Goal: Use online tool/utility: Utilize a website feature to perform a specific function

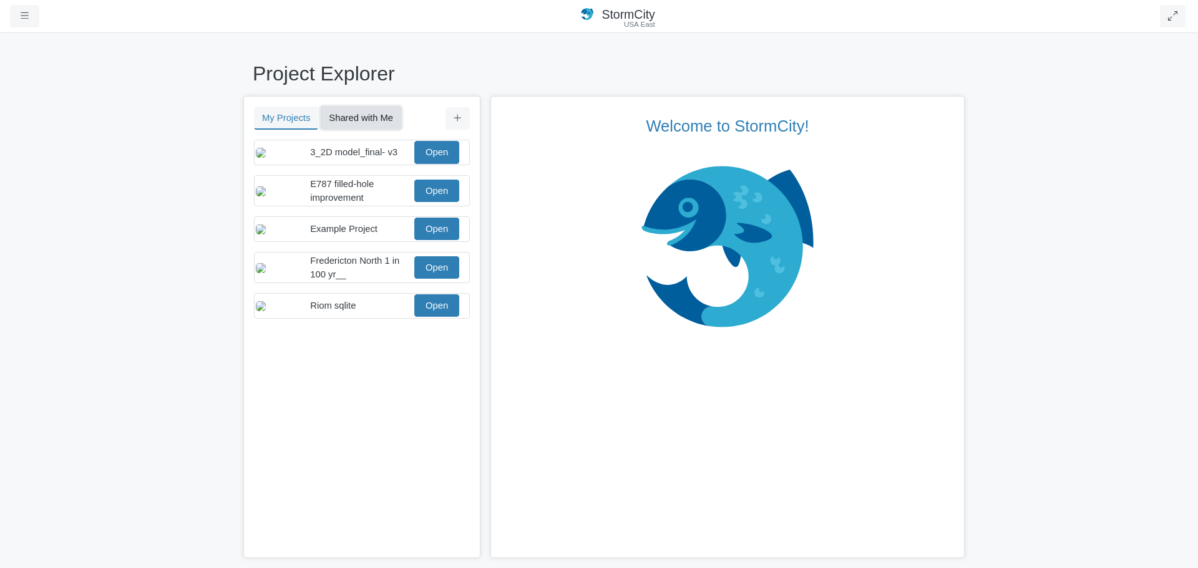
click at [369, 122] on button "Shared with Me" at bounding box center [361, 118] width 80 height 22
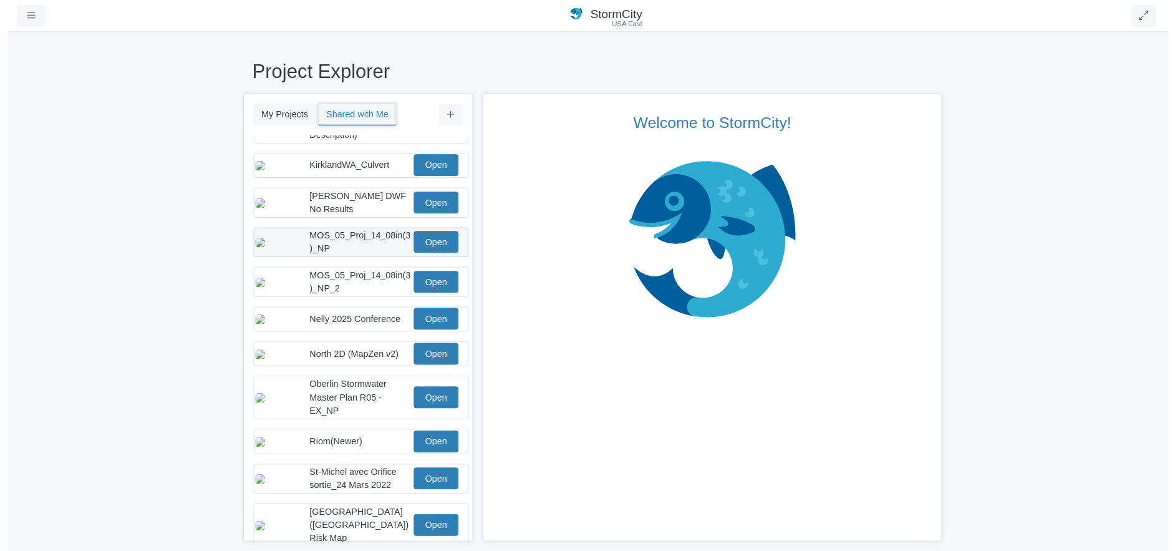
scroll to position [200, 0]
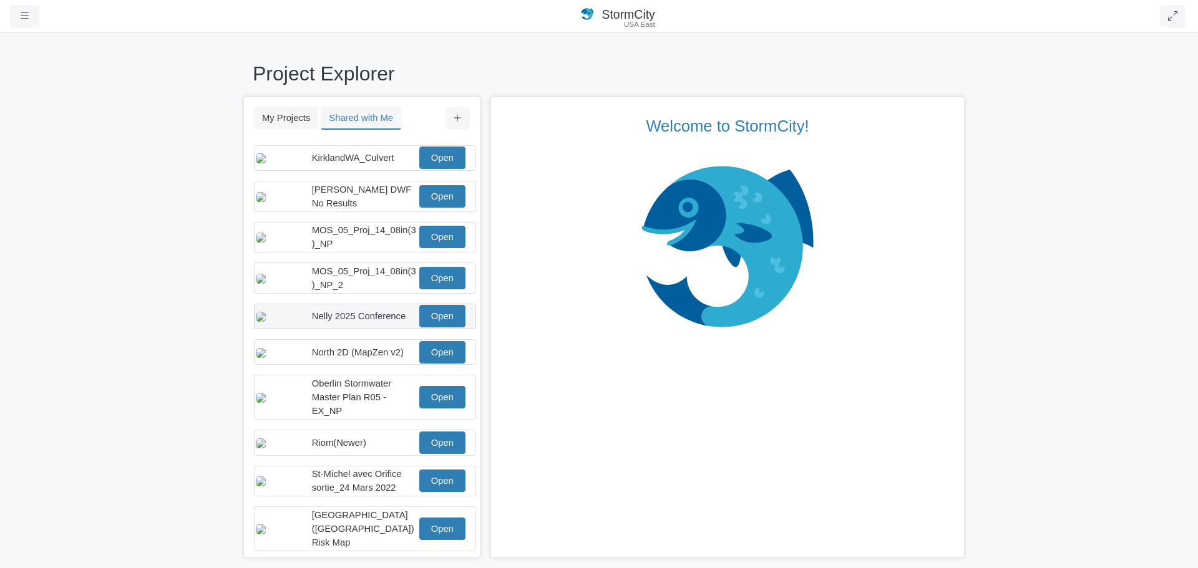
click at [339, 321] on span "Nelly 2025 Conference" at bounding box center [359, 316] width 94 height 10
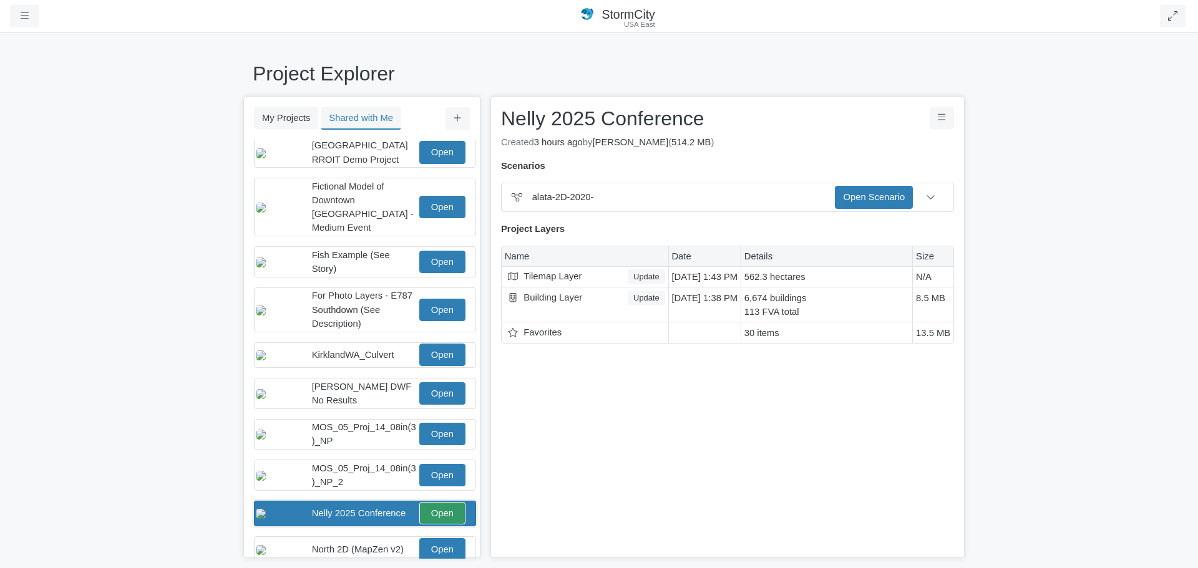
scroll to position [0, 0]
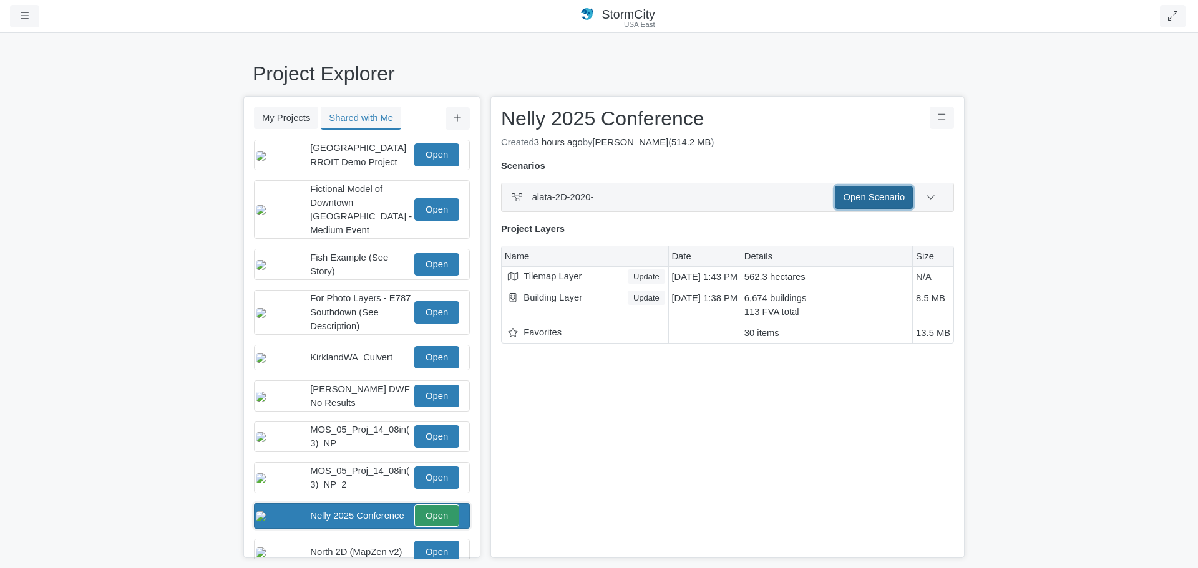
click at [859, 197] on link "Open Scenario" at bounding box center [874, 197] width 78 height 22
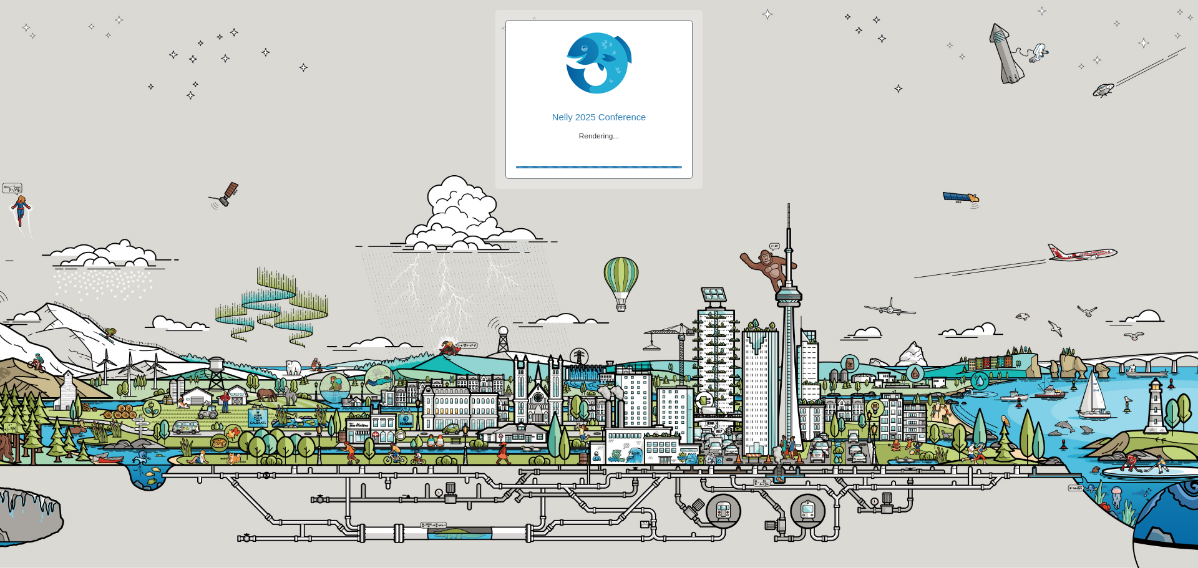
checkbox input "true"
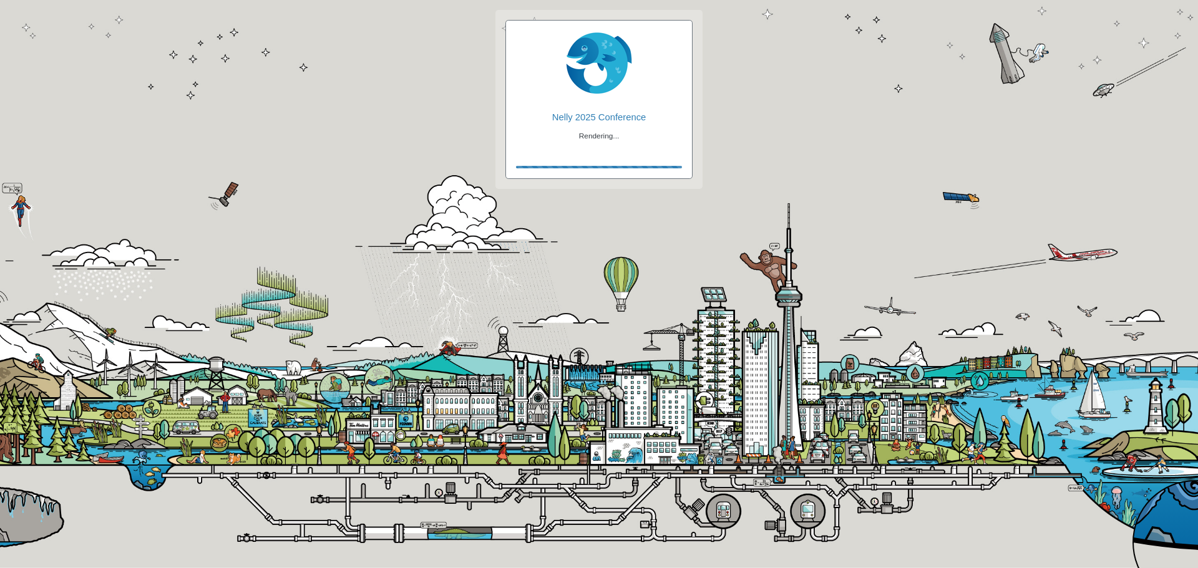
checkbox input "true"
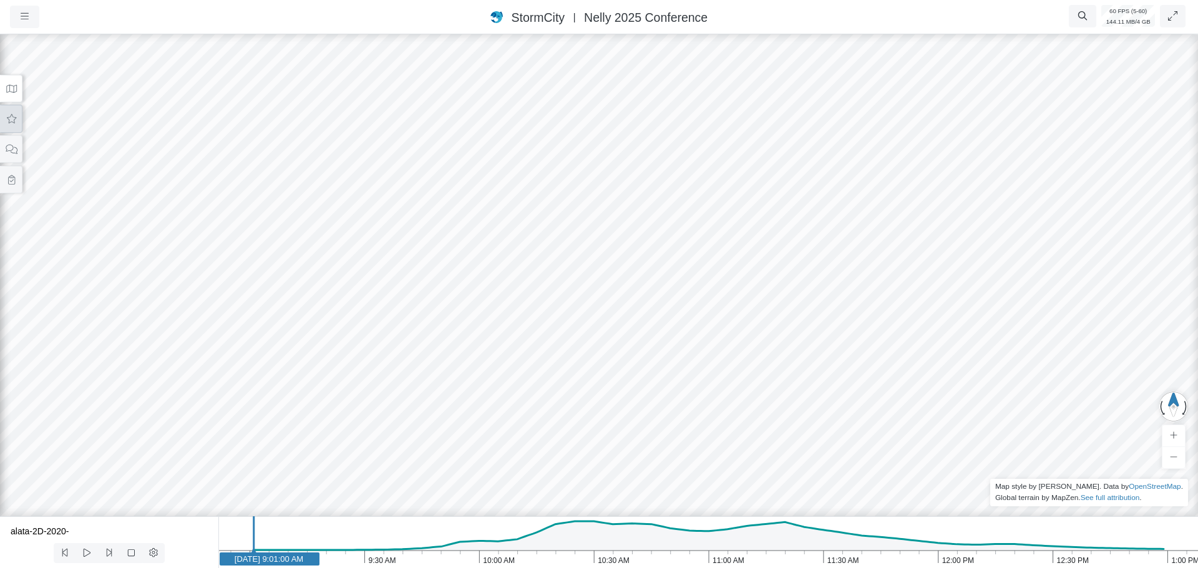
click at [13, 127] on button at bounding box center [11, 119] width 22 height 28
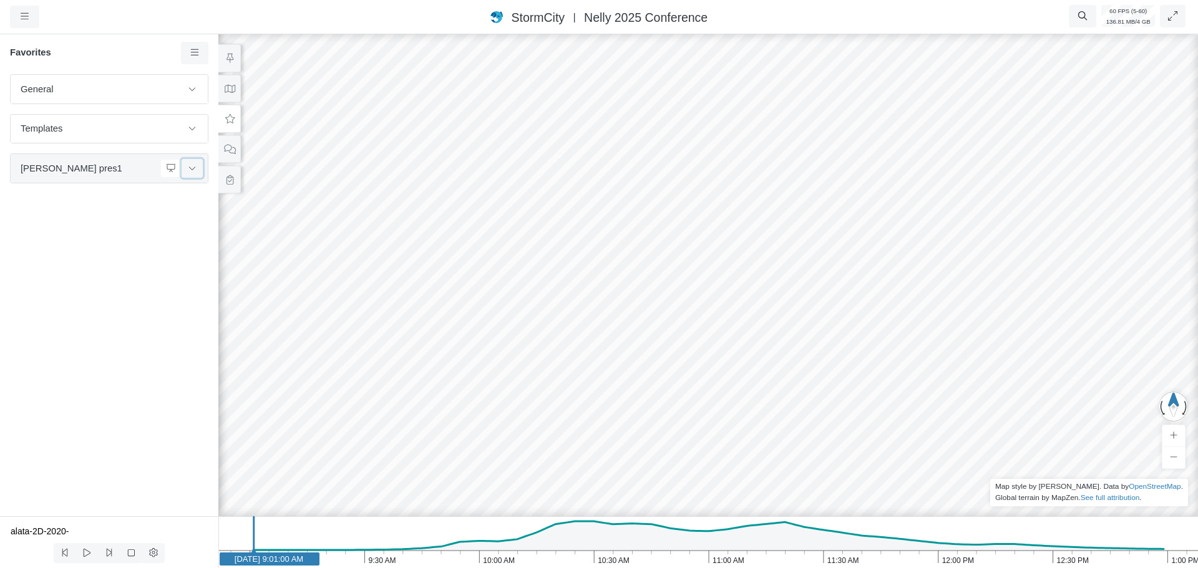
click at [197, 175] on button at bounding box center [192, 168] width 21 height 18
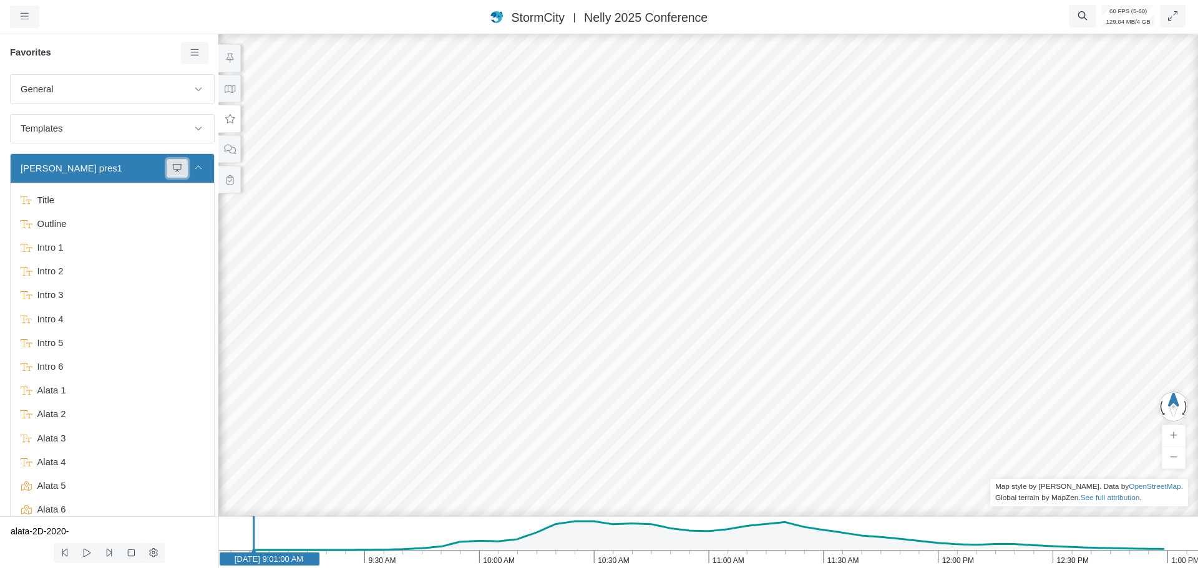
click at [172, 167] on icon at bounding box center [177, 168] width 10 height 8
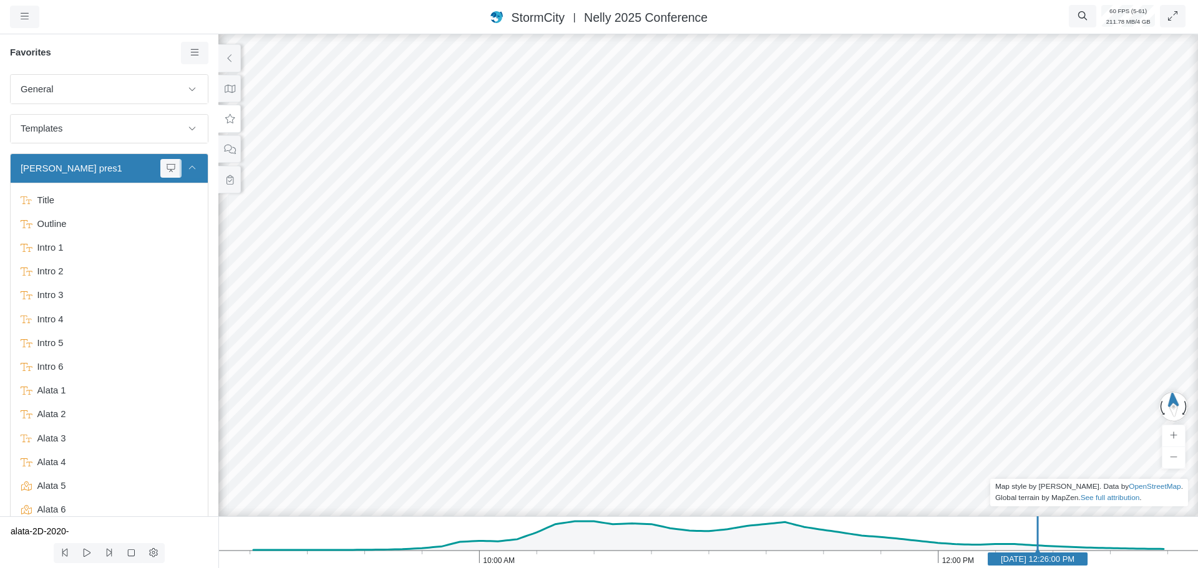
click at [187, 170] on icon at bounding box center [192, 168] width 10 height 8
click at [192, 172] on icon at bounding box center [192, 168] width 10 height 8
click at [193, 169] on icon at bounding box center [198, 168] width 10 height 8
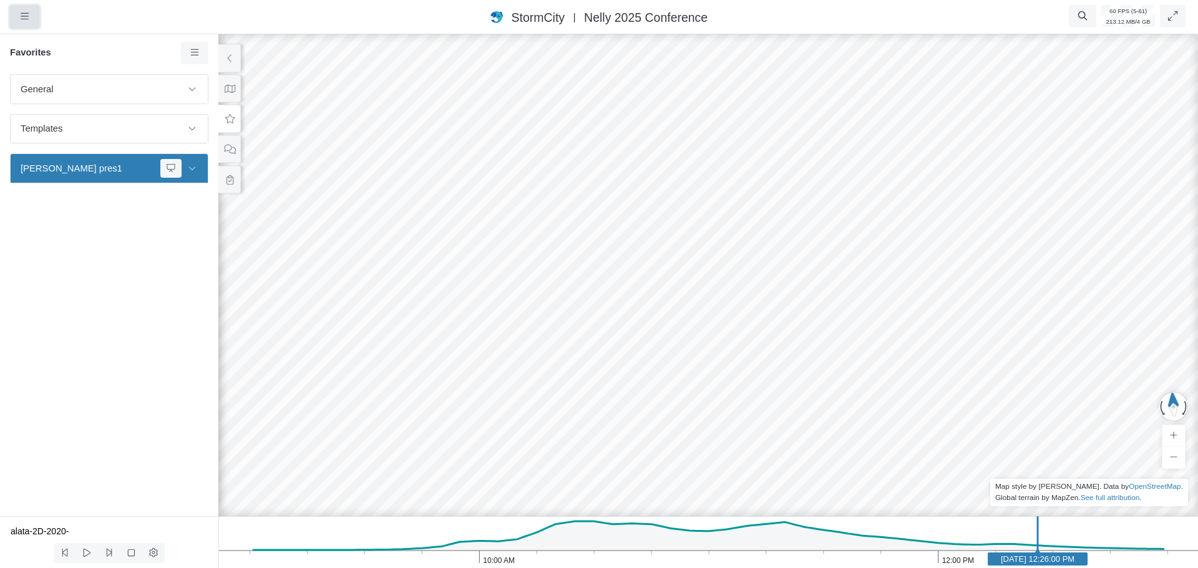
click at [23, 17] on icon "button" at bounding box center [25, 16] width 8 height 9
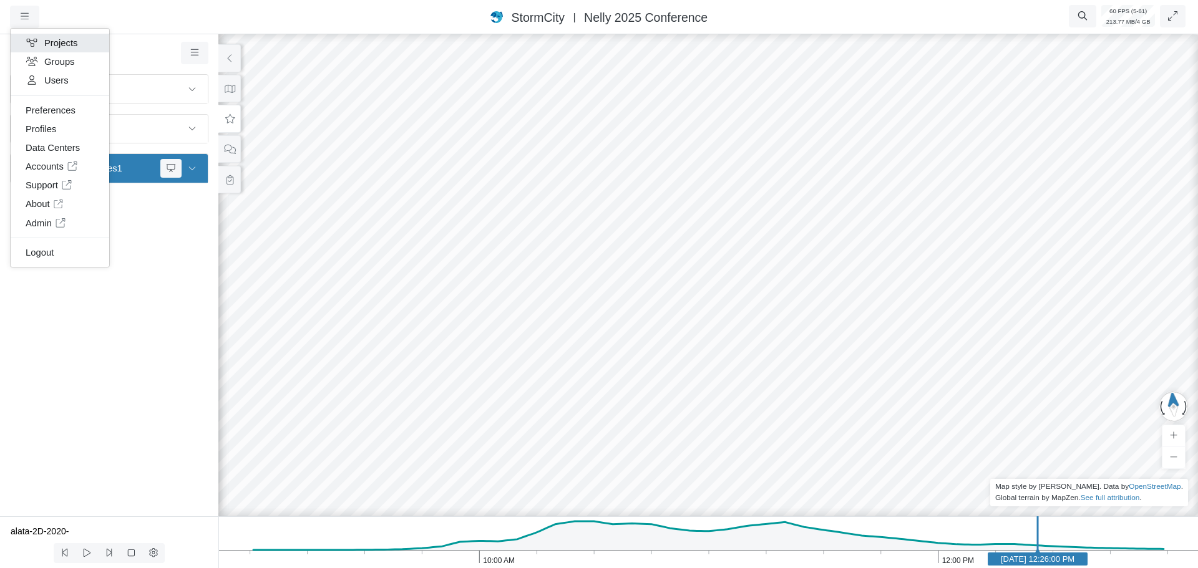
click at [52, 42] on link "Projects" at bounding box center [60, 43] width 99 height 19
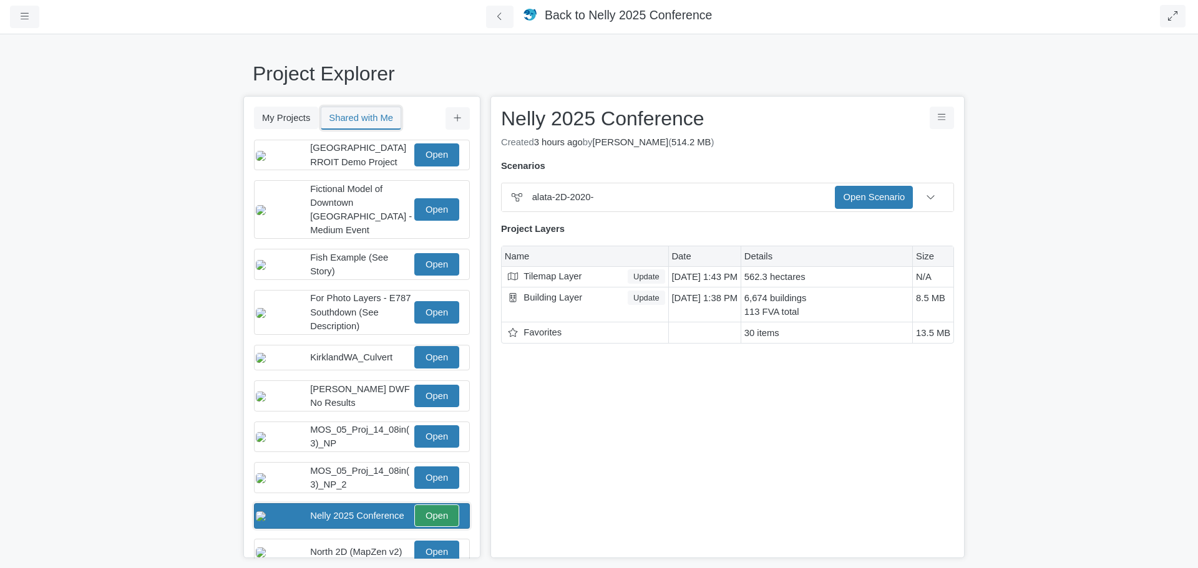
click at [379, 119] on button "Shared with Me" at bounding box center [361, 118] width 80 height 23
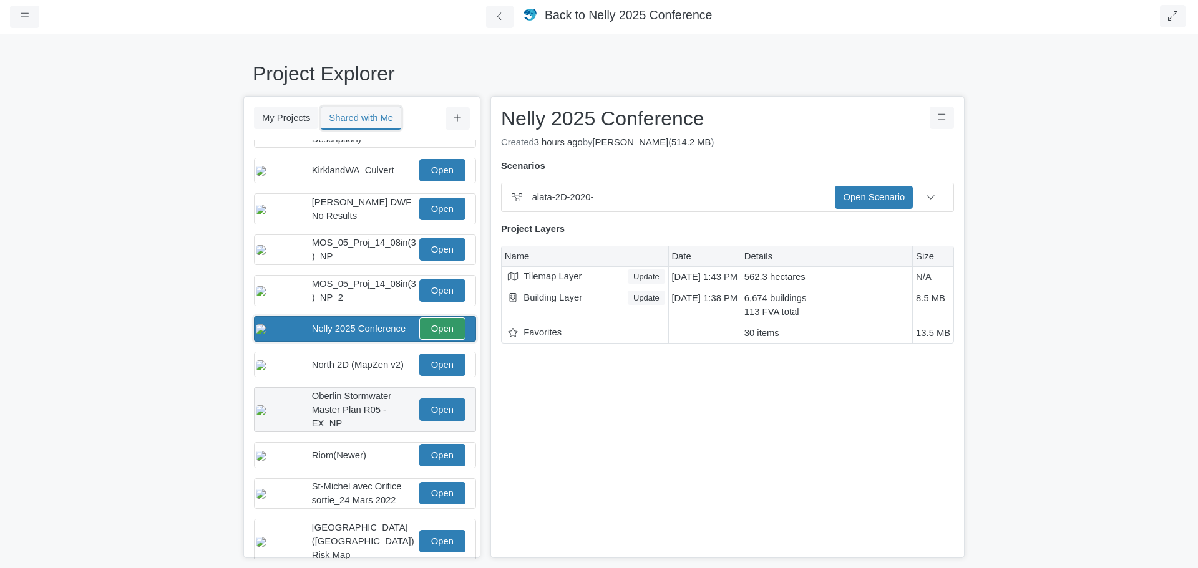
scroll to position [200, 0]
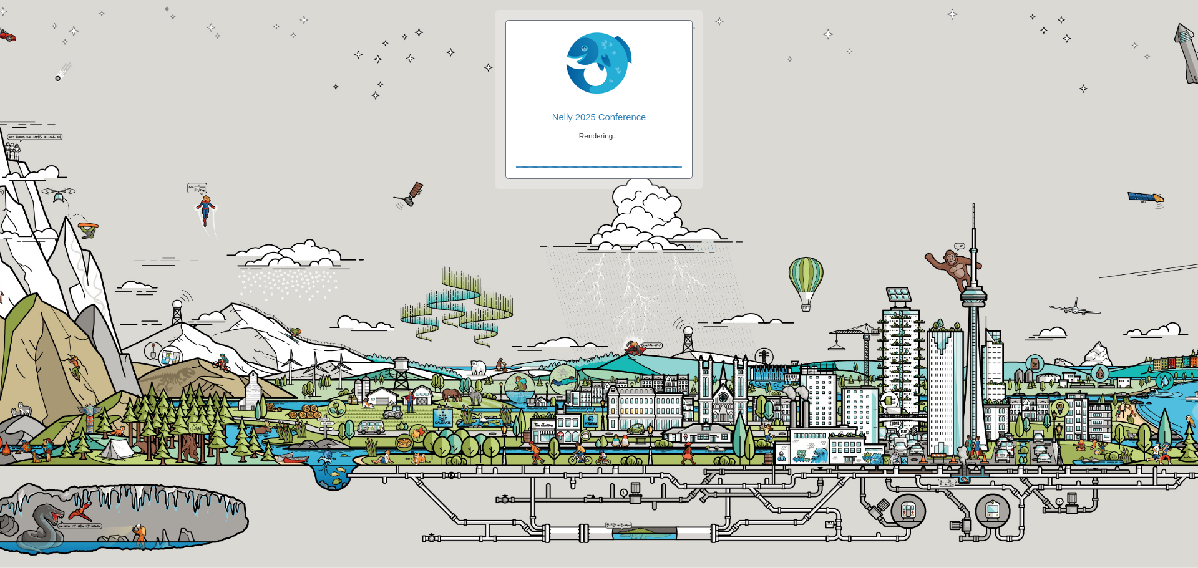
checkbox input "true"
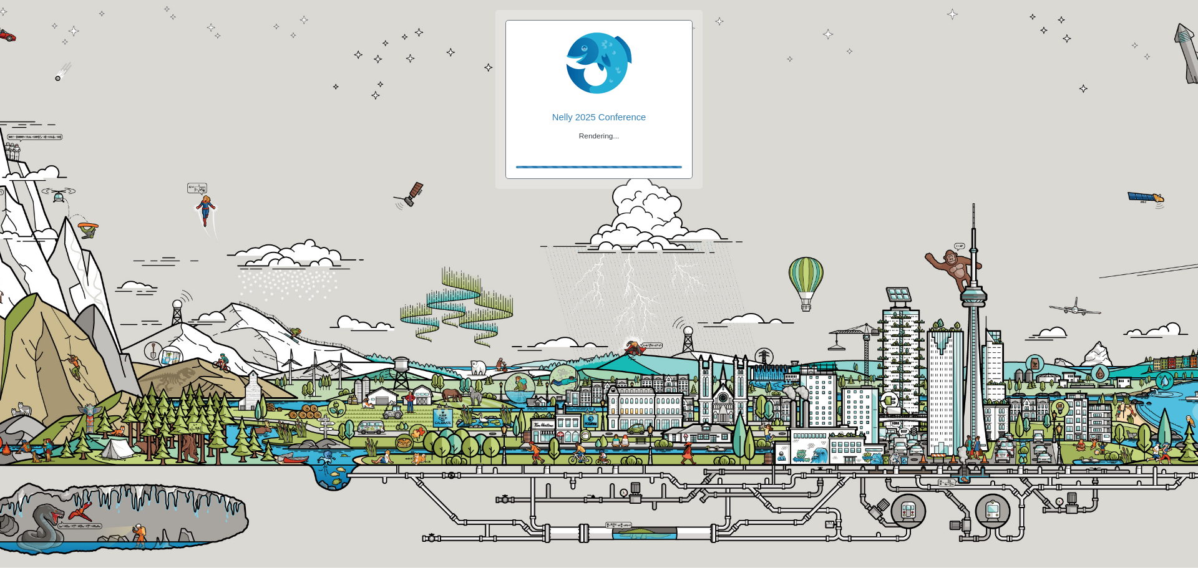
checkbox input "true"
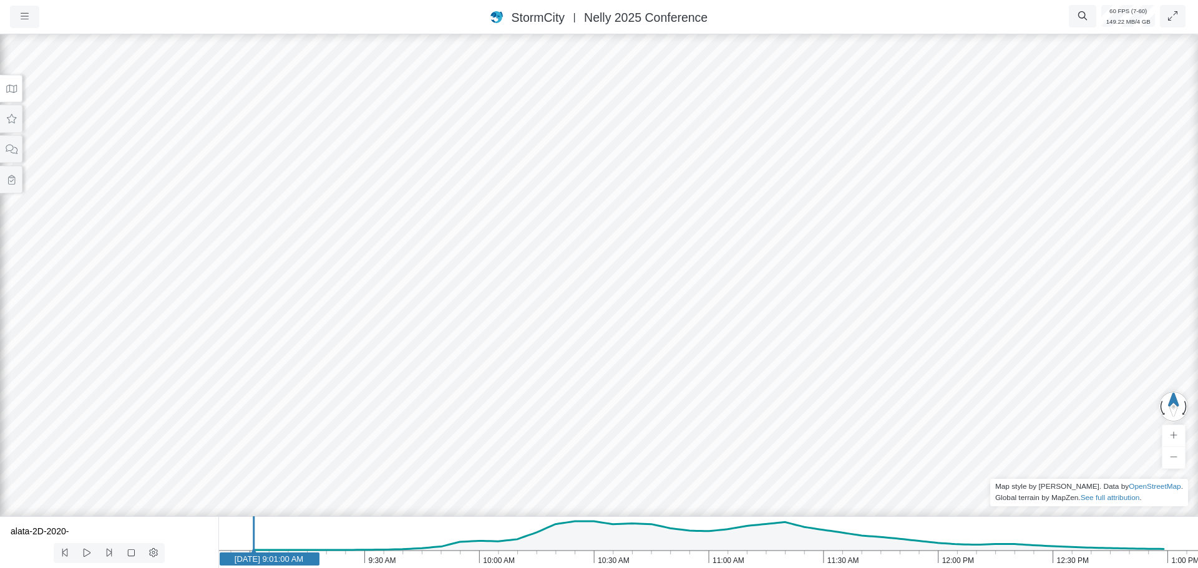
click at [13, 92] on icon at bounding box center [11, 89] width 11 height 8
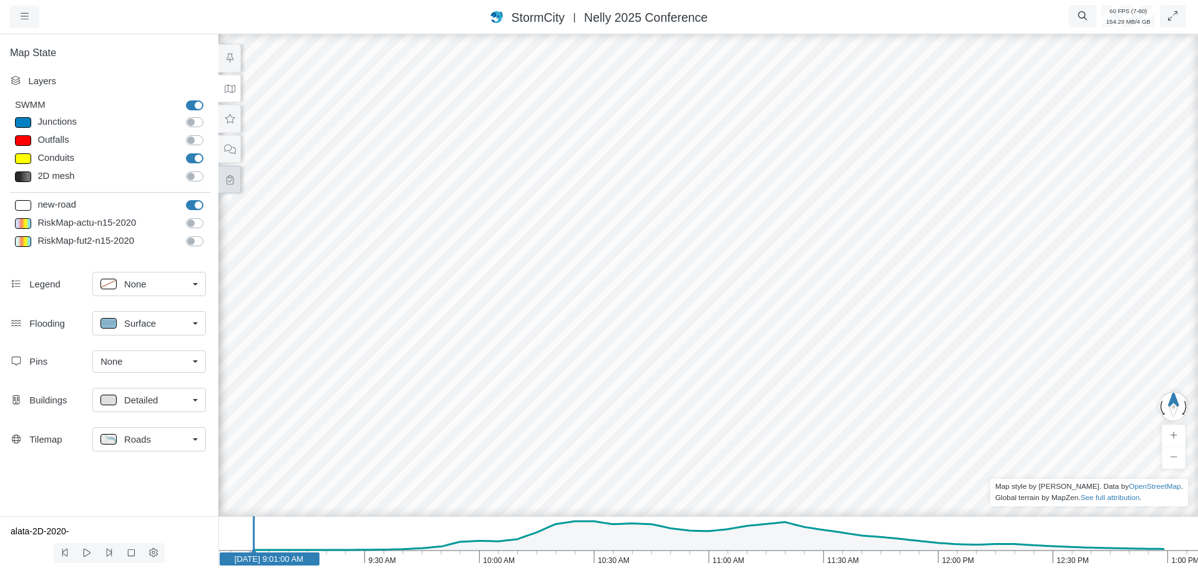
click at [231, 180] on icon at bounding box center [230, 179] width 12 height 9
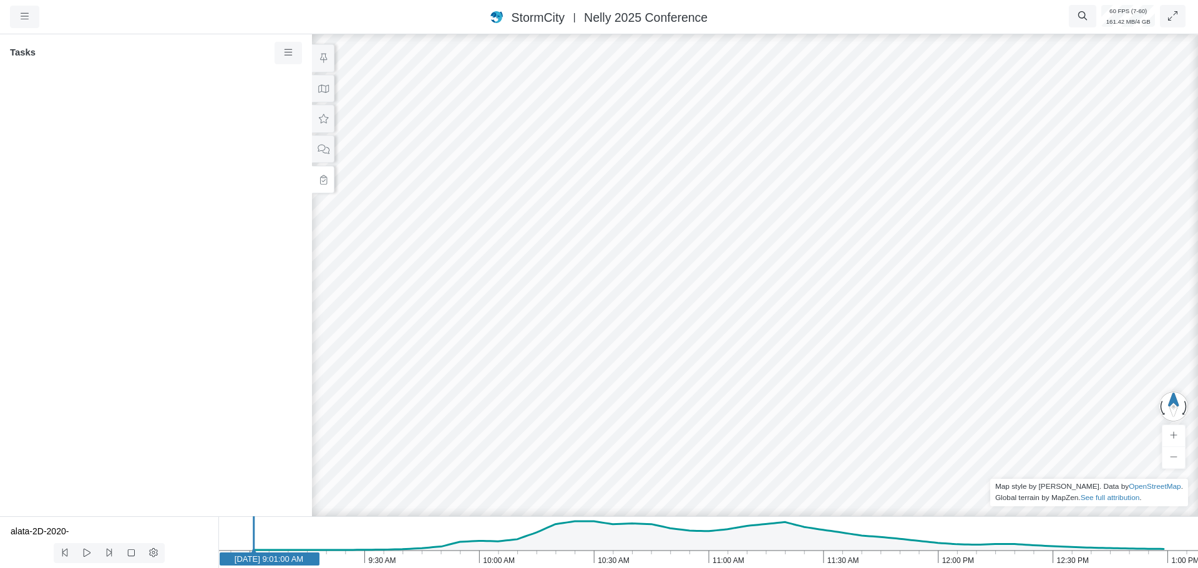
click at [323, 115] on icon at bounding box center [324, 118] width 12 height 9
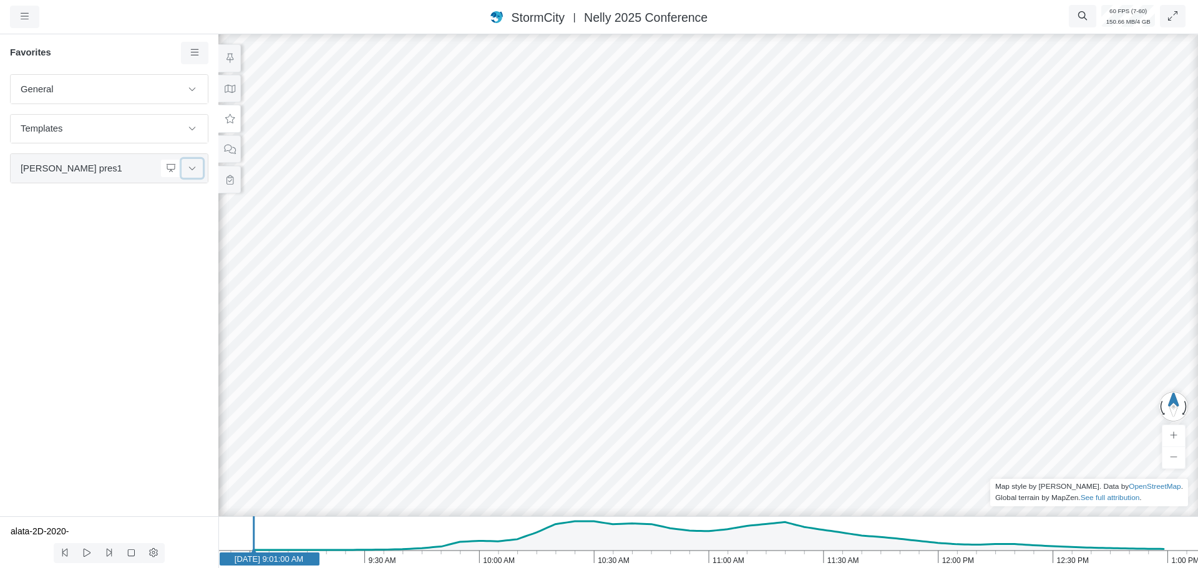
click at [197, 171] on button at bounding box center [192, 168] width 21 height 18
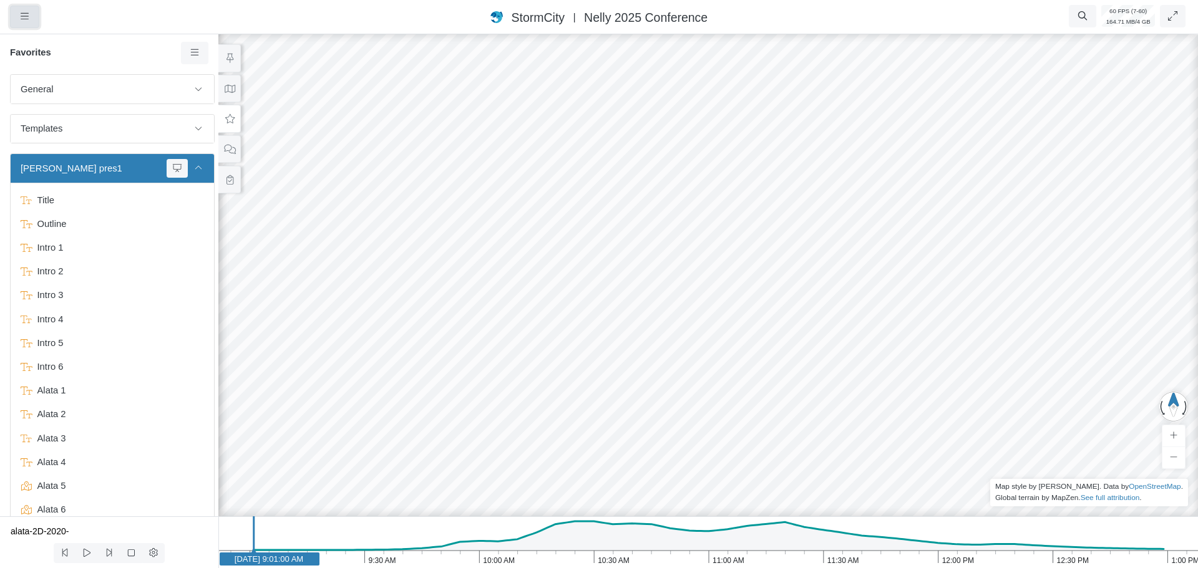
click at [24, 21] on icon "button" at bounding box center [25, 16] width 8 height 9
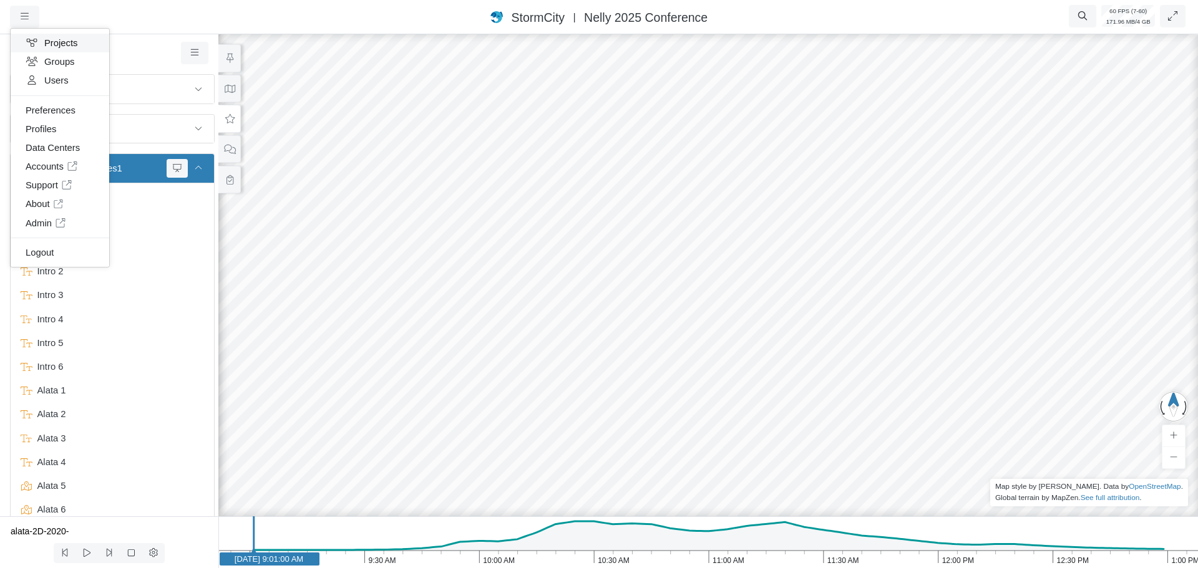
click at [64, 45] on link "Projects" at bounding box center [60, 43] width 99 height 19
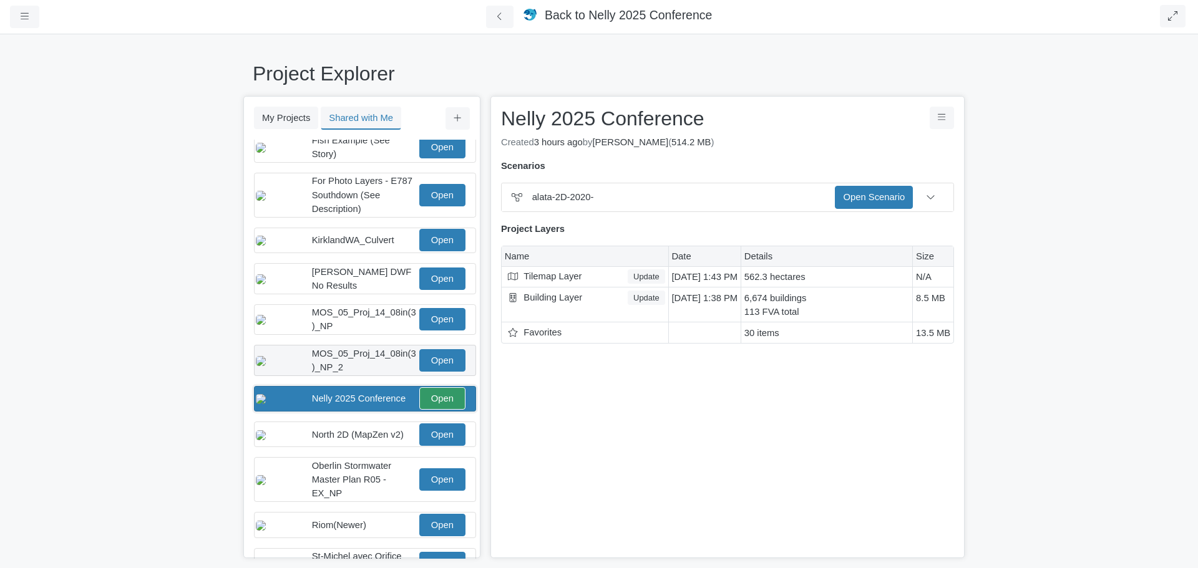
scroll to position [200, 0]
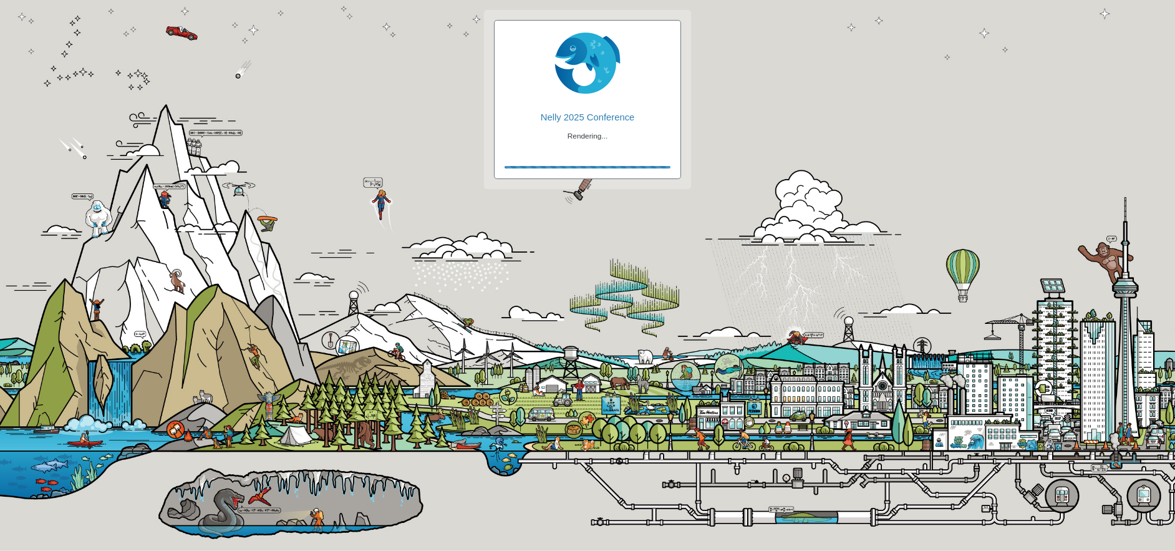
checkbox input "true"
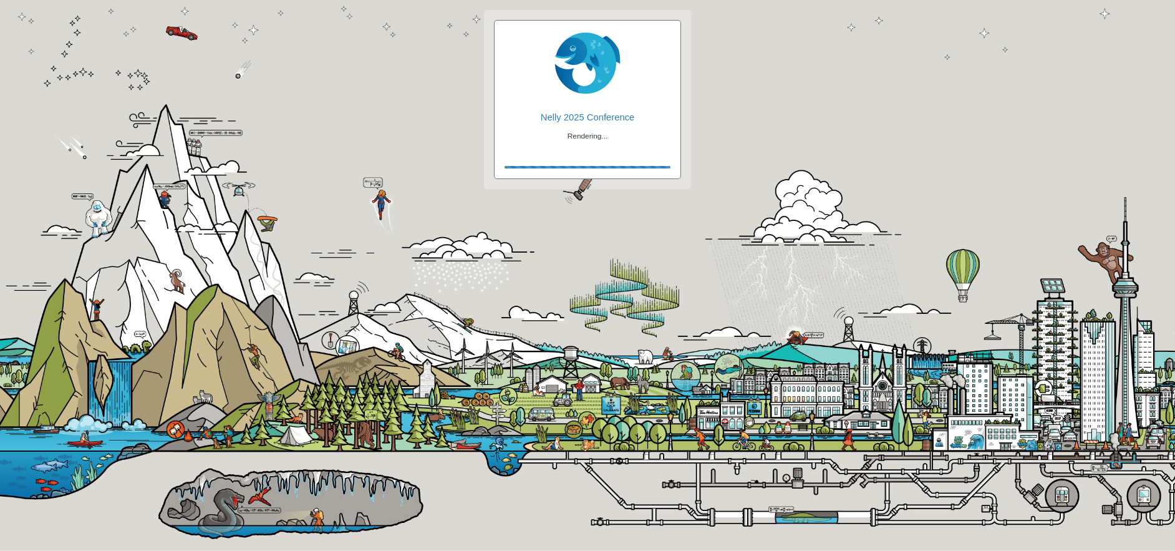
checkbox input "true"
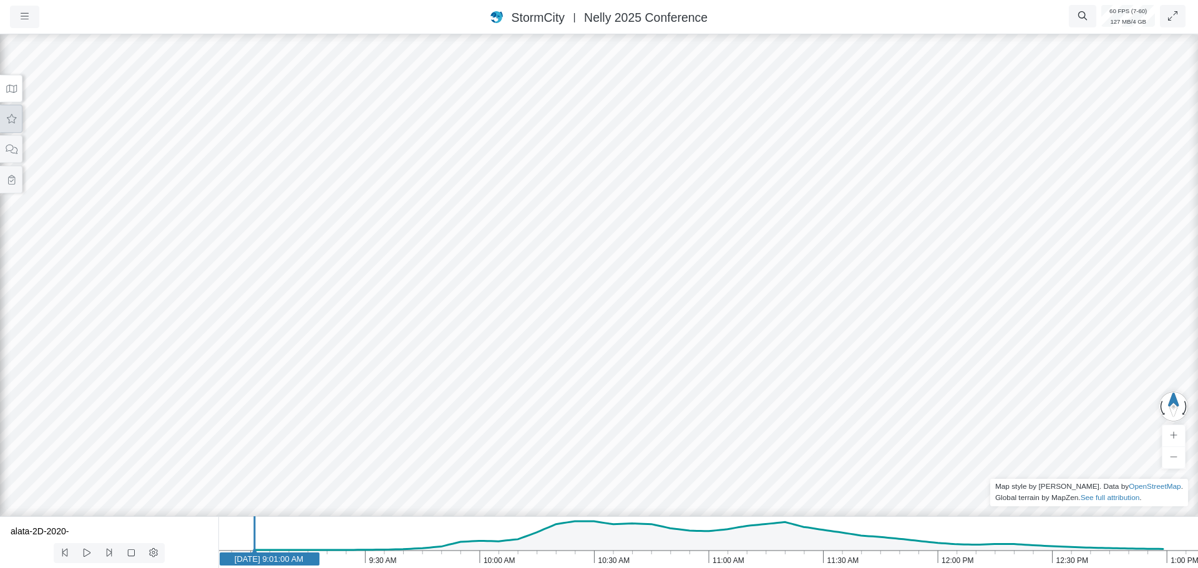
click at [14, 117] on icon at bounding box center [11, 118] width 9 height 9
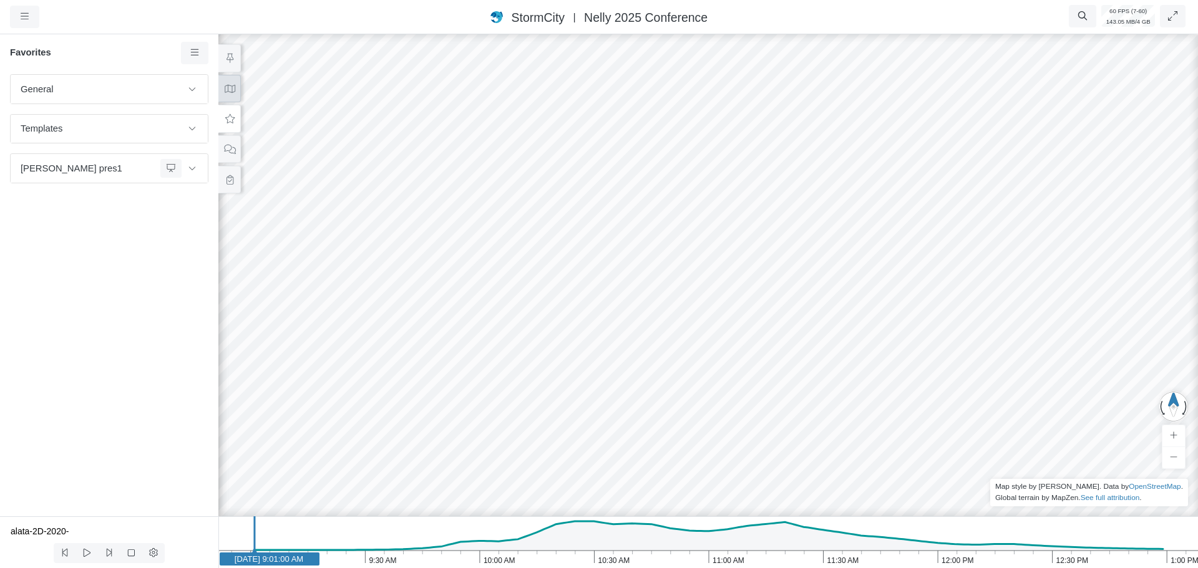
click at [231, 90] on icon at bounding box center [230, 89] width 11 height 8
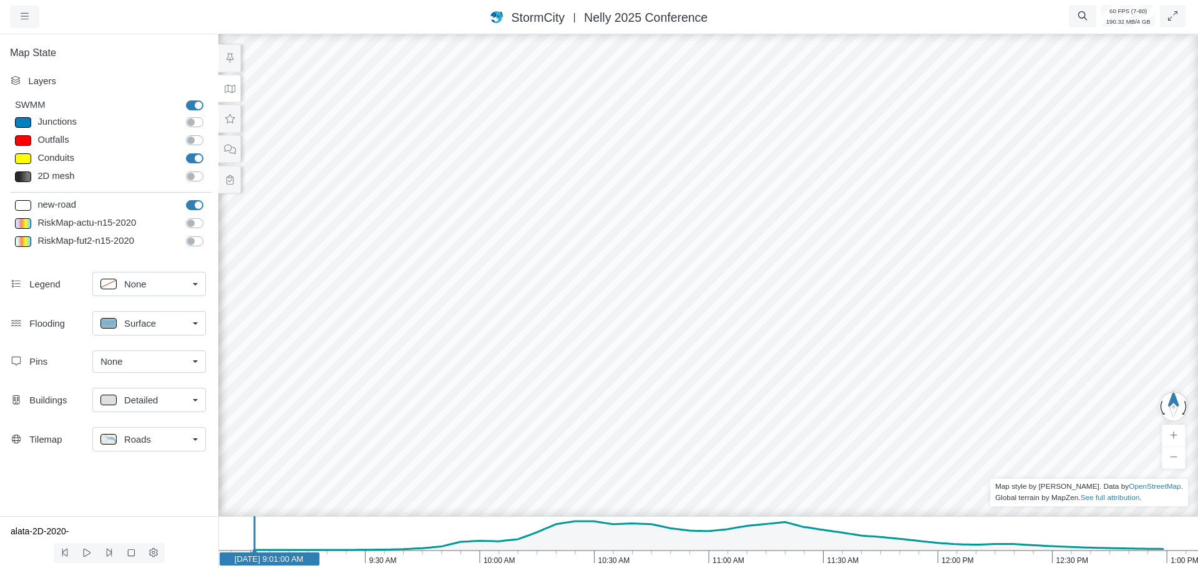
drag, startPoint x: 940, startPoint y: 350, endPoint x: 673, endPoint y: 305, distance: 270.8
click at [673, 305] on div at bounding box center [708, 300] width 1198 height 537
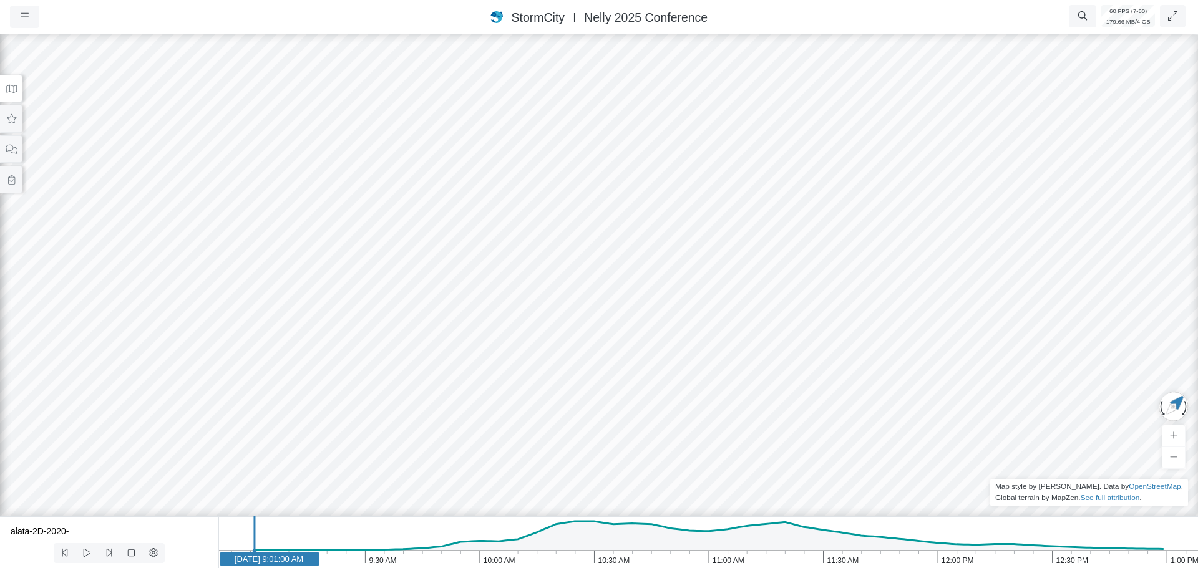
drag, startPoint x: 830, startPoint y: 321, endPoint x: 506, endPoint y: 198, distance: 346.4
drag, startPoint x: 604, startPoint y: 110, endPoint x: 574, endPoint y: 377, distance: 268.1
click at [574, 377] on div at bounding box center [599, 300] width 1198 height 537
drag, startPoint x: 540, startPoint y: 396, endPoint x: 507, endPoint y: 187, distance: 211.5
click at [507, 187] on div at bounding box center [599, 300] width 1198 height 537
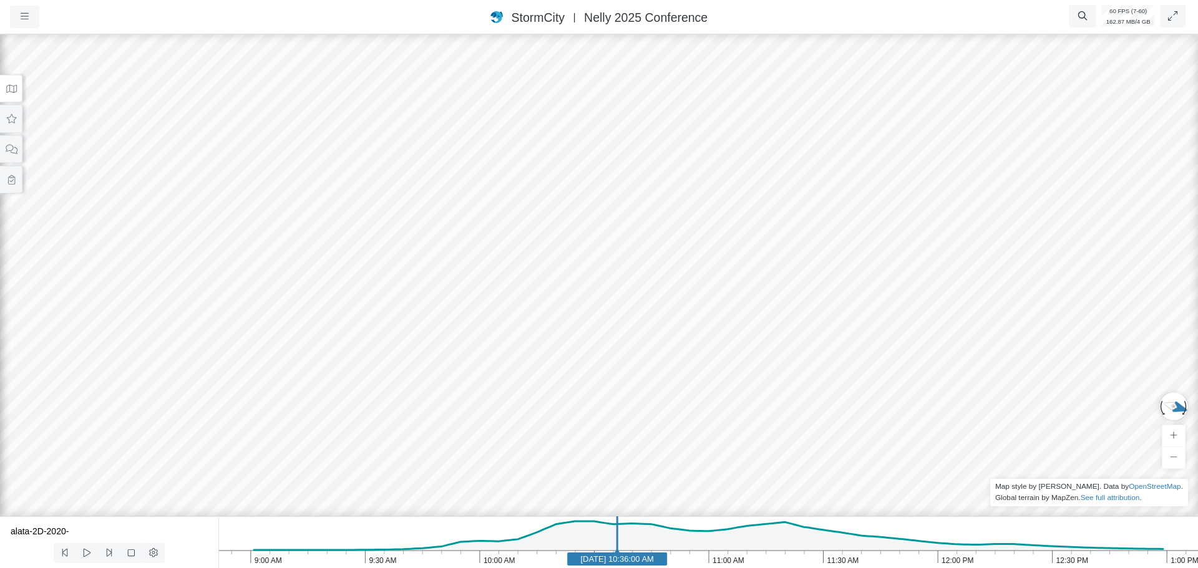
drag, startPoint x: 678, startPoint y: 218, endPoint x: 395, endPoint y: 170, distance: 287.4
drag, startPoint x: 928, startPoint y: 154, endPoint x: 417, endPoint y: 328, distance: 539.8
click at [312, 424] on div at bounding box center [599, 300] width 1198 height 537
drag, startPoint x: 897, startPoint y: 221, endPoint x: 340, endPoint y: 304, distance: 563.3
click at [266, 334] on div at bounding box center [599, 300] width 1198 height 537
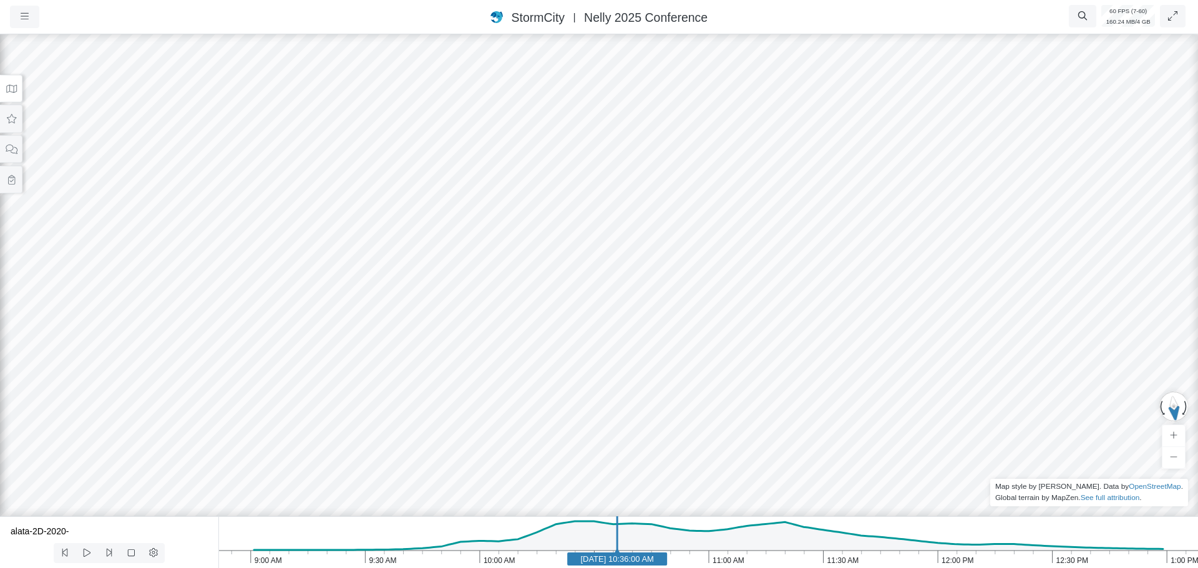
drag, startPoint x: 976, startPoint y: 177, endPoint x: 431, endPoint y: 178, distance: 544.7
drag, startPoint x: 1021, startPoint y: 305, endPoint x: 262, endPoint y: 188, distance: 768.2
click at [262, 188] on div at bounding box center [599, 300] width 1198 height 537
drag, startPoint x: 1085, startPoint y: 239, endPoint x: 543, endPoint y: 240, distance: 542.2
drag, startPoint x: 474, startPoint y: 243, endPoint x: 628, endPoint y: 225, distance: 155.2
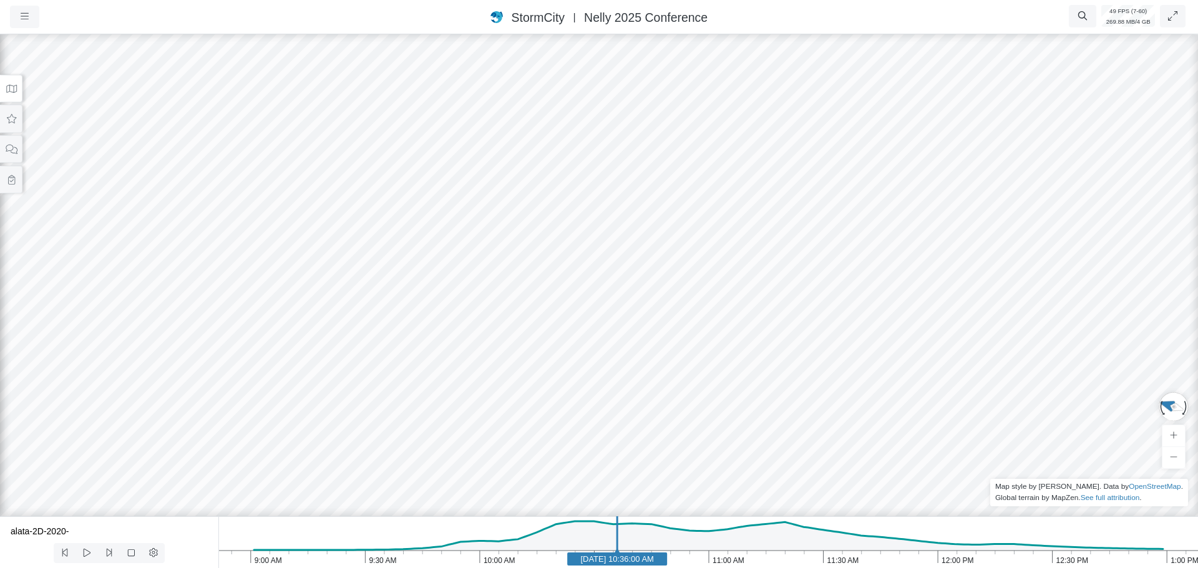
drag, startPoint x: 591, startPoint y: 243, endPoint x: 372, endPoint y: 260, distance: 219.0
drag, startPoint x: 820, startPoint y: 250, endPoint x: 379, endPoint y: 249, distance: 441.7
drag, startPoint x: 955, startPoint y: 269, endPoint x: 663, endPoint y: 272, distance: 292.6
click at [678, 276] on div at bounding box center [599, 300] width 1198 height 537
drag, startPoint x: 529, startPoint y: 265, endPoint x: 785, endPoint y: 265, distance: 255.8
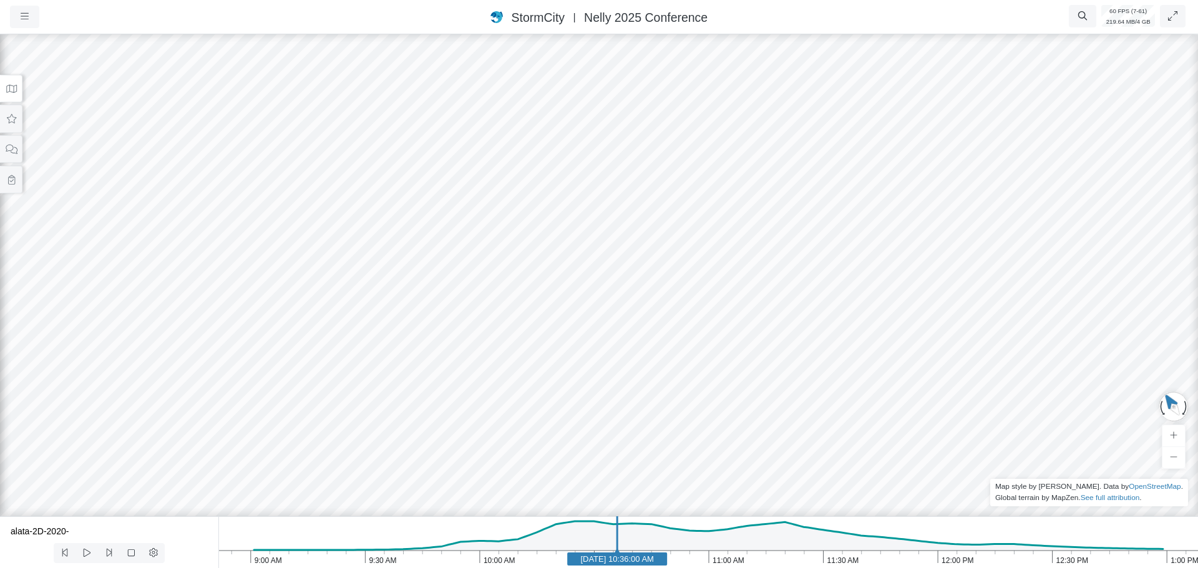
drag, startPoint x: 326, startPoint y: 213, endPoint x: 665, endPoint y: 225, distance: 339.6
click at [550, 224] on div at bounding box center [599, 300] width 1198 height 537
drag, startPoint x: 259, startPoint y: 224, endPoint x: 968, endPoint y: 238, distance: 709.5
click at [968, 238] on div at bounding box center [599, 300] width 1198 height 537
drag, startPoint x: 907, startPoint y: 273, endPoint x: 477, endPoint y: 246, distance: 430.1
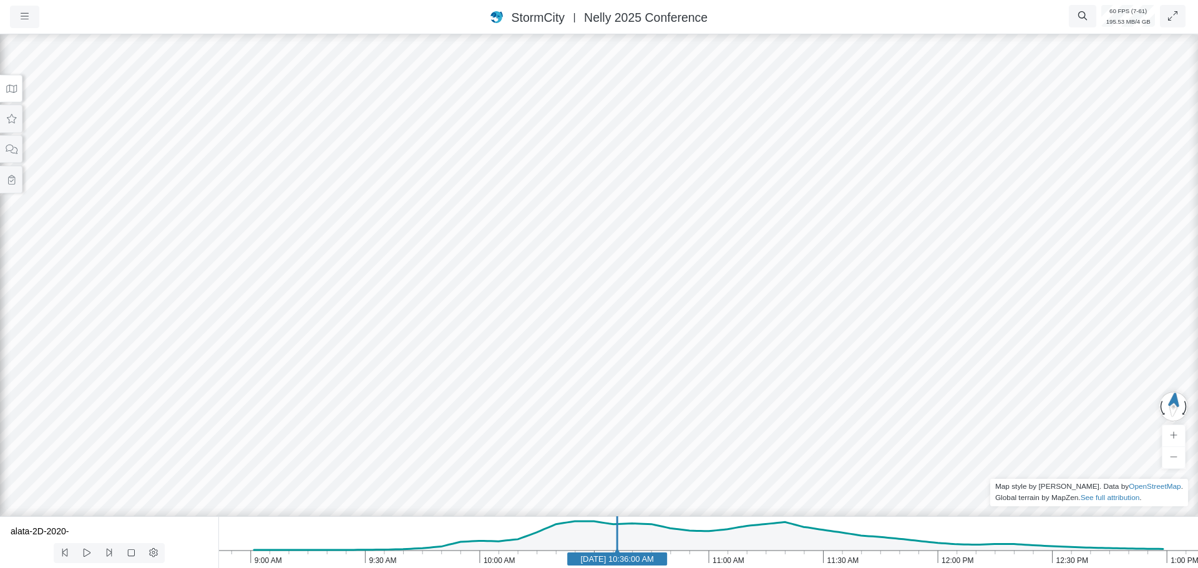
drag, startPoint x: 560, startPoint y: 288, endPoint x: 885, endPoint y: 288, distance: 324.4
click at [899, 283] on div at bounding box center [599, 300] width 1198 height 537
drag, startPoint x: 711, startPoint y: 398, endPoint x: 455, endPoint y: 271, distance: 285.4
click at [455, 271] on div at bounding box center [599, 300] width 1198 height 537
drag, startPoint x: 390, startPoint y: 281, endPoint x: 865, endPoint y: 296, distance: 475.0
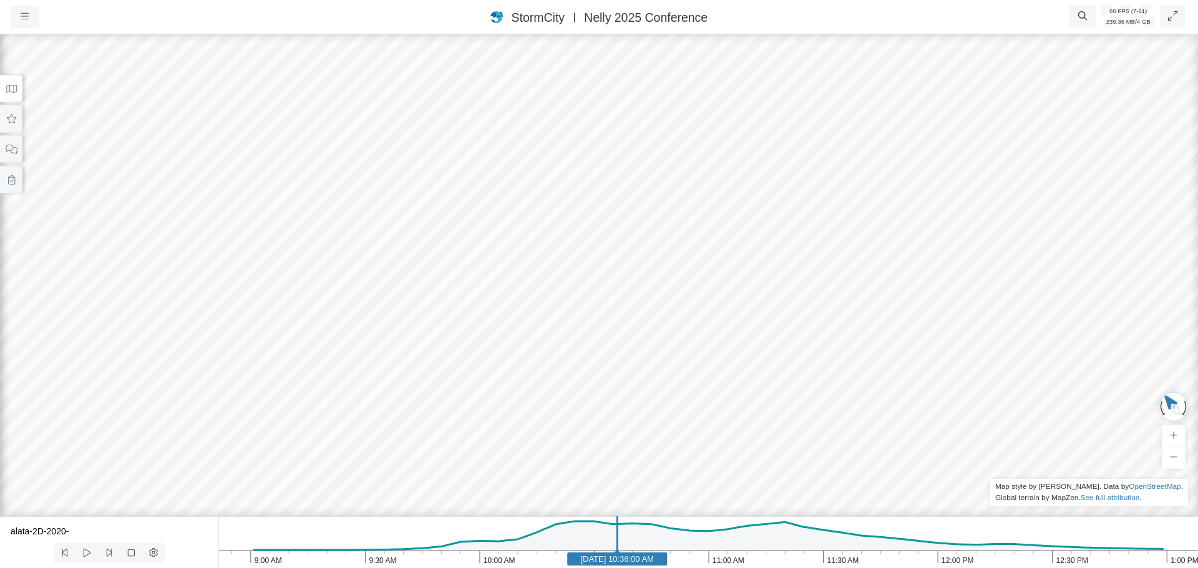
drag, startPoint x: 589, startPoint y: 401, endPoint x: 975, endPoint y: 175, distance: 447.2
click at [975, 175] on div at bounding box center [599, 300] width 1198 height 537
drag, startPoint x: 214, startPoint y: 285, endPoint x: 512, endPoint y: 296, distance: 298.5
drag, startPoint x: 738, startPoint y: 187, endPoint x: 502, endPoint y: 227, distance: 239.2
click at [772, 412] on div at bounding box center [599, 300] width 1198 height 537
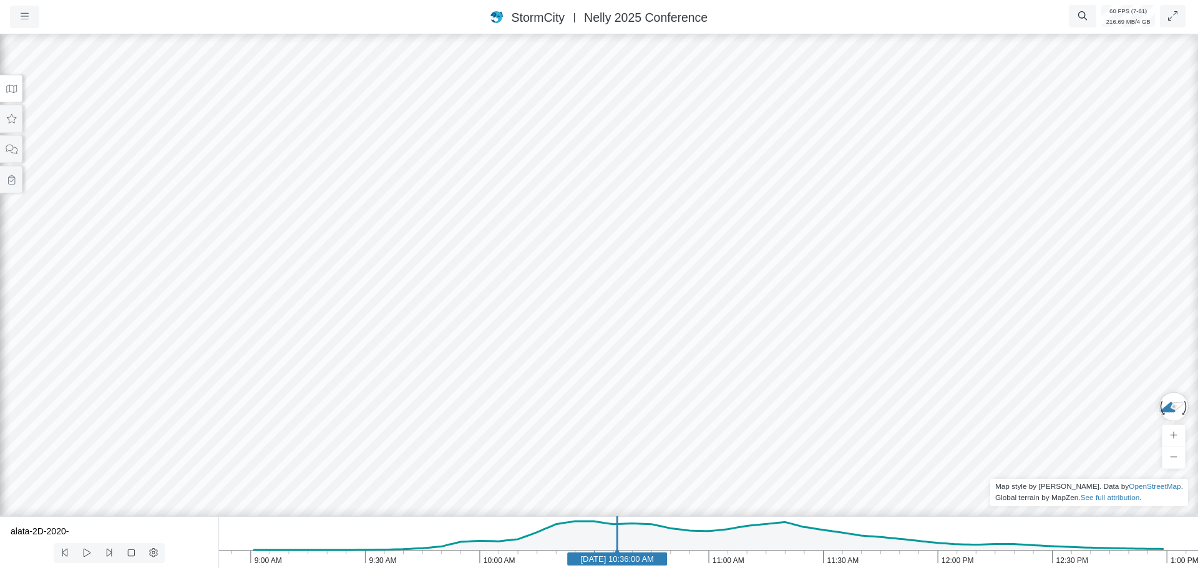
drag, startPoint x: 384, startPoint y: 190, endPoint x: 547, endPoint y: 397, distance: 263.0
click at [530, 424] on div at bounding box center [599, 300] width 1198 height 537
drag, startPoint x: 791, startPoint y: 311, endPoint x: 796, endPoint y: 86, distance: 224.7
click at [796, 86] on div at bounding box center [599, 300] width 1198 height 537
drag, startPoint x: 914, startPoint y: 115, endPoint x: 53, endPoint y: 60, distance: 862.8
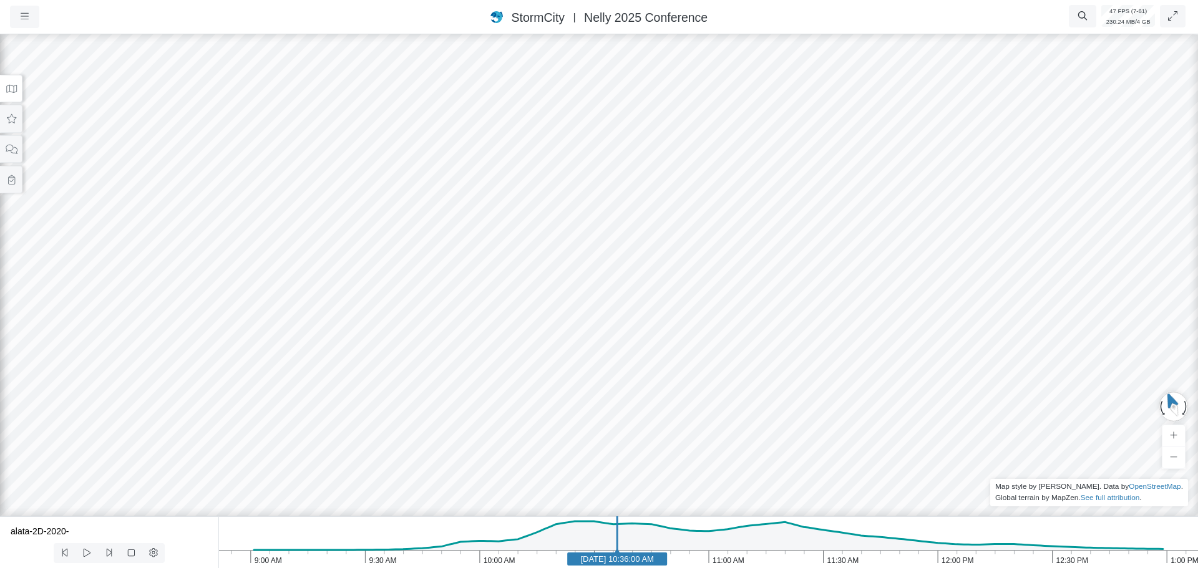
drag, startPoint x: 450, startPoint y: 150, endPoint x: 887, endPoint y: 188, distance: 439.0
drag, startPoint x: 456, startPoint y: 319, endPoint x: 90, endPoint y: 258, distance: 371.2
drag, startPoint x: 705, startPoint y: 238, endPoint x: 468, endPoint y: 237, distance: 237.1
drag, startPoint x: 722, startPoint y: 129, endPoint x: 228, endPoint y: 195, distance: 498.6
drag, startPoint x: 1035, startPoint y: 259, endPoint x: 545, endPoint y: 295, distance: 491.7
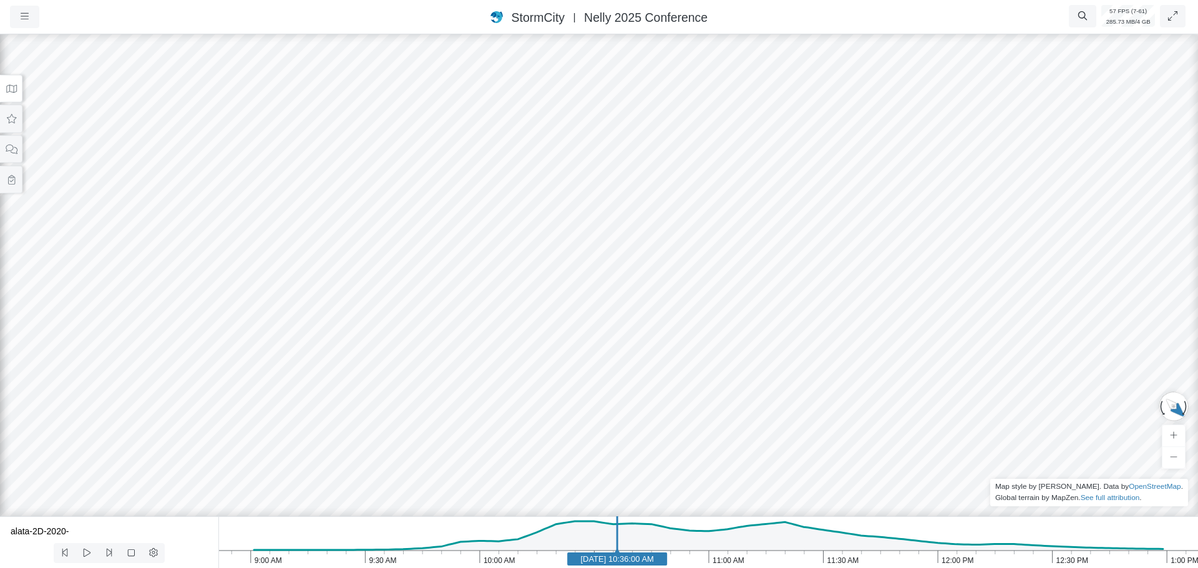
click at [610, 391] on div at bounding box center [599, 300] width 1198 height 537
drag, startPoint x: 686, startPoint y: 284, endPoint x: 0, endPoint y: 213, distance: 690.0
drag, startPoint x: 722, startPoint y: 241, endPoint x: 433, endPoint y: 268, distance: 290.1
click at [2, 87] on button at bounding box center [11, 89] width 22 height 28
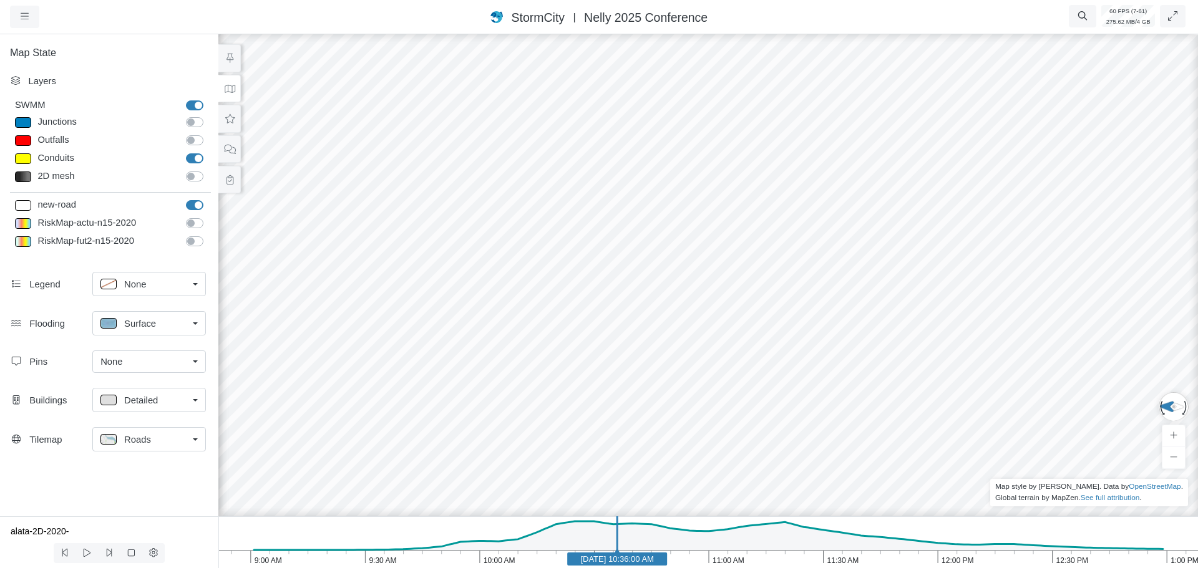
click at [208, 115] on label "Junctions" at bounding box center [208, 115] width 0 height 0
click at [196, 124] on input "Junctions" at bounding box center [191, 121] width 10 height 12
click at [208, 115] on label "Junctions" at bounding box center [208, 115] width 0 height 0
click at [196, 123] on input "Junctions" at bounding box center [191, 121] width 10 height 12
checkbox input "false"
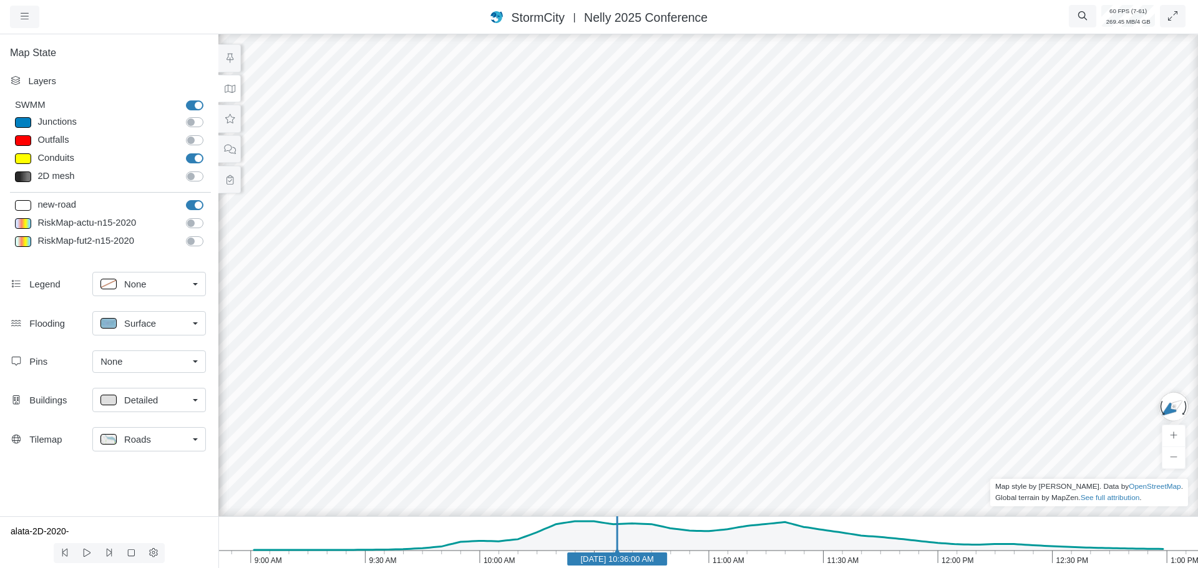
drag, startPoint x: 726, startPoint y: 215, endPoint x: 837, endPoint y: 204, distance: 112.2
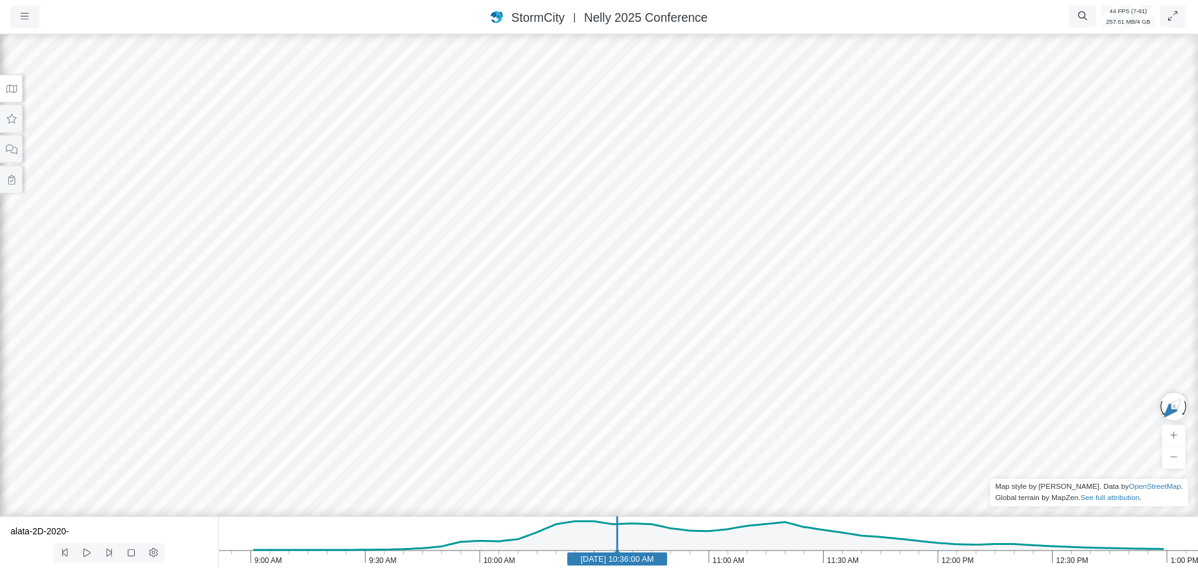
drag, startPoint x: 486, startPoint y: 193, endPoint x: 521, endPoint y: 187, distance: 35.5
drag, startPoint x: 810, startPoint y: 202, endPoint x: 218, endPoint y: 207, distance: 592.1
drag, startPoint x: 588, startPoint y: 218, endPoint x: 269, endPoint y: 183, distance: 321.3
drag, startPoint x: 606, startPoint y: 202, endPoint x: 832, endPoint y: 504, distance: 377.2
click at [832, 504] on div at bounding box center [599, 300] width 1198 height 537
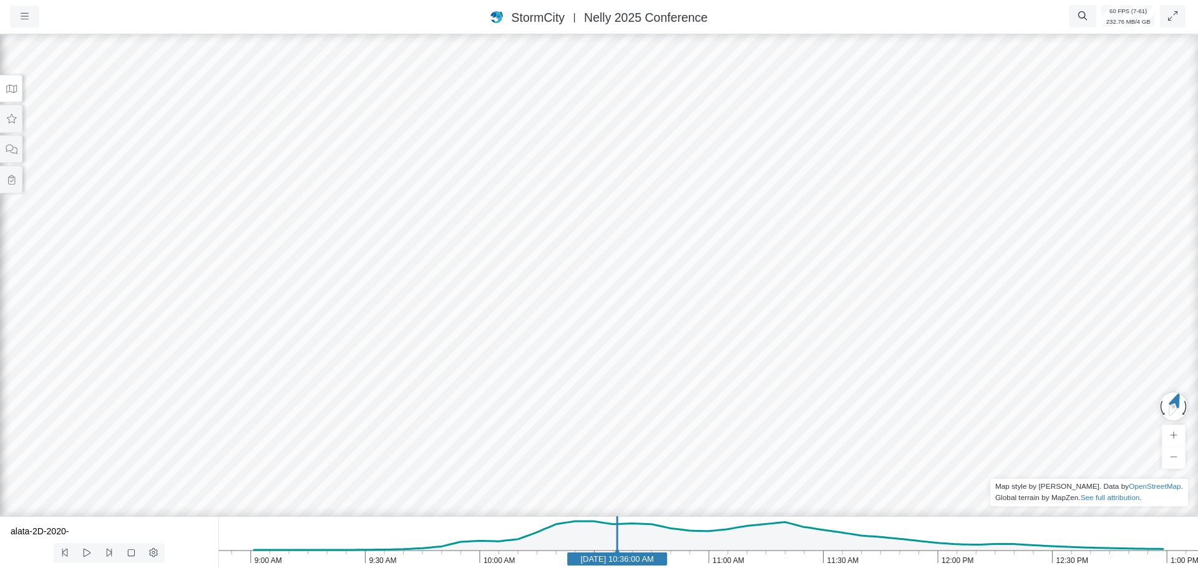
drag, startPoint x: 409, startPoint y: 299, endPoint x: 878, endPoint y: 515, distance: 516.7
click at [878, 515] on div "Projects Groups Users Preferences Profiles Data Centers Accounts Support About …" at bounding box center [599, 284] width 1198 height 568
drag, startPoint x: 736, startPoint y: 372, endPoint x: 712, endPoint y: 459, distance: 89.3
click at [804, 338] on div at bounding box center [599, 300] width 1198 height 537
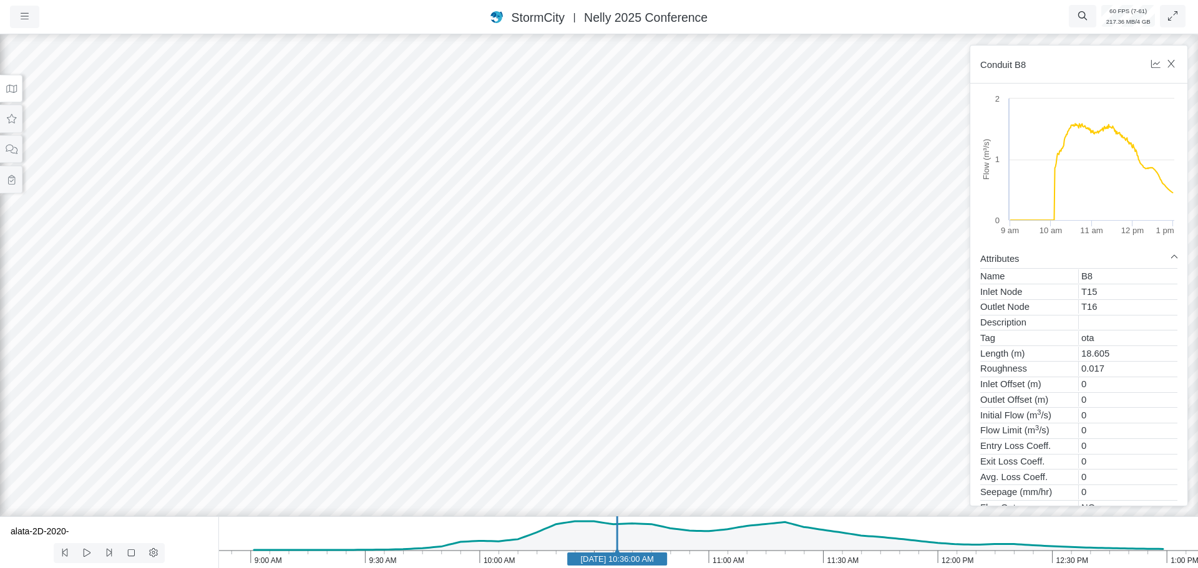
drag, startPoint x: 563, startPoint y: 306, endPoint x: 730, endPoint y: 229, distance: 183.4
click at [730, 229] on div at bounding box center [599, 300] width 1198 height 537
click at [449, 565] on icon "1:00 PM 12:30 PM 12:00 PM 11:30 AM 11:00 AM 10:30 AM 10:00 AM 9:30 AM 9:00 AM J…" at bounding box center [708, 543] width 980 height 52
click at [14, 93] on icon at bounding box center [12, 88] width 12 height 9
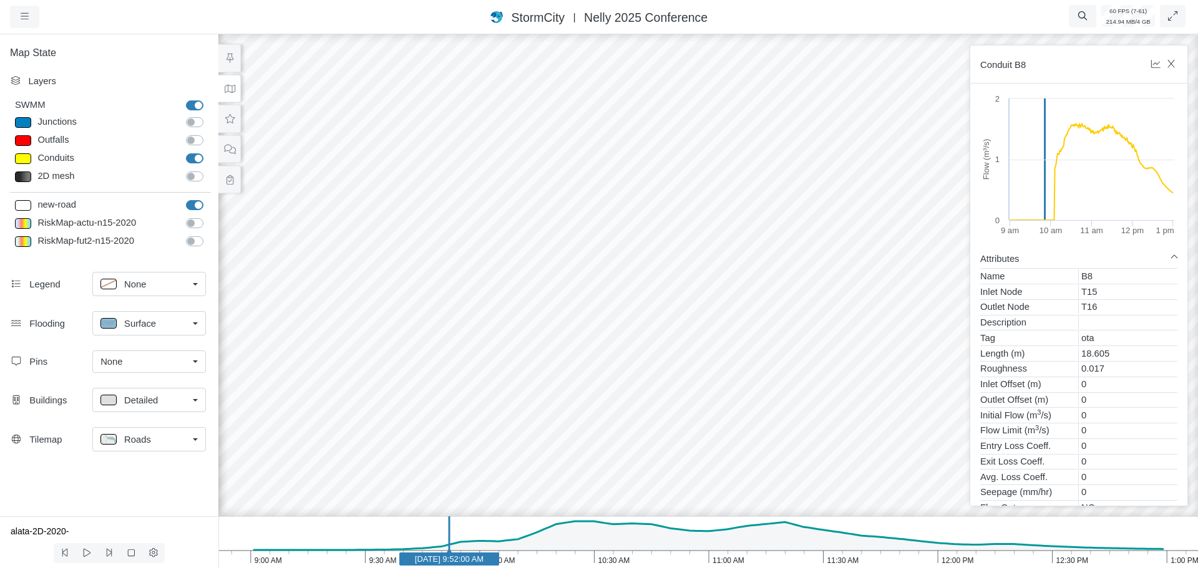
click at [148, 446] on span "Roads" at bounding box center [137, 440] width 27 height 14
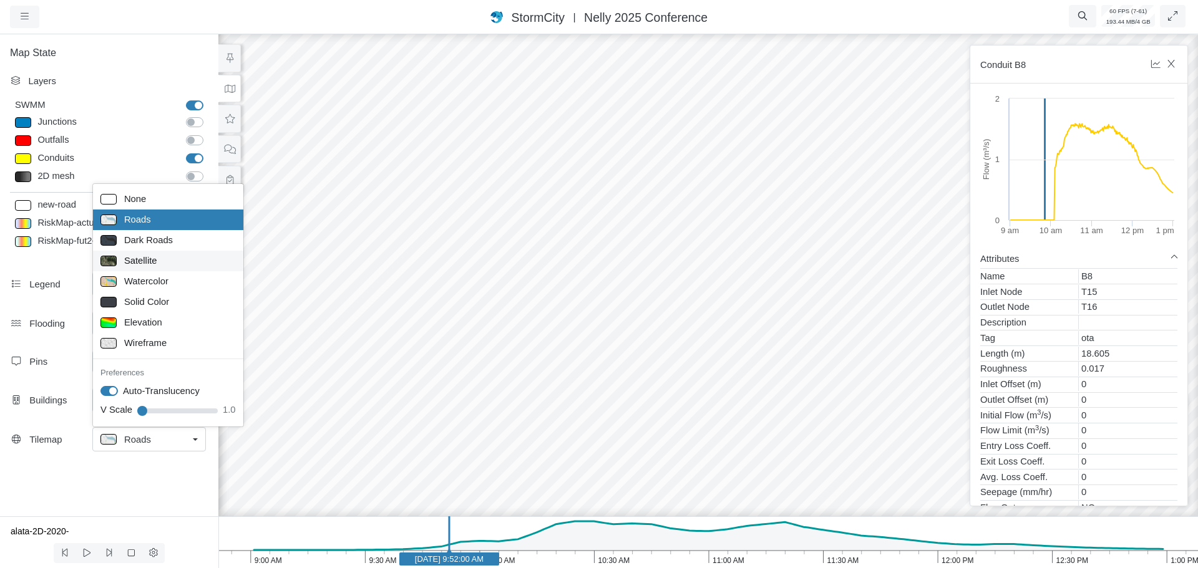
click at [150, 263] on span "Satellite" at bounding box center [140, 261] width 33 height 14
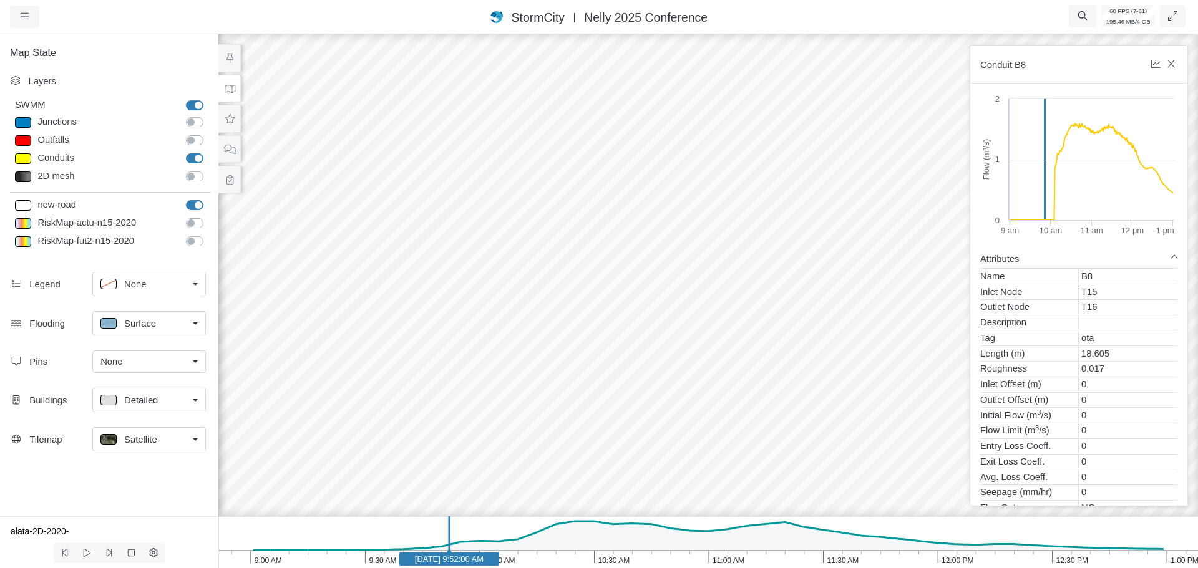
drag, startPoint x: 564, startPoint y: 347, endPoint x: 644, endPoint y: 274, distance: 108.2
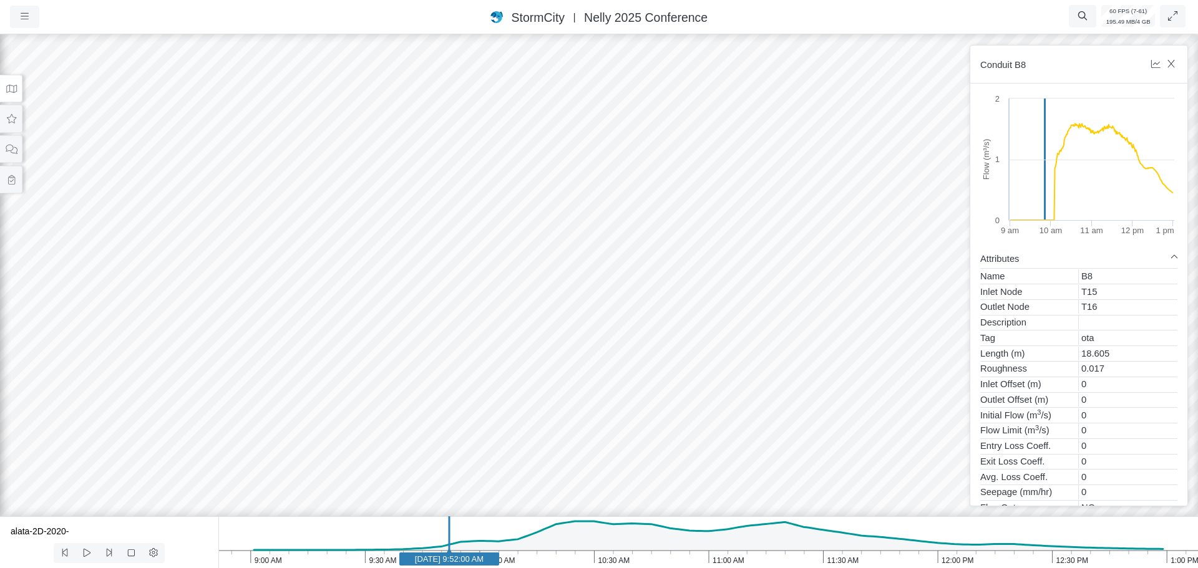
drag, startPoint x: 738, startPoint y: 255, endPoint x: 485, endPoint y: 245, distance: 253.5
drag, startPoint x: 824, startPoint y: 244, endPoint x: 0, endPoint y: 311, distance: 826.3
click at [0, 311] on div at bounding box center [599, 300] width 1198 height 537
drag, startPoint x: 388, startPoint y: 278, endPoint x: 952, endPoint y: 240, distance: 565.4
drag, startPoint x: 280, startPoint y: 180, endPoint x: 600, endPoint y: 275, distance: 334.0
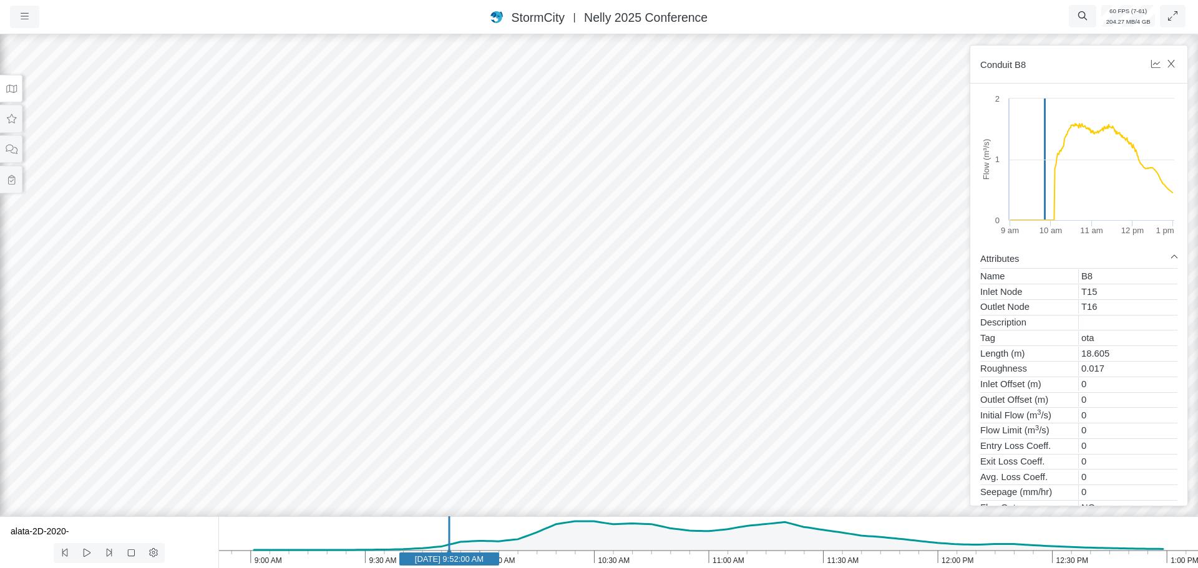
click at [600, 275] on div at bounding box center [599, 300] width 1198 height 537
drag, startPoint x: 275, startPoint y: 312, endPoint x: 432, endPoint y: 217, distance: 183.6
click at [433, 216] on div at bounding box center [599, 300] width 1198 height 537
drag, startPoint x: 386, startPoint y: 354, endPoint x: 963, endPoint y: 391, distance: 578.9
drag, startPoint x: 563, startPoint y: 353, endPoint x: 603, endPoint y: 268, distance: 93.8
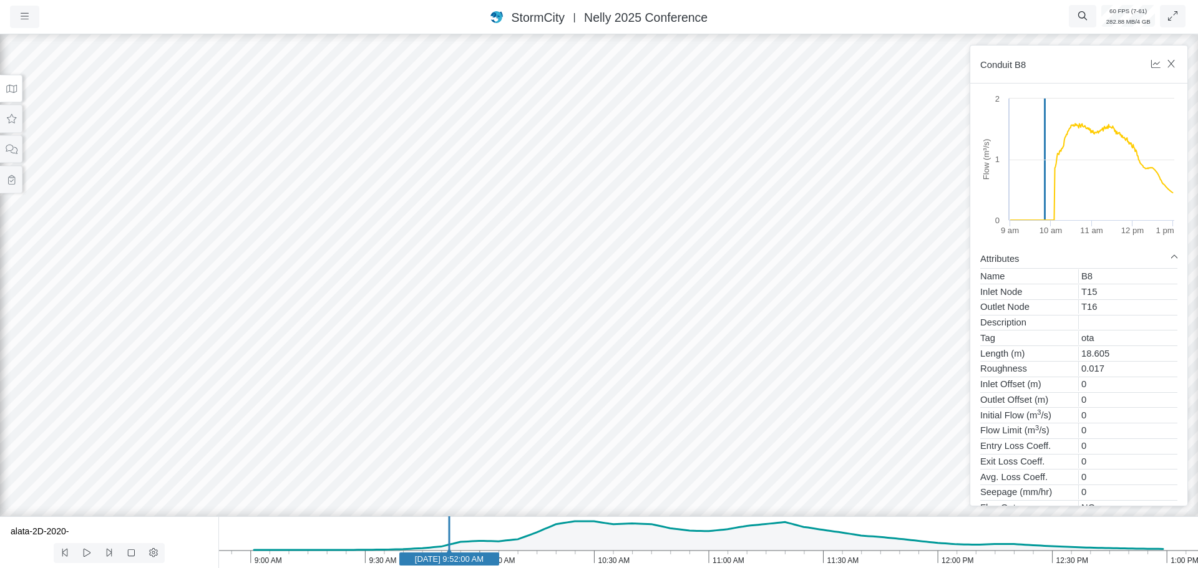
drag, startPoint x: 576, startPoint y: 298, endPoint x: 710, endPoint y: 264, distance: 138.5
drag, startPoint x: 508, startPoint y: 257, endPoint x: 308, endPoint y: 304, distance: 205.1
drag, startPoint x: 520, startPoint y: 334, endPoint x: 626, endPoint y: 316, distance: 107.1
drag, startPoint x: 248, startPoint y: 334, endPoint x: 358, endPoint y: 336, distance: 109.2
click at [9, 122] on icon at bounding box center [12, 118] width 12 height 9
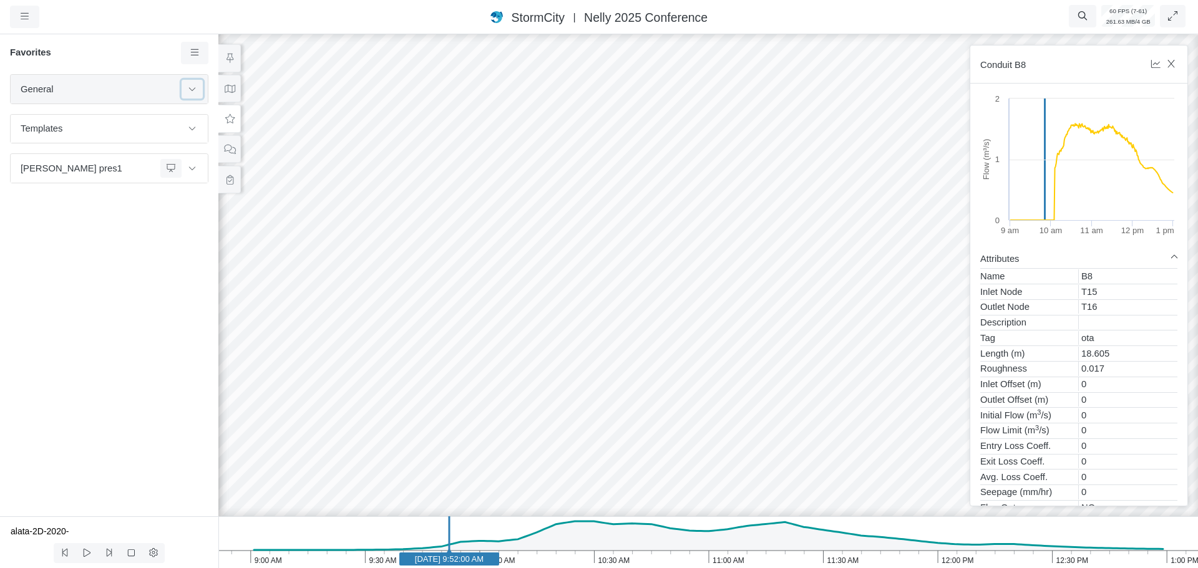
click at [197, 97] on button at bounding box center [192, 89] width 21 height 18
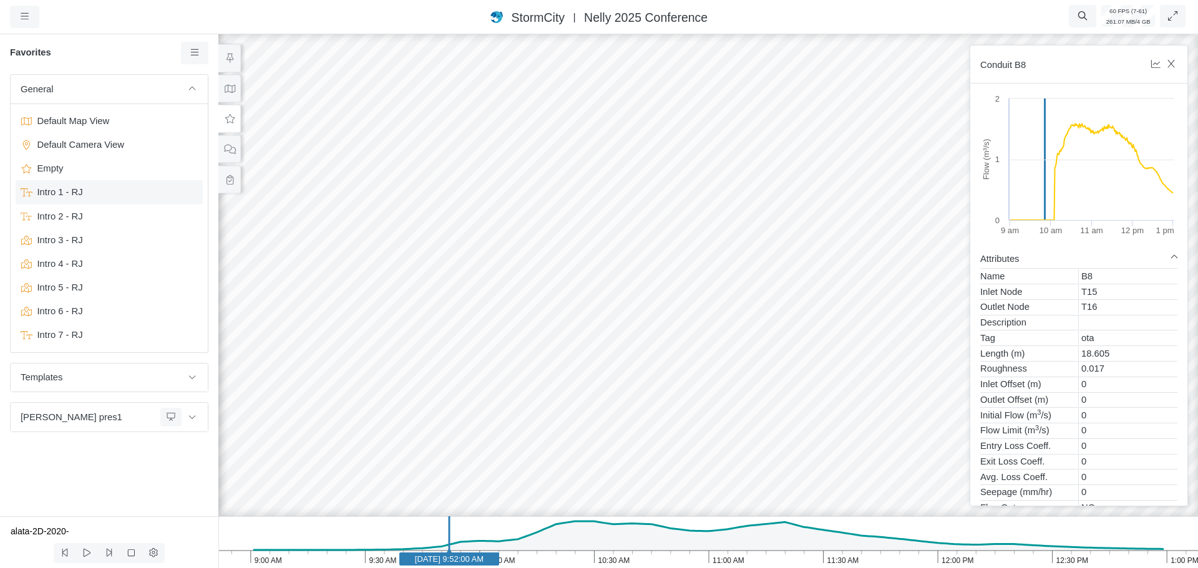
click at [70, 195] on span "Intro 1 - RJ" at bounding box center [110, 192] width 156 height 14
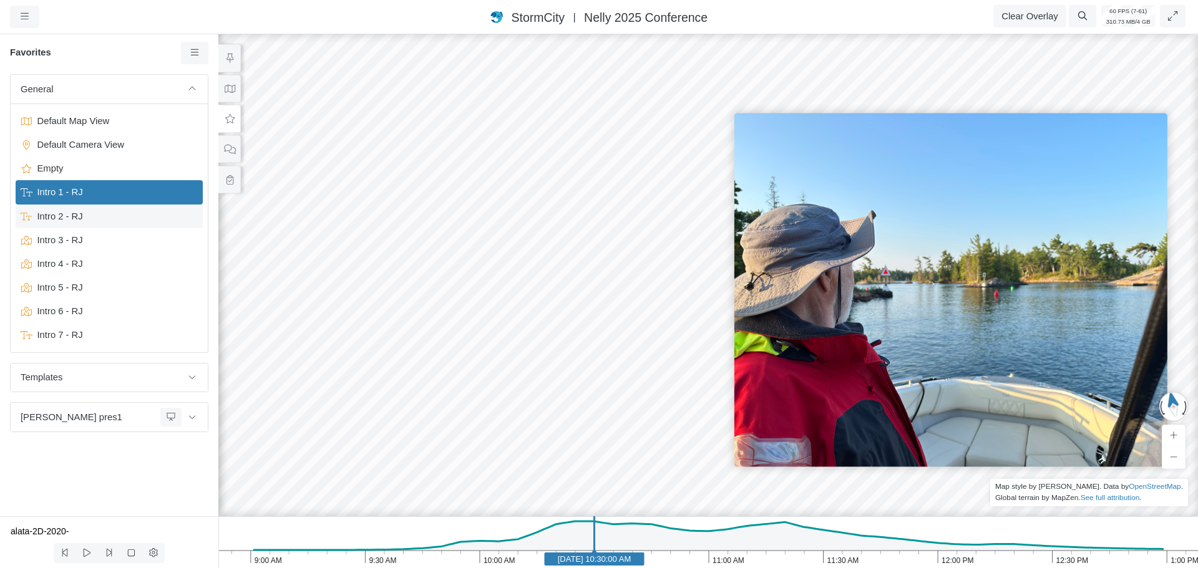
click at [74, 221] on span "Intro 2 - RJ" at bounding box center [110, 217] width 156 height 14
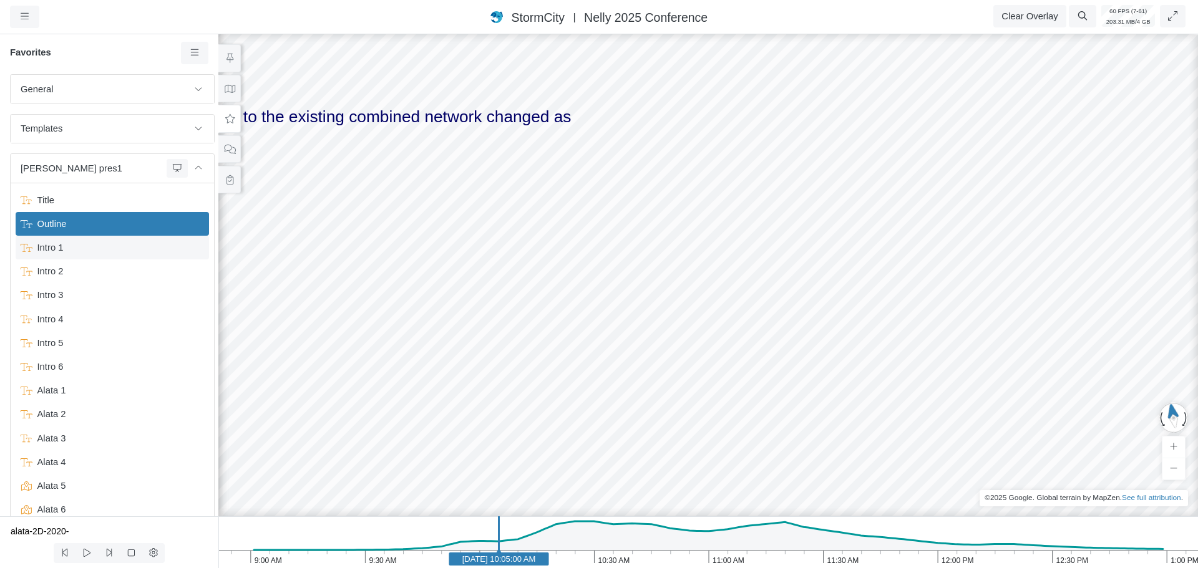
click at [57, 254] on span "Intro 1" at bounding box center [113, 248] width 162 height 14
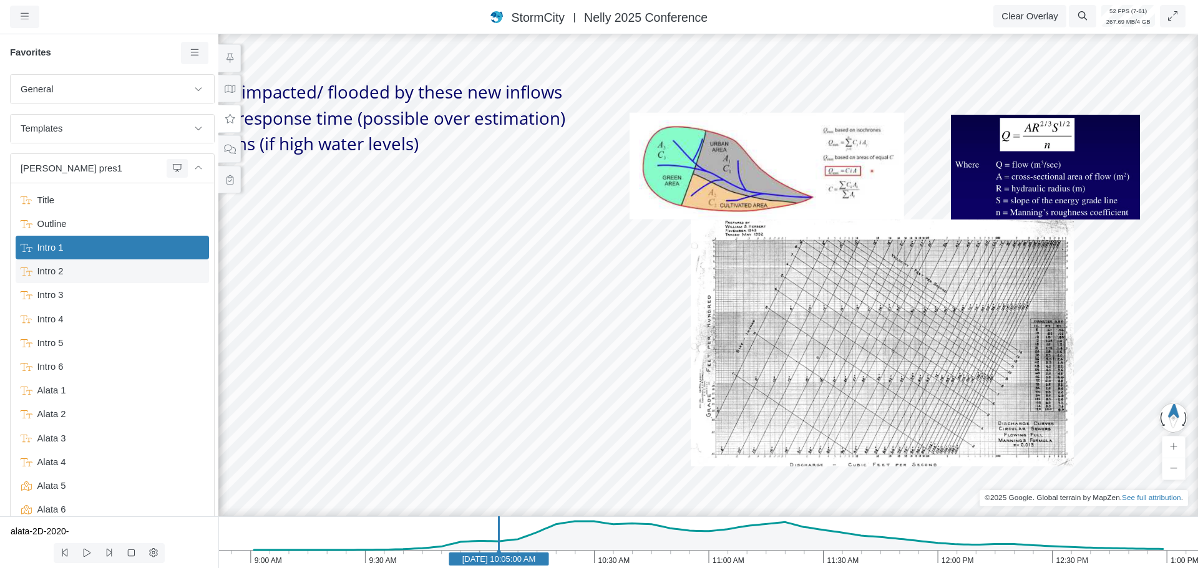
click at [56, 275] on span "Intro 2" at bounding box center [113, 272] width 162 height 14
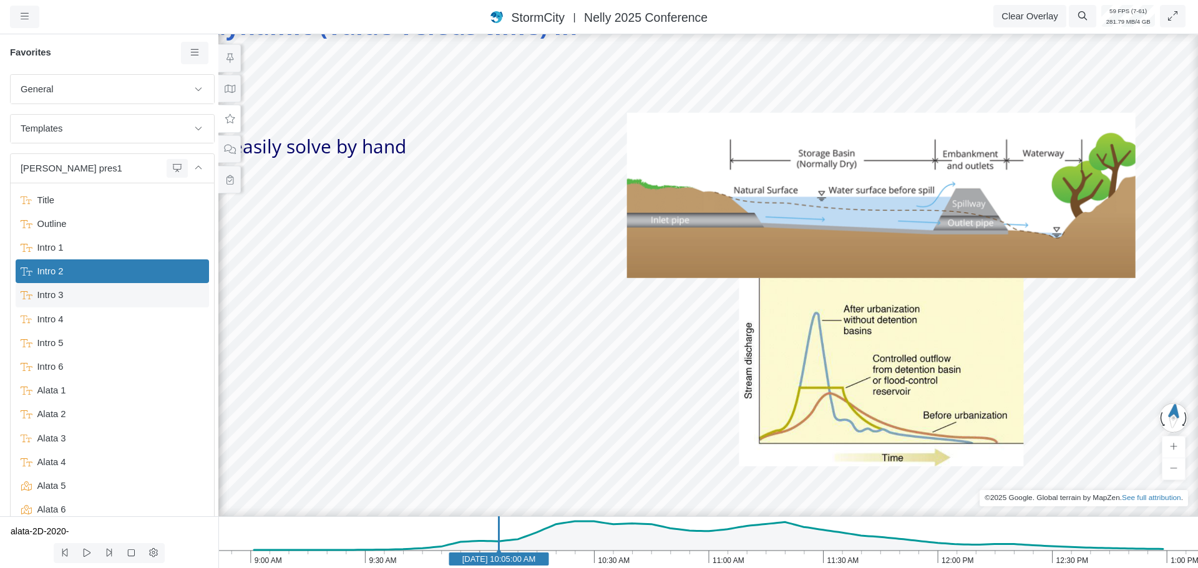
click at [54, 295] on span "Intro 3" at bounding box center [113, 295] width 162 height 14
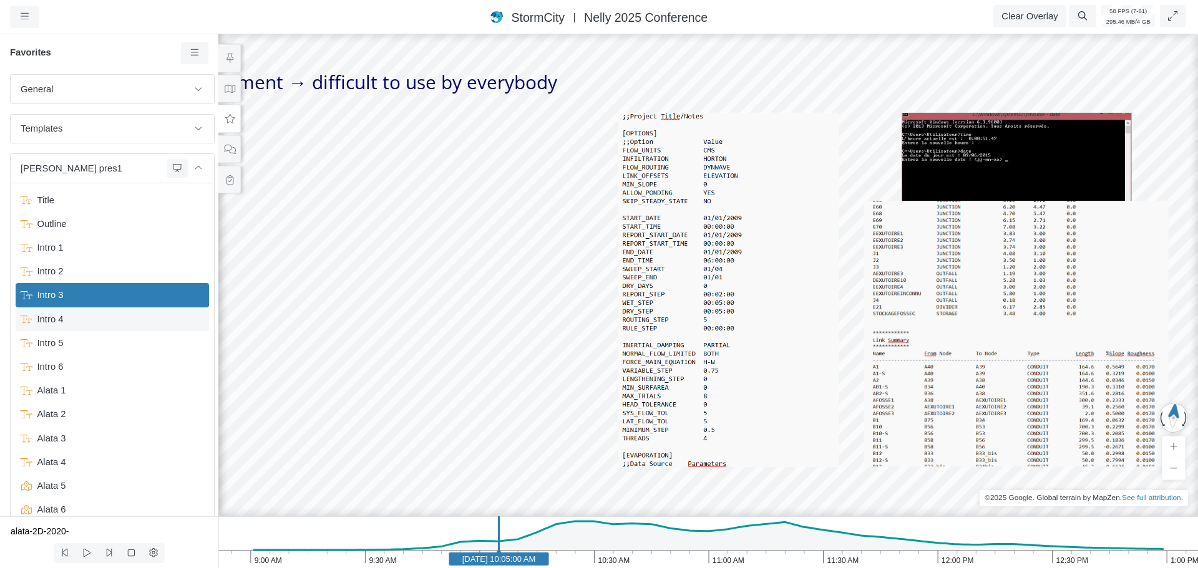
click at [51, 319] on span "Intro 4" at bounding box center [113, 320] width 162 height 14
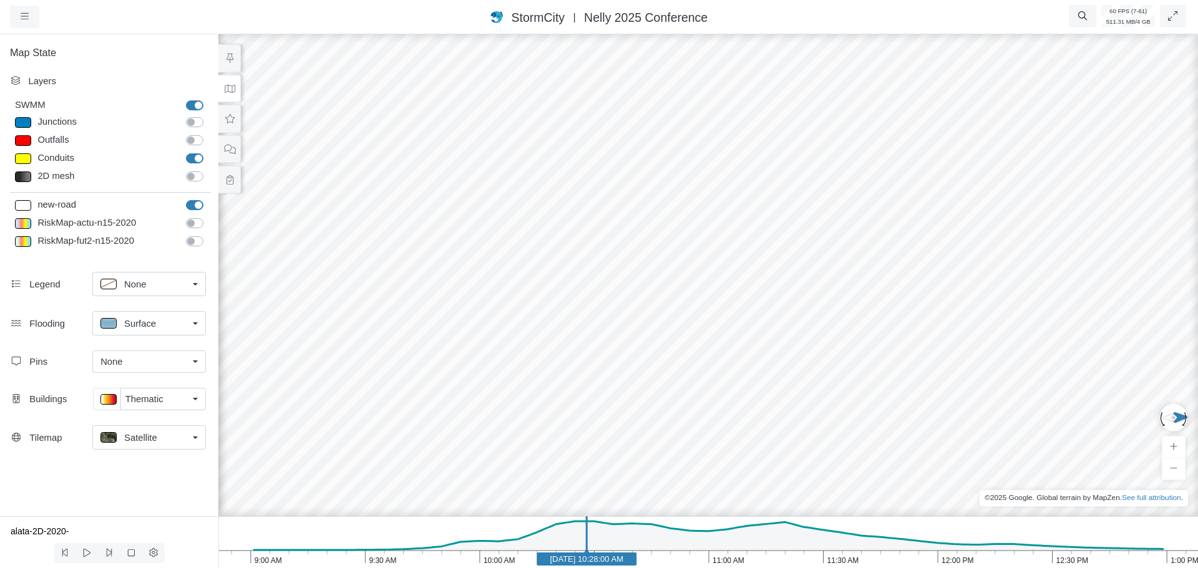
click at [208, 198] on label "new-road" at bounding box center [208, 198] width 0 height 0
click at [196, 202] on input "new-road" at bounding box center [191, 204] width 10 height 12
checkbox input "false"
drag, startPoint x: 933, startPoint y: 329, endPoint x: 833, endPoint y: 302, distance: 103.4
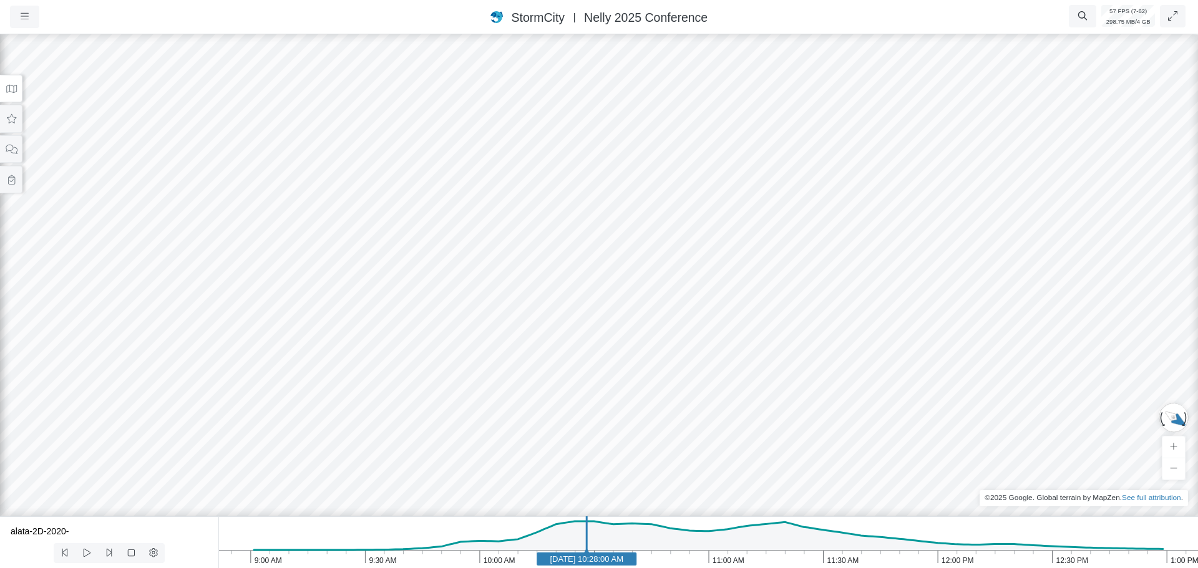
click at [15, 89] on icon at bounding box center [12, 88] width 12 height 9
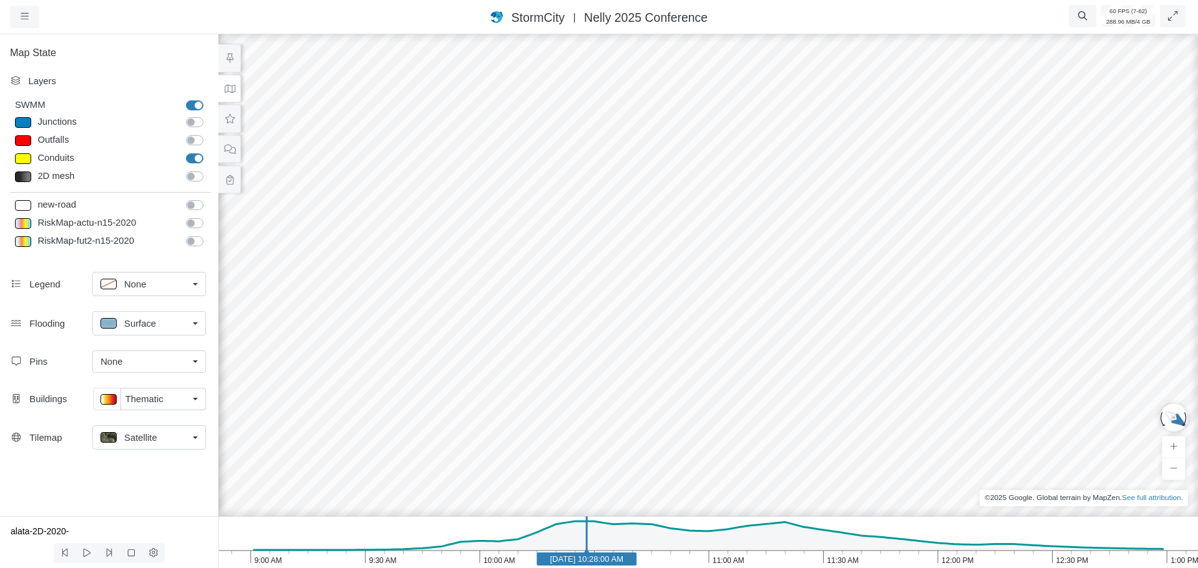
click at [153, 442] on span "Satellite" at bounding box center [140, 438] width 33 height 14
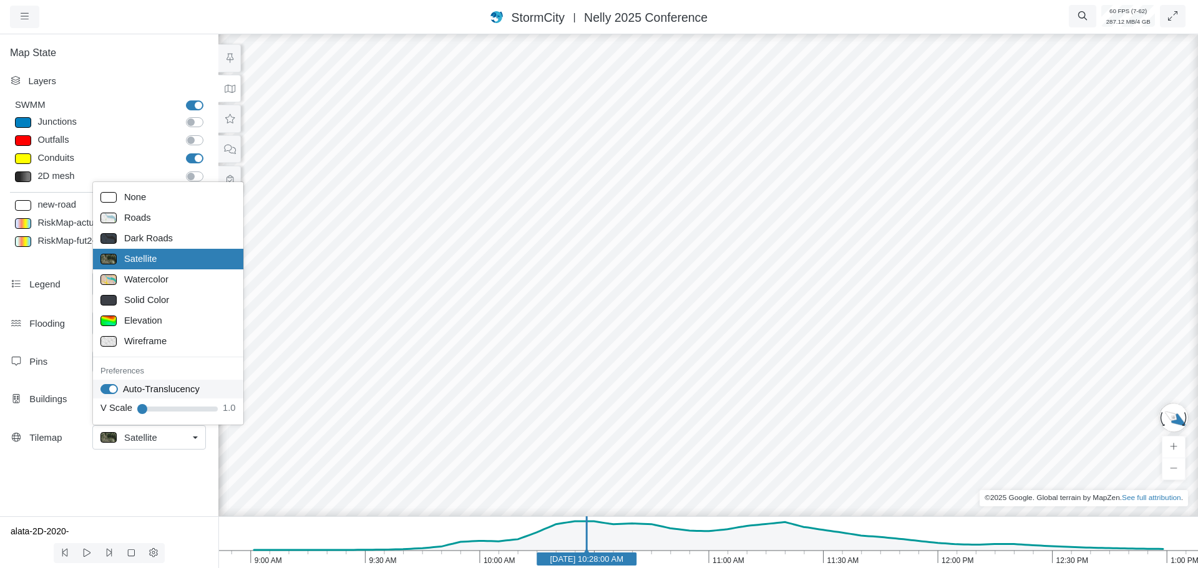
click at [123, 389] on label "Auto-Translucency" at bounding box center [161, 389] width 77 height 14
checkbox input "false"
drag, startPoint x: 878, startPoint y: 304, endPoint x: 842, endPoint y: 362, distance: 68.1
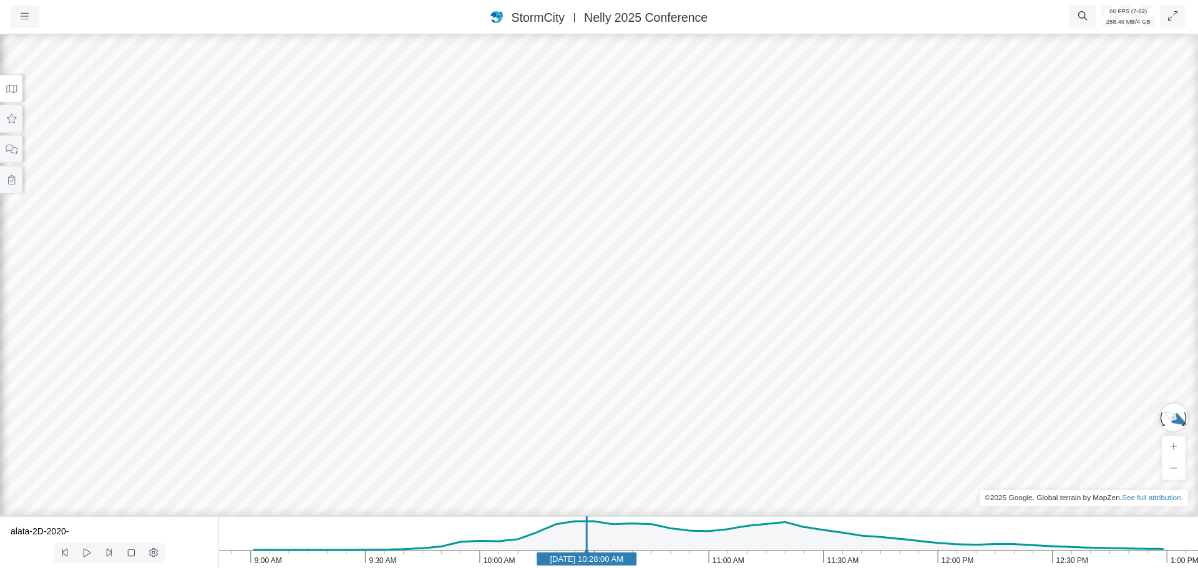
drag, startPoint x: 945, startPoint y: 358, endPoint x: 1006, endPoint y: 210, distance: 160.4
click at [1006, 210] on div at bounding box center [599, 300] width 1198 height 537
drag, startPoint x: 787, startPoint y: 286, endPoint x: 877, endPoint y: 210, distance: 117.8
drag, startPoint x: 739, startPoint y: 266, endPoint x: 716, endPoint y: 218, distance: 53.9
click at [716, 218] on div at bounding box center [599, 300] width 1198 height 537
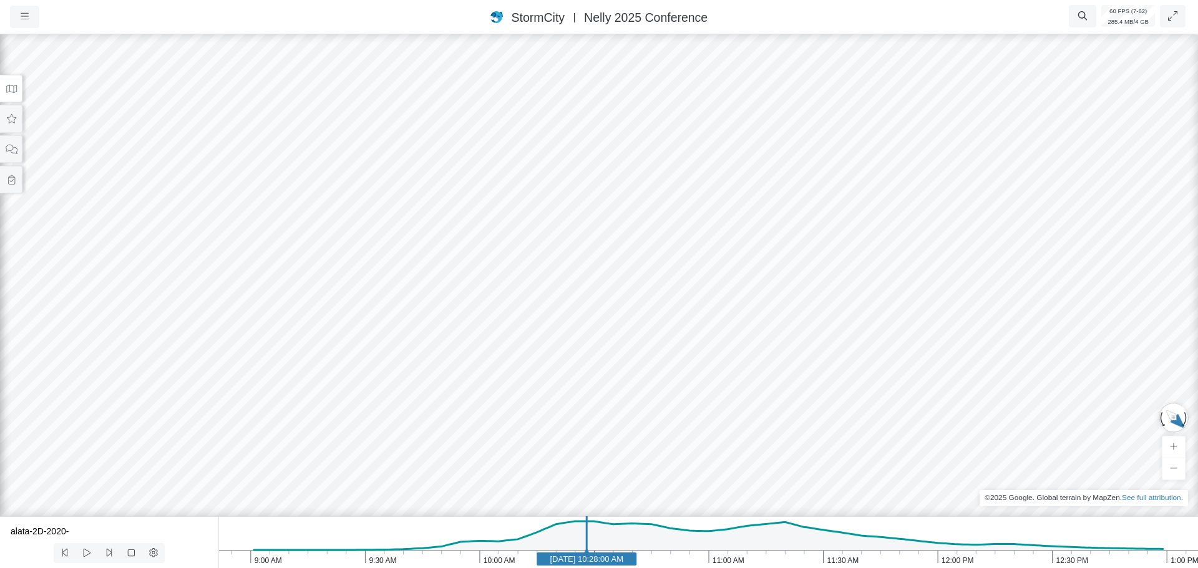
drag, startPoint x: 814, startPoint y: 230, endPoint x: 703, endPoint y: 259, distance: 114.7
click at [652, 554] on icon "1:00 PM 12:30 PM 12:00 PM 11:30 AM 11:00 AM 10:30 AM 10:00 AM 9:30 AM 9:00 AM J…" at bounding box center [708, 543] width 980 height 52
click at [689, 567] on icon "1:00 PM 12:30 PM 12:00 PM 11:30 AM 11:00 AM 10:30 AM 10:00 AM 9:30 AM 9:00 AM J…" at bounding box center [708, 543] width 980 height 52
click at [757, 560] on icon "1:00 PM 12:30 PM 12:00 PM 11:30 AM 11:00 AM 10:30 AM 10:00 AM 9:30 AM 9:00 AM J…" at bounding box center [708, 543] width 980 height 52
click at [801, 565] on rect at bounding box center [759, 559] width 100 height 13
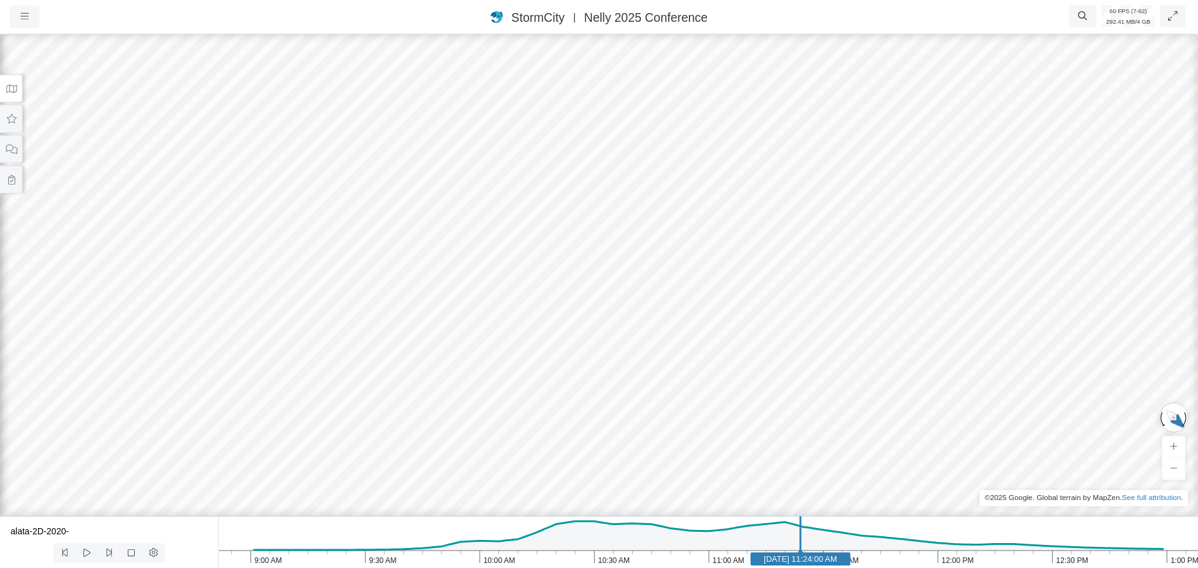
click at [638, 562] on icon "1:00 PM 12:30 PM 12:00 PM 11:30 AM 11:00 AM 10:30 AM 10:00 AM 9:30 AM 9:00 AM J…" at bounding box center [708, 543] width 980 height 52
click at [545, 563] on icon "1:00 PM 12:30 PM 12:00 PM 11:30 AM 11:00 AM 10:30 AM 10:00 AM 9:30 AM 9:00 AM J…" at bounding box center [708, 543] width 980 height 52
click at [659, 560] on icon "1:00 PM 12:30 PM 12:00 PM 11:30 AM 11:00 AM 10:30 AM 10:00 AM 9:30 AM 9:00 AM J…" at bounding box center [708, 543] width 980 height 52
click at [785, 563] on icon "1:00 PM 12:30 PM 12:00 PM 11:30 AM 11:00 AM 10:30 AM 10:00 AM 9:30 AM 9:00 AM J…" at bounding box center [708, 543] width 980 height 52
drag, startPoint x: 777, startPoint y: 346, endPoint x: 898, endPoint y: 335, distance: 121.6
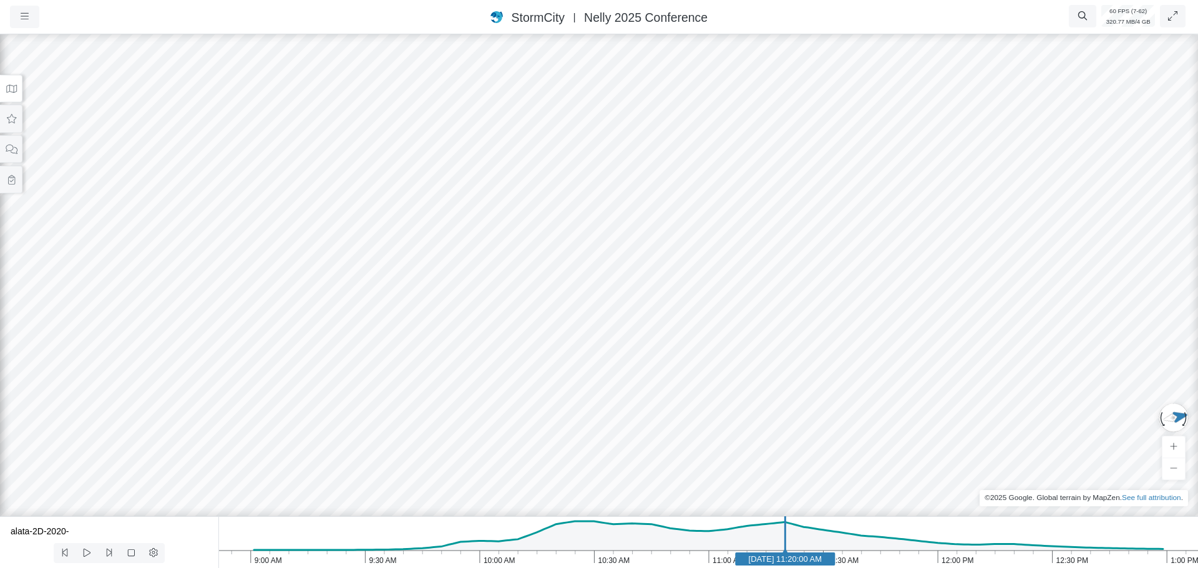
drag, startPoint x: 681, startPoint y: 281, endPoint x: 729, endPoint y: 275, distance: 47.8
drag, startPoint x: 661, startPoint y: 271, endPoint x: 599, endPoint y: 282, distance: 63.4
drag, startPoint x: 935, startPoint y: 239, endPoint x: 644, endPoint y: 235, distance: 290.8
drag, startPoint x: 935, startPoint y: 300, endPoint x: 621, endPoint y: 217, distance: 324.6
click at [621, 217] on div at bounding box center [599, 300] width 1198 height 537
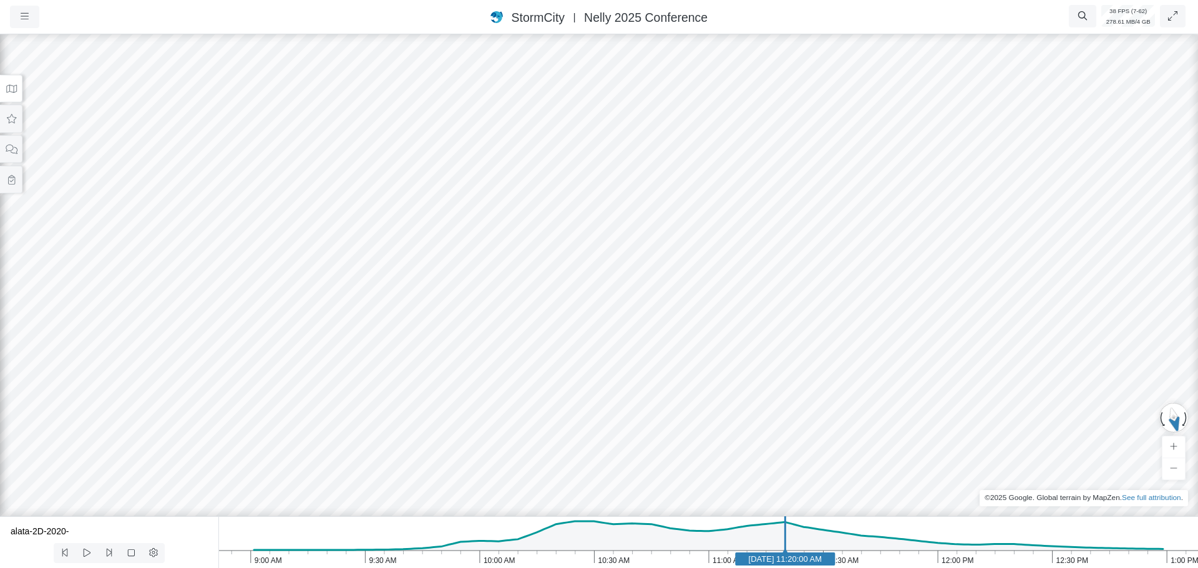
click at [652, 187] on div at bounding box center [599, 300] width 1198 height 537
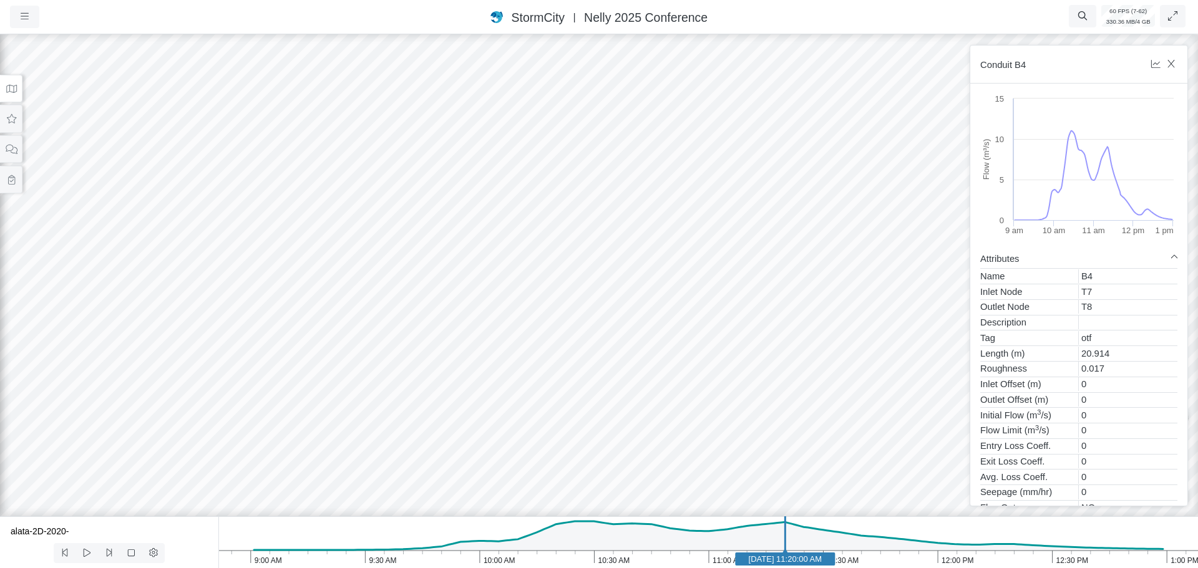
drag, startPoint x: 535, startPoint y: 276, endPoint x: 754, endPoint y: 273, distance: 219.0
drag, startPoint x: 532, startPoint y: 282, endPoint x: 548, endPoint y: 272, distance: 18.5
click at [515, 279] on div at bounding box center [599, 300] width 1198 height 537
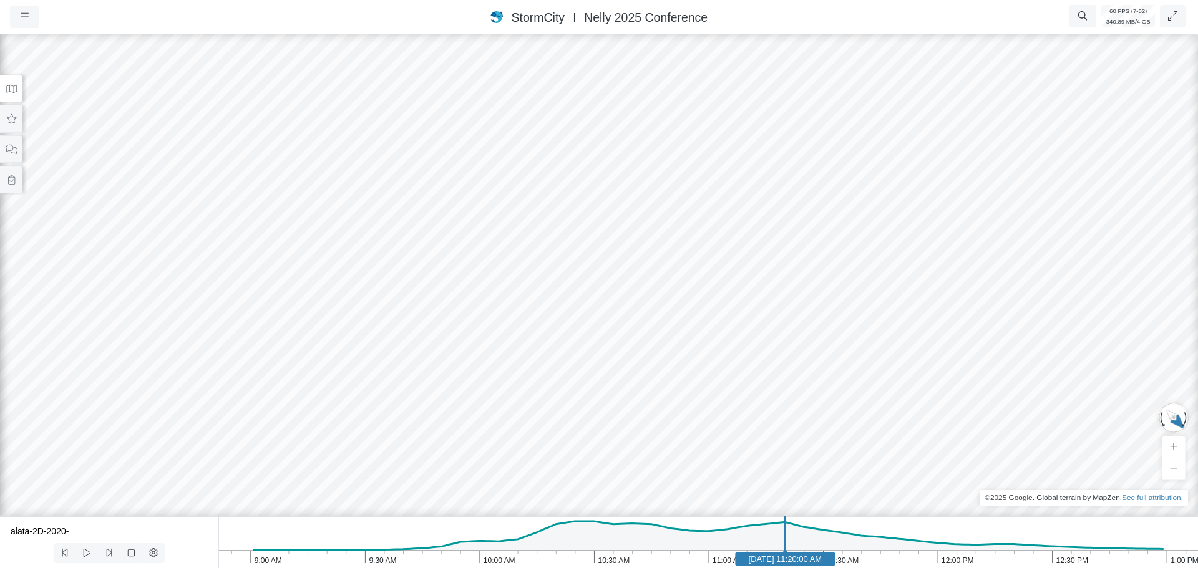
click at [552, 188] on div at bounding box center [599, 300] width 1198 height 537
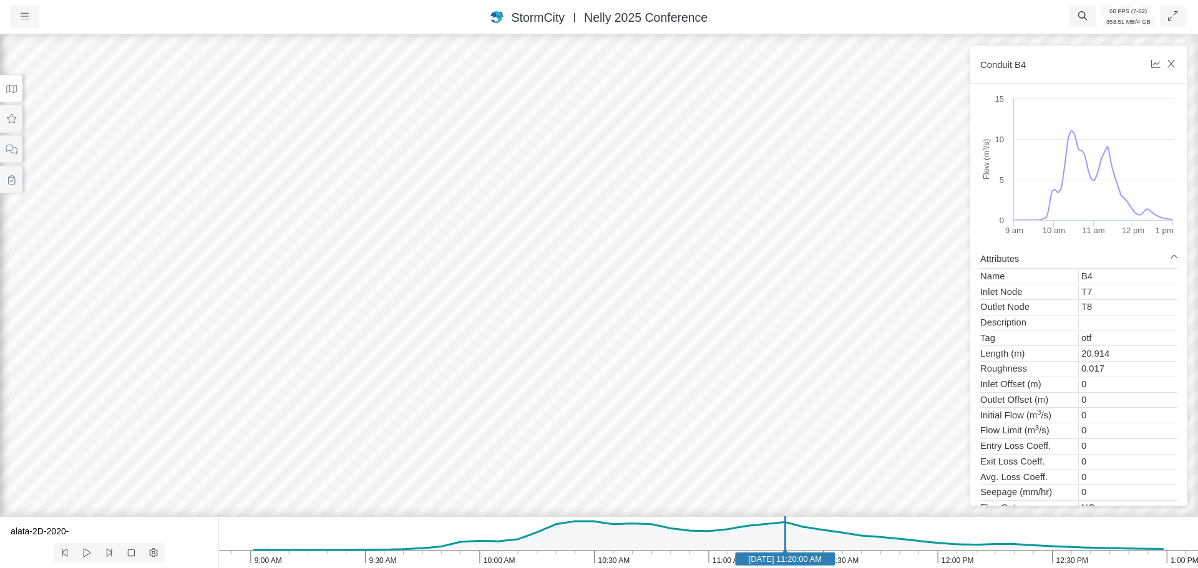
click at [556, 162] on div at bounding box center [599, 300] width 1198 height 537
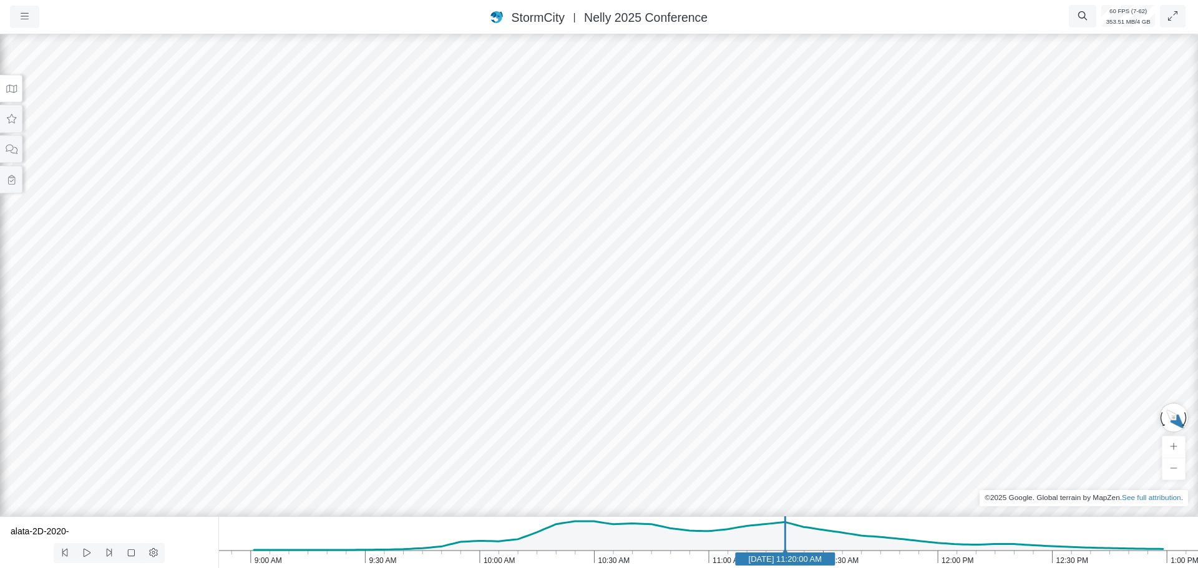
click at [554, 162] on div at bounding box center [599, 300] width 1198 height 537
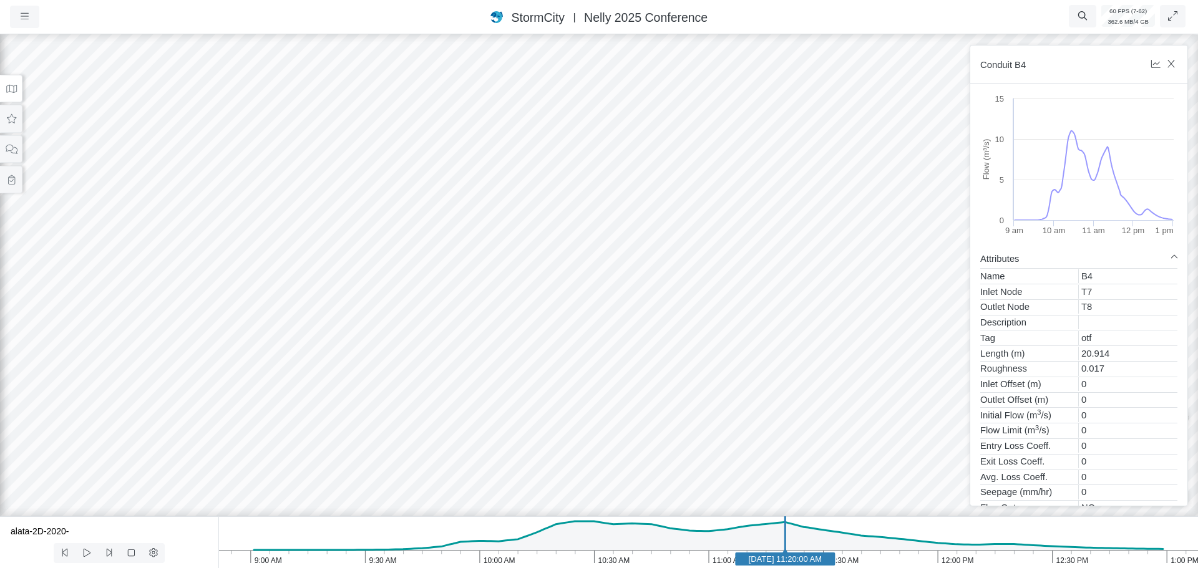
drag, startPoint x: 554, startPoint y: 162, endPoint x: 577, endPoint y: 165, distance: 22.6
drag, startPoint x: 514, startPoint y: 255, endPoint x: 694, endPoint y: 236, distance: 180.7
drag, startPoint x: 374, startPoint y: 205, endPoint x: 241, endPoint y: 213, distance: 133.1
drag, startPoint x: 533, startPoint y: 175, endPoint x: 749, endPoint y: 265, distance: 233.8
click at [749, 265] on div at bounding box center [599, 300] width 1198 height 537
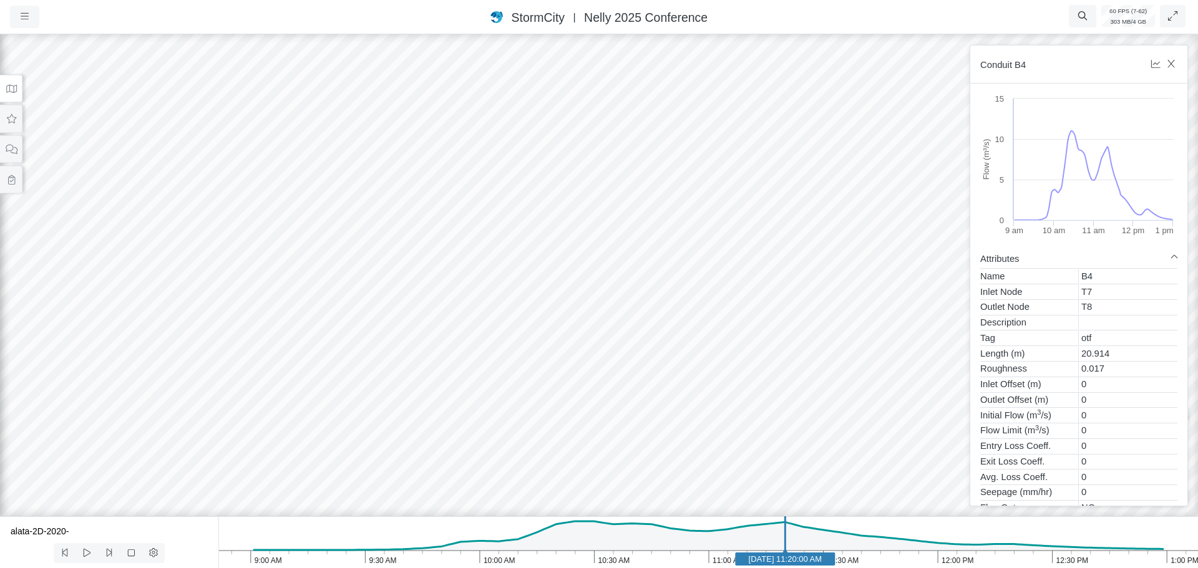
drag, startPoint x: 696, startPoint y: 271, endPoint x: 699, endPoint y: 205, distance: 66.2
click at [716, 200] on div at bounding box center [599, 300] width 1198 height 537
drag, startPoint x: 761, startPoint y: 247, endPoint x: 542, endPoint y: 225, distance: 220.1
drag, startPoint x: 628, startPoint y: 217, endPoint x: 704, endPoint y: 241, distance: 79.9
click at [587, 221] on div at bounding box center [599, 300] width 1198 height 537
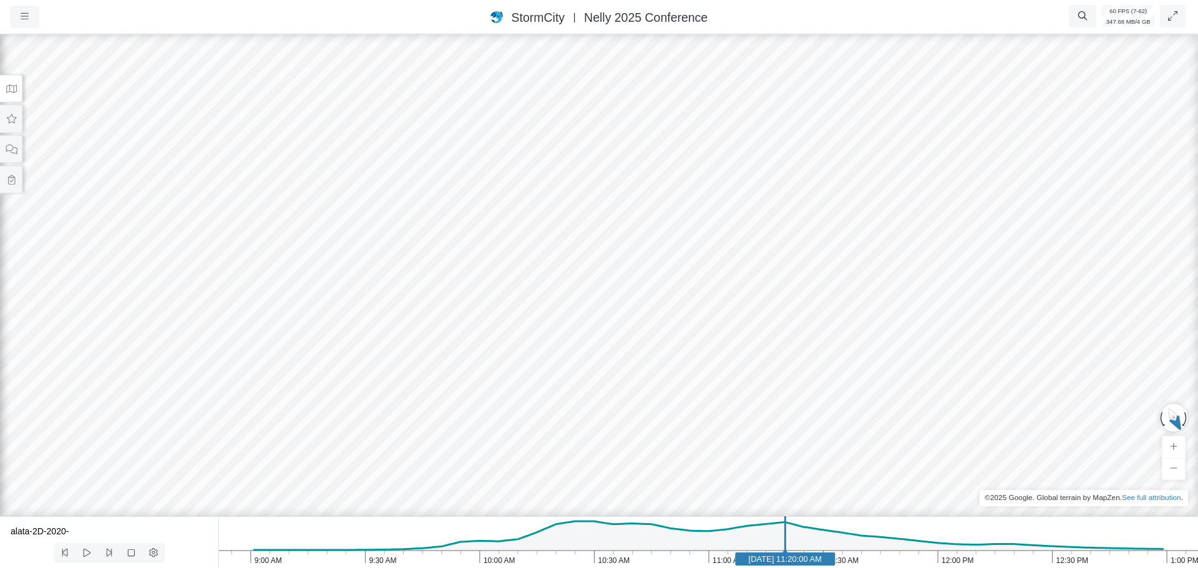
click at [587, 221] on div at bounding box center [599, 300] width 1198 height 537
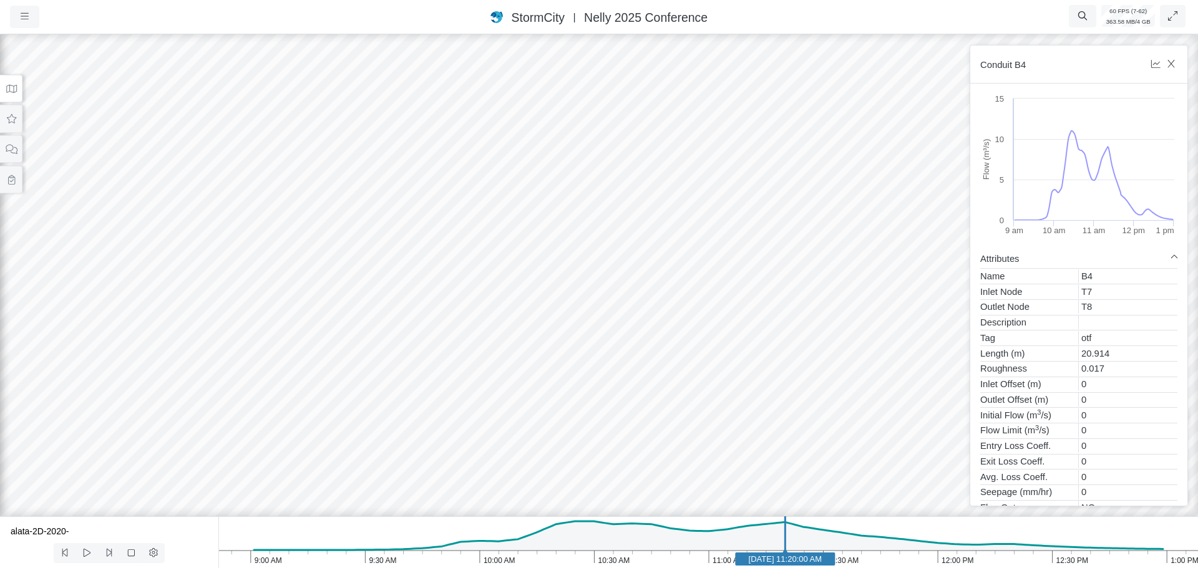
drag, startPoint x: 679, startPoint y: 223, endPoint x: 647, endPoint y: 222, distance: 31.8
drag, startPoint x: 602, startPoint y: 246, endPoint x: 917, endPoint y: 227, distance: 315.6
drag, startPoint x: 648, startPoint y: 287, endPoint x: 278, endPoint y: 296, distance: 369.5
drag, startPoint x: 706, startPoint y: 254, endPoint x: 869, endPoint y: 249, distance: 162.9
drag, startPoint x: 862, startPoint y: 240, endPoint x: 747, endPoint y: 240, distance: 114.8
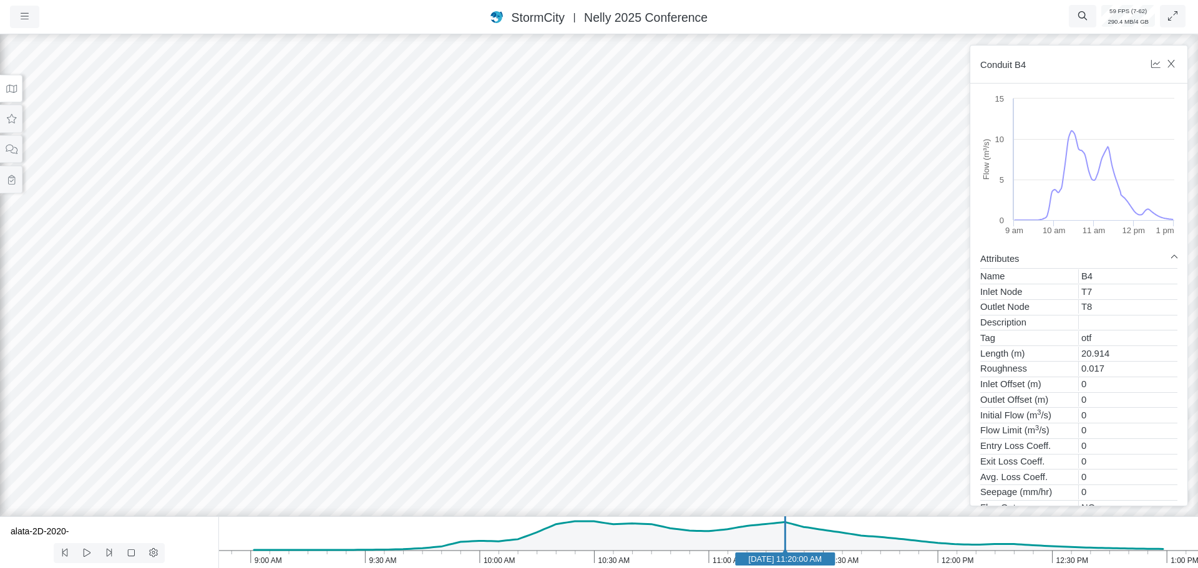
drag, startPoint x: 772, startPoint y: 264, endPoint x: 561, endPoint y: 226, distance: 214.9
click at [561, 226] on div at bounding box center [599, 300] width 1198 height 537
drag, startPoint x: 521, startPoint y: 255, endPoint x: 815, endPoint y: 235, distance: 294.5
drag, startPoint x: 389, startPoint y: 231, endPoint x: 558, endPoint y: 222, distance: 169.3
drag, startPoint x: 291, startPoint y: 264, endPoint x: 390, endPoint y: 262, distance: 99.2
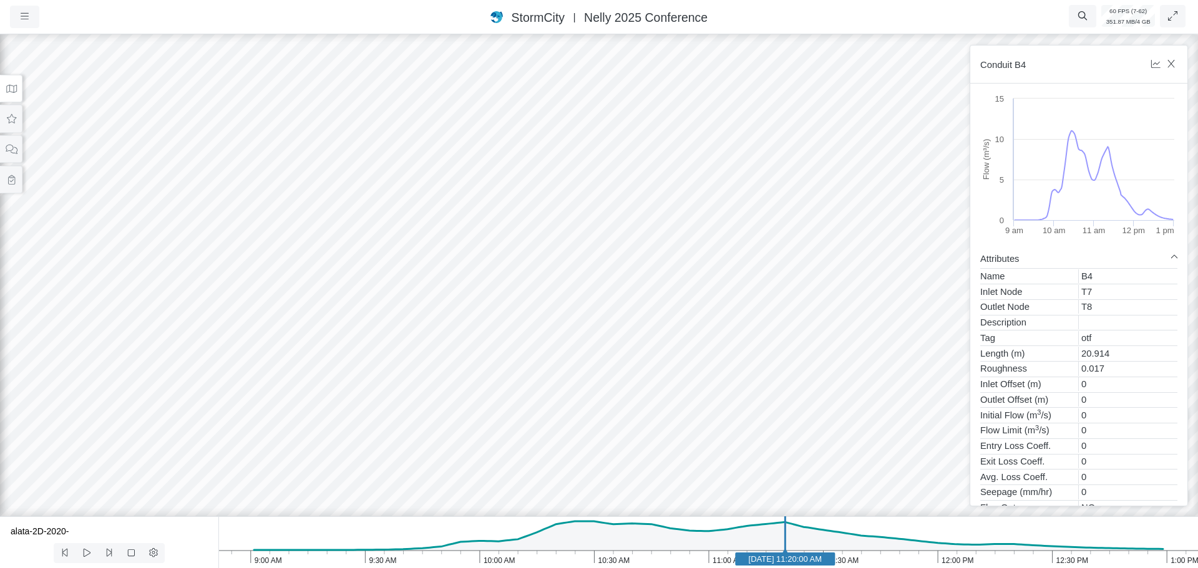
drag, startPoint x: 158, startPoint y: 282, endPoint x: 280, endPoint y: 257, distance: 123.6
click at [280, 257] on div at bounding box center [599, 300] width 1198 height 537
drag, startPoint x: 350, startPoint y: 282, endPoint x: 256, endPoint y: 317, distance: 100.5
drag, startPoint x: 394, startPoint y: 97, endPoint x: 404, endPoint y: 139, distance: 43.6
click at [404, 139] on div at bounding box center [599, 300] width 1198 height 537
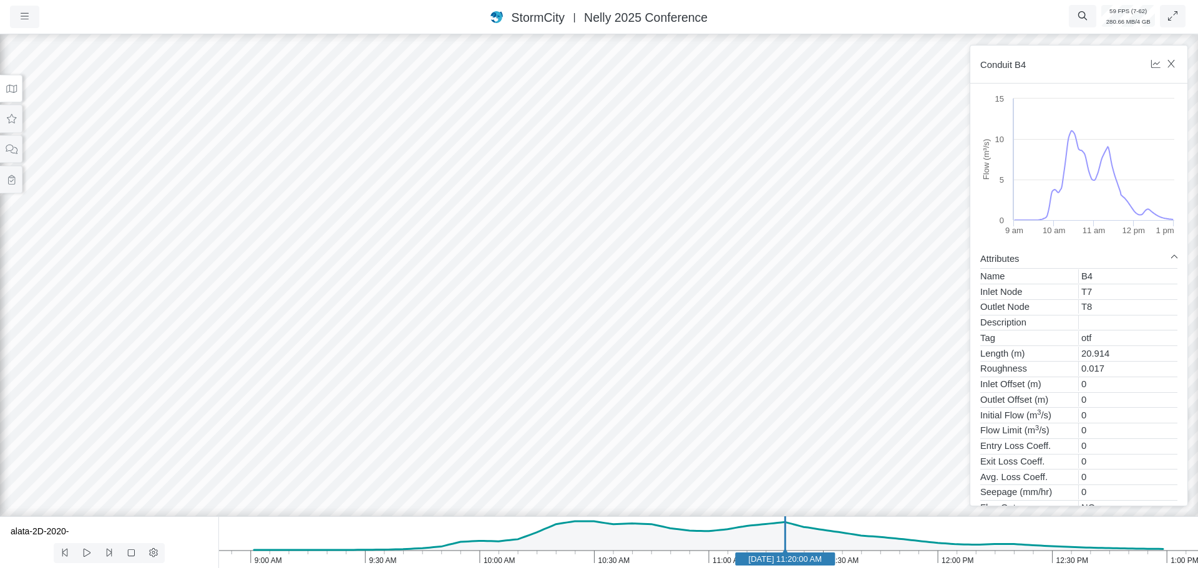
drag, startPoint x: 422, startPoint y: 126, endPoint x: 432, endPoint y: 89, distance: 38.1
drag, startPoint x: 673, startPoint y: 271, endPoint x: 422, endPoint y: 258, distance: 251.2
drag, startPoint x: 587, startPoint y: 230, endPoint x: 565, endPoint y: 263, distance: 40.5
click at [567, 267] on div at bounding box center [599, 300] width 1198 height 537
drag, startPoint x: 781, startPoint y: 210, endPoint x: 452, endPoint y: 197, distance: 328.4
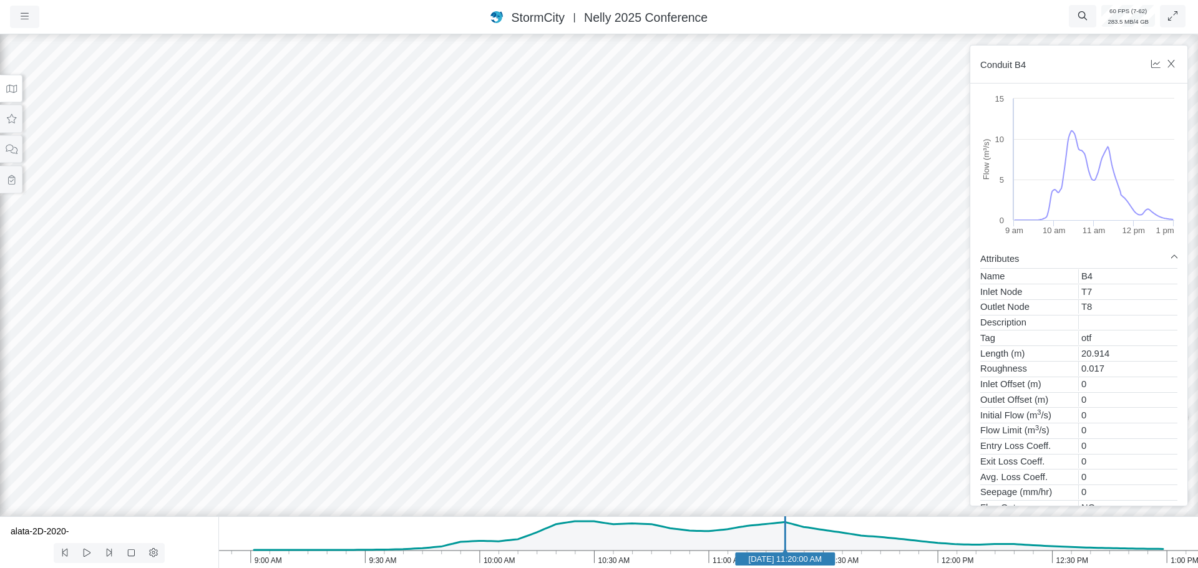
drag, startPoint x: 304, startPoint y: 248, endPoint x: 633, endPoint y: 251, distance: 328.8
drag, startPoint x: 244, startPoint y: 274, endPoint x: 856, endPoint y: 266, distance: 612.1
click at [856, 266] on div at bounding box center [599, 300] width 1198 height 537
drag, startPoint x: 299, startPoint y: 285, endPoint x: 502, endPoint y: 285, distance: 202.2
drag, startPoint x: 65, startPoint y: 254, endPoint x: 661, endPoint y: 221, distance: 596.8
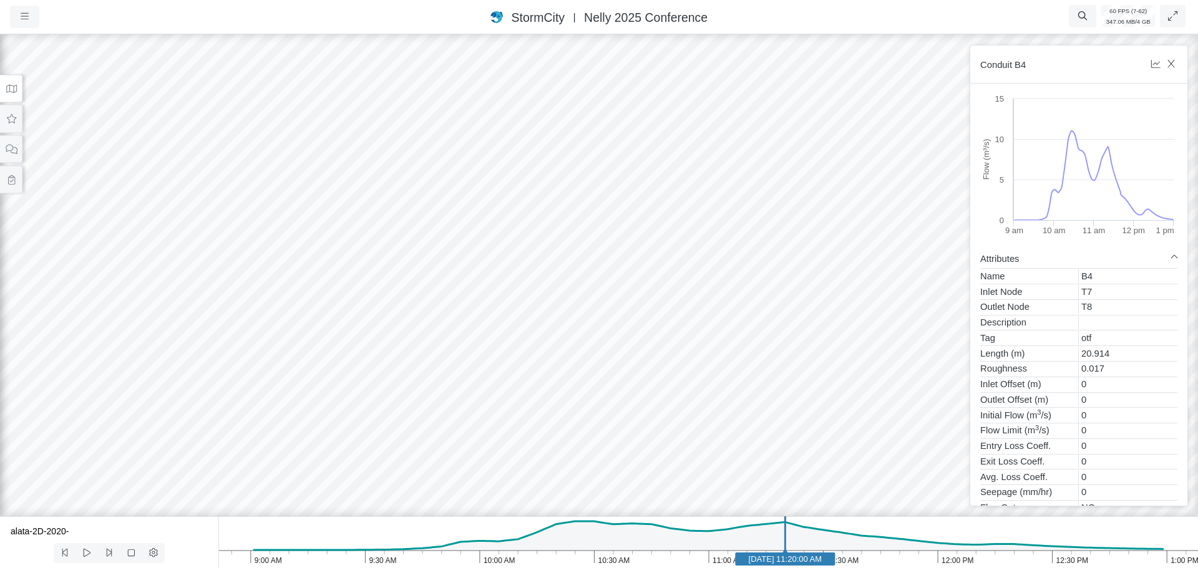
click at [661, 221] on div at bounding box center [599, 300] width 1198 height 537
drag, startPoint x: 248, startPoint y: 260, endPoint x: 344, endPoint y: 236, distance: 99.7
drag, startPoint x: 701, startPoint y: 333, endPoint x: 562, endPoint y: 340, distance: 139.3
drag, startPoint x: 873, startPoint y: 253, endPoint x: 695, endPoint y: 281, distance: 180.1
drag, startPoint x: 582, startPoint y: 248, endPoint x: 364, endPoint y: 243, distance: 218.4
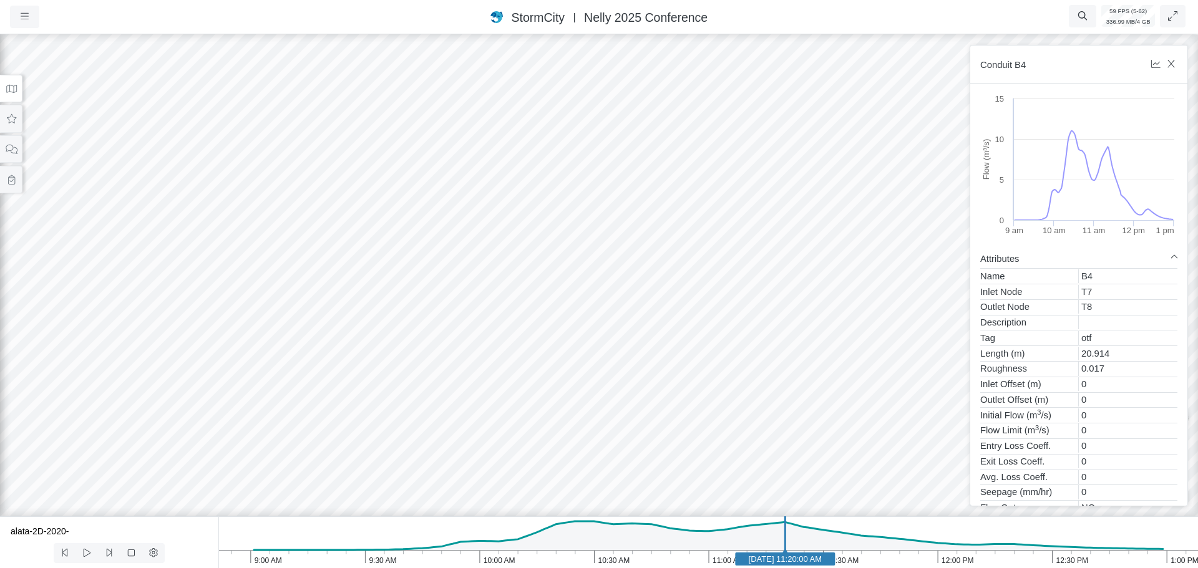
click at [364, 243] on div at bounding box center [599, 300] width 1198 height 537
drag, startPoint x: 376, startPoint y: 254, endPoint x: 444, endPoint y: 250, distance: 68.8
click at [17, 121] on button at bounding box center [11, 119] width 22 height 28
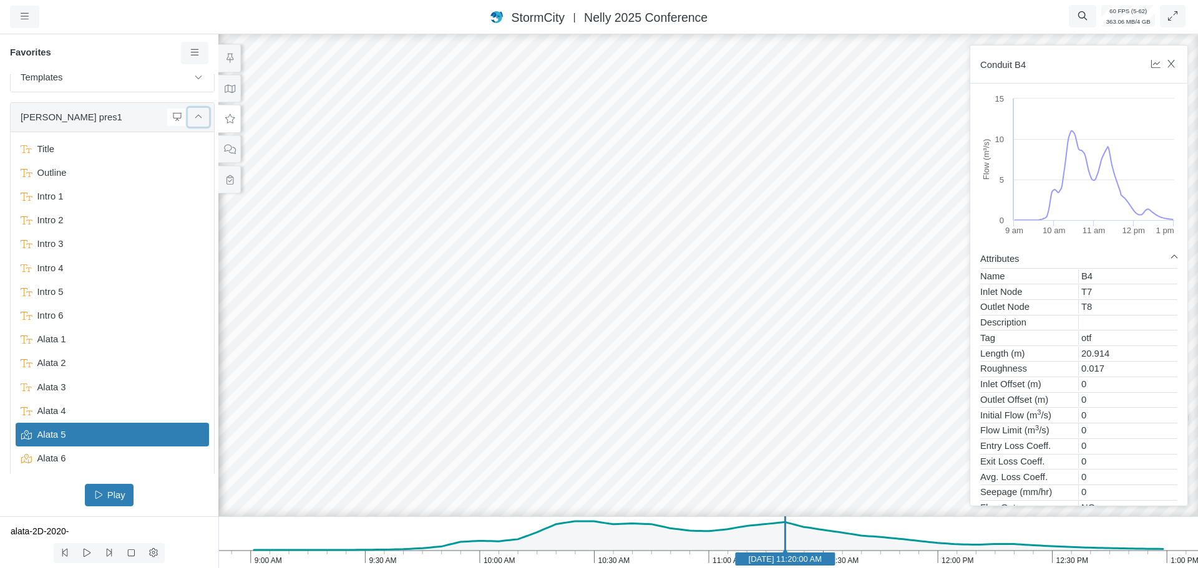
click at [193, 119] on icon at bounding box center [198, 117] width 10 height 8
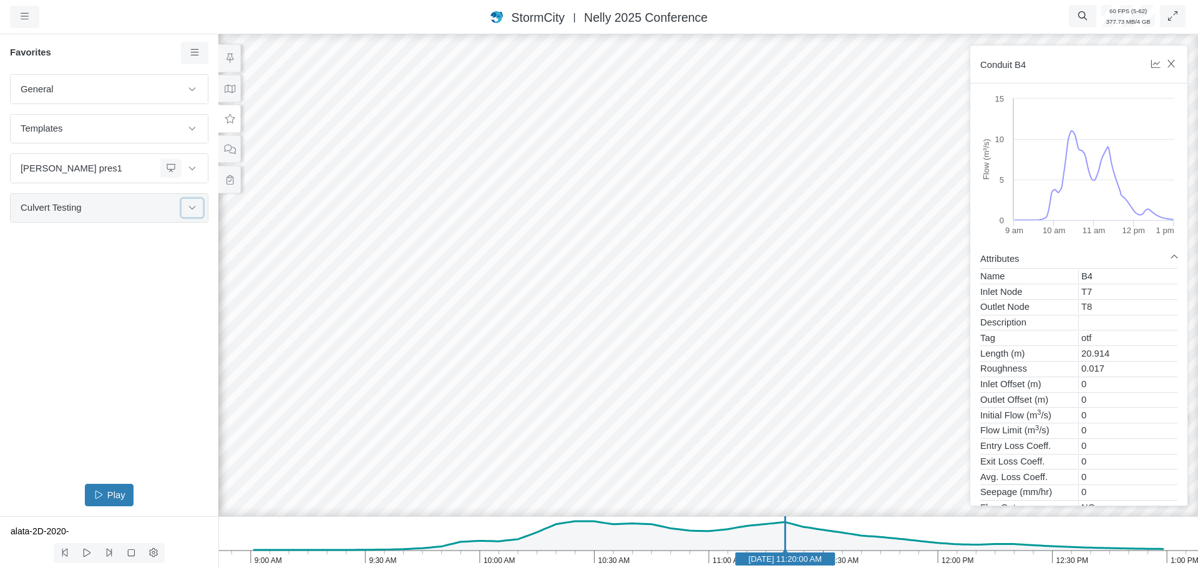
click at [194, 211] on icon at bounding box center [192, 207] width 10 height 8
click at [71, 243] on span "Conduit B3" at bounding box center [110, 240] width 156 height 14
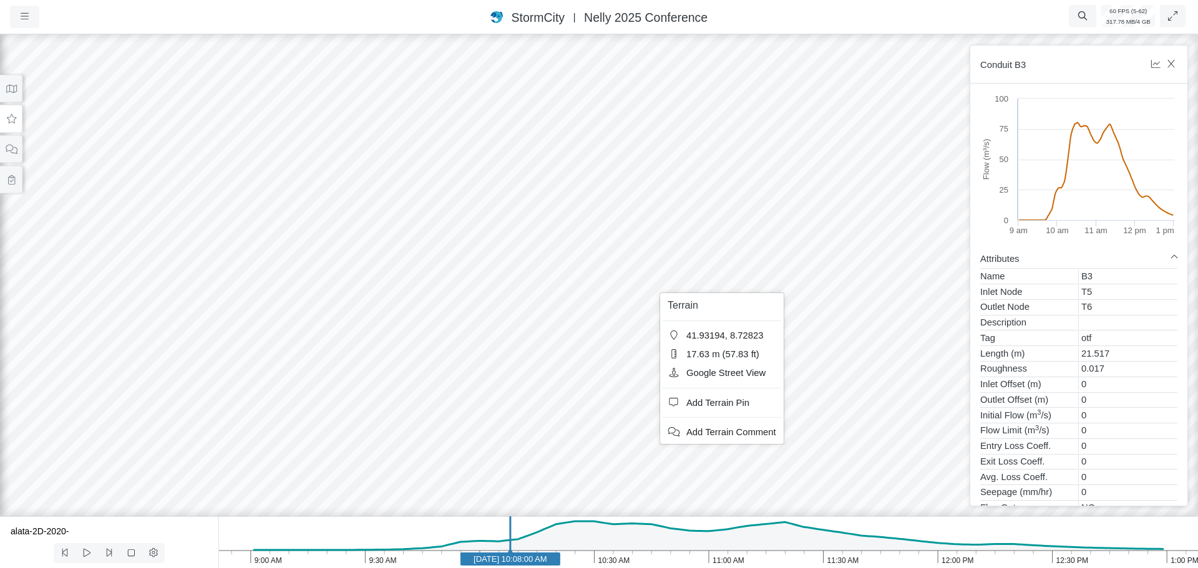
click at [850, 309] on div at bounding box center [599, 300] width 1198 height 537
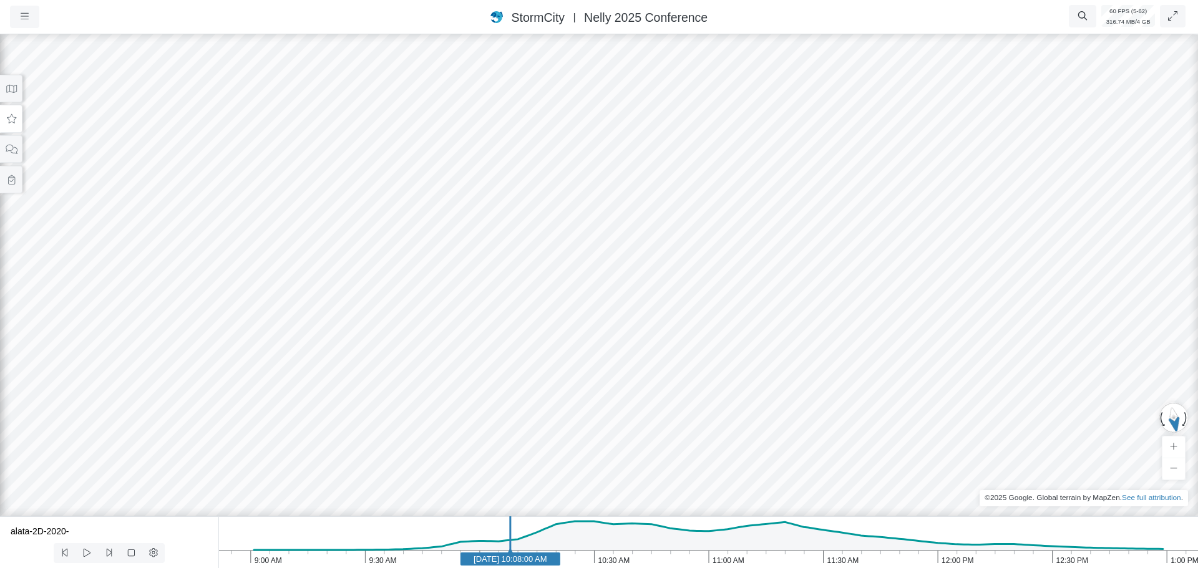
drag, startPoint x: 859, startPoint y: 331, endPoint x: 983, endPoint y: 354, distance: 125.7
drag, startPoint x: 648, startPoint y: 299, endPoint x: 981, endPoint y: 313, distance: 332.8
click at [981, 313] on div at bounding box center [599, 300] width 1198 height 537
drag, startPoint x: 993, startPoint y: 348, endPoint x: 857, endPoint y: 341, distance: 136.2
drag, startPoint x: 1003, startPoint y: 370, endPoint x: 617, endPoint y: 304, distance: 391.1
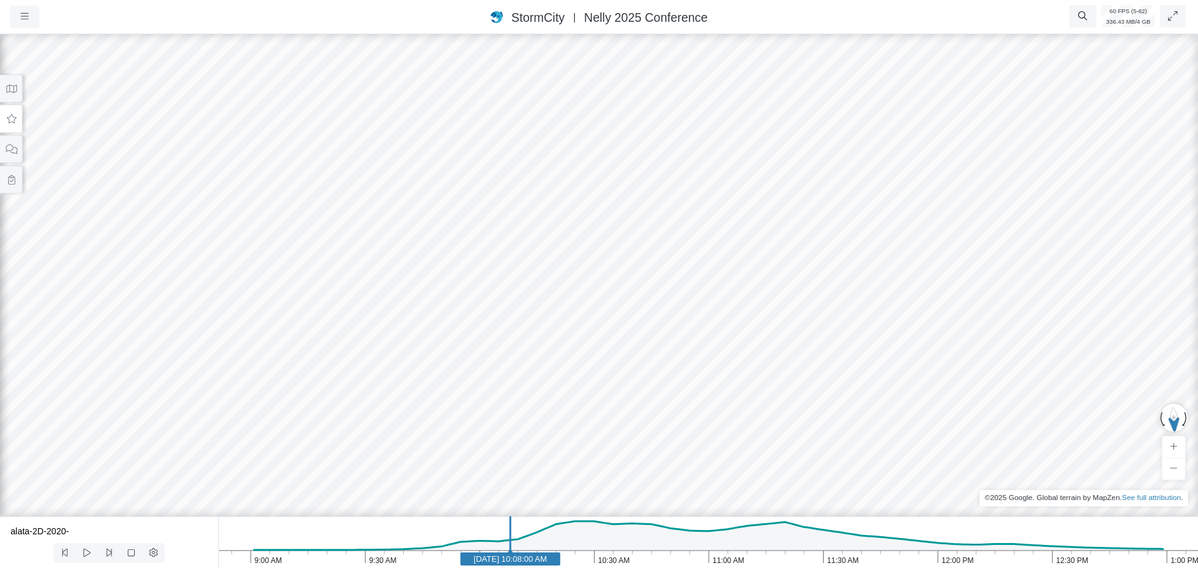
click at [617, 304] on div at bounding box center [599, 300] width 1198 height 537
click at [15, 119] on icon at bounding box center [12, 118] width 12 height 9
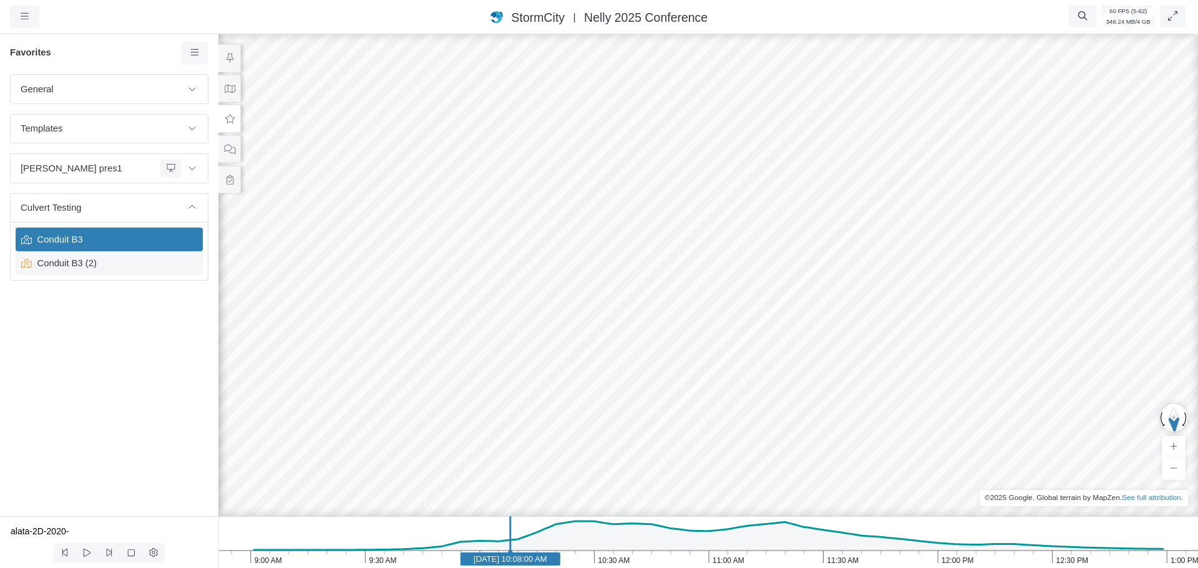
click at [90, 267] on span "Conduit B3 (2)" at bounding box center [110, 263] width 156 height 14
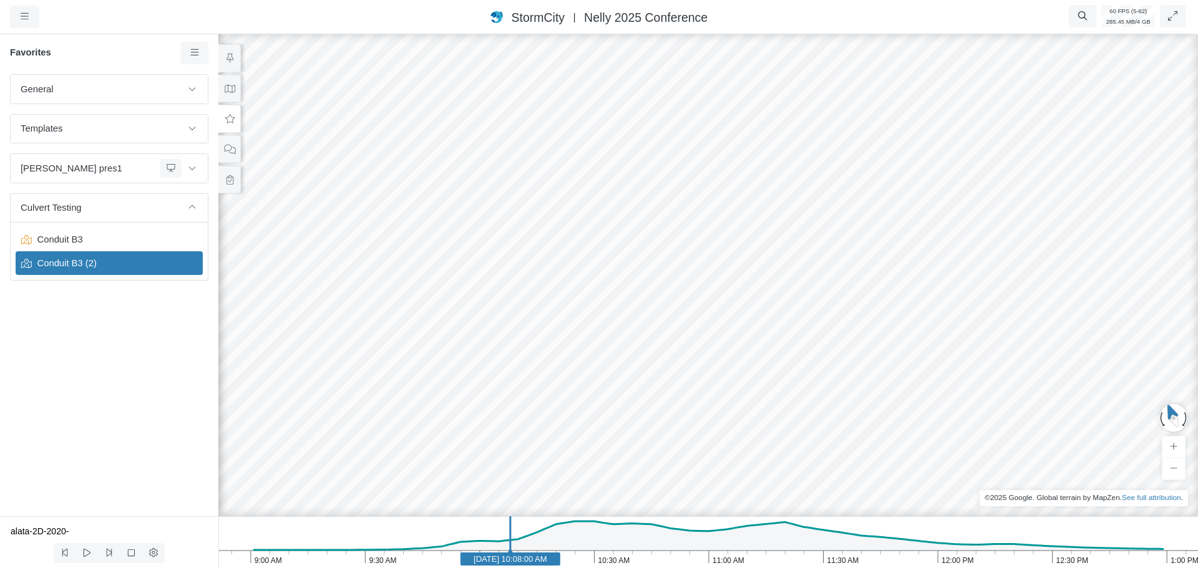
drag, startPoint x: 737, startPoint y: 396, endPoint x: 528, endPoint y: 384, distance: 210.0
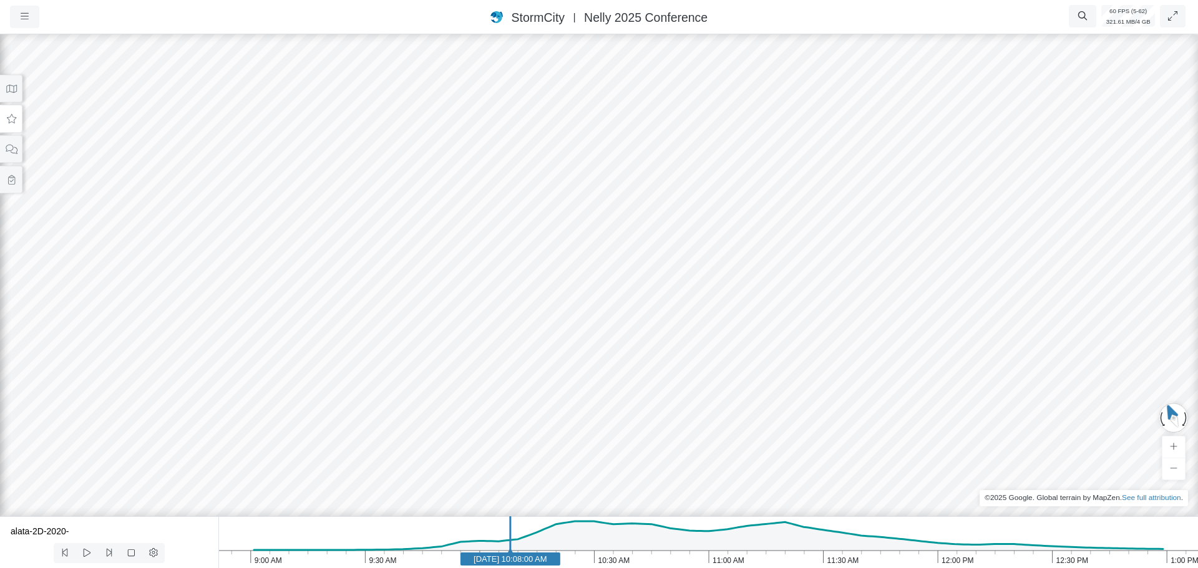
drag, startPoint x: 768, startPoint y: 394, endPoint x: 590, endPoint y: 435, distance: 182.7
click at [590, 435] on div at bounding box center [599, 300] width 1198 height 537
drag, startPoint x: 624, startPoint y: 401, endPoint x: 635, endPoint y: 404, distance: 11.8
click at [11, 117] on icon at bounding box center [12, 118] width 12 height 9
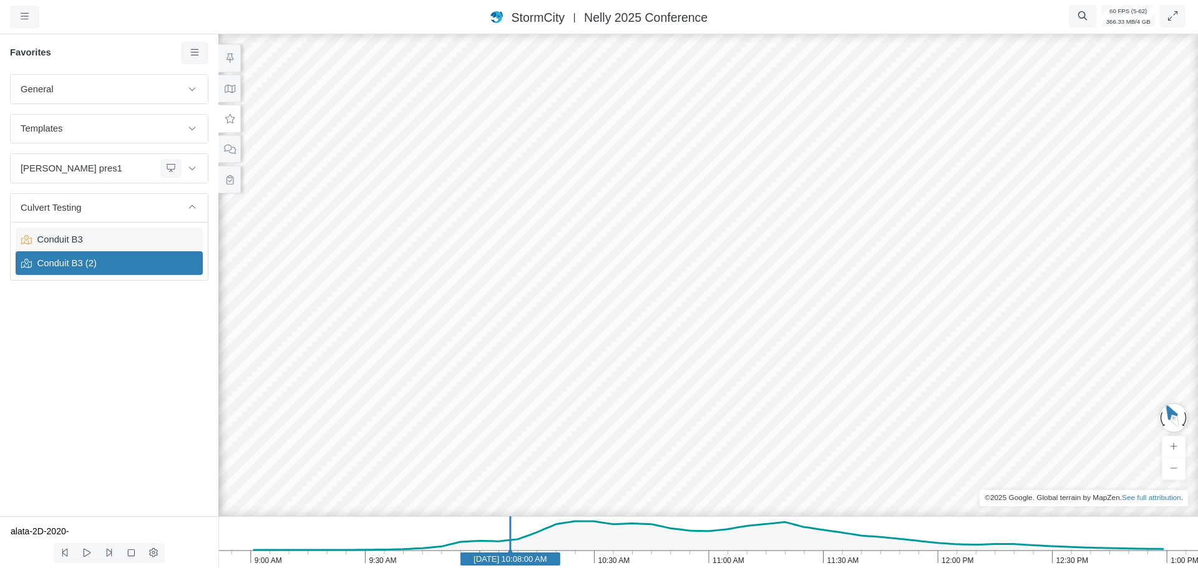
click at [107, 240] on span "Conduit B3" at bounding box center [110, 240] width 156 height 14
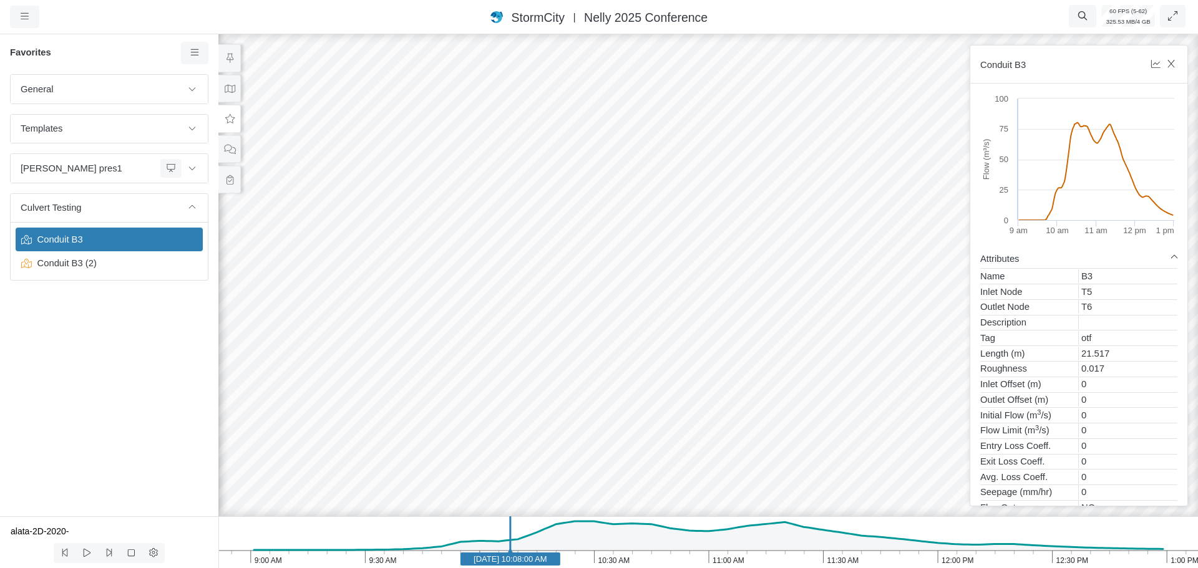
click at [586, 292] on div at bounding box center [708, 300] width 1198 height 537
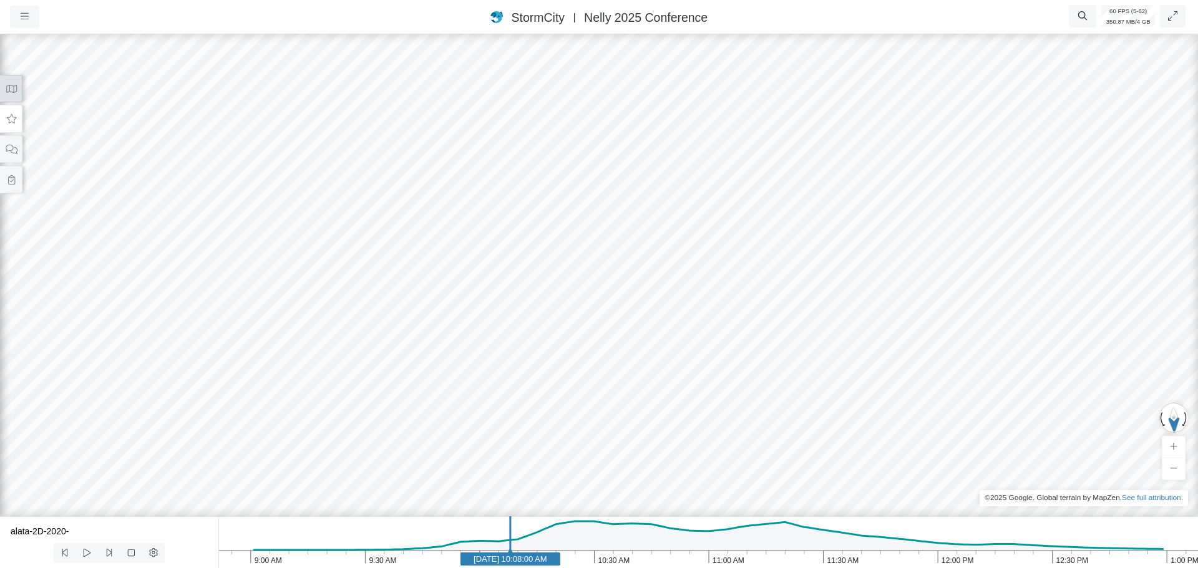
click at [11, 96] on button at bounding box center [11, 89] width 22 height 28
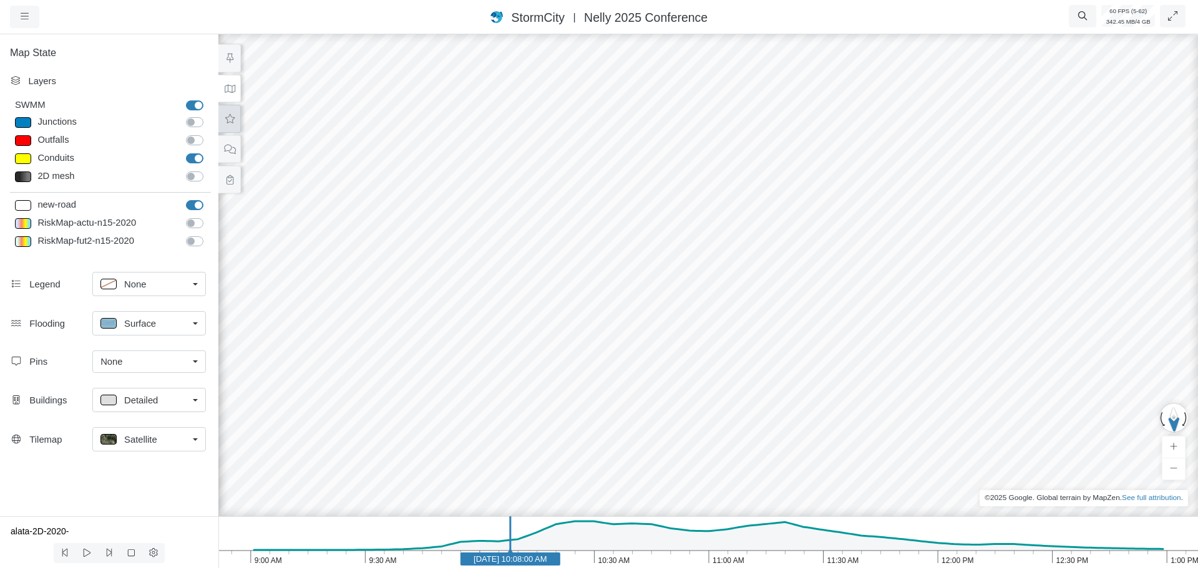
click at [232, 123] on button at bounding box center [229, 119] width 22 height 28
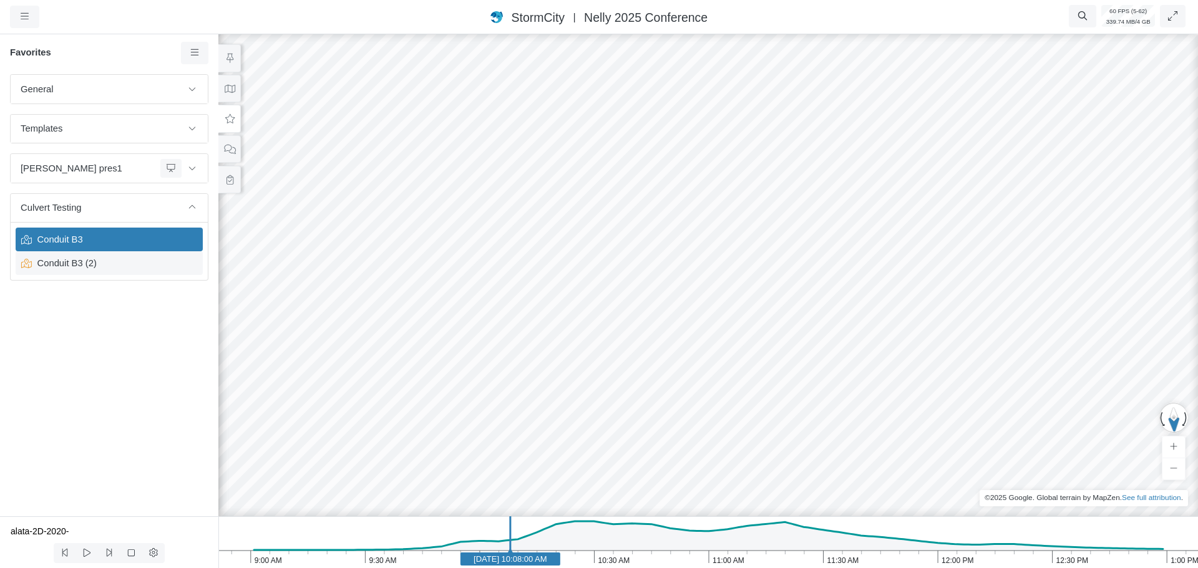
click at [114, 268] on span "Conduit B3 (2)" at bounding box center [110, 263] width 156 height 14
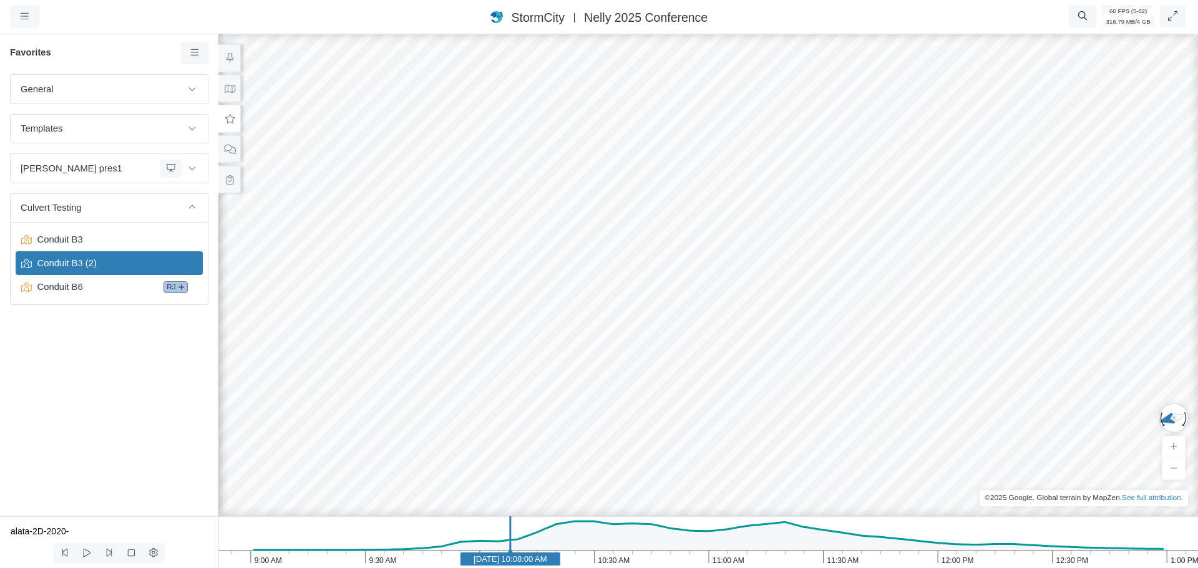
click at [608, 326] on div at bounding box center [708, 300] width 1198 height 537
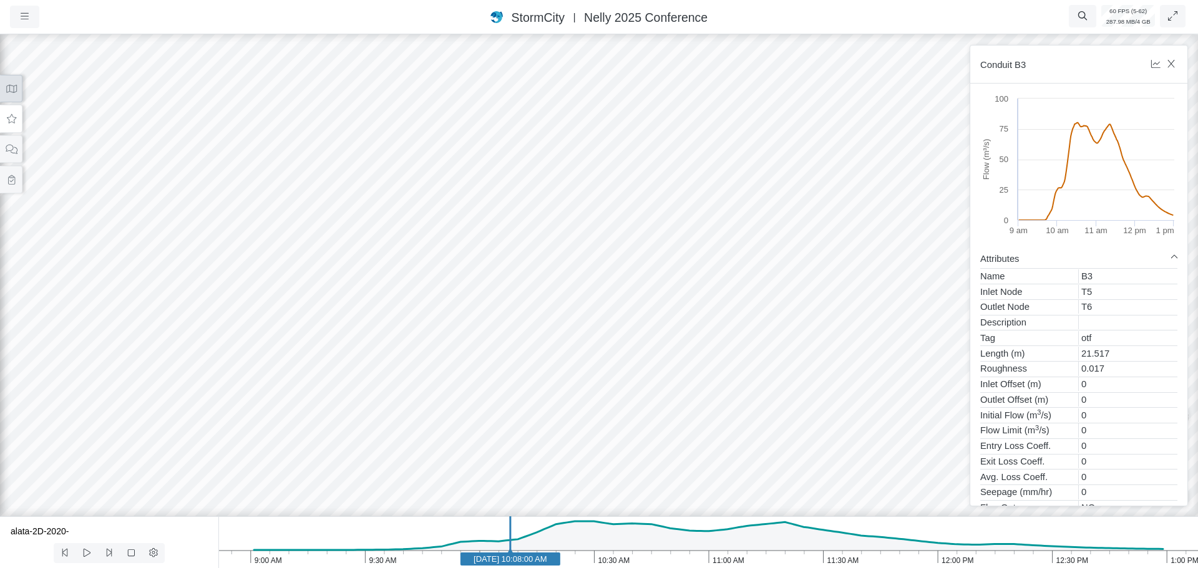
click at [10, 94] on button at bounding box center [11, 89] width 22 height 28
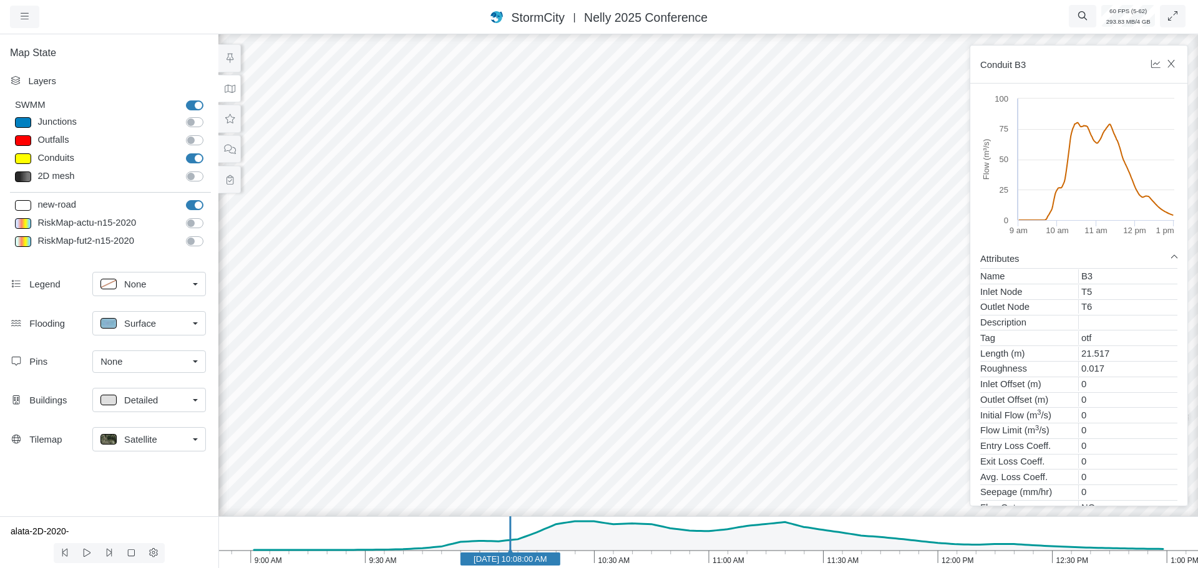
click at [208, 115] on label "Junctions" at bounding box center [208, 115] width 0 height 0
click at [195, 121] on input "Junctions" at bounding box center [191, 121] width 10 height 12
checkbox input "true"
drag, startPoint x: 580, startPoint y: 166, endPoint x: 408, endPoint y: 205, distance: 176.5
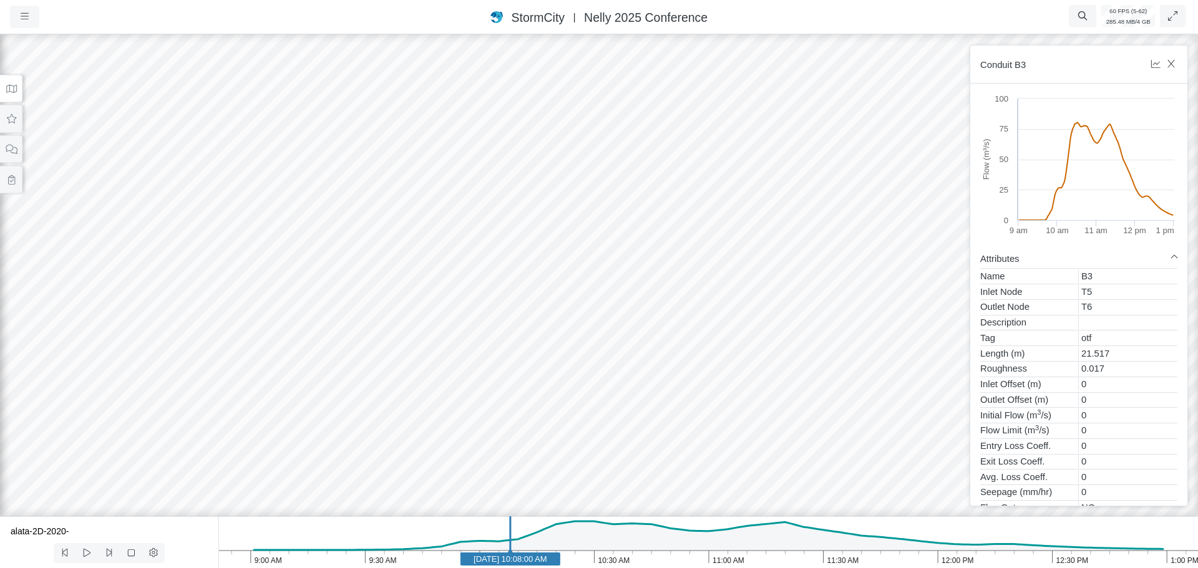
drag, startPoint x: 598, startPoint y: 155, endPoint x: 276, endPoint y: 171, distance: 321.7
drag, startPoint x: 802, startPoint y: 128, endPoint x: 414, endPoint y: 305, distance: 427.2
click at [365, 361] on div at bounding box center [599, 300] width 1198 height 537
drag, startPoint x: 716, startPoint y: 187, endPoint x: 366, endPoint y: 148, distance: 351.6
drag, startPoint x: 694, startPoint y: 235, endPoint x: 661, endPoint y: 462, distance: 230.1
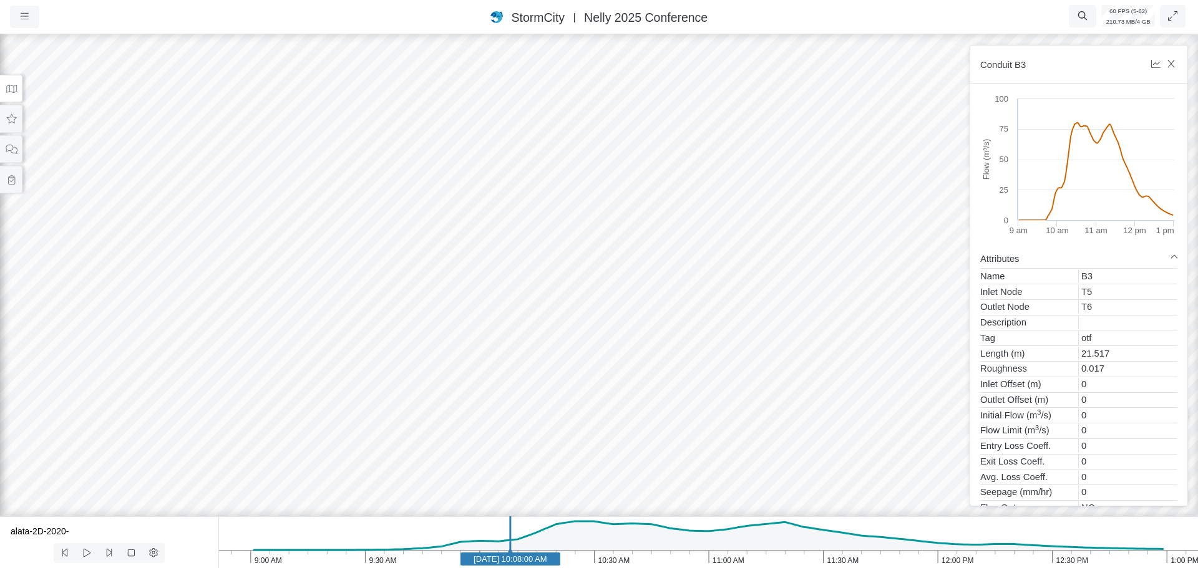
click at [760, 290] on div at bounding box center [599, 300] width 1198 height 537
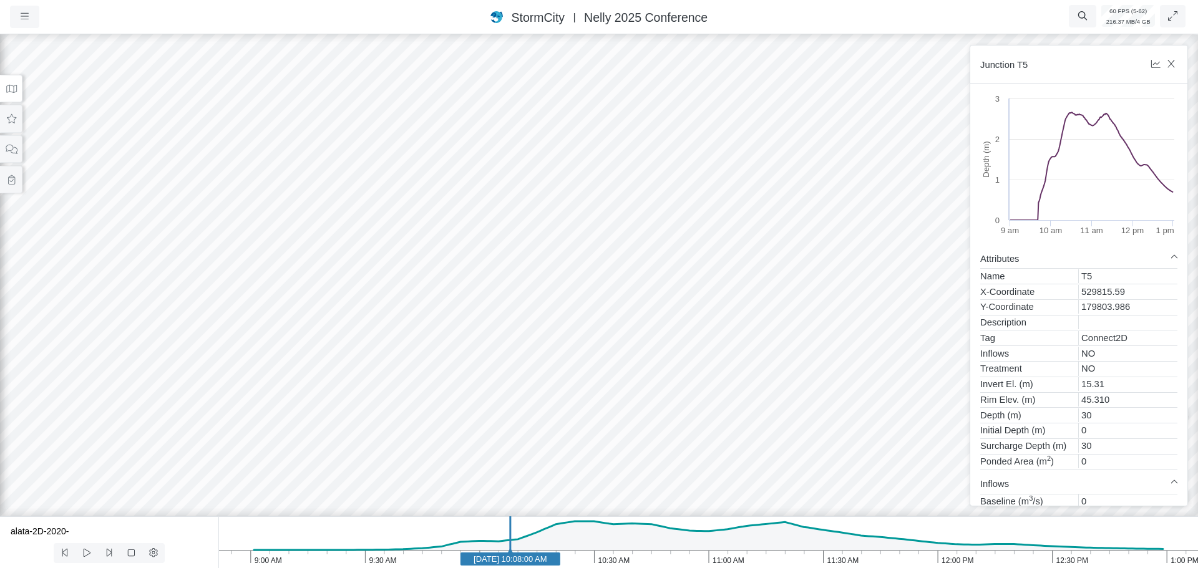
click at [12, 93] on icon at bounding box center [12, 88] width 12 height 9
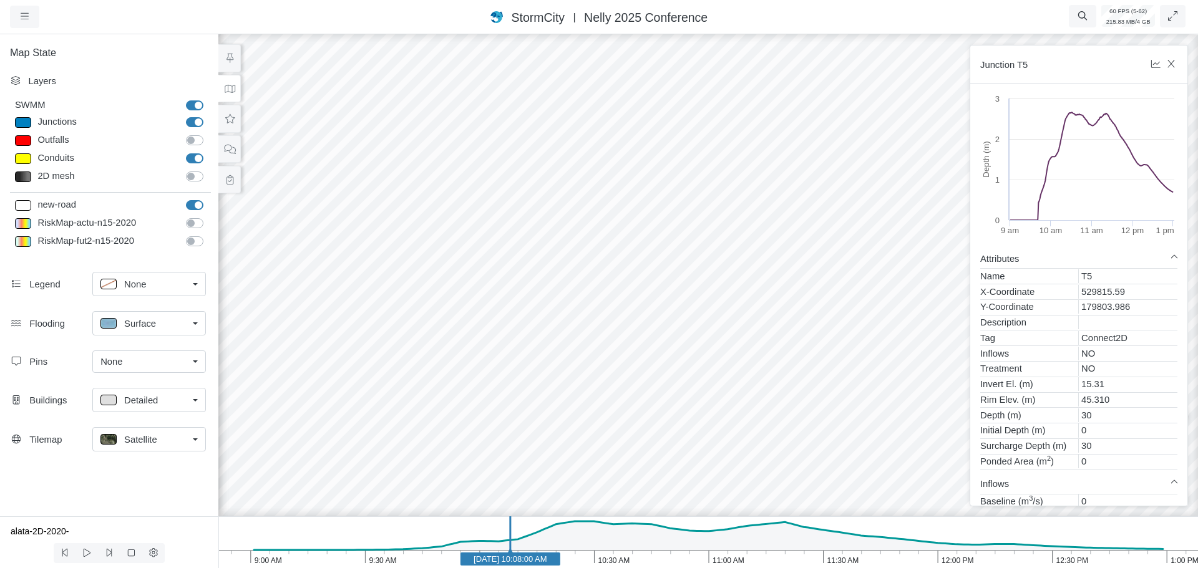
click at [208, 134] on label "Outfalls" at bounding box center [208, 134] width 0 height 0
click at [192, 139] on input "Outfalls" at bounding box center [191, 140] width 10 height 12
checkbox input "true"
click at [208, 170] on label "2D mesh" at bounding box center [208, 170] width 0 height 0
click at [196, 175] on input "2D mesh" at bounding box center [191, 176] width 10 height 12
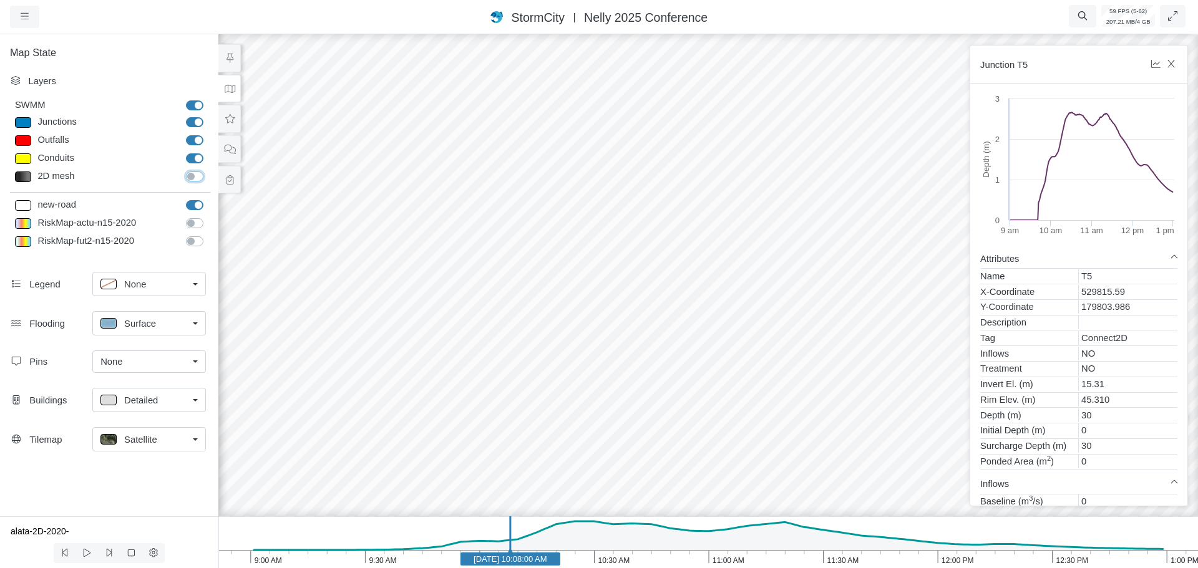
checkbox input "true"
drag, startPoint x: 630, startPoint y: 147, endPoint x: 605, endPoint y: 198, distance: 57.8
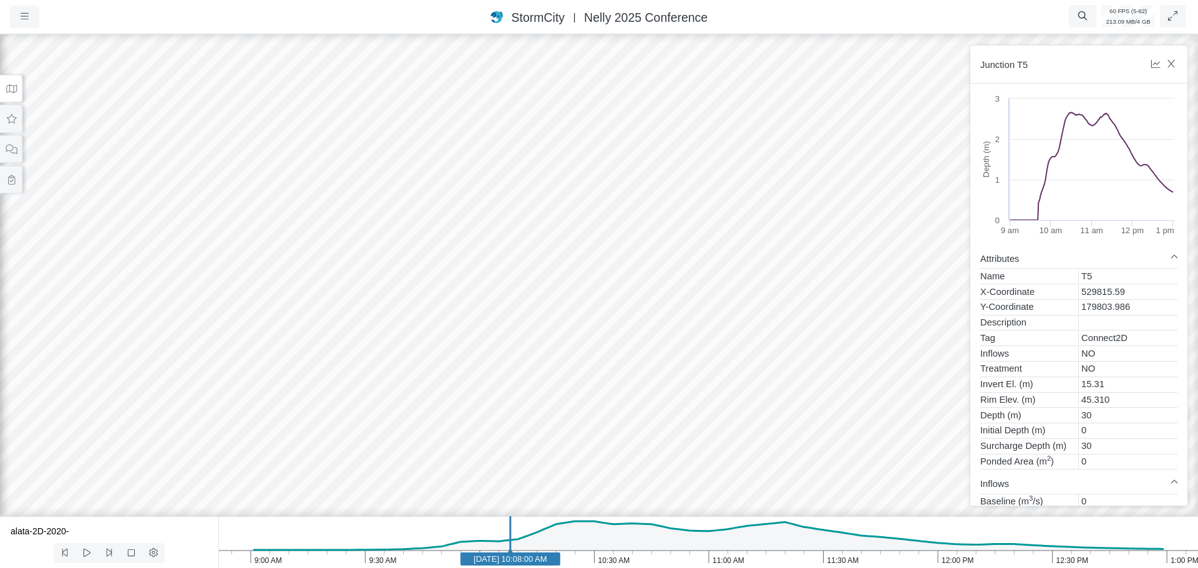
click at [599, 191] on div at bounding box center [599, 300] width 1198 height 537
click at [1083, 16] on icon "button" at bounding box center [1083, 15] width 12 height 9
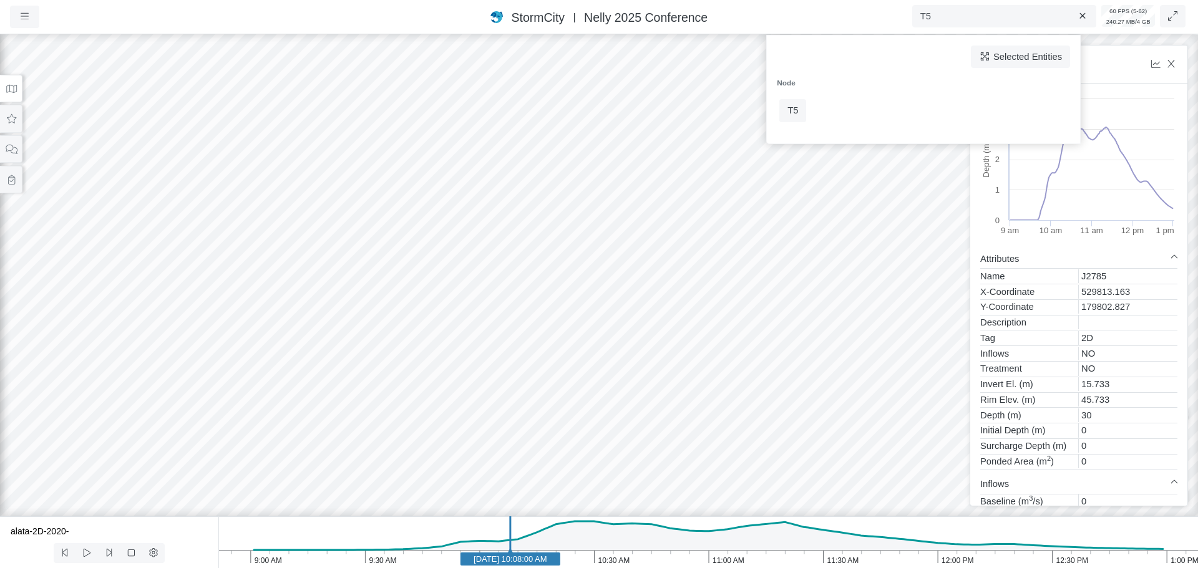
click at [741, 349] on div at bounding box center [599, 300] width 1198 height 537
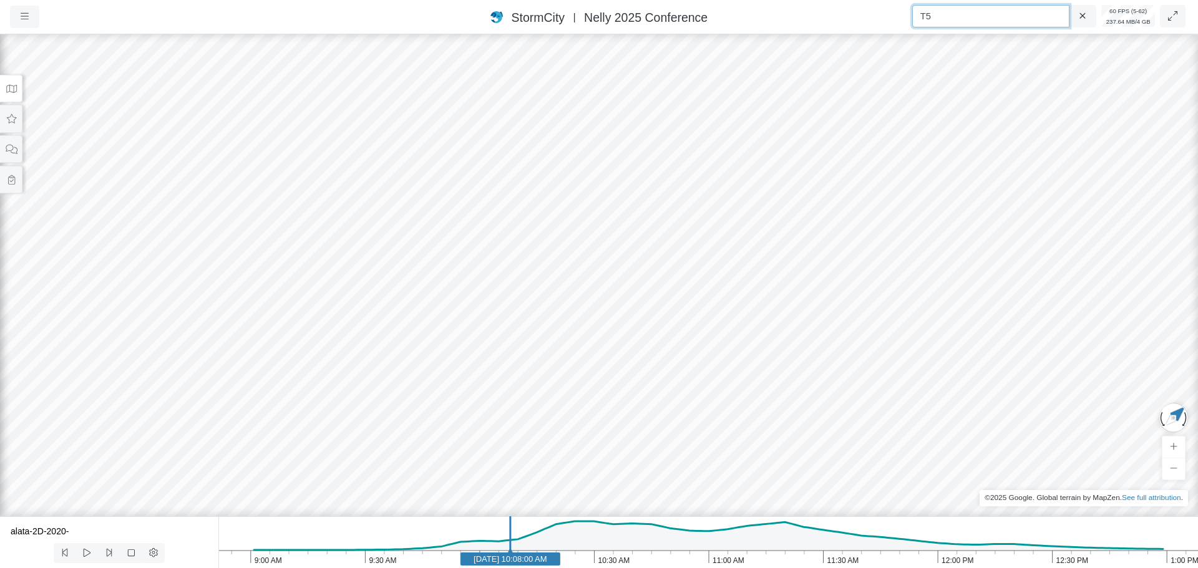
click at [957, 20] on input "T5" at bounding box center [990, 16] width 157 height 22
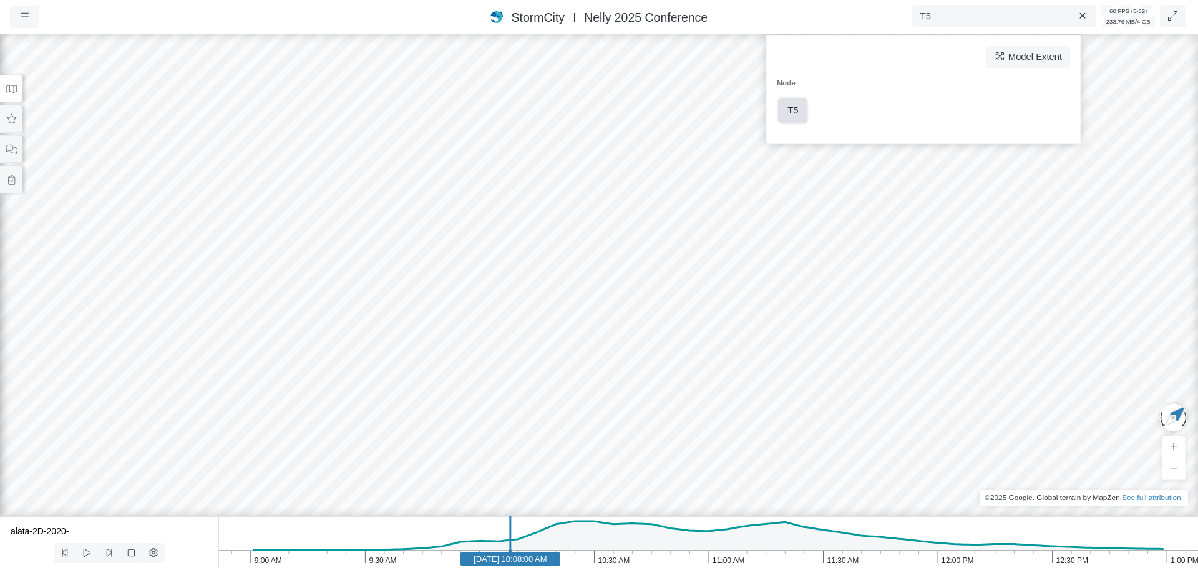
click at [796, 112] on span "T5" at bounding box center [792, 110] width 11 height 10
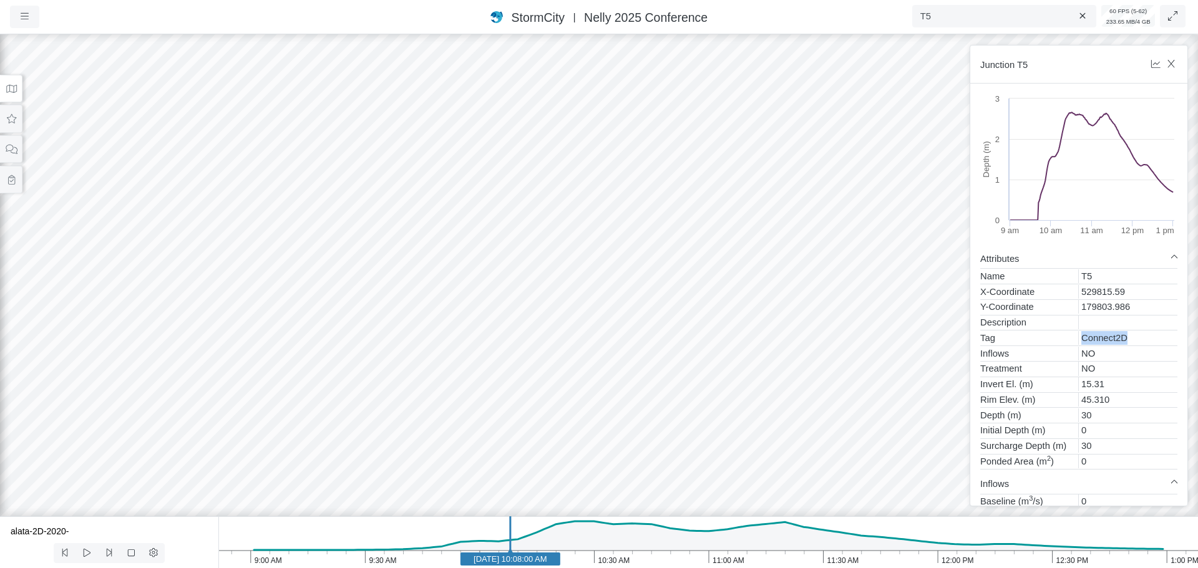
click at [1112, 338] on div "Connect2D" at bounding box center [1128, 338] width 99 height 14
click at [949, 20] on input "T5" at bounding box center [990, 16] width 157 height 22
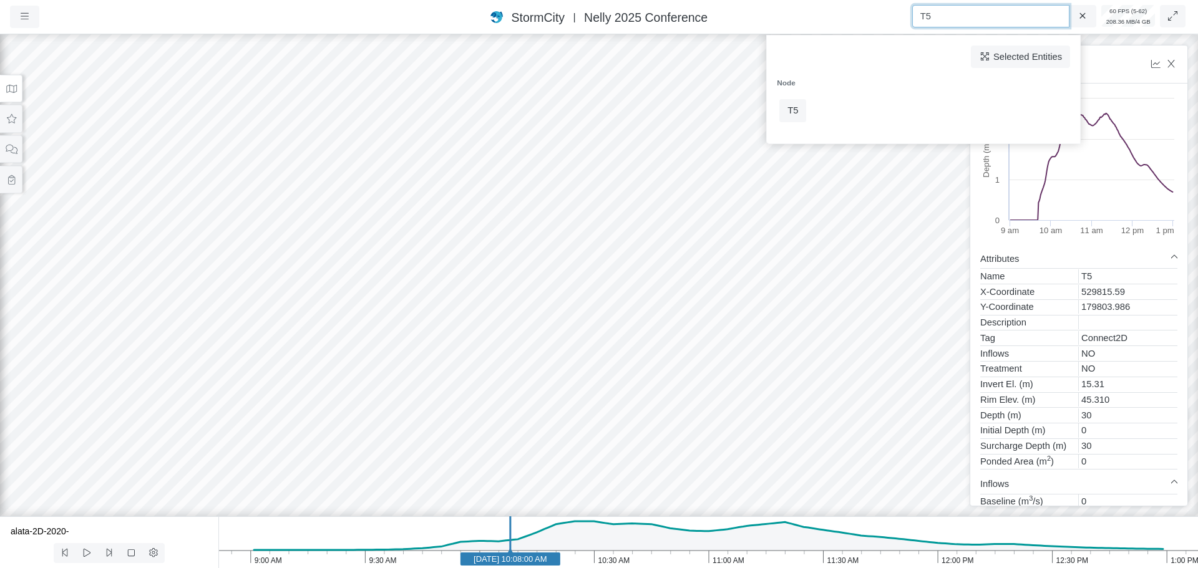
drag, startPoint x: 952, startPoint y: 19, endPoint x: 910, endPoint y: 16, distance: 42.0
click at [910, 16] on nav "Projects Groups Users Preferences Profiles Data Centers Accounts Support About …" at bounding box center [599, 17] width 1198 height 34
click at [686, 480] on div at bounding box center [599, 300] width 1198 height 537
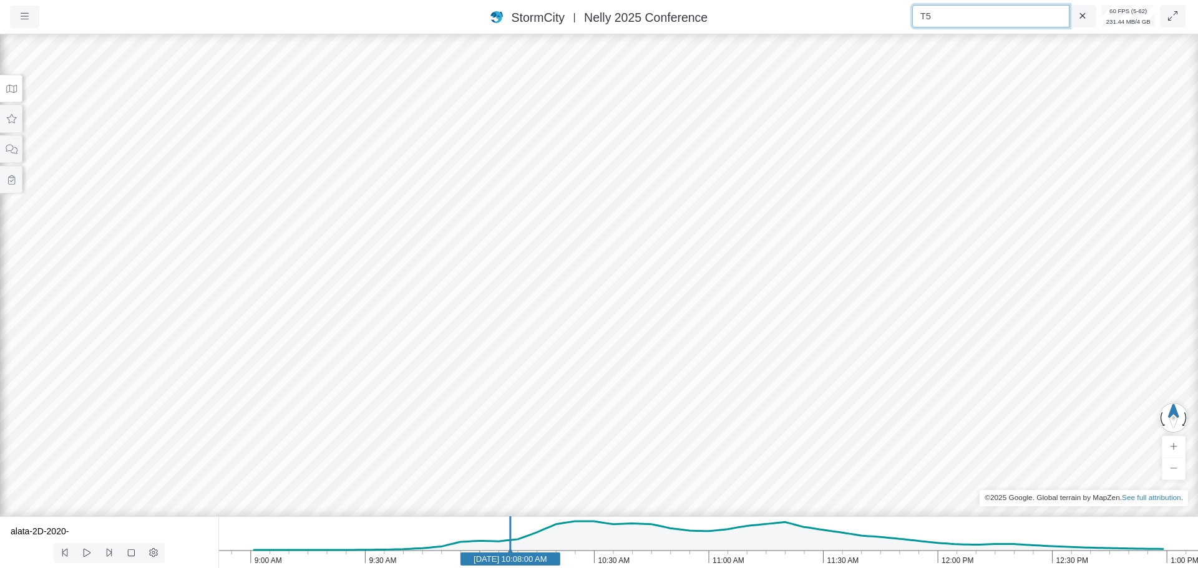
drag, startPoint x: 943, startPoint y: 13, endPoint x: 877, endPoint y: 10, distance: 66.2
click at [877, 10] on nav "Projects Groups Users Preferences Profiles Data Centers Accounts Support About …" at bounding box center [599, 17] width 1198 height 34
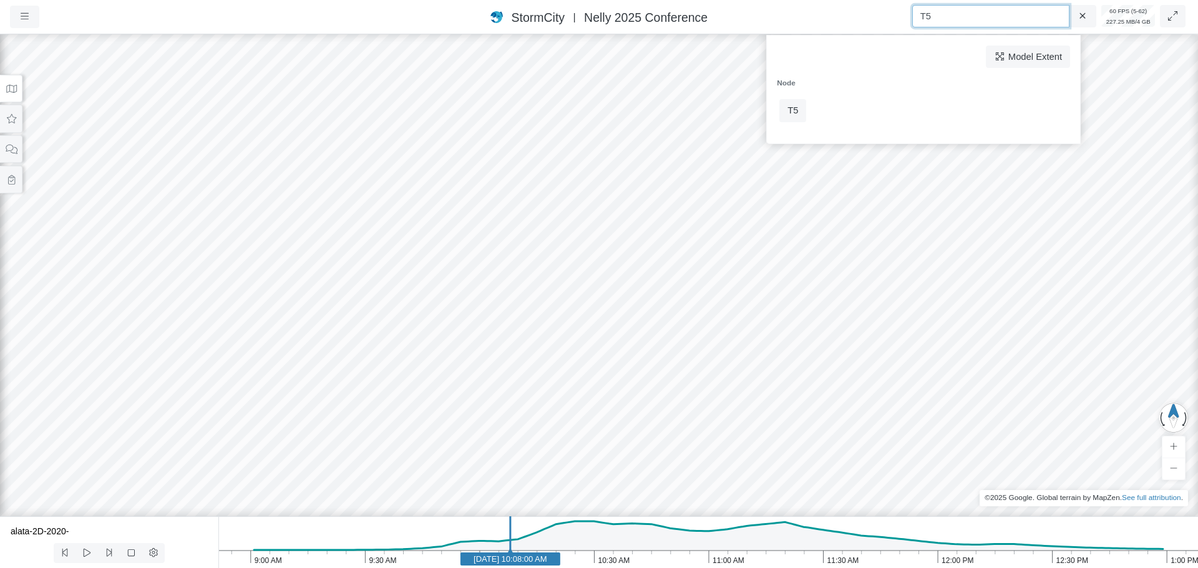
click at [945, 10] on input "T5" at bounding box center [990, 16] width 157 height 22
type input "T"
paste input "OR6"
click at [800, 114] on span "OR6" at bounding box center [796, 110] width 19 height 10
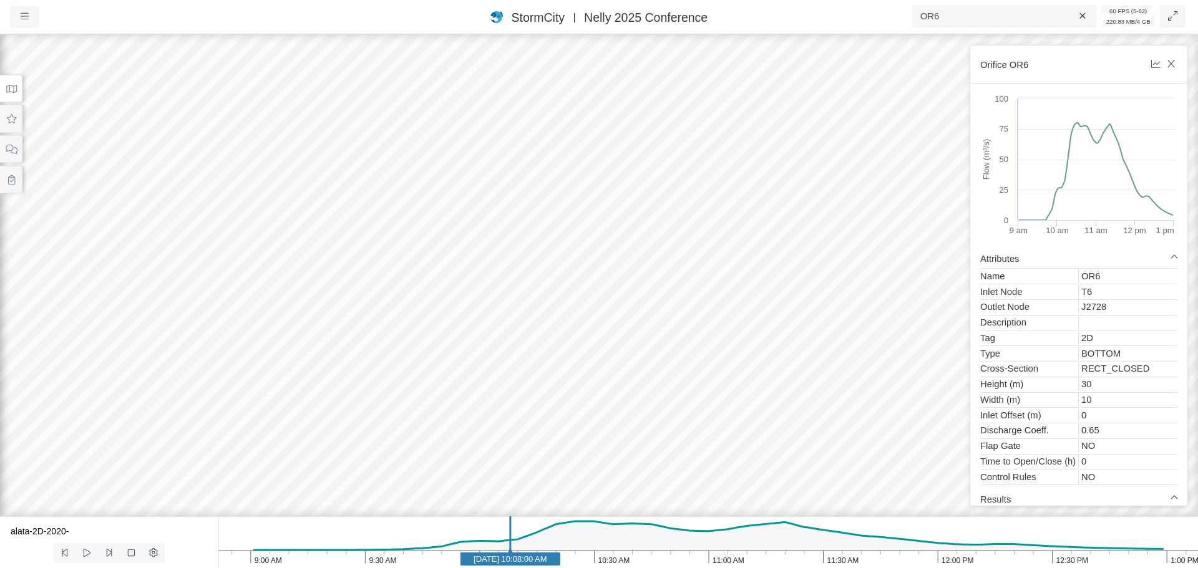
click at [13, 87] on icon at bounding box center [11, 89] width 11 height 8
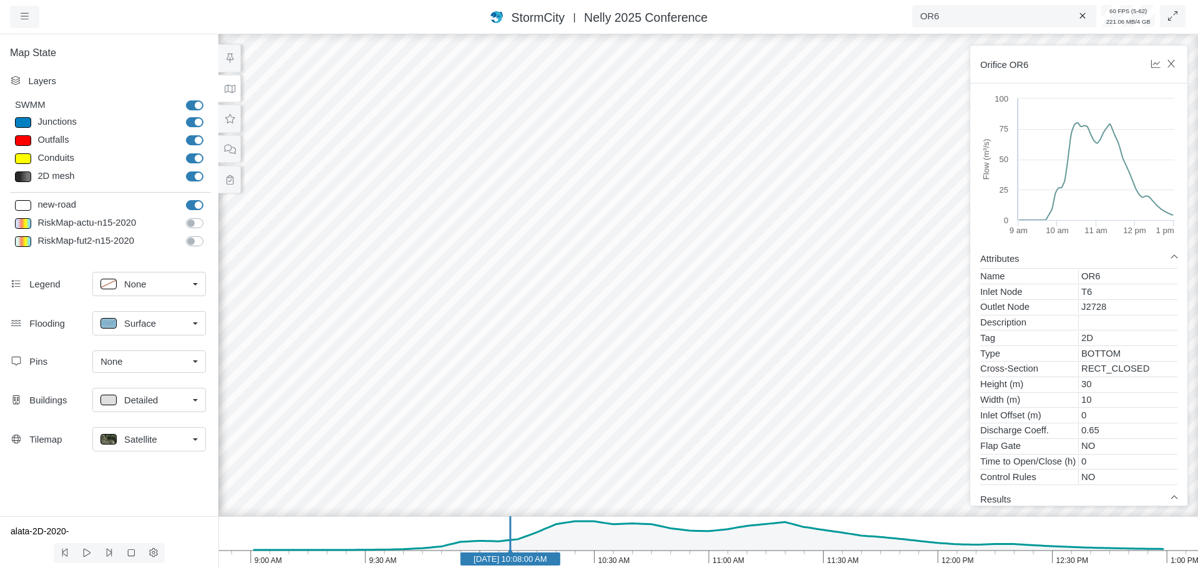
click at [743, 449] on div at bounding box center [708, 300] width 1198 height 537
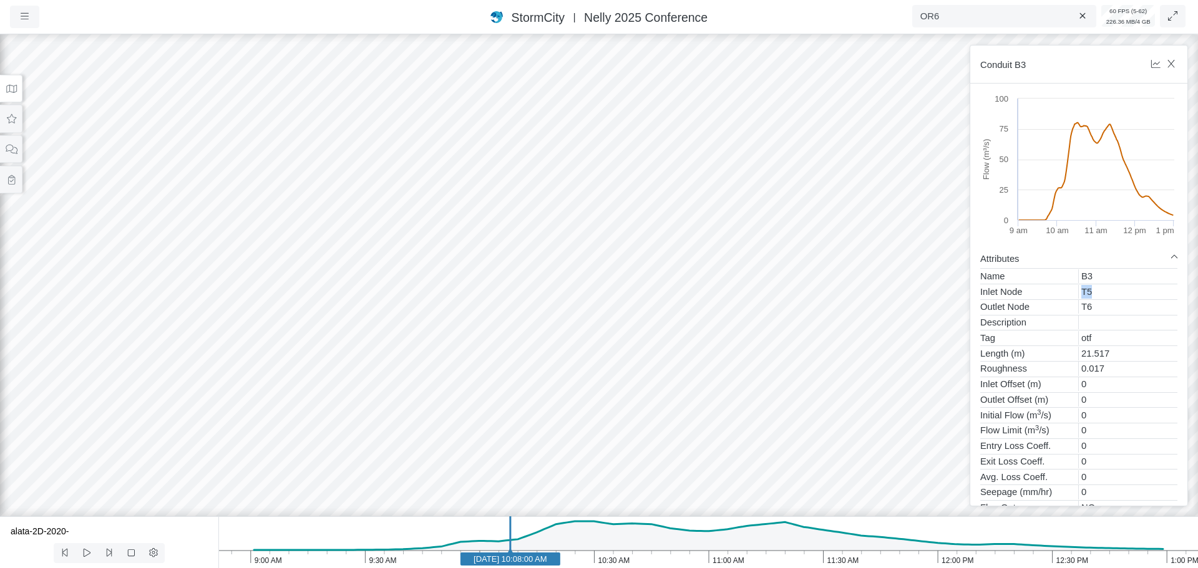
click at [1106, 290] on div "T5" at bounding box center [1128, 292] width 99 height 14
copy div "T5"
click at [721, 150] on div at bounding box center [599, 300] width 1198 height 537
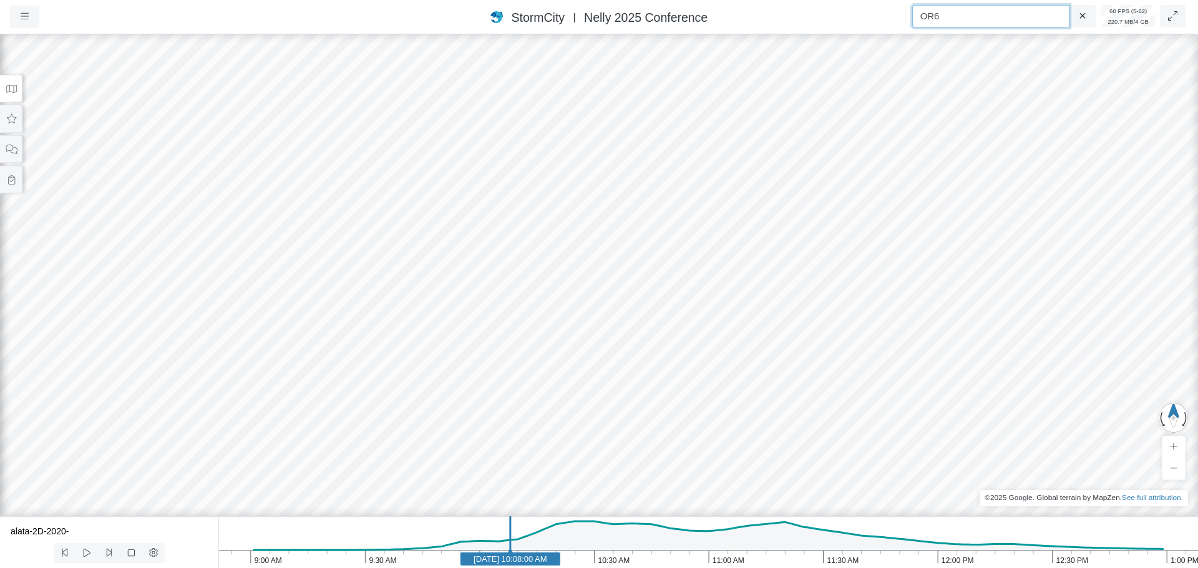
click at [948, 14] on input "OR6" at bounding box center [990, 16] width 157 height 22
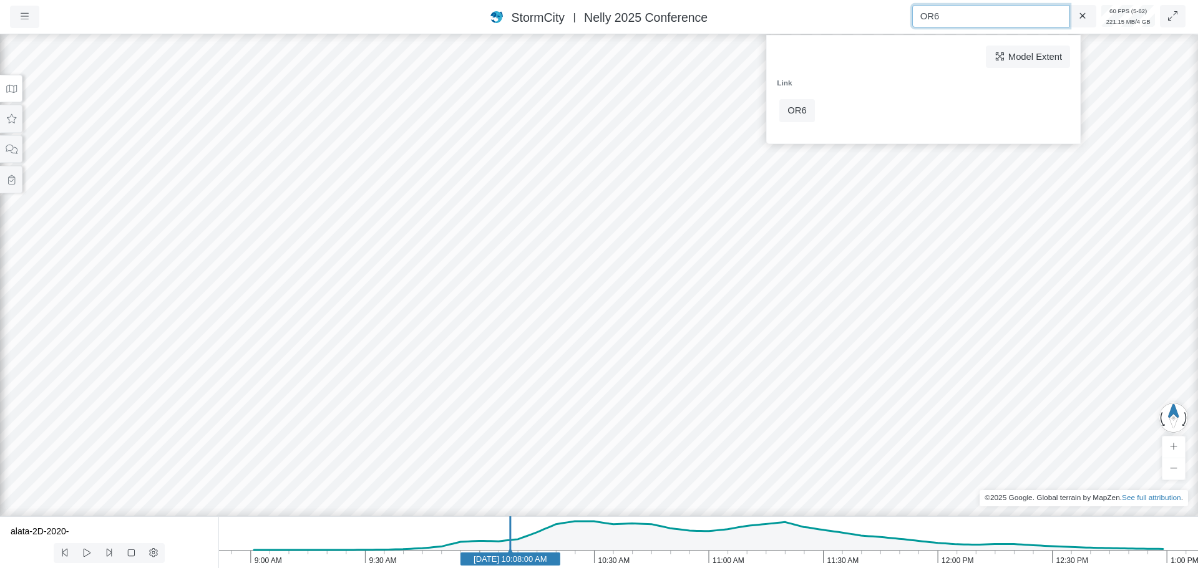
drag, startPoint x: 968, startPoint y: 18, endPoint x: 876, endPoint y: 16, distance: 92.4
click at [876, 16] on nav "Projects Groups Users Preferences Profiles Data Centers Accounts Support About …" at bounding box center [599, 17] width 1198 height 34
type input "O"
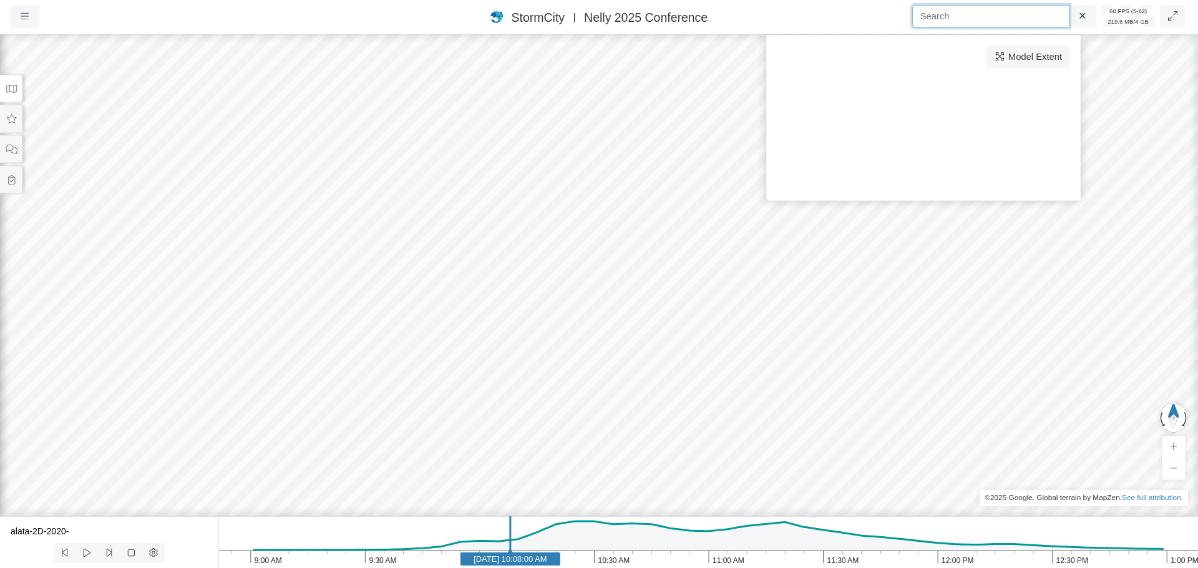
paste input "T5"
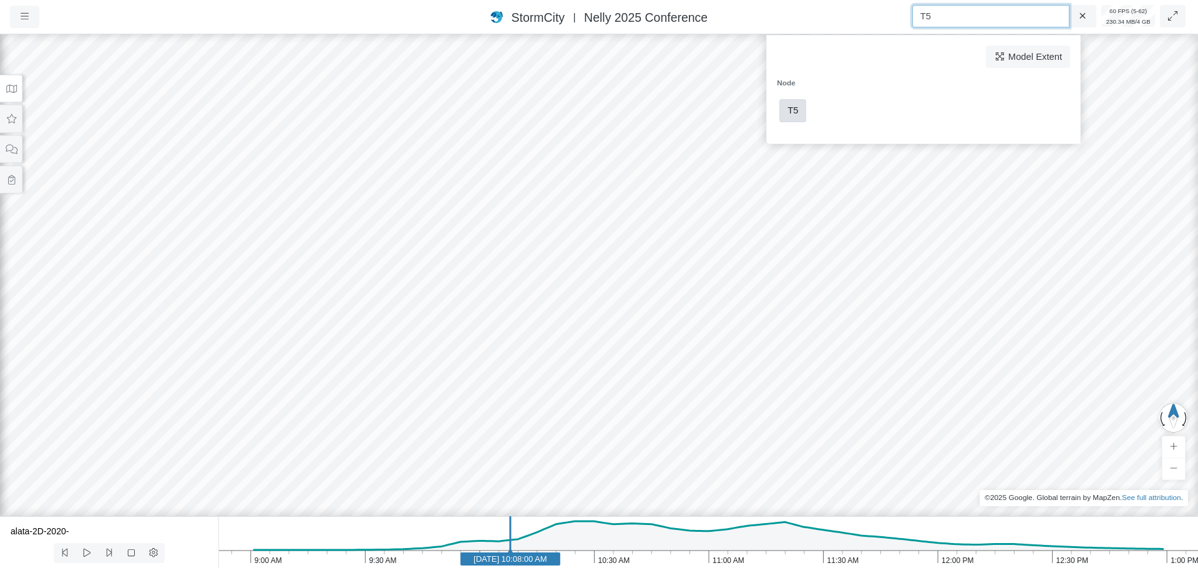
type input "T5"
click at [791, 112] on span "T5" at bounding box center [792, 110] width 11 height 10
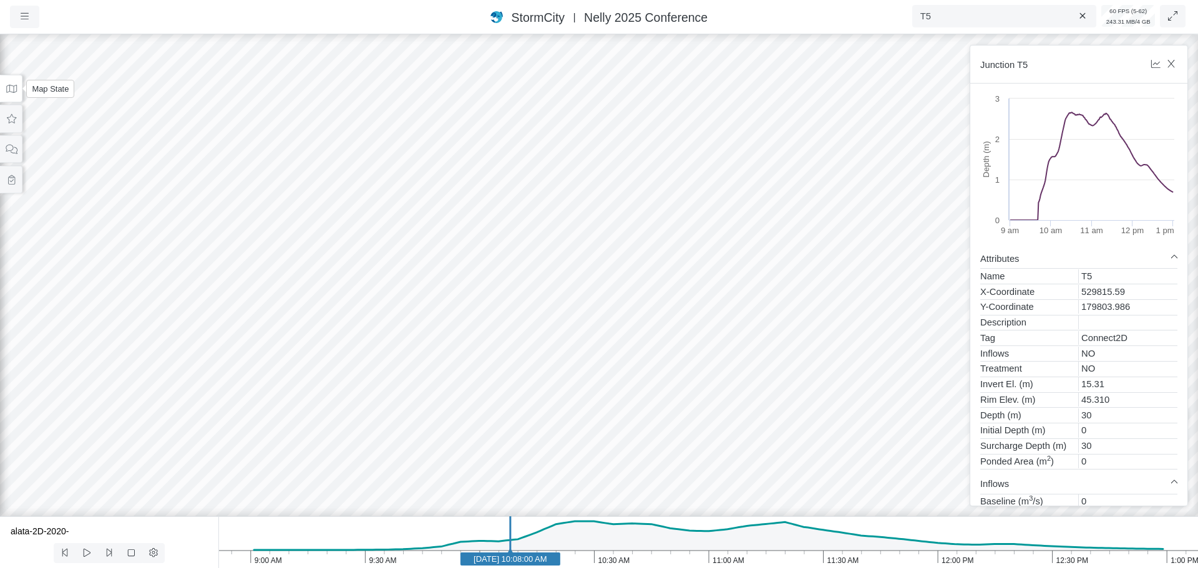
click at [8, 90] on icon at bounding box center [12, 88] width 12 height 9
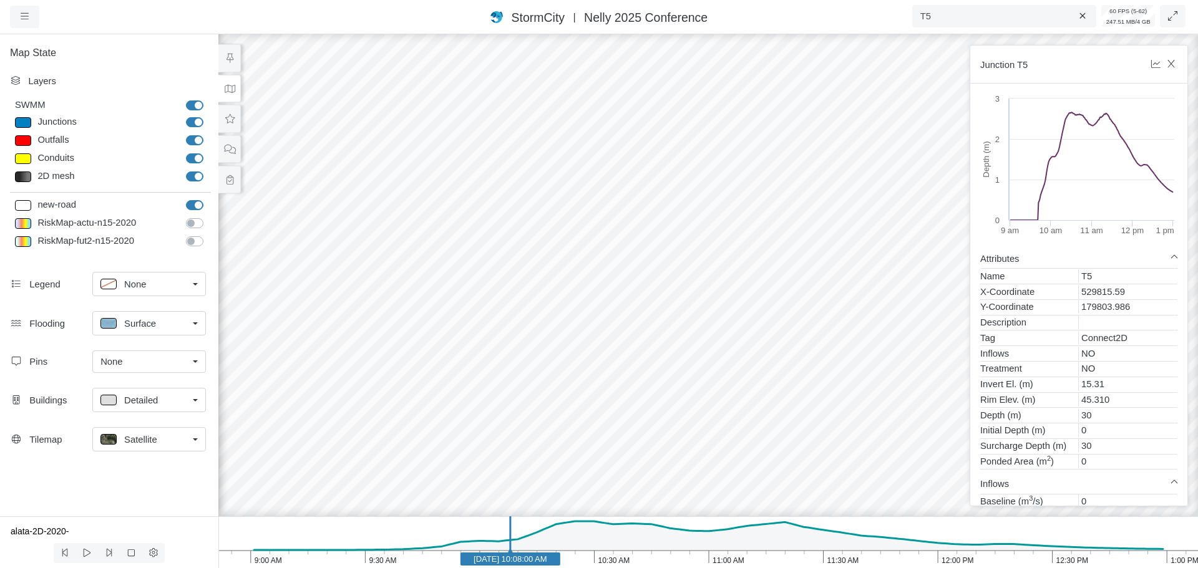
click at [27, 121] on div at bounding box center [23, 122] width 16 height 11
type input "Visible"
select select "CIRCLE"
type input "7"
checkbox input "true"
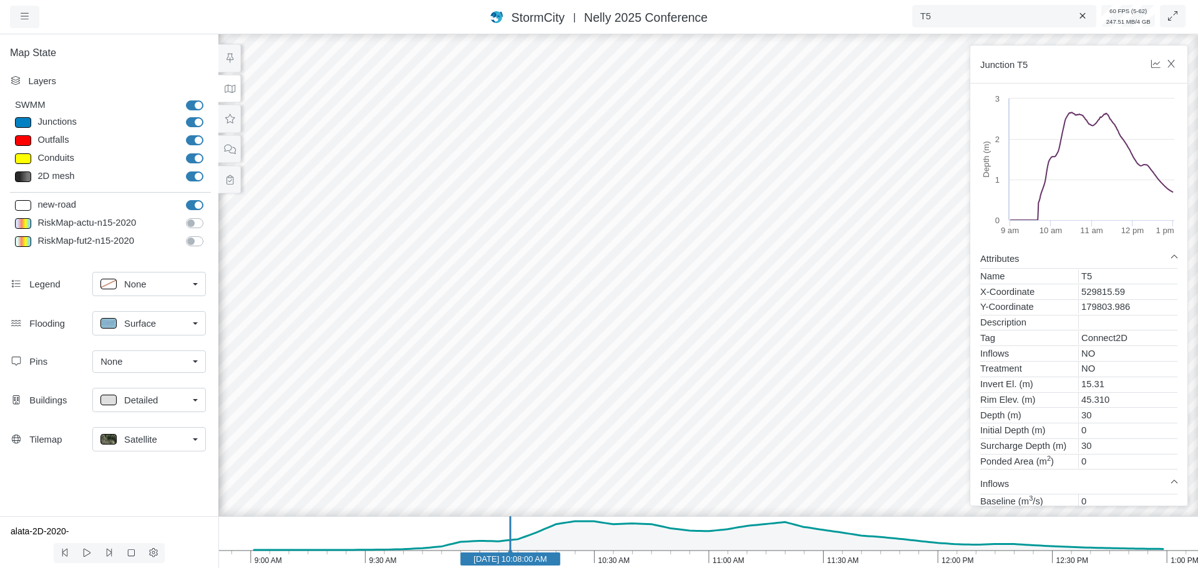
type input "0"
type input "7"
select select "None"
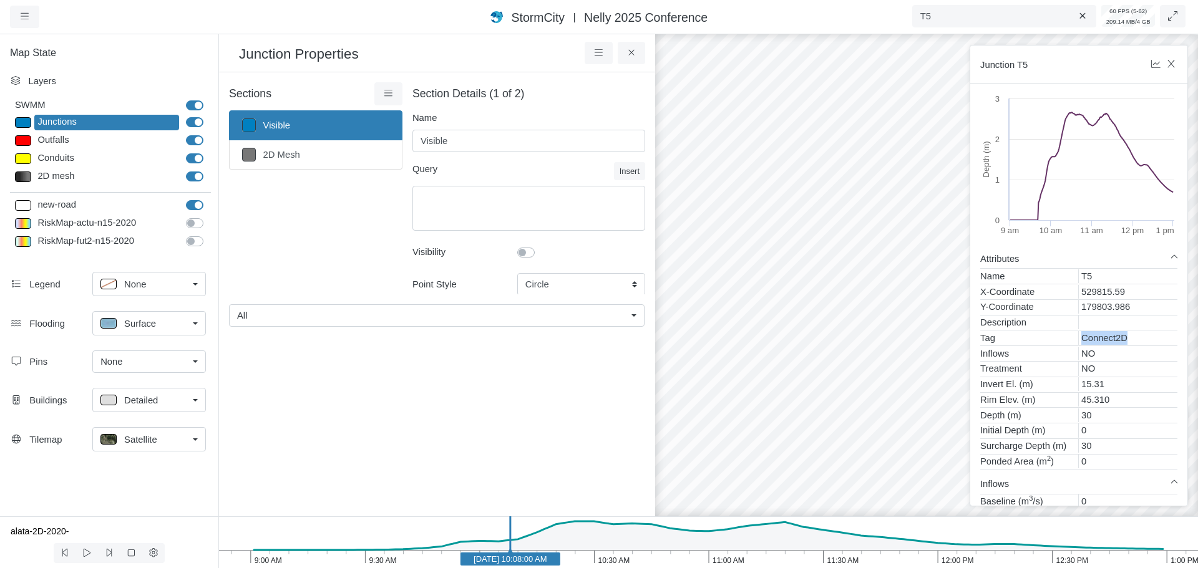
click at [1131, 341] on div "Connect2D" at bounding box center [1128, 338] width 99 height 14
click at [633, 53] on icon at bounding box center [632, 52] width 12 height 9
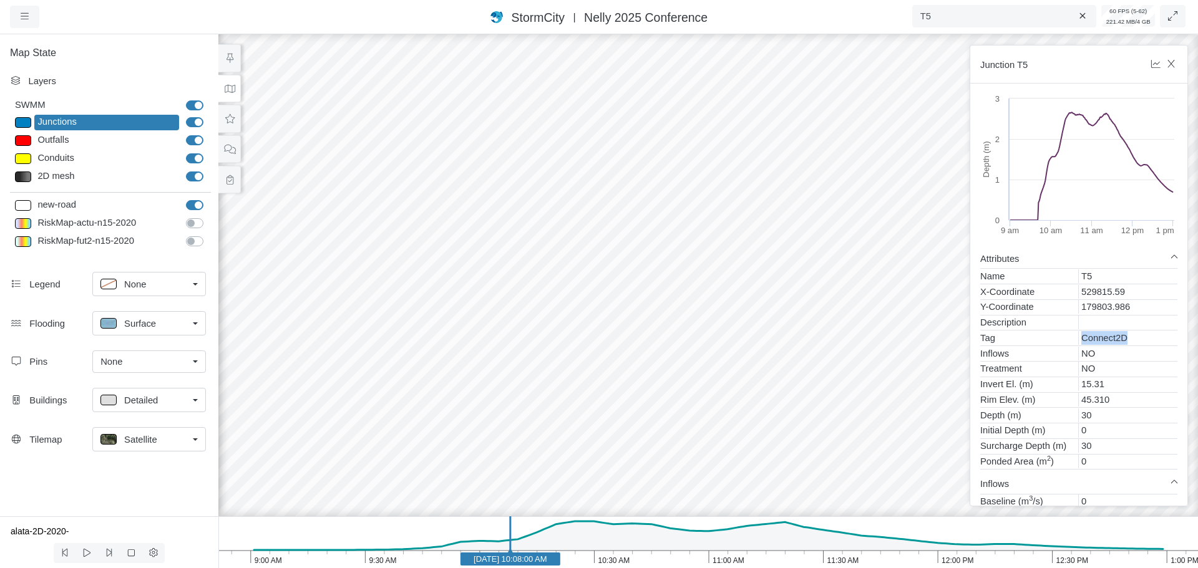
drag, startPoint x: 805, startPoint y: 341, endPoint x: 802, endPoint y: 362, distance: 21.4
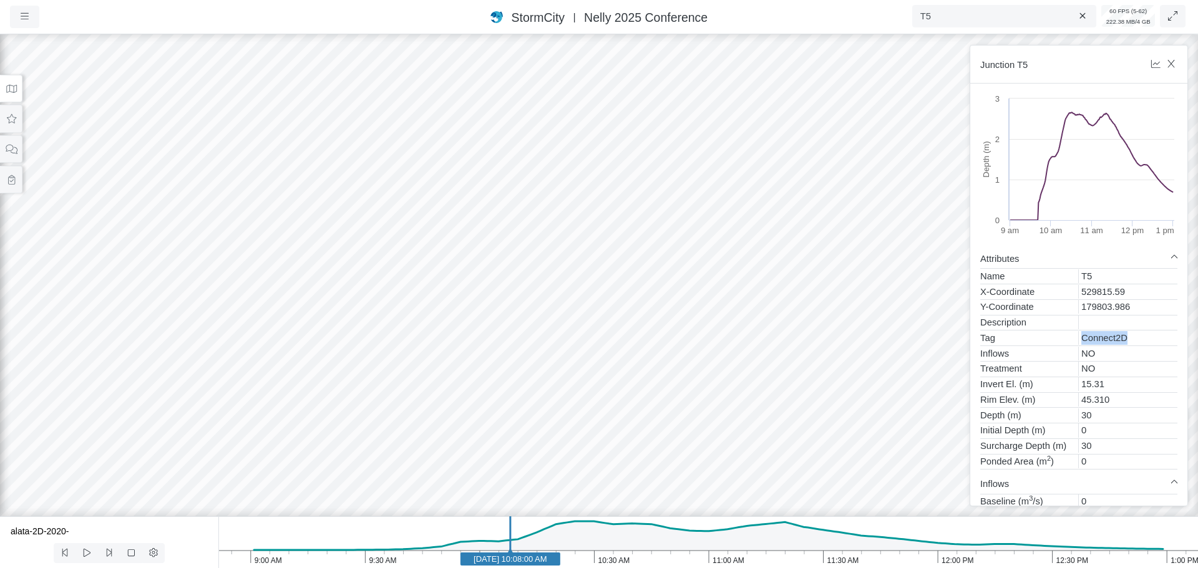
drag, startPoint x: 682, startPoint y: 359, endPoint x: 707, endPoint y: 462, distance: 105.9
click at [707, 462] on div at bounding box center [599, 300] width 1198 height 537
drag, startPoint x: 759, startPoint y: 399, endPoint x: 306, endPoint y: 265, distance: 472.4
click at [10, 122] on icon at bounding box center [11, 118] width 9 height 9
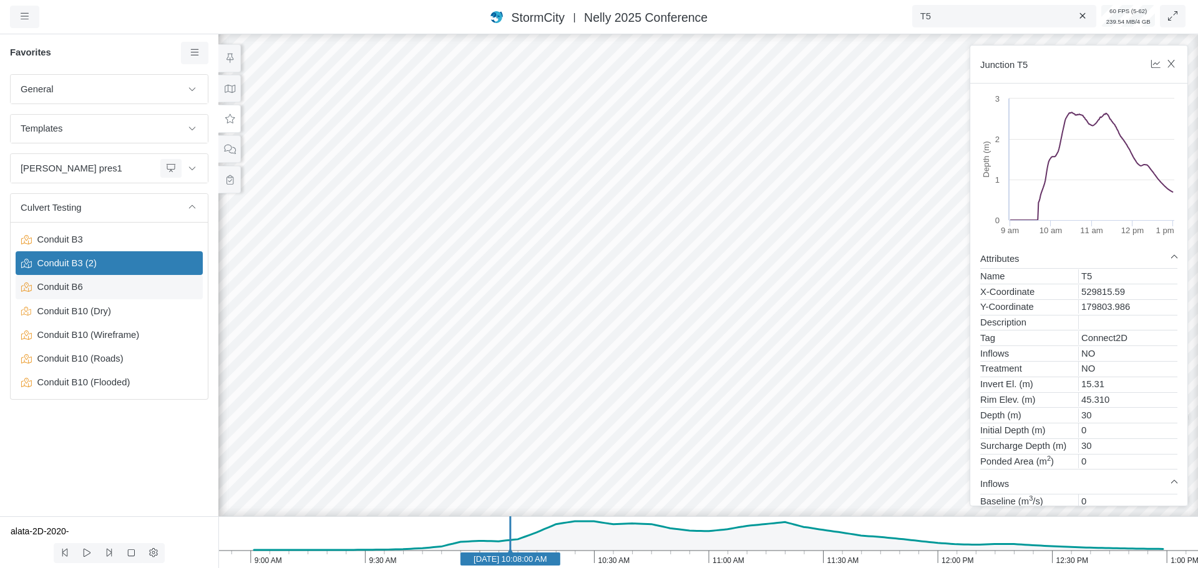
click at [70, 286] on span "Conduit B6" at bounding box center [110, 287] width 156 height 14
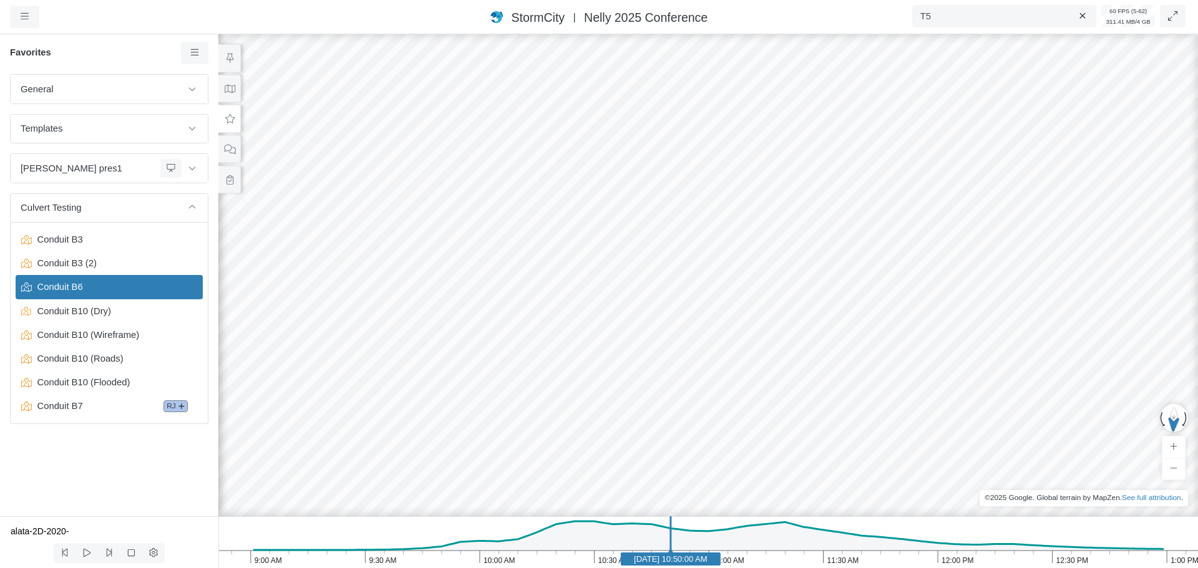
drag, startPoint x: 830, startPoint y: 439, endPoint x: 865, endPoint y: 435, distance: 35.2
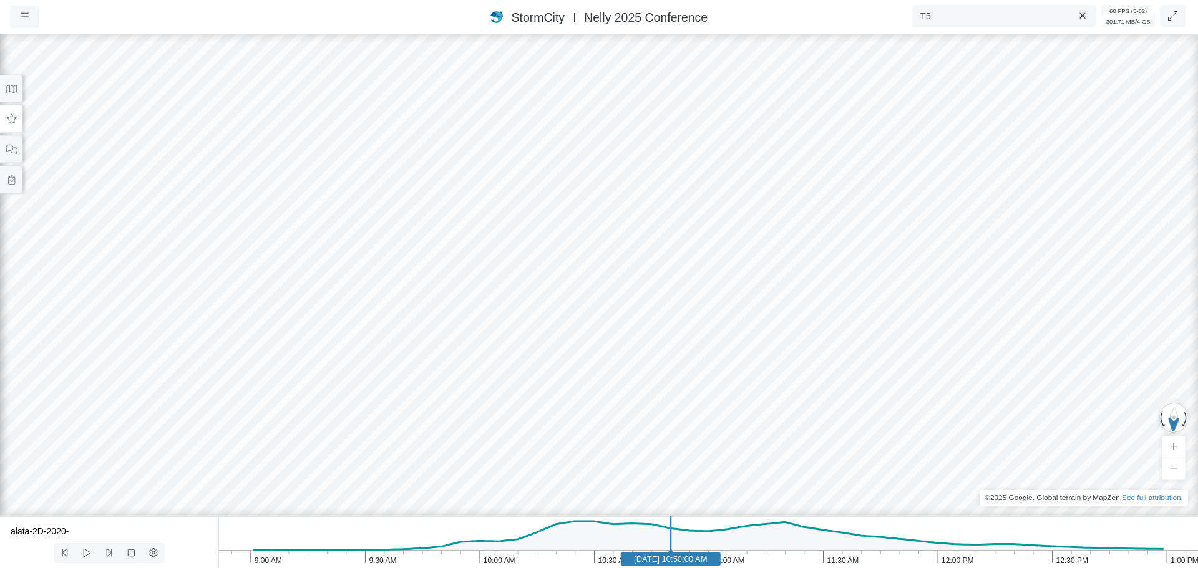
click at [17, 120] on button at bounding box center [11, 119] width 22 height 28
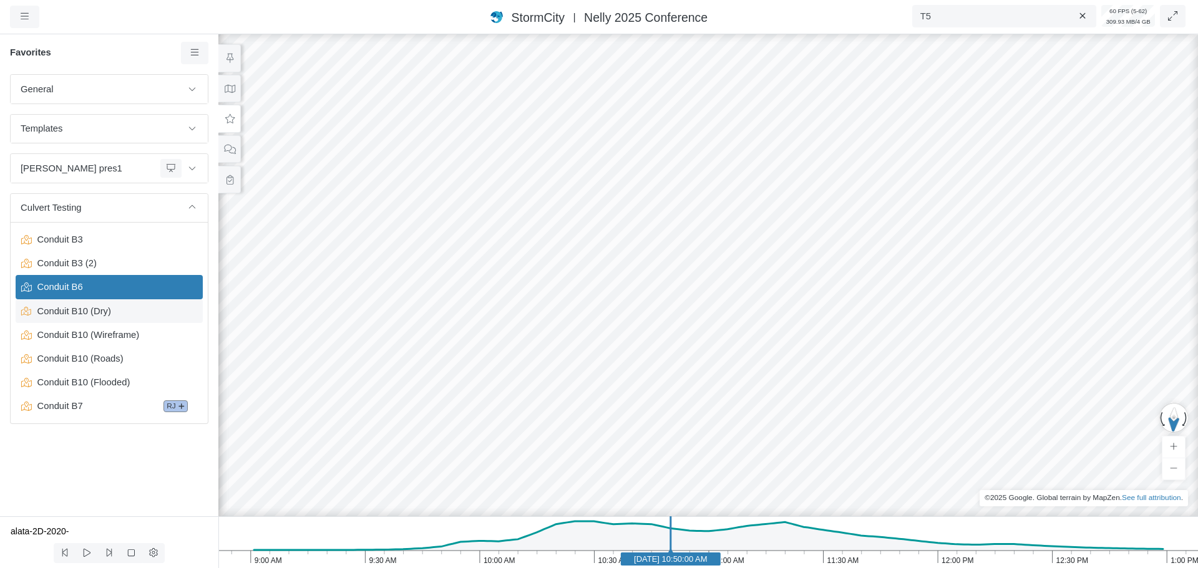
click at [87, 310] on span "Conduit B10 (Dry)" at bounding box center [110, 311] width 156 height 14
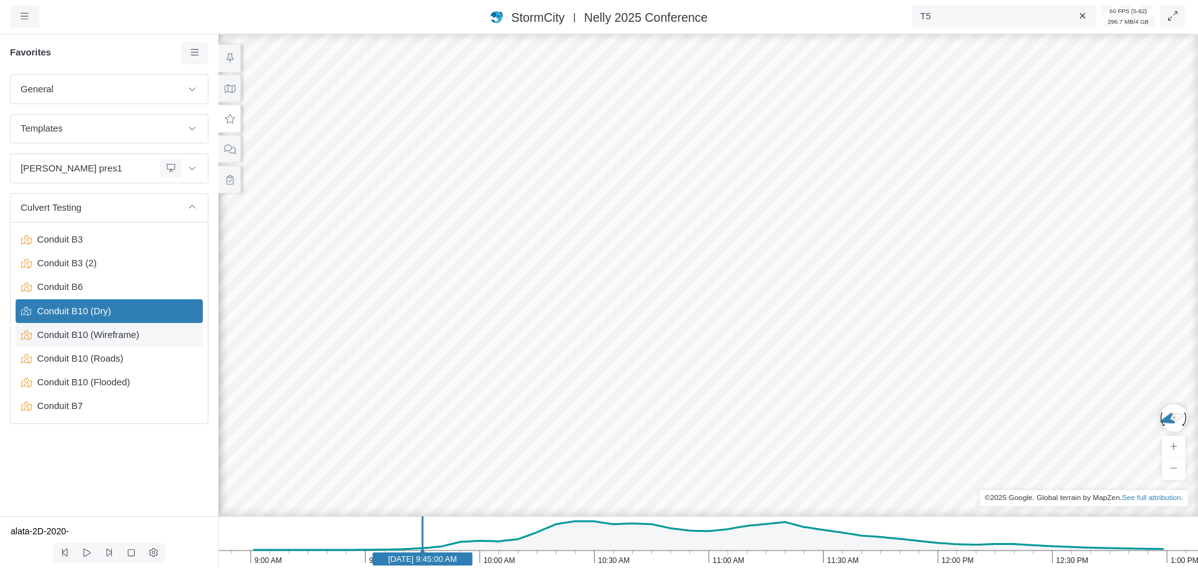
click at [98, 340] on span "Conduit B10 (Wireframe)" at bounding box center [110, 335] width 156 height 14
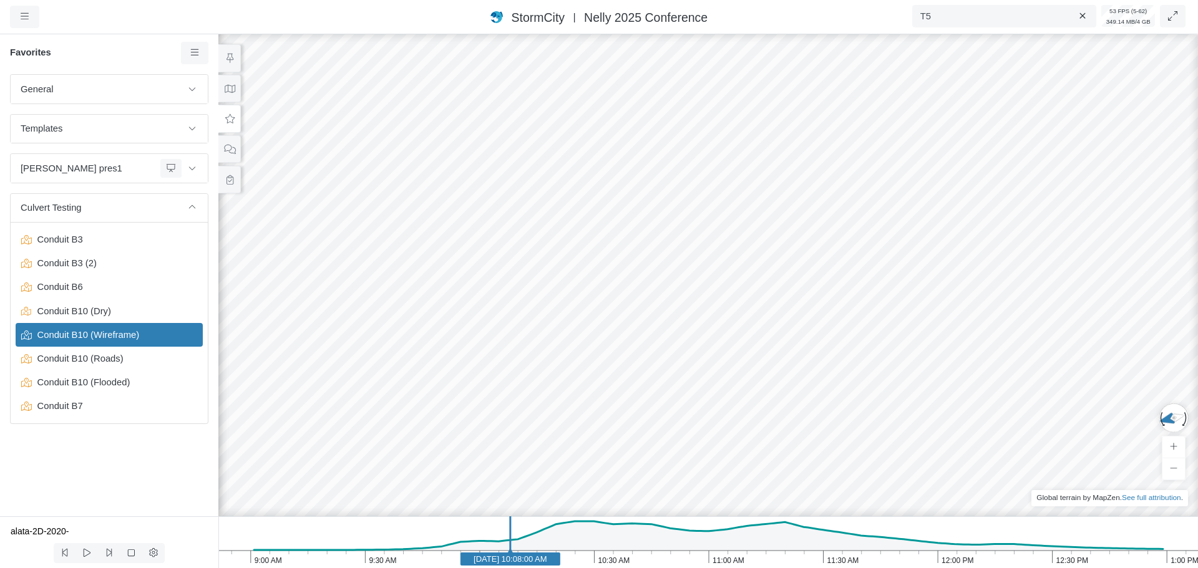
drag, startPoint x: 709, startPoint y: 335, endPoint x: 741, endPoint y: 329, distance: 32.4
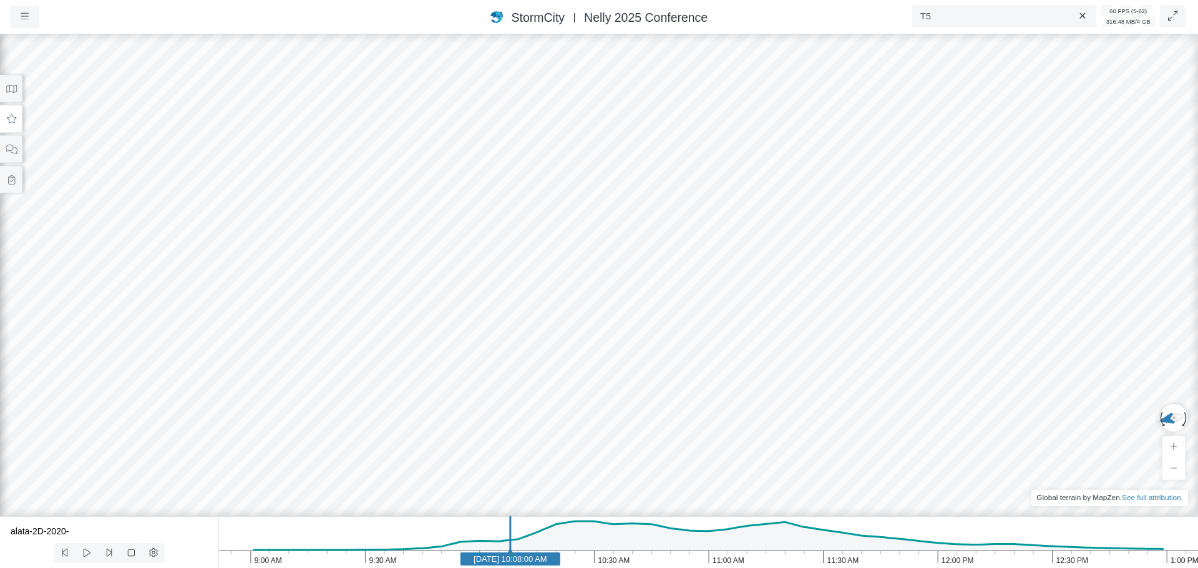
click at [16, 127] on button at bounding box center [11, 119] width 22 height 28
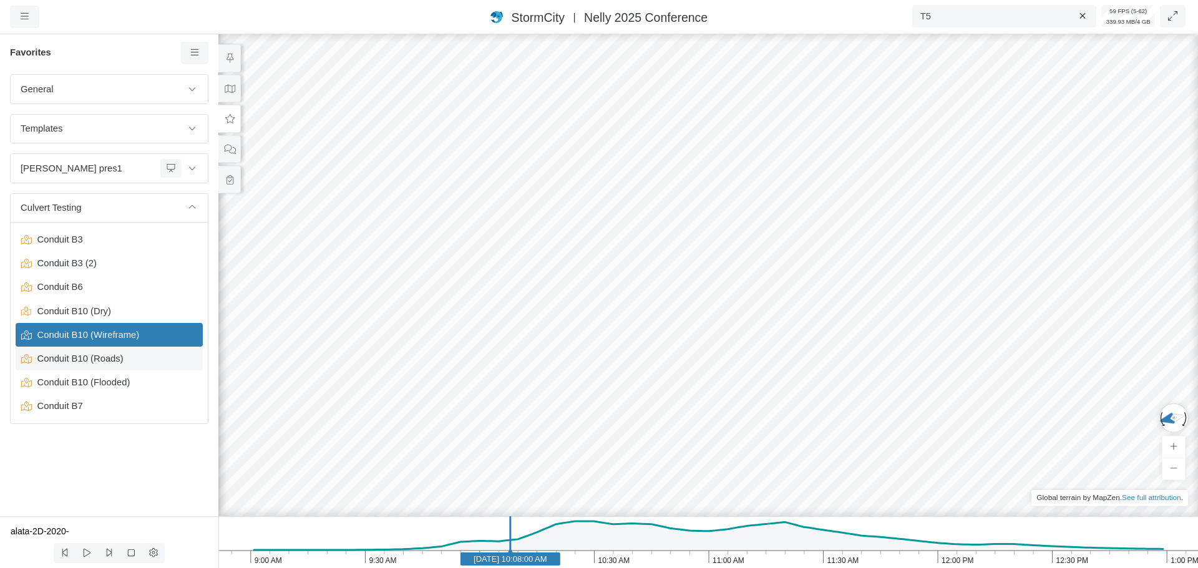
click at [85, 362] on span "Conduit B10 (Roads)" at bounding box center [110, 359] width 156 height 14
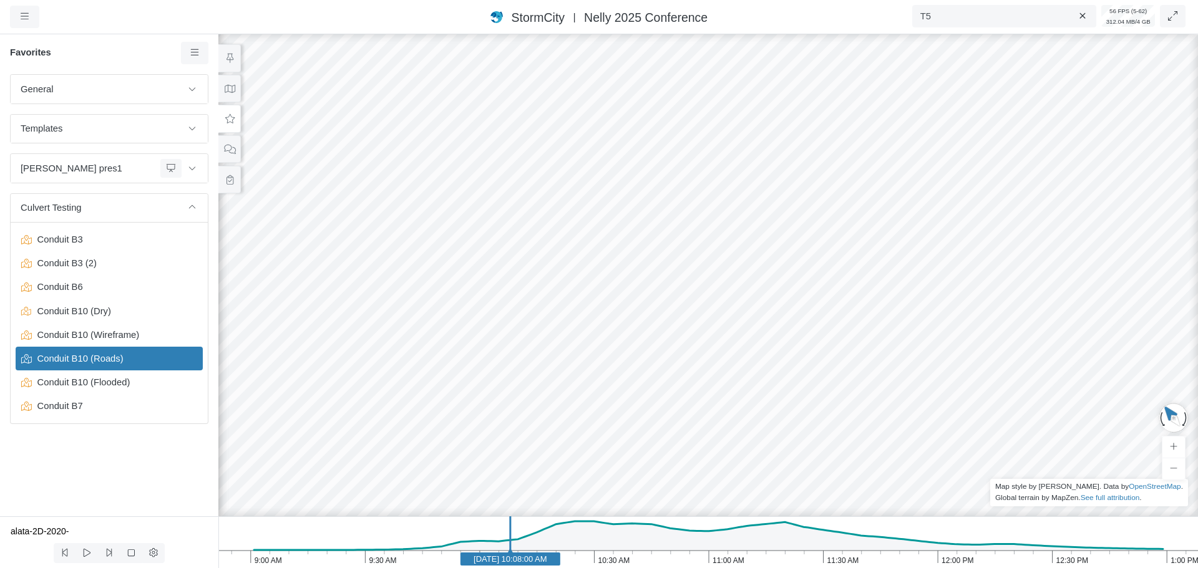
drag, startPoint x: 756, startPoint y: 374, endPoint x: 710, endPoint y: 371, distance: 45.6
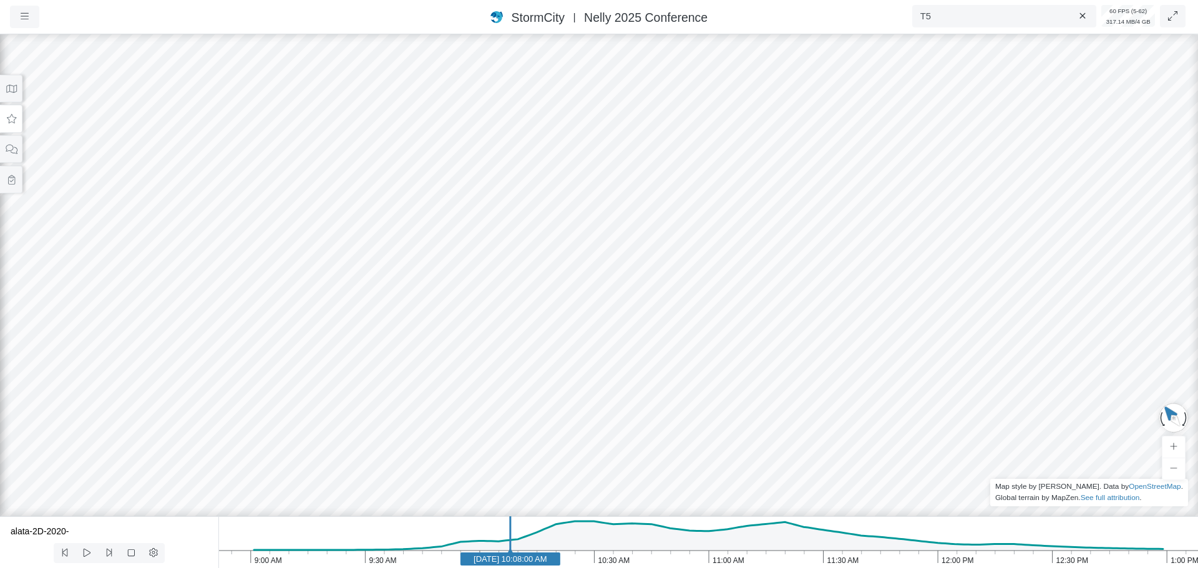
click at [9, 121] on icon at bounding box center [12, 118] width 12 height 9
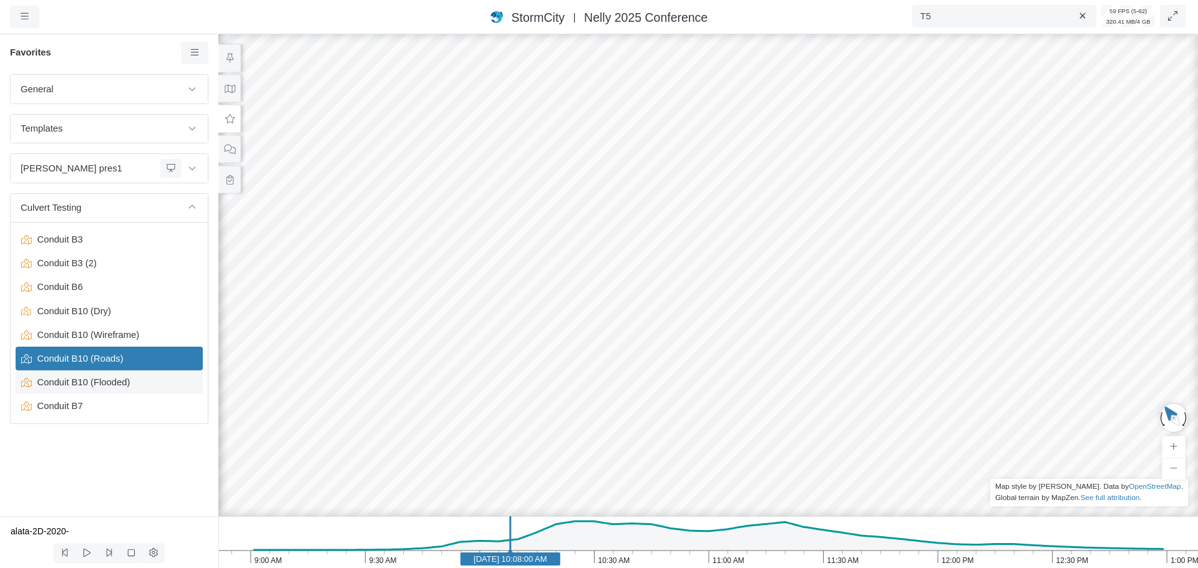
click at [90, 386] on span "Conduit B10 (Flooded)" at bounding box center [110, 383] width 156 height 14
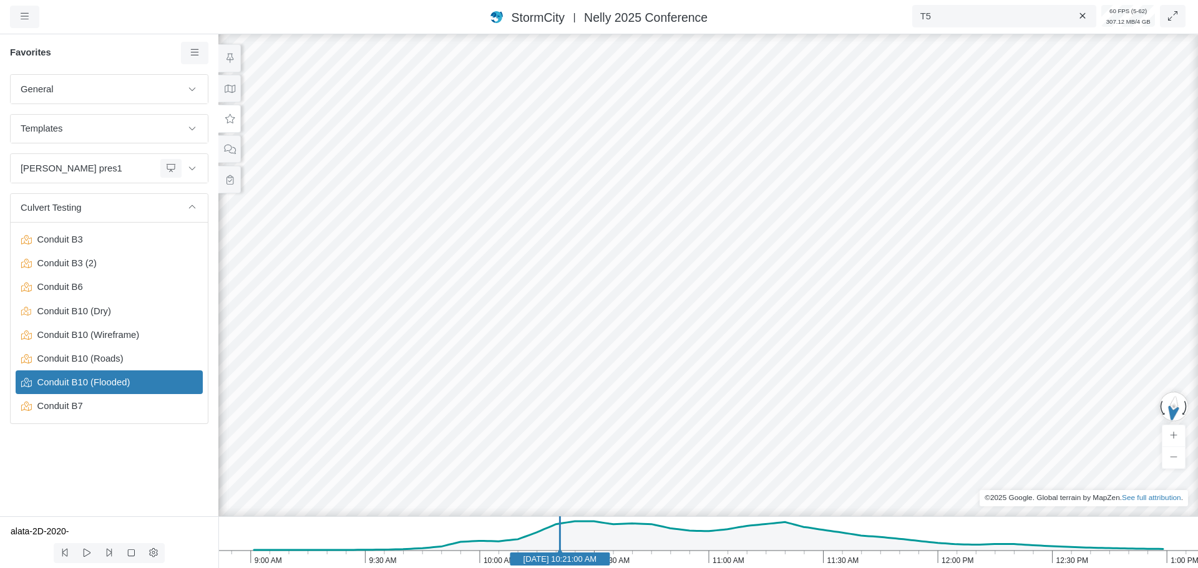
drag, startPoint x: 763, startPoint y: 350, endPoint x: 837, endPoint y: 343, distance: 74.6
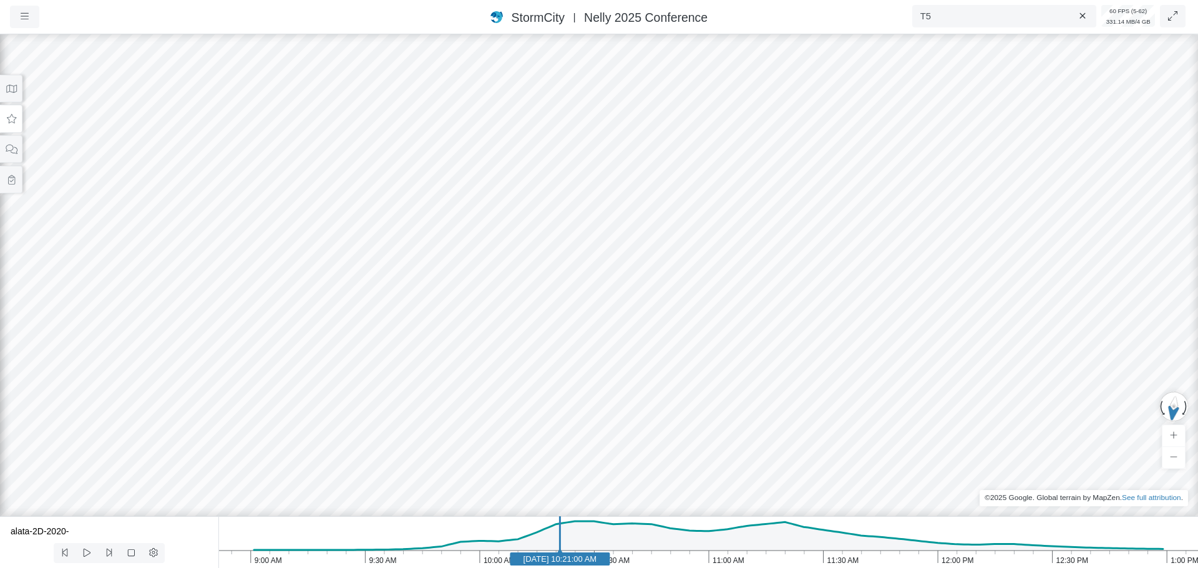
drag, startPoint x: 244, startPoint y: 374, endPoint x: 496, endPoint y: 333, distance: 255.4
click at [496, 333] on div at bounding box center [599, 300] width 1198 height 537
drag, startPoint x: 625, startPoint y: 369, endPoint x: 62, endPoint y: 314, distance: 565.4
click at [4, 88] on button at bounding box center [11, 89] width 22 height 28
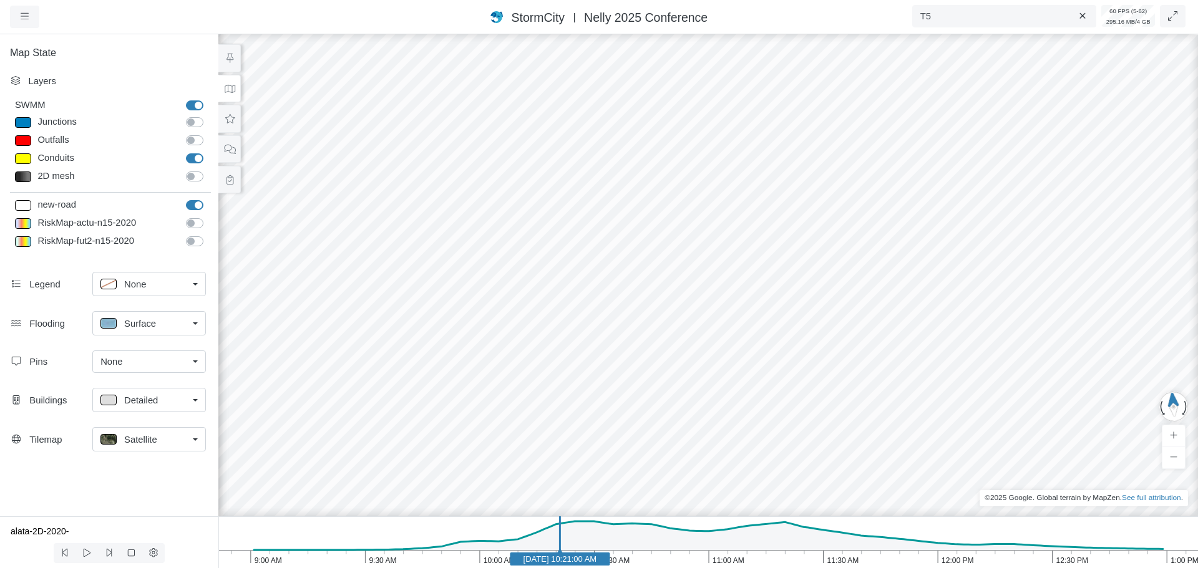
click at [143, 322] on span "Surface" at bounding box center [140, 324] width 32 height 14
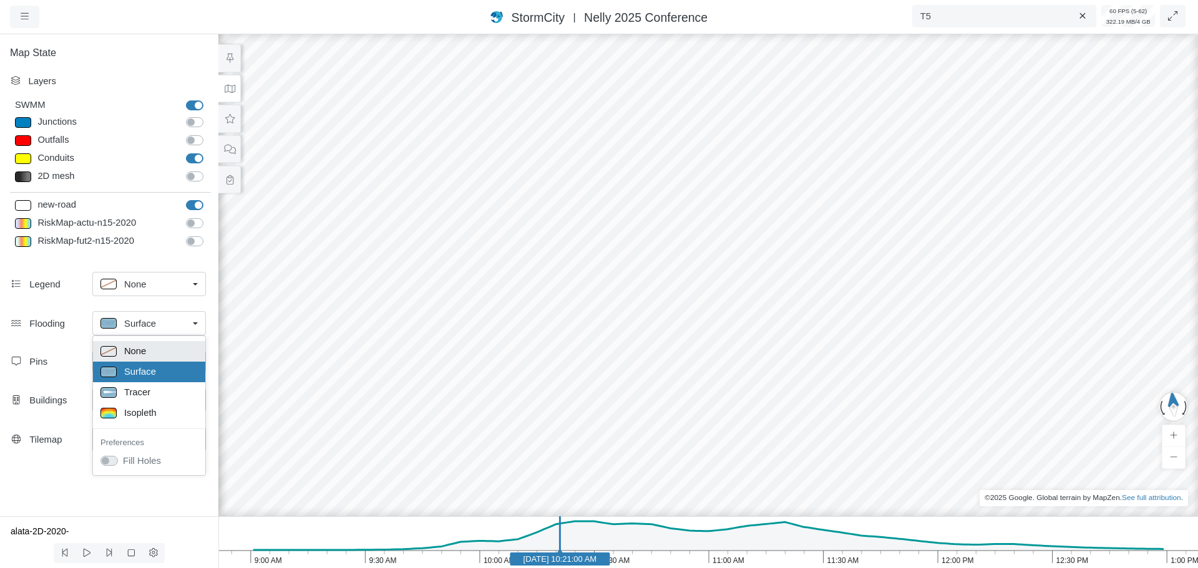
click at [165, 351] on div "None" at bounding box center [148, 352] width 97 height 16
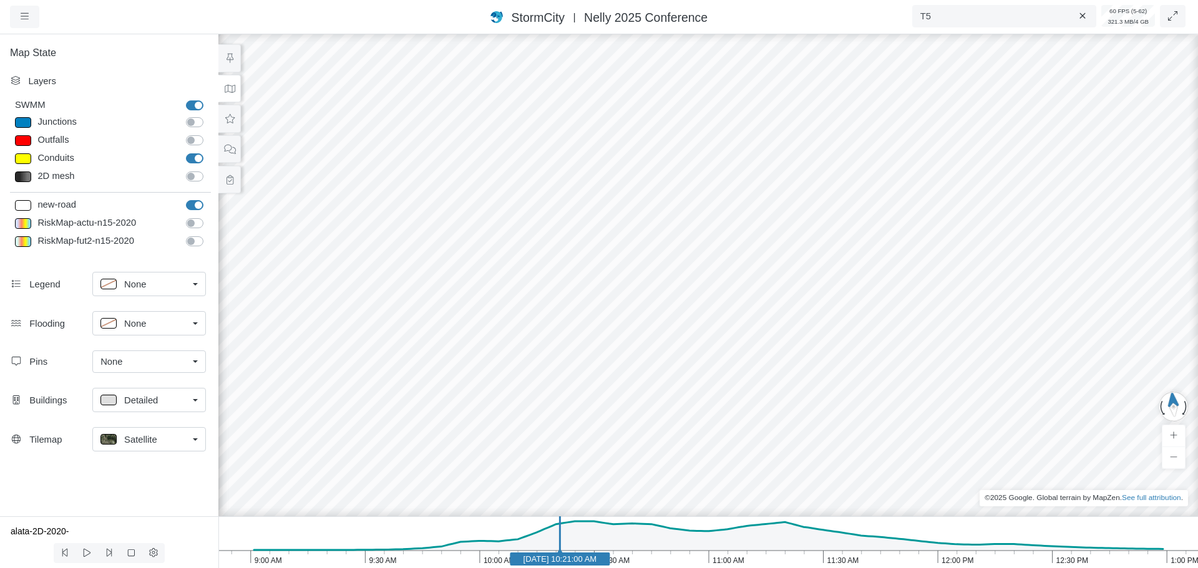
drag, startPoint x: 908, startPoint y: 399, endPoint x: 674, endPoint y: 323, distance: 246.6
click at [674, 323] on div at bounding box center [708, 300] width 1198 height 537
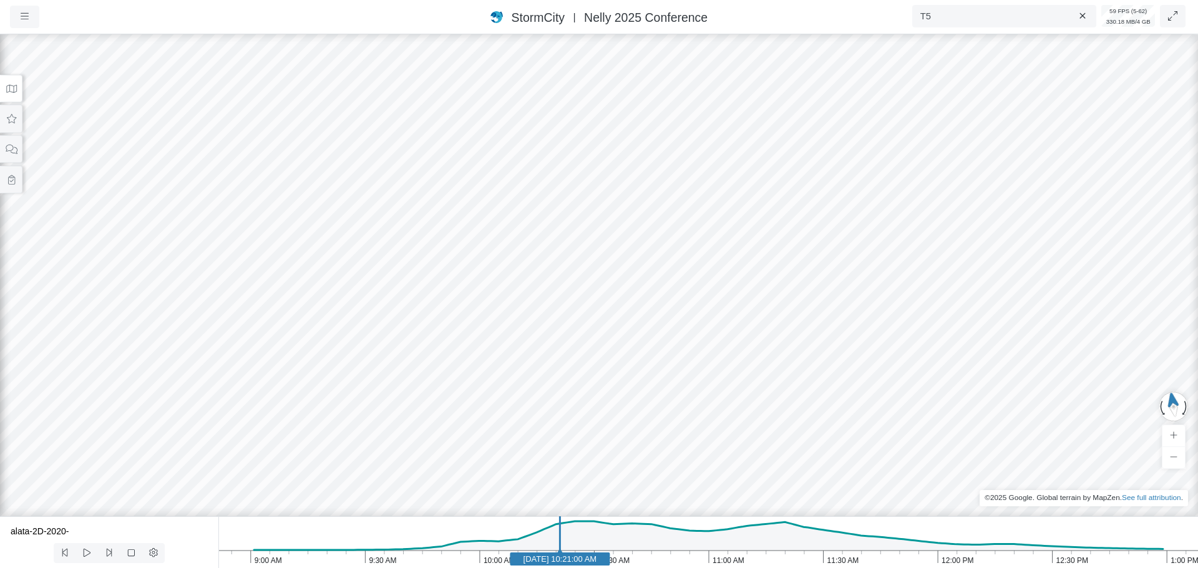
drag, startPoint x: 928, startPoint y: 373, endPoint x: 907, endPoint y: 401, distance: 34.8
click at [10, 90] on icon at bounding box center [12, 88] width 12 height 9
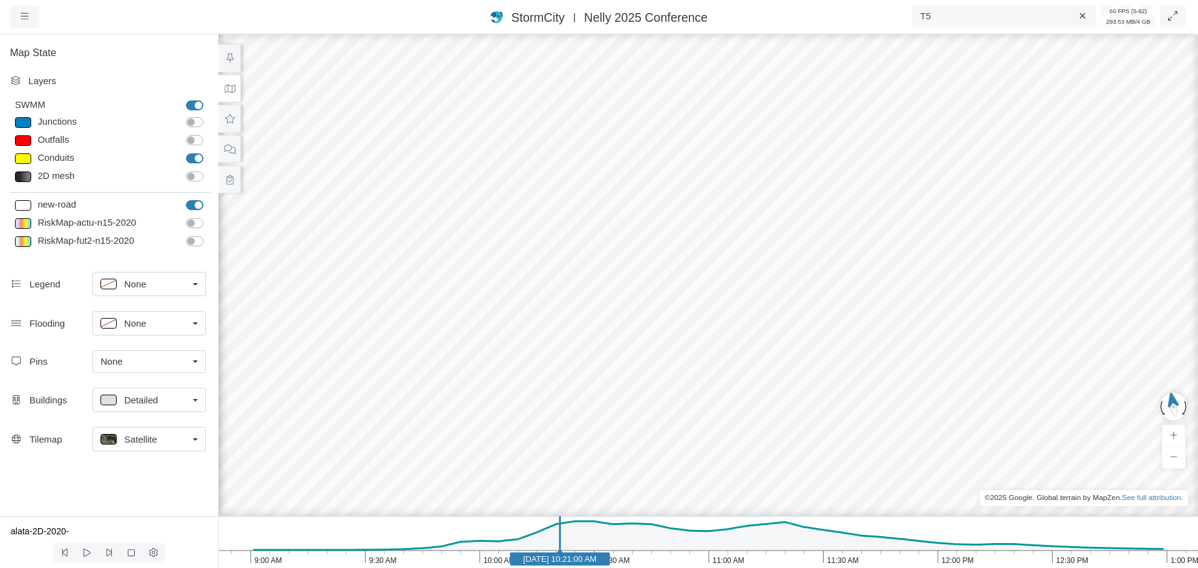
click at [148, 439] on span "Satellite" at bounding box center [140, 440] width 33 height 14
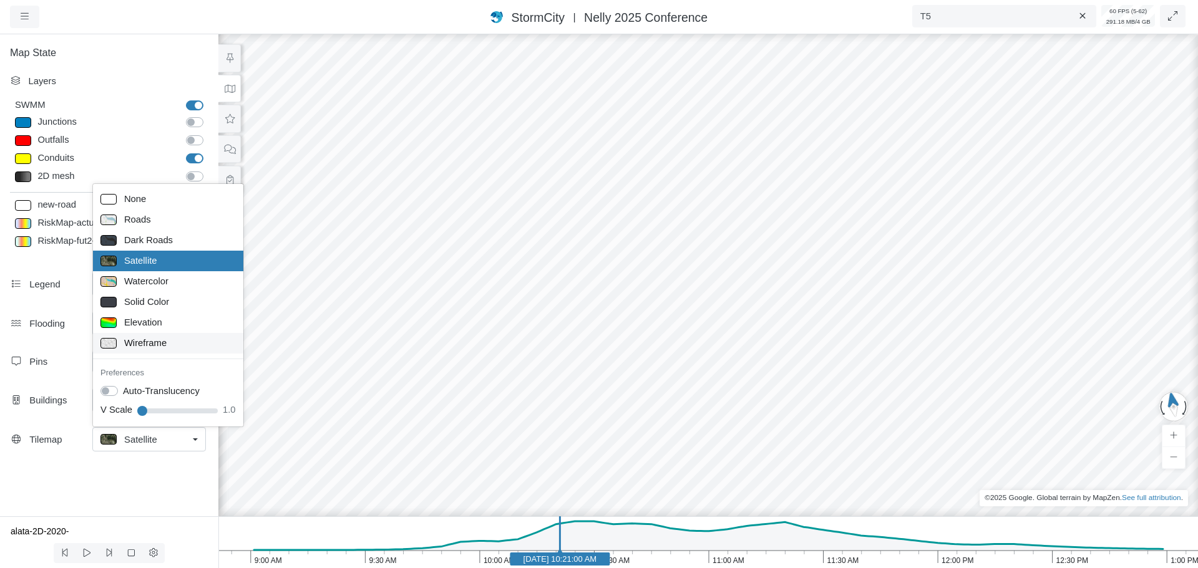
click at [159, 345] on span "Wireframe" at bounding box center [145, 343] width 42 height 14
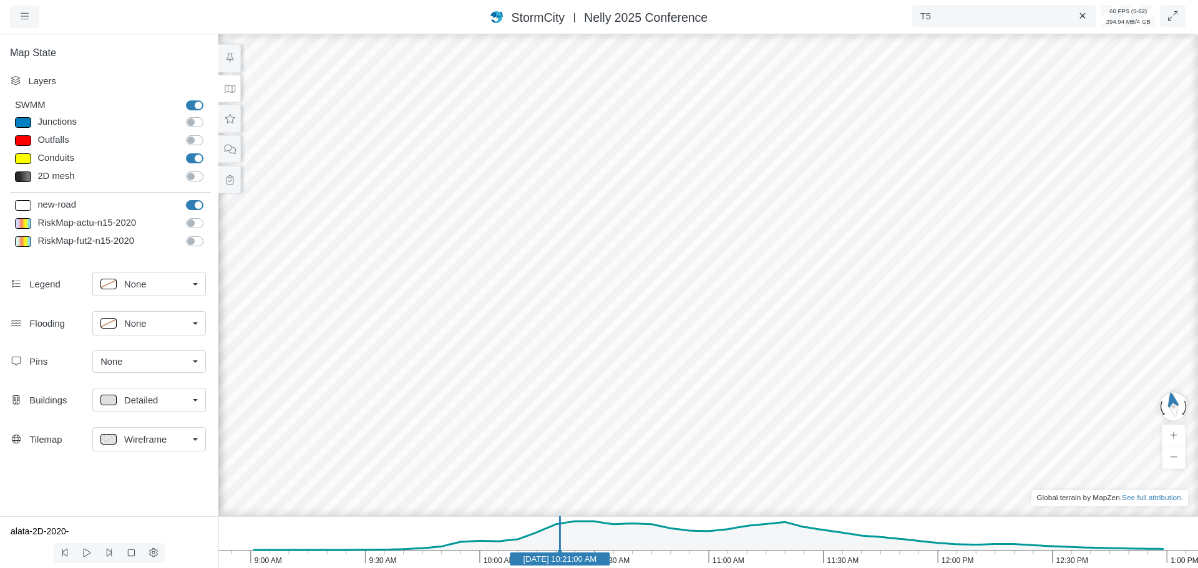
drag, startPoint x: 851, startPoint y: 454, endPoint x: 666, endPoint y: 398, distance: 193.4
click at [535, 412] on div at bounding box center [708, 300] width 1198 height 537
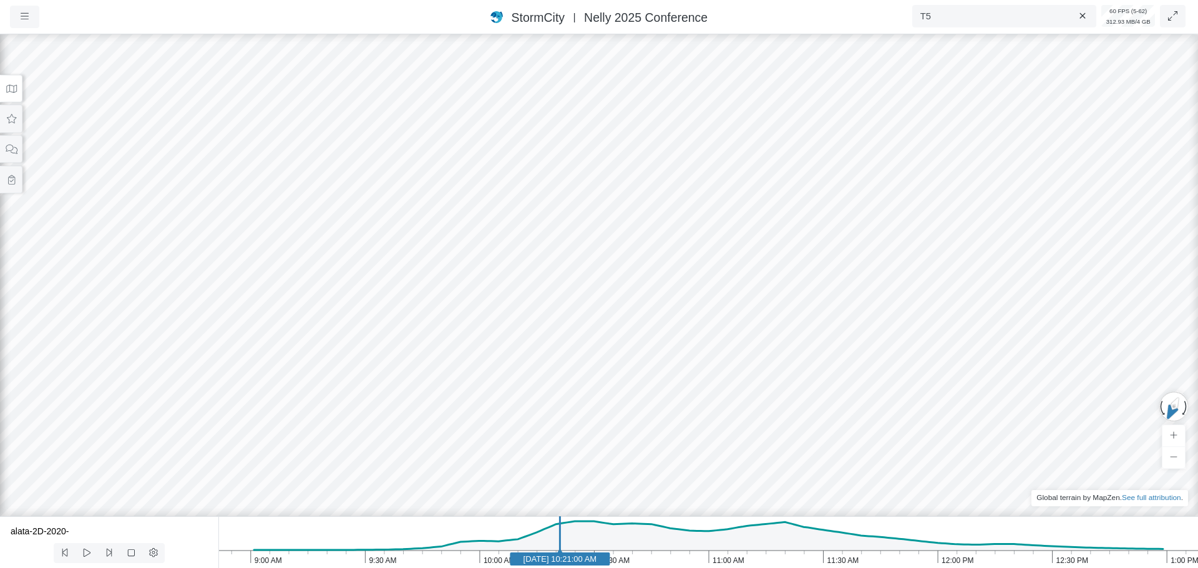
drag, startPoint x: 797, startPoint y: 391, endPoint x: 1112, endPoint y: 394, distance: 315.1
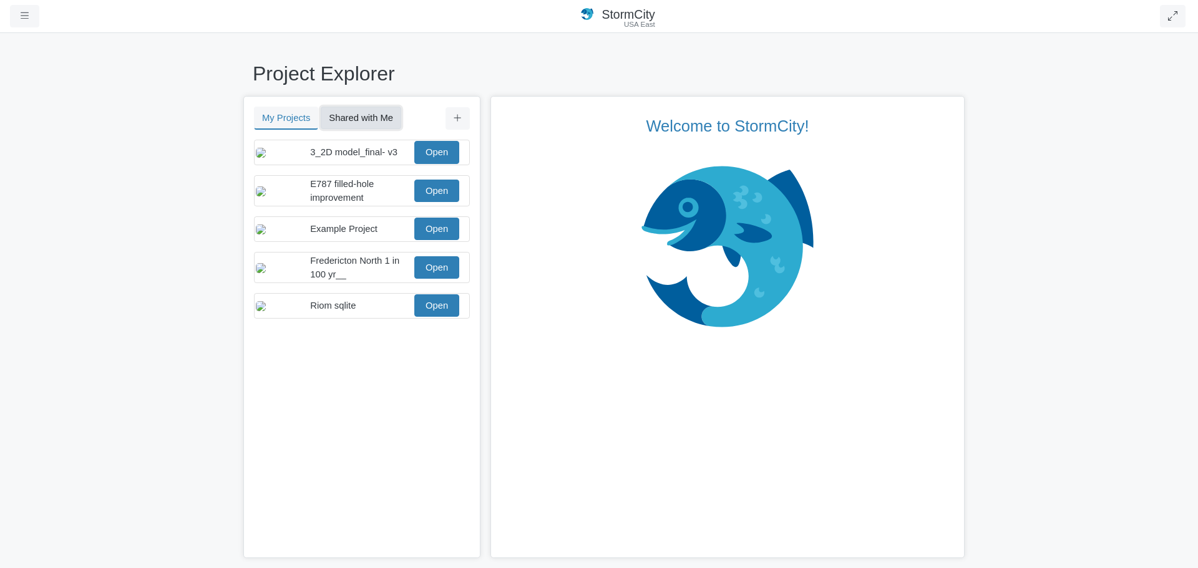
click at [363, 122] on button "Shared with Me" at bounding box center [361, 118] width 80 height 22
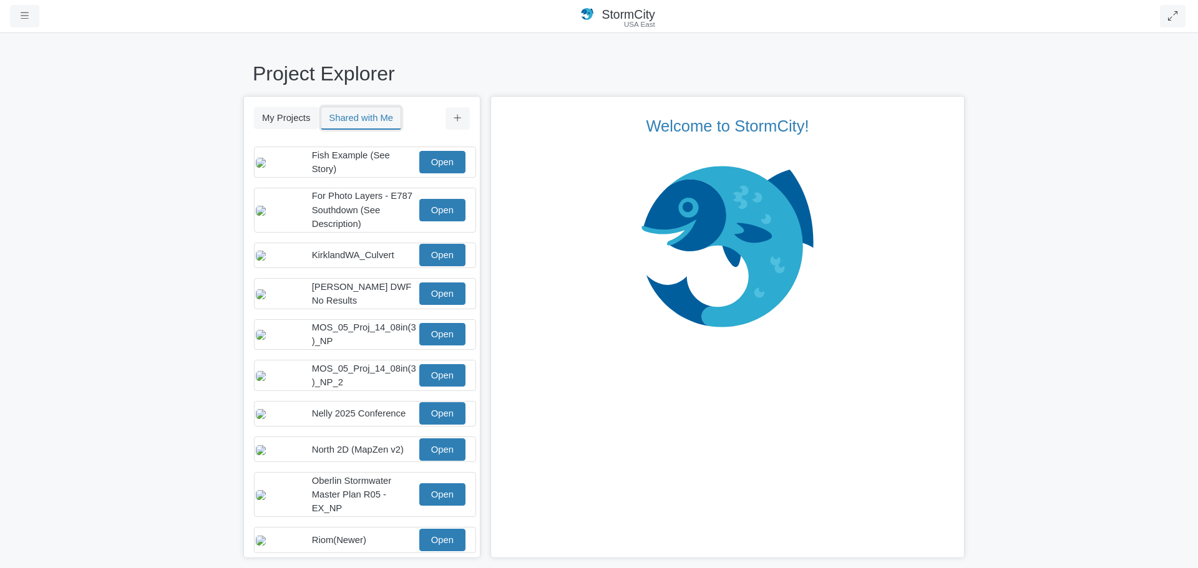
scroll to position [125, 0]
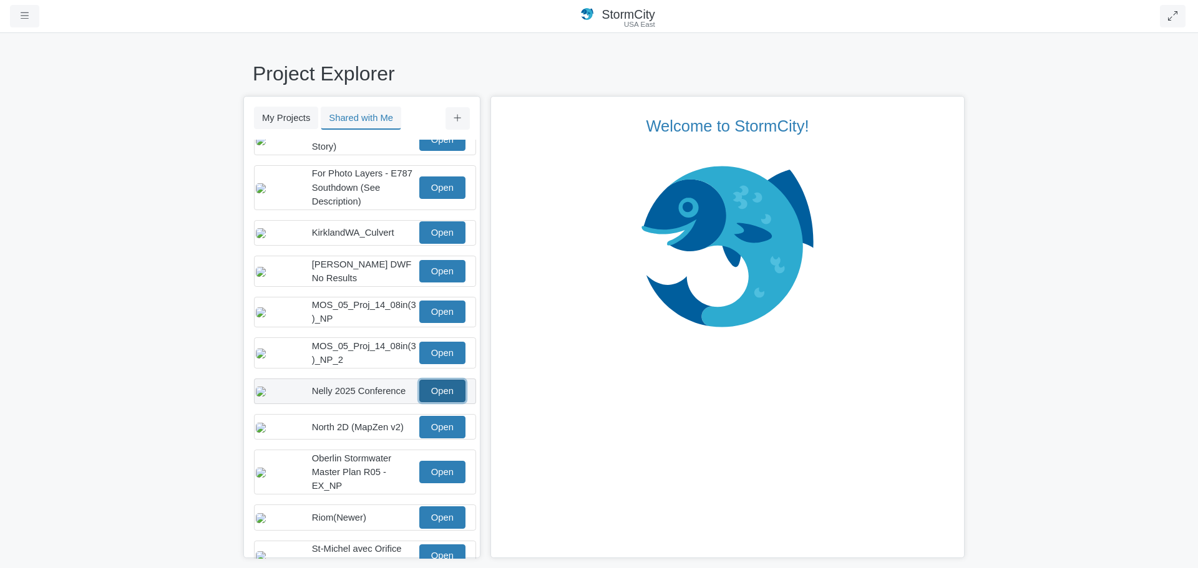
click at [436, 395] on link "Open" at bounding box center [442, 391] width 46 height 22
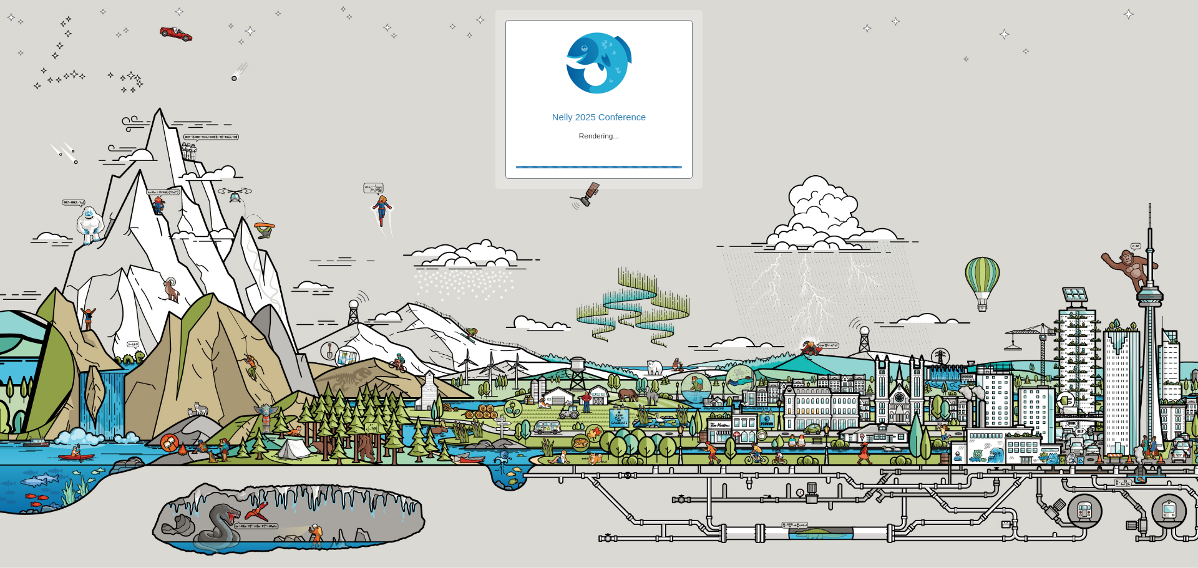
checkbox input "true"
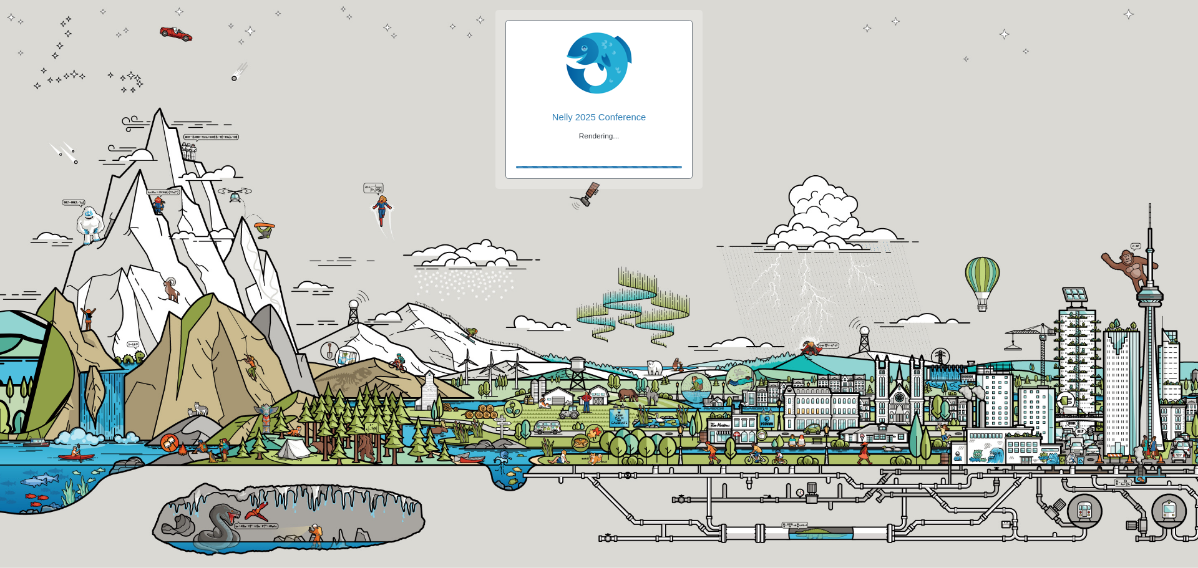
checkbox input "true"
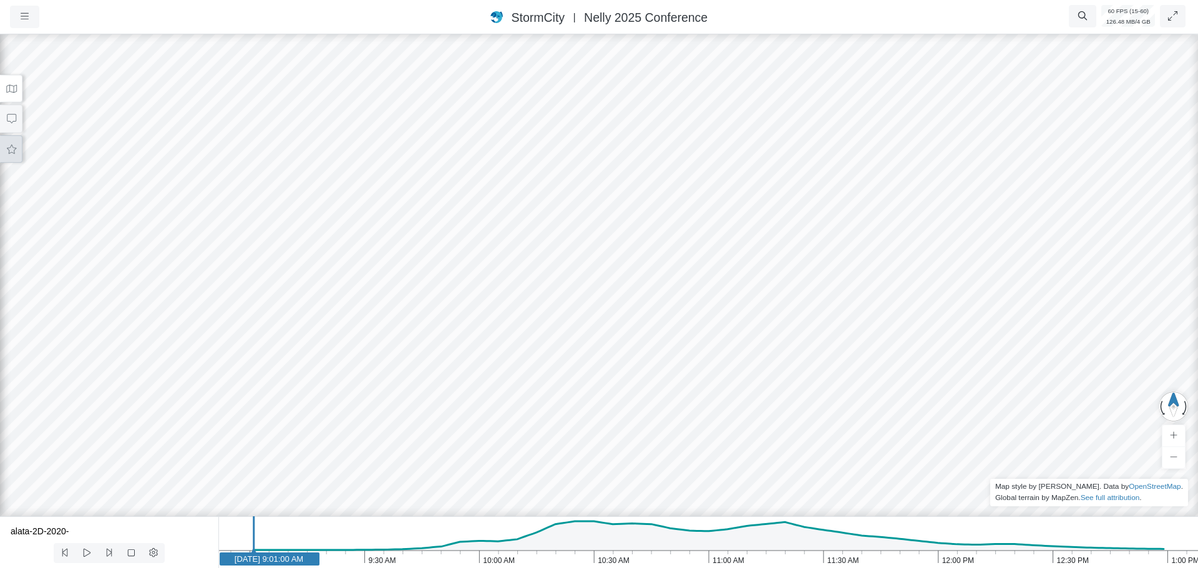
click at [17, 153] on button at bounding box center [11, 149] width 22 height 28
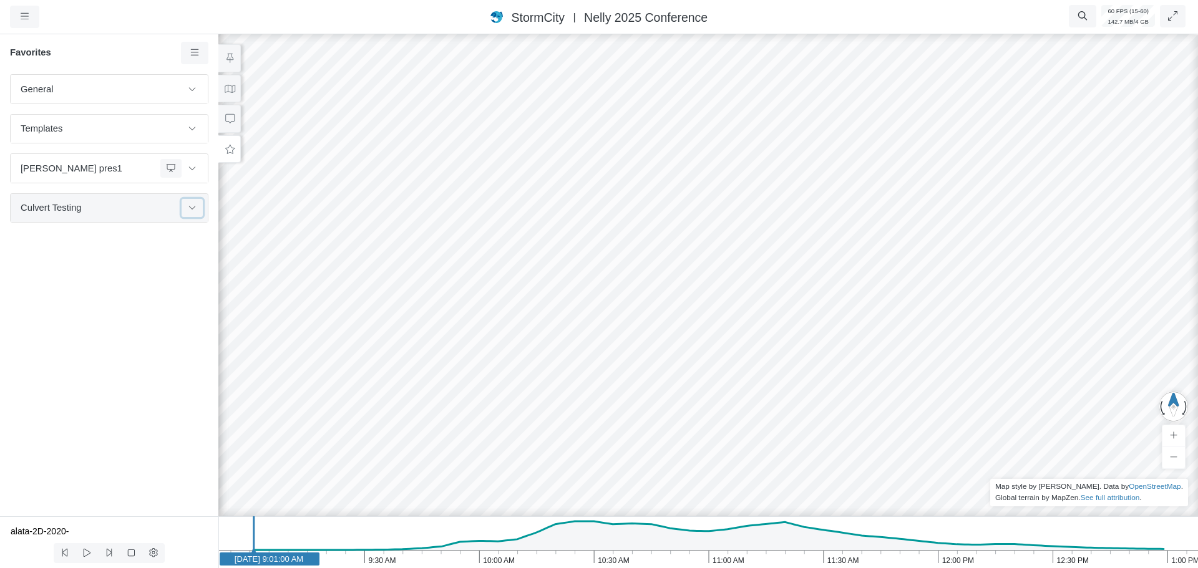
click at [199, 214] on button at bounding box center [192, 208] width 21 height 18
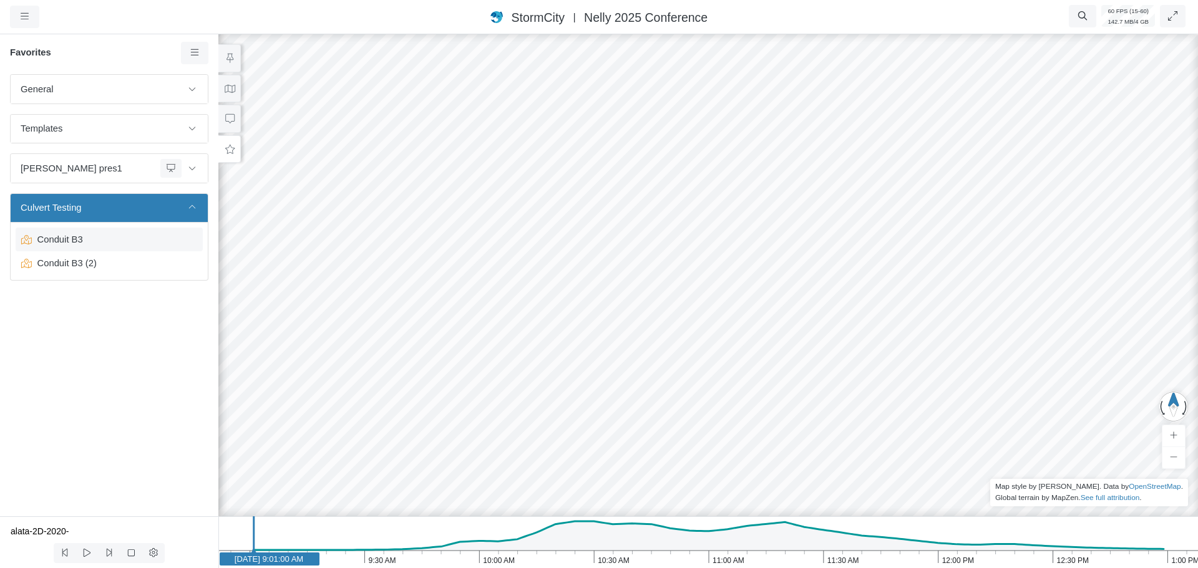
click at [69, 239] on span "Conduit B3" at bounding box center [110, 240] width 156 height 14
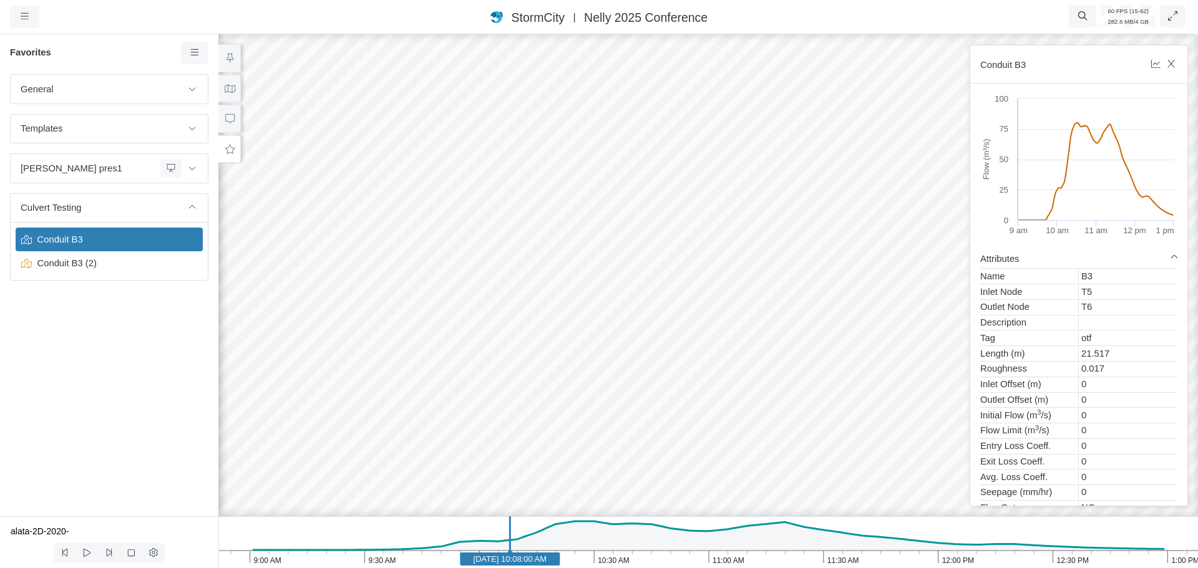
click at [648, 304] on div at bounding box center [708, 300] width 1198 height 537
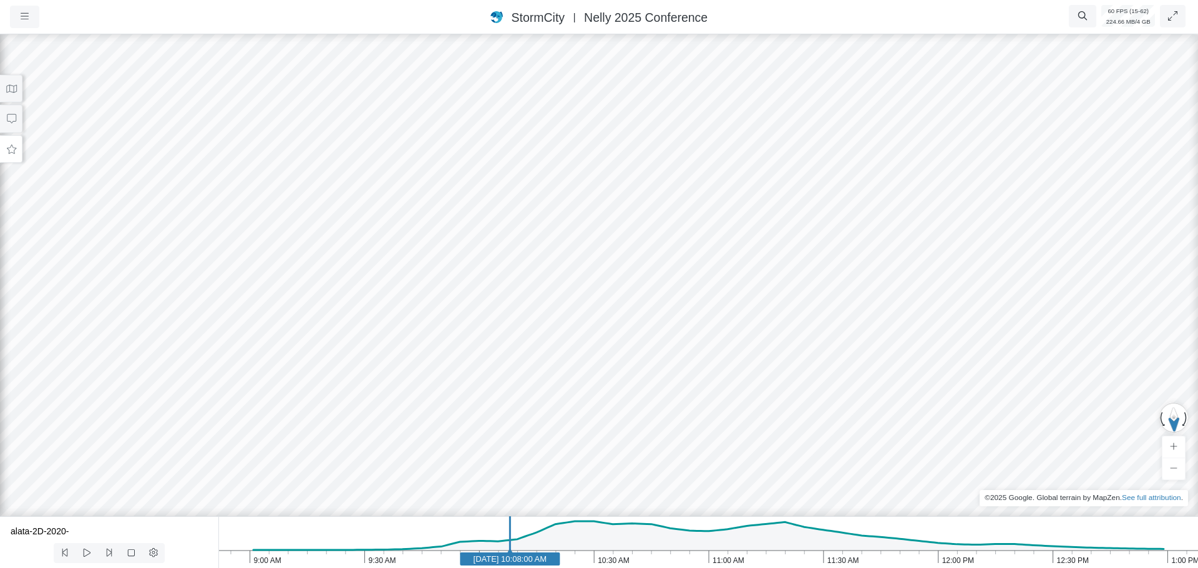
drag, startPoint x: 842, startPoint y: 386, endPoint x: 810, endPoint y: 392, distance: 33.0
click at [10, 155] on button at bounding box center [11, 149] width 22 height 28
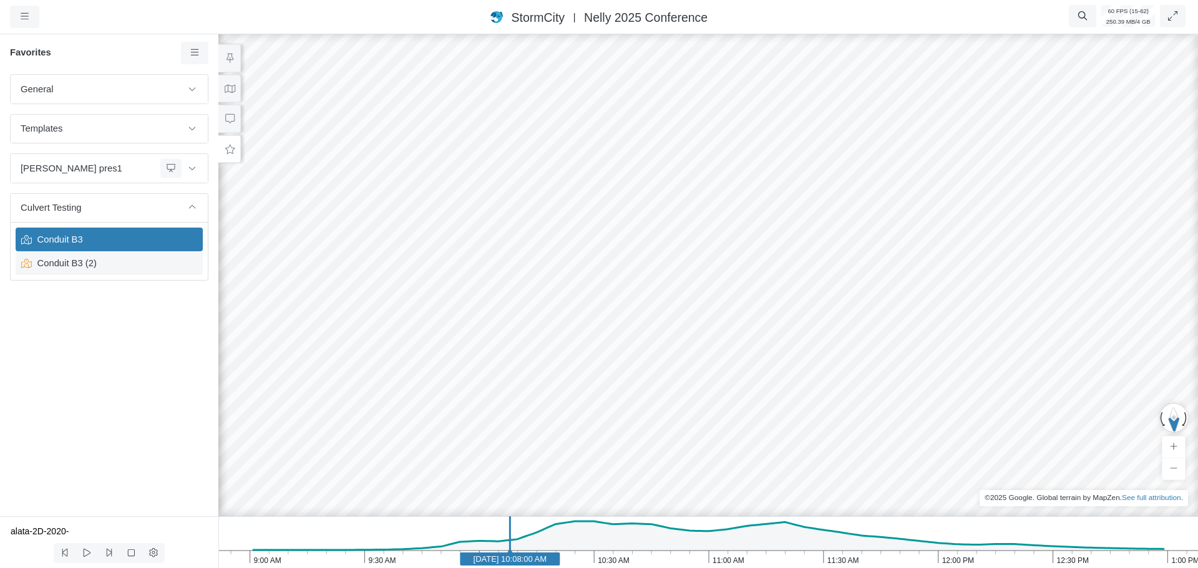
click at [86, 268] on span "Conduit B3 (2)" at bounding box center [110, 263] width 156 height 14
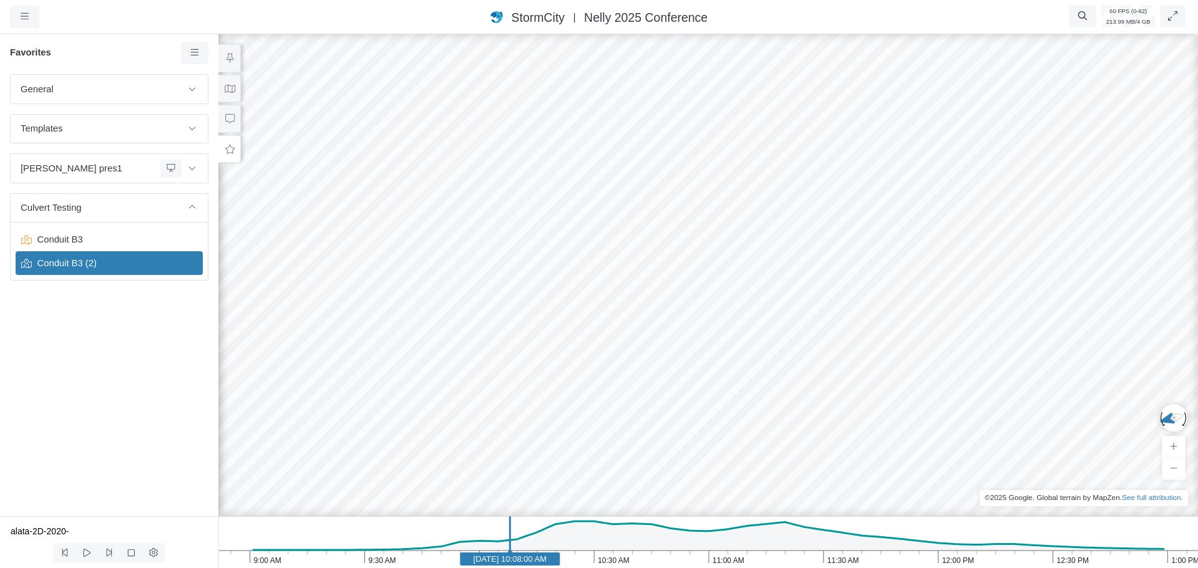
click at [37, 399] on div "General Default Map View Default Camera View Empty Intro 1 - RJ Intro 2 - RJ In…" at bounding box center [109, 295] width 218 height 442
drag, startPoint x: 935, startPoint y: 372, endPoint x: 745, endPoint y: 372, distance: 190.3
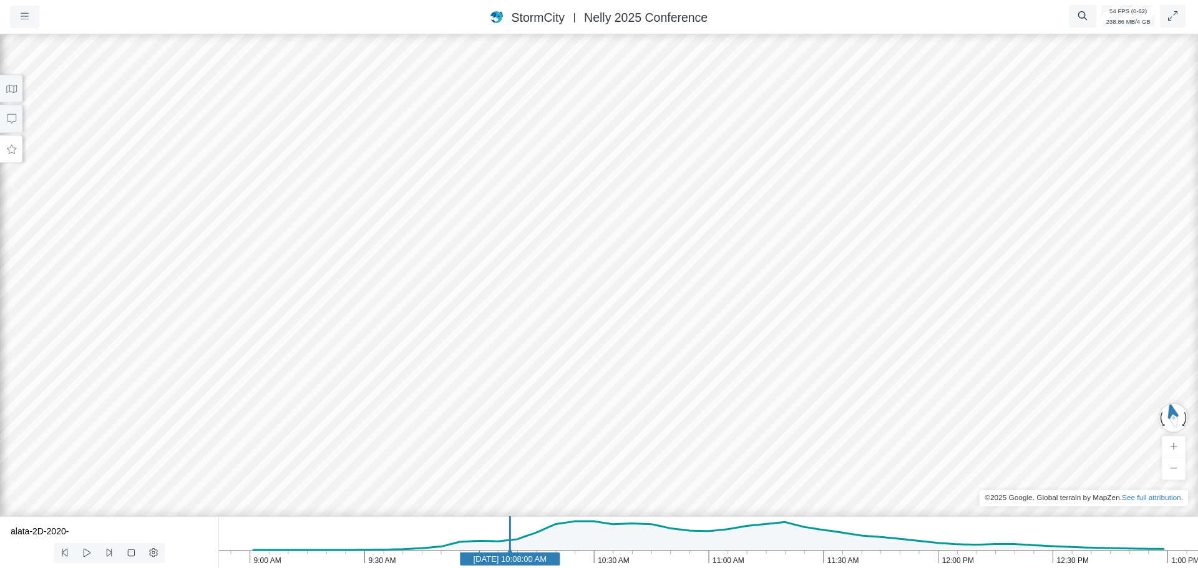
drag, startPoint x: 938, startPoint y: 396, endPoint x: 726, endPoint y: 404, distance: 212.3
select select "CIRCLE"
drag, startPoint x: 533, startPoint y: 342, endPoint x: 514, endPoint y: 332, distance: 21.8
click at [12, 87] on icon at bounding box center [12, 88] width 12 height 9
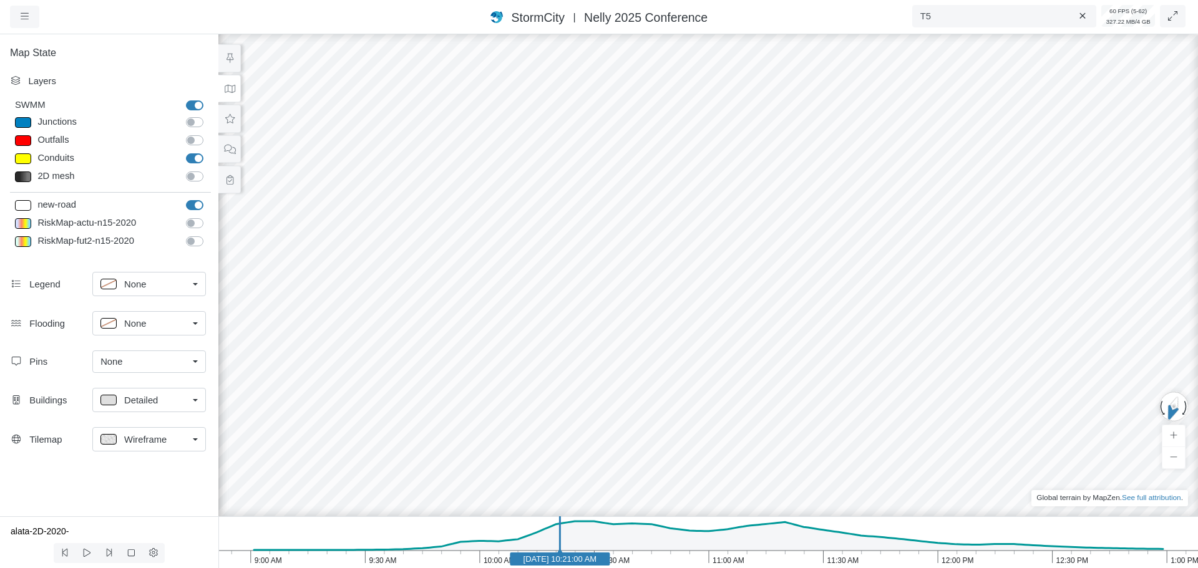
click at [157, 436] on span "Wireframe" at bounding box center [145, 440] width 42 height 14
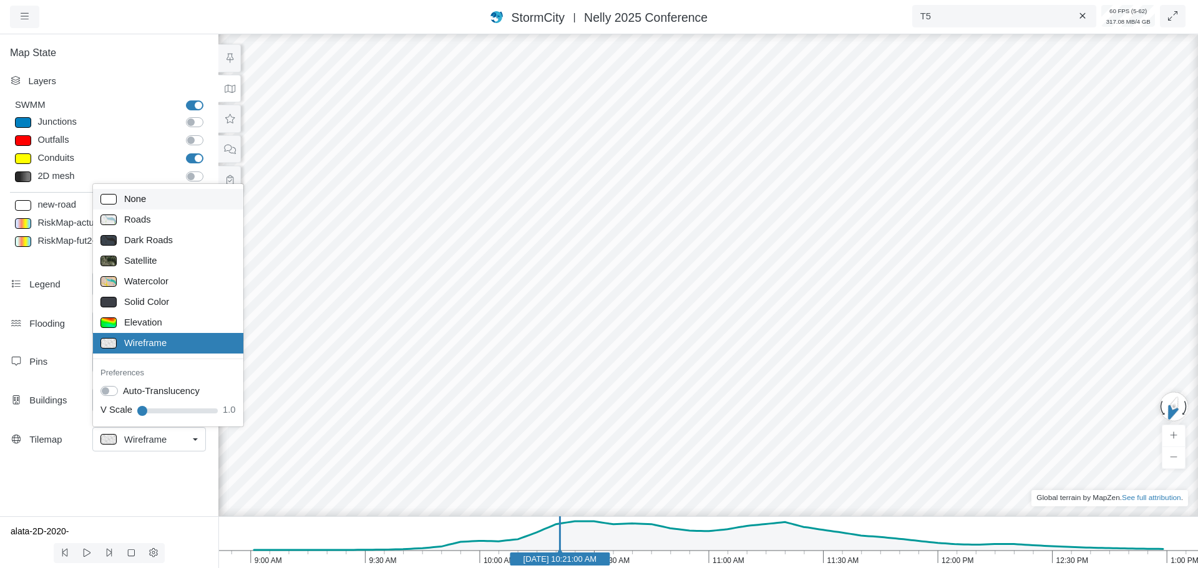
click at [151, 201] on div "None" at bounding box center [167, 200] width 135 height 16
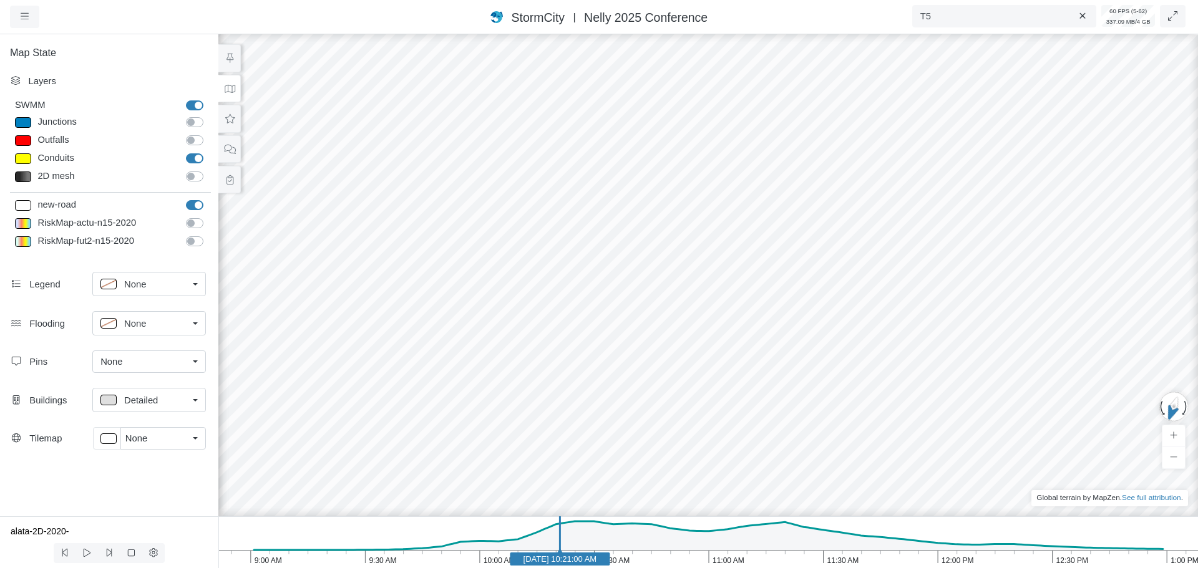
drag, startPoint x: 870, startPoint y: 428, endPoint x: 662, endPoint y: 401, distance: 209.6
click at [630, 462] on div at bounding box center [708, 300] width 1198 height 537
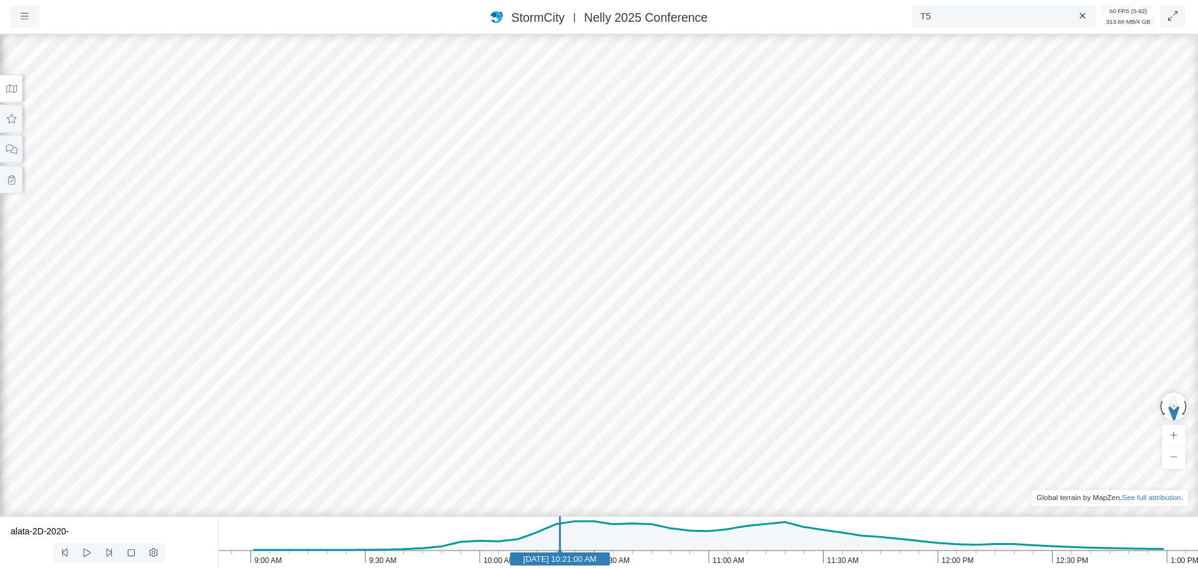
drag, startPoint x: 818, startPoint y: 353, endPoint x: 346, endPoint y: 363, distance: 472.4
drag, startPoint x: 345, startPoint y: 393, endPoint x: 573, endPoint y: 340, distance: 233.8
click at [573, 340] on div at bounding box center [599, 300] width 1198 height 537
click at [14, 121] on icon at bounding box center [11, 118] width 9 height 9
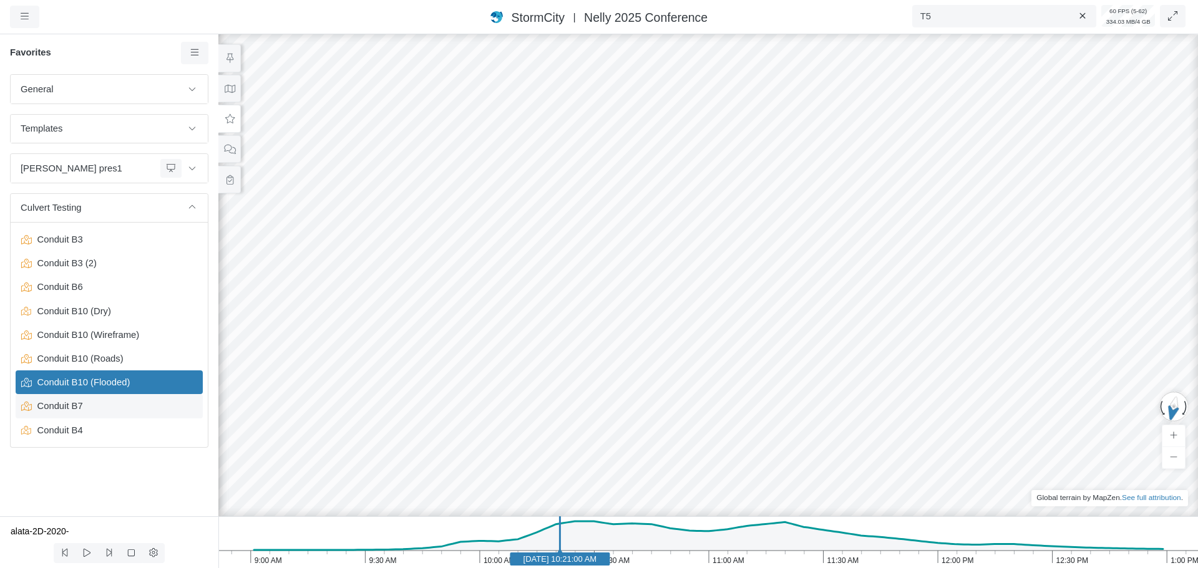
click at [96, 402] on span "Conduit B7" at bounding box center [110, 406] width 156 height 14
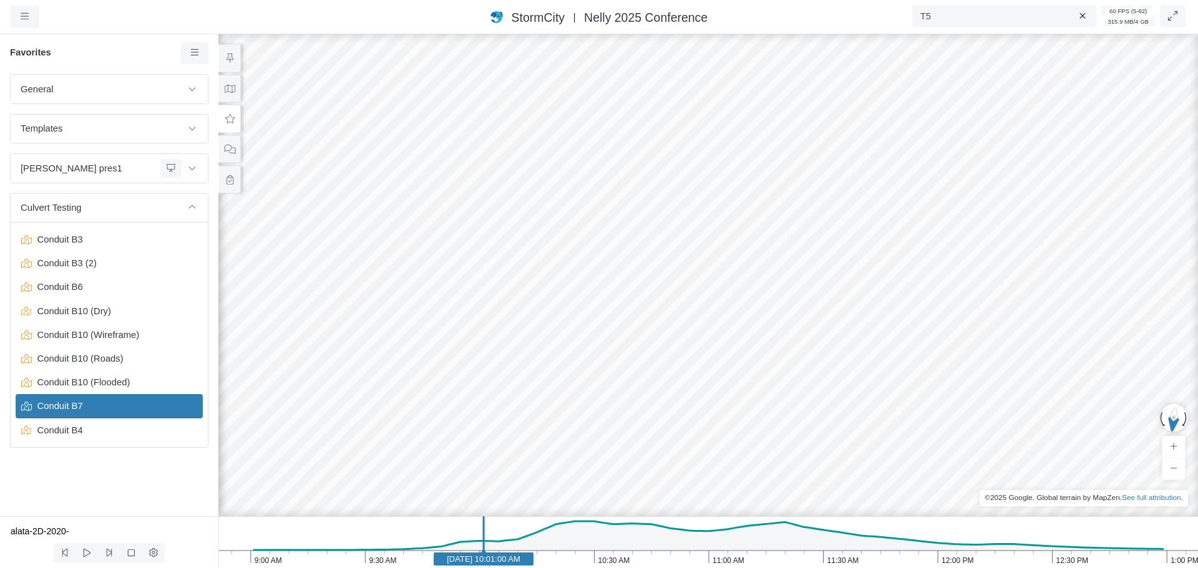
click at [694, 328] on div at bounding box center [708, 300] width 1198 height 537
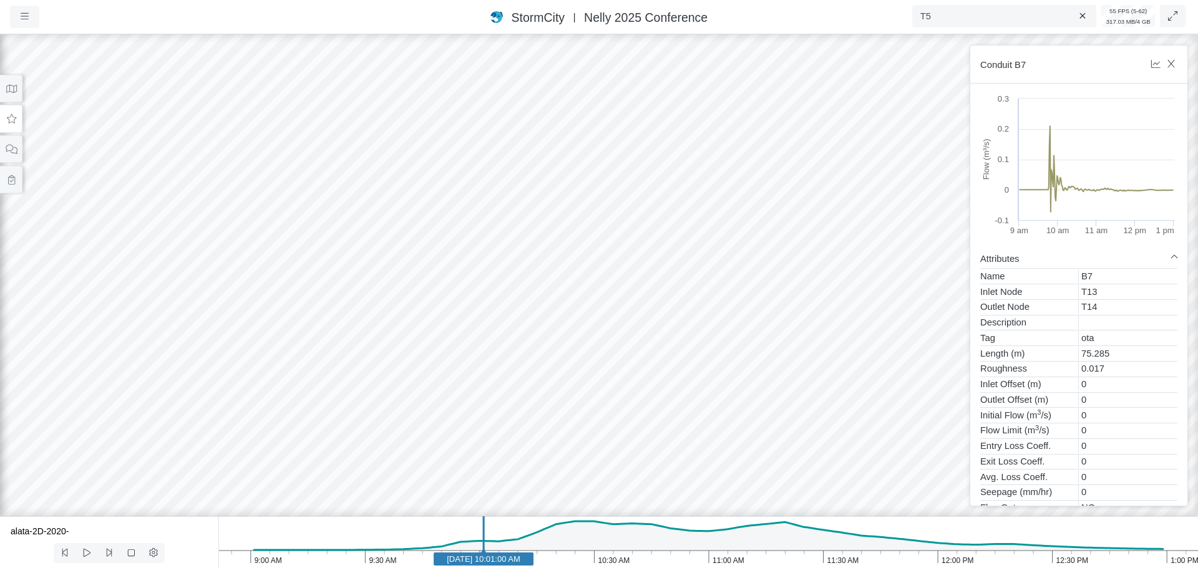
drag, startPoint x: 709, startPoint y: 382, endPoint x: 452, endPoint y: 331, distance: 261.6
click at [521, 285] on div at bounding box center [599, 300] width 1198 height 537
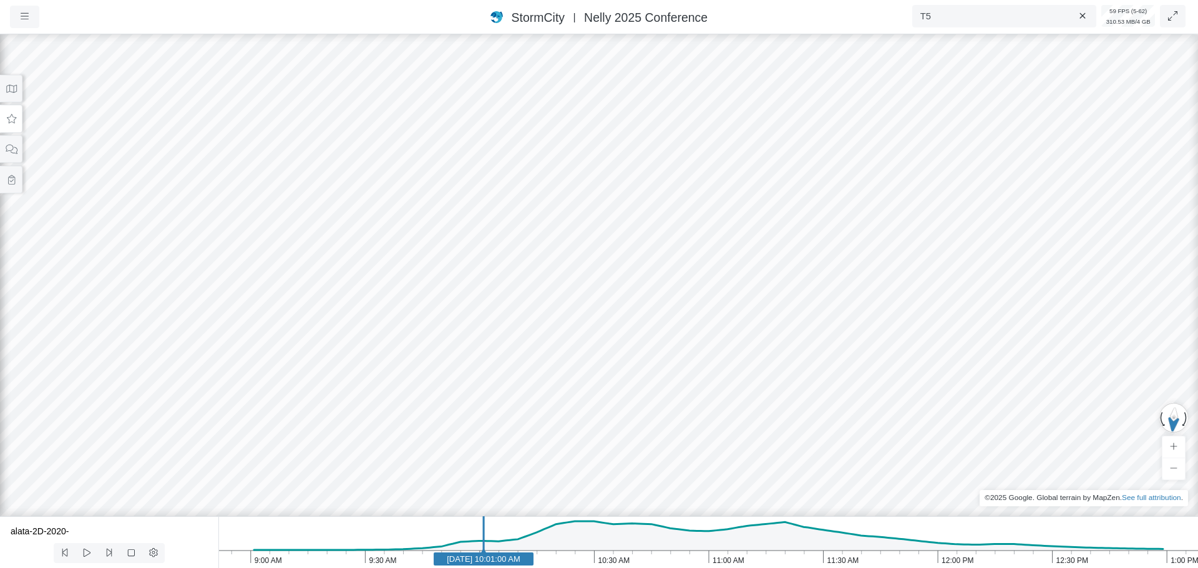
drag, startPoint x: 325, startPoint y: 309, endPoint x: 529, endPoint y: 334, distance: 205.6
click at [529, 334] on div at bounding box center [599, 300] width 1198 height 537
click at [15, 126] on button at bounding box center [11, 119] width 22 height 28
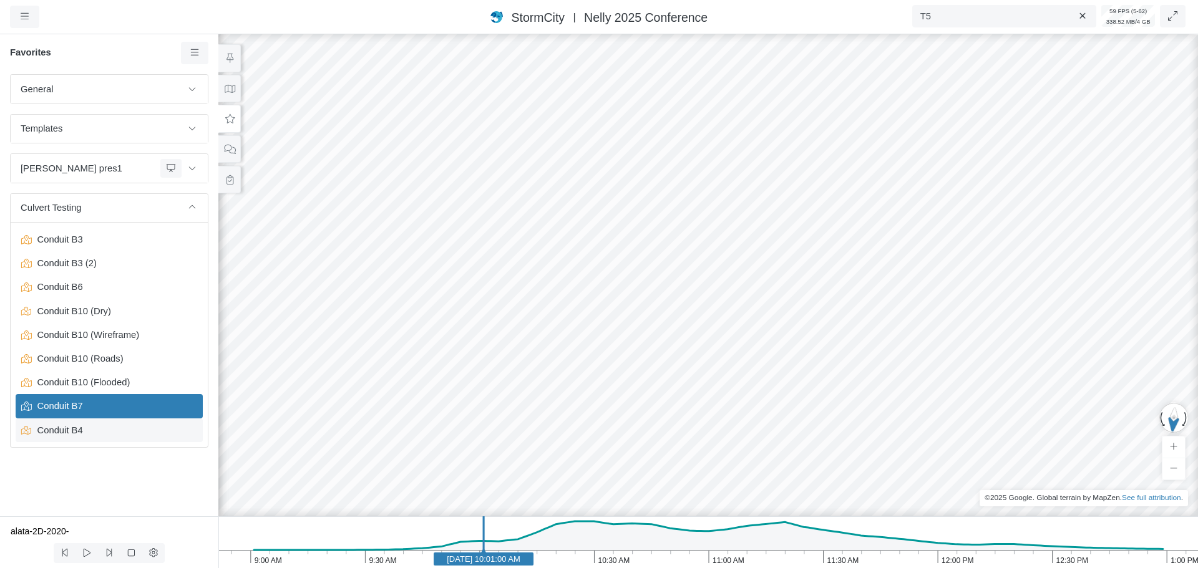
click at [88, 434] on span "Conduit B4" at bounding box center [110, 431] width 156 height 14
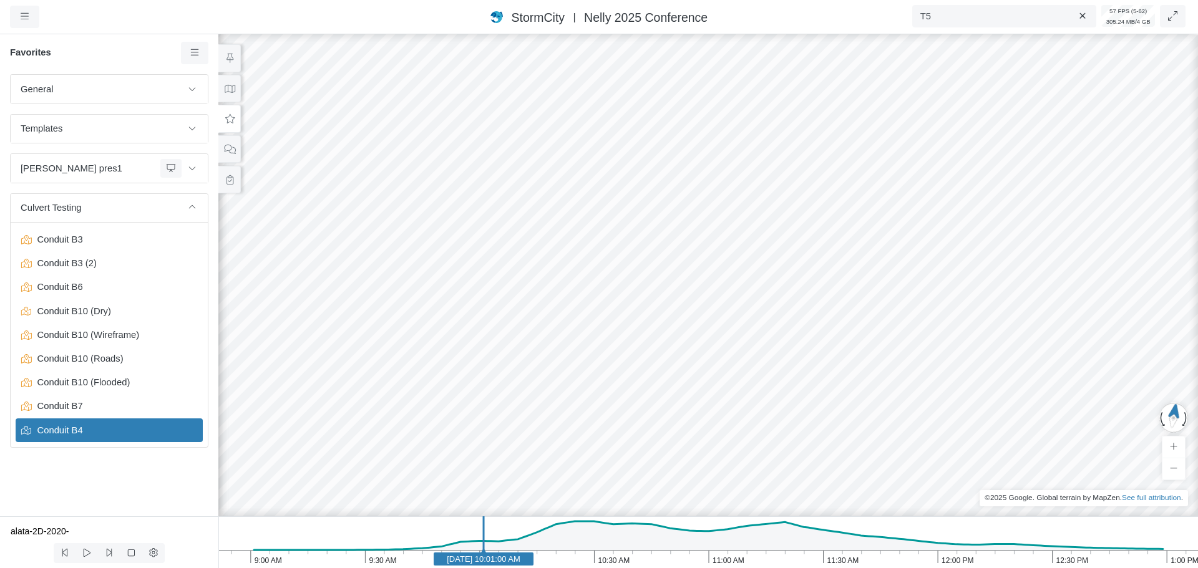
drag, startPoint x: 871, startPoint y: 367, endPoint x: 766, endPoint y: 358, distance: 105.9
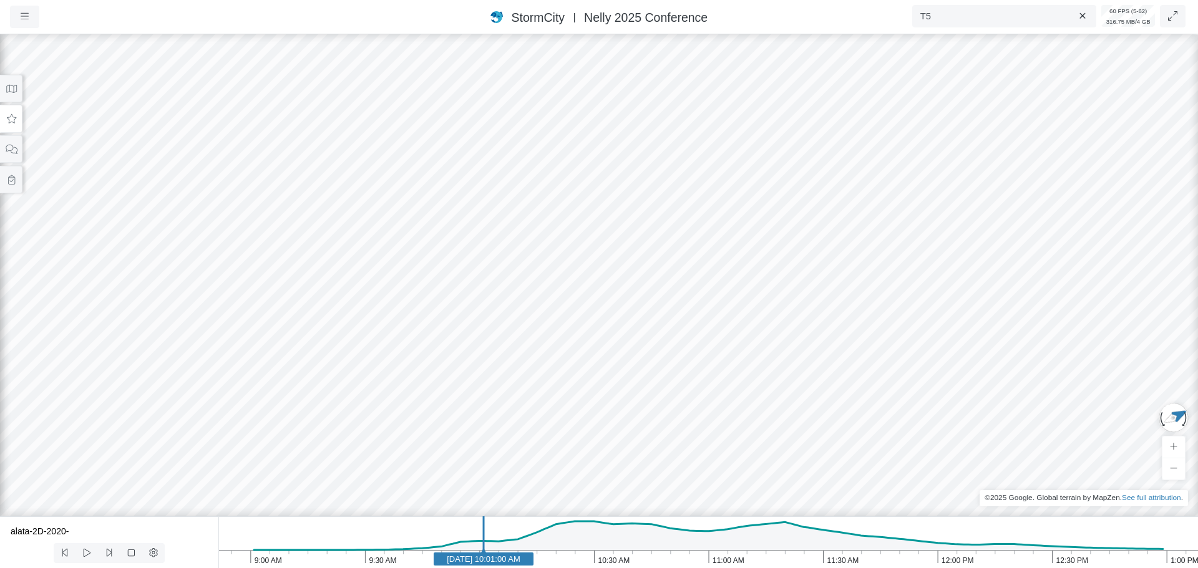
drag, startPoint x: 685, startPoint y: 367, endPoint x: 513, endPoint y: 400, distance: 174.7
drag, startPoint x: 589, startPoint y: 342, endPoint x: 599, endPoint y: 345, distance: 10.5
drag, startPoint x: 673, startPoint y: 334, endPoint x: 502, endPoint y: 335, distance: 171.0
drag, startPoint x: 487, startPoint y: 271, endPoint x: 419, endPoint y: 282, distance: 68.9
click at [419, 282] on div at bounding box center [599, 300] width 1198 height 537
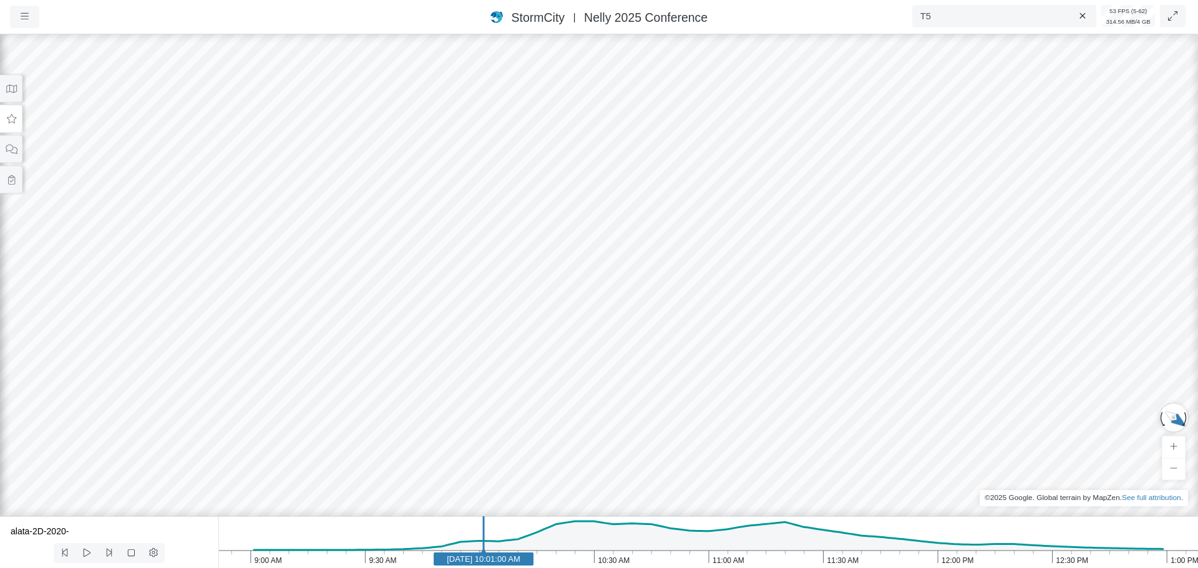
drag, startPoint x: 444, startPoint y: 314, endPoint x: 353, endPoint y: 393, distance: 120.8
drag, startPoint x: 697, startPoint y: 306, endPoint x: 699, endPoint y: 223, distance: 83.6
drag, startPoint x: 369, startPoint y: 176, endPoint x: 411, endPoint y: 146, distance: 51.4
drag, startPoint x: 326, startPoint y: 117, endPoint x: 709, endPoint y: 180, distance: 388.2
click at [709, 180] on div at bounding box center [599, 300] width 1198 height 537
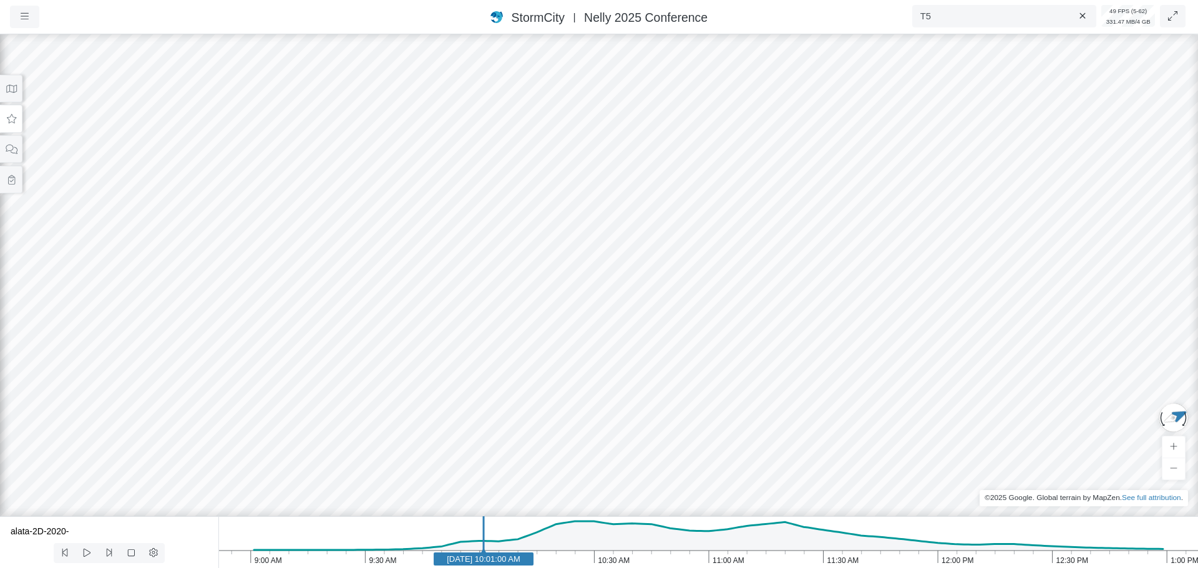
drag, startPoint x: 693, startPoint y: 180, endPoint x: 653, endPoint y: 155, distance: 46.9
drag, startPoint x: 726, startPoint y: 263, endPoint x: 581, endPoint y: 221, distance: 151.1
click at [581, 221] on div at bounding box center [599, 300] width 1198 height 537
drag, startPoint x: 767, startPoint y: 338, endPoint x: 649, endPoint y: 361, distance: 120.2
drag, startPoint x: 620, startPoint y: 386, endPoint x: 689, endPoint y: 429, distance: 80.7
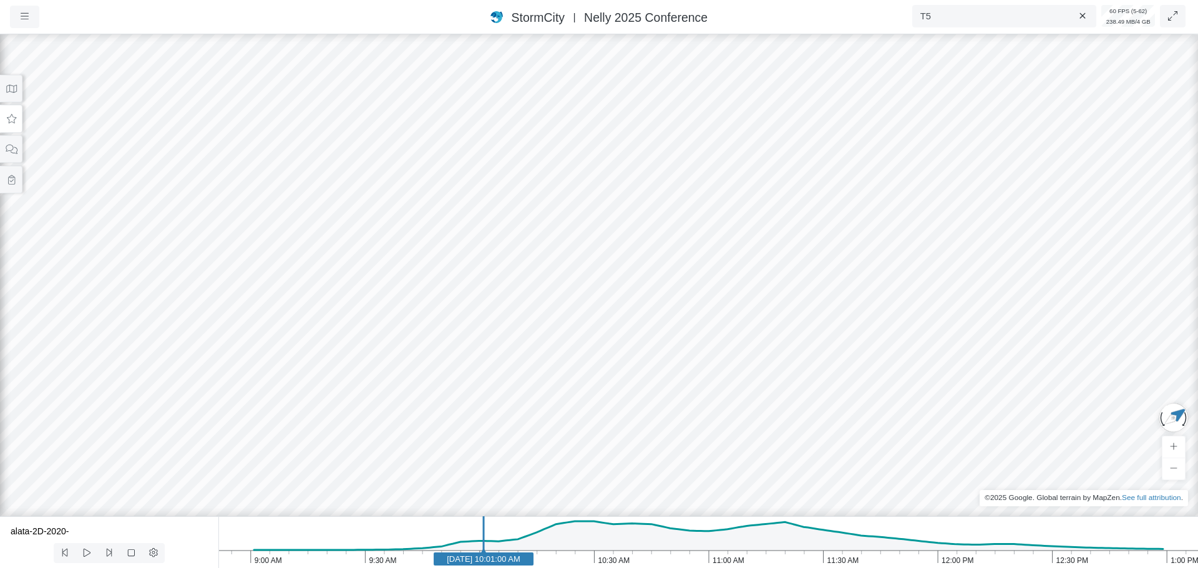
drag, startPoint x: 502, startPoint y: 344, endPoint x: 664, endPoint y: 344, distance: 162.2
click at [652, 290] on div at bounding box center [599, 300] width 1198 height 537
drag, startPoint x: 581, startPoint y: 313, endPoint x: 482, endPoint y: 406, distance: 135.5
click at [482, 406] on div at bounding box center [599, 300] width 1198 height 537
drag, startPoint x: 479, startPoint y: 384, endPoint x: 505, endPoint y: 351, distance: 42.1
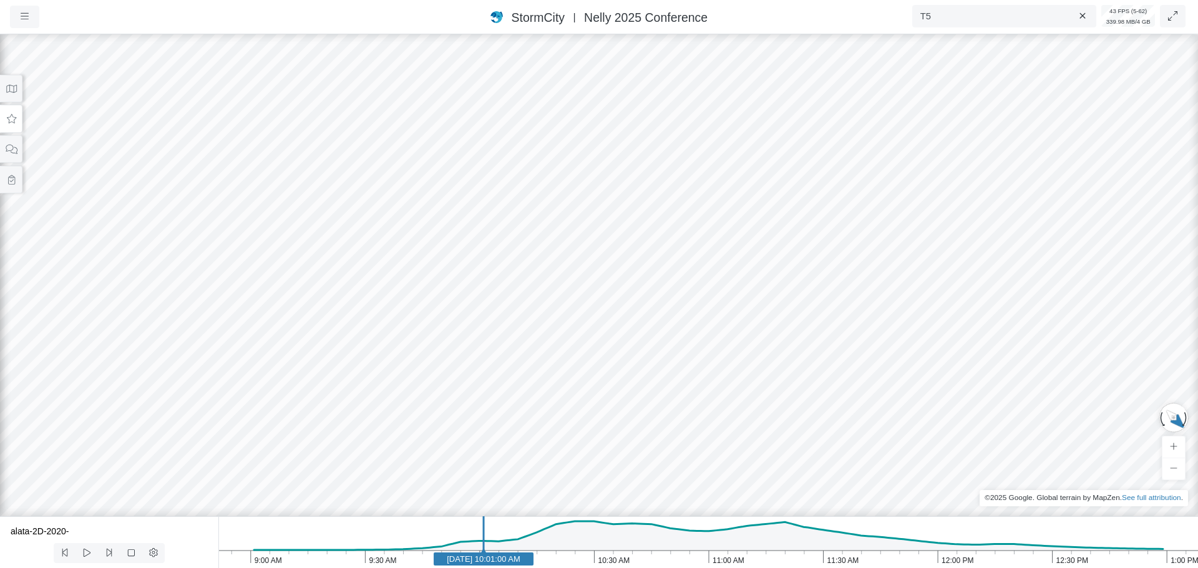
drag, startPoint x: 668, startPoint y: 456, endPoint x: 371, endPoint y: 458, distance: 297.0
drag, startPoint x: 564, startPoint y: 410, endPoint x: 340, endPoint y: 298, distance: 250.3
click at [13, 106] on button at bounding box center [11, 119] width 22 height 28
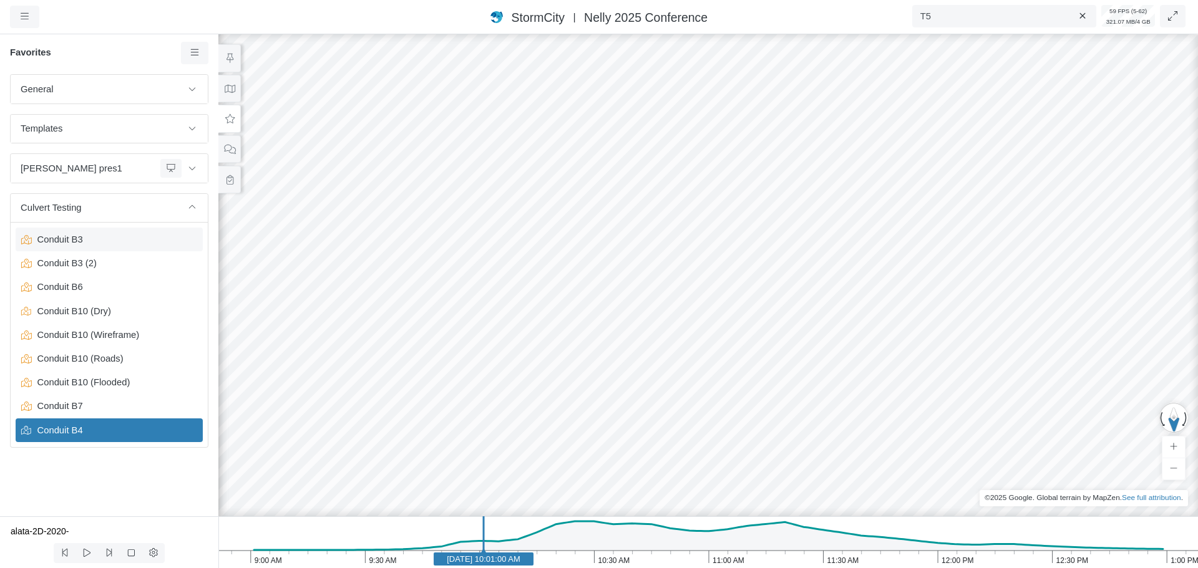
click at [77, 247] on div "Conduit B3" at bounding box center [109, 240] width 187 height 24
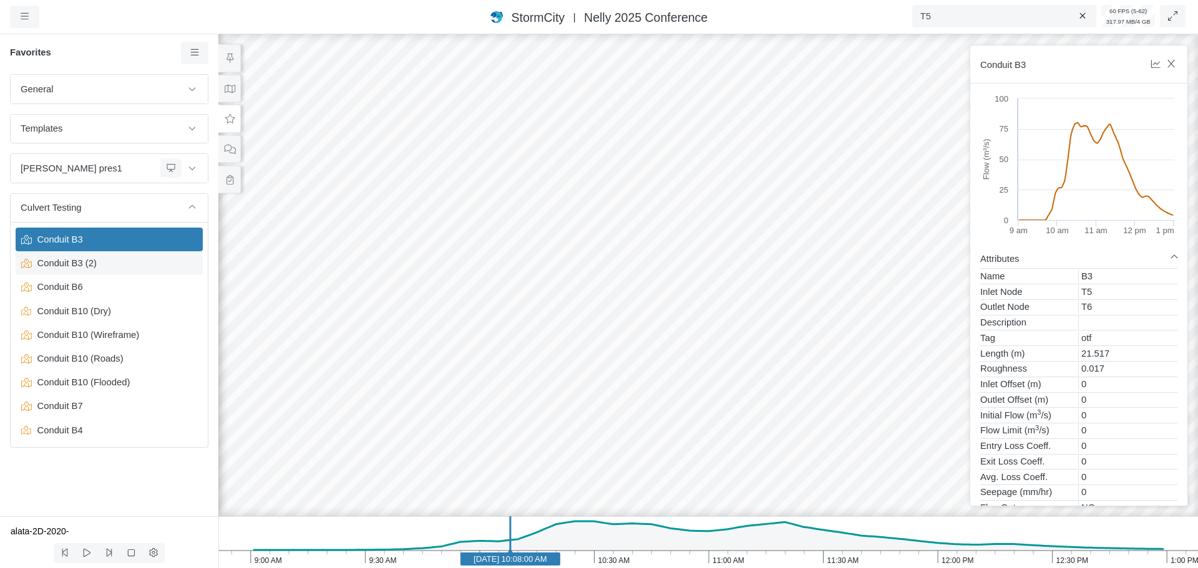
click at [71, 268] on span "Conduit B3 (2)" at bounding box center [110, 263] width 156 height 14
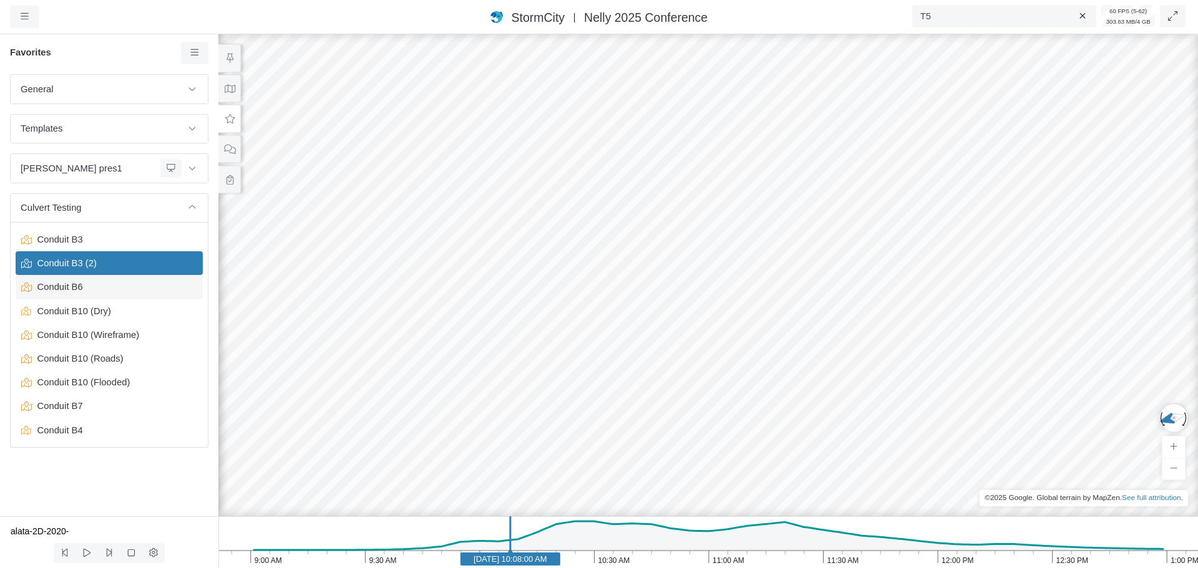
click at [60, 293] on span "Conduit B6" at bounding box center [110, 287] width 156 height 14
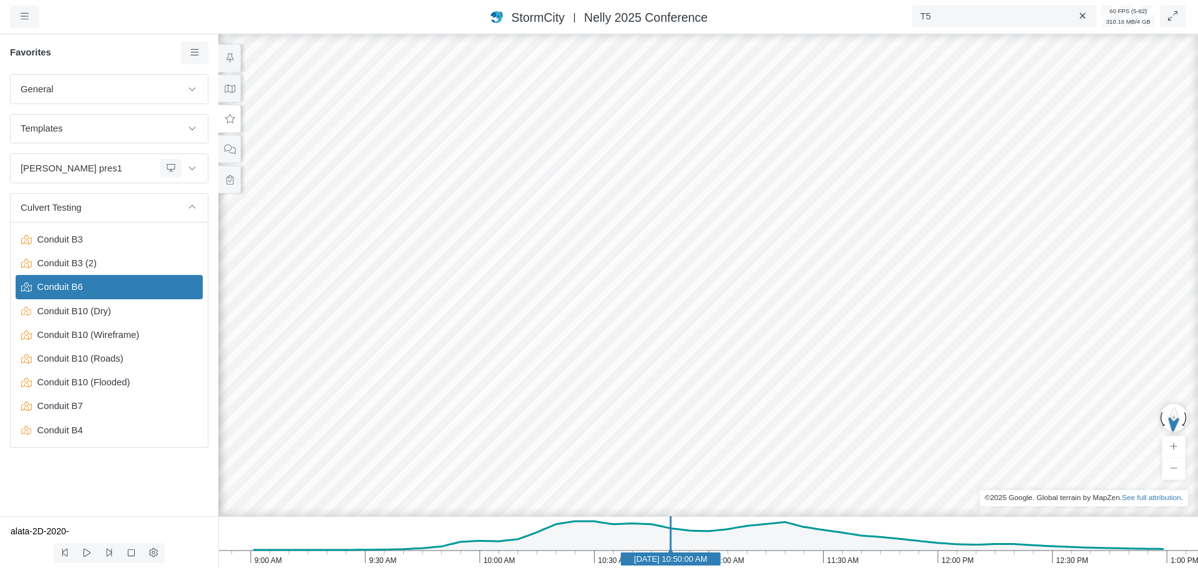
drag, startPoint x: 928, startPoint y: 419, endPoint x: 708, endPoint y: 333, distance: 235.9
click at [746, 439] on div at bounding box center [708, 300] width 1198 height 537
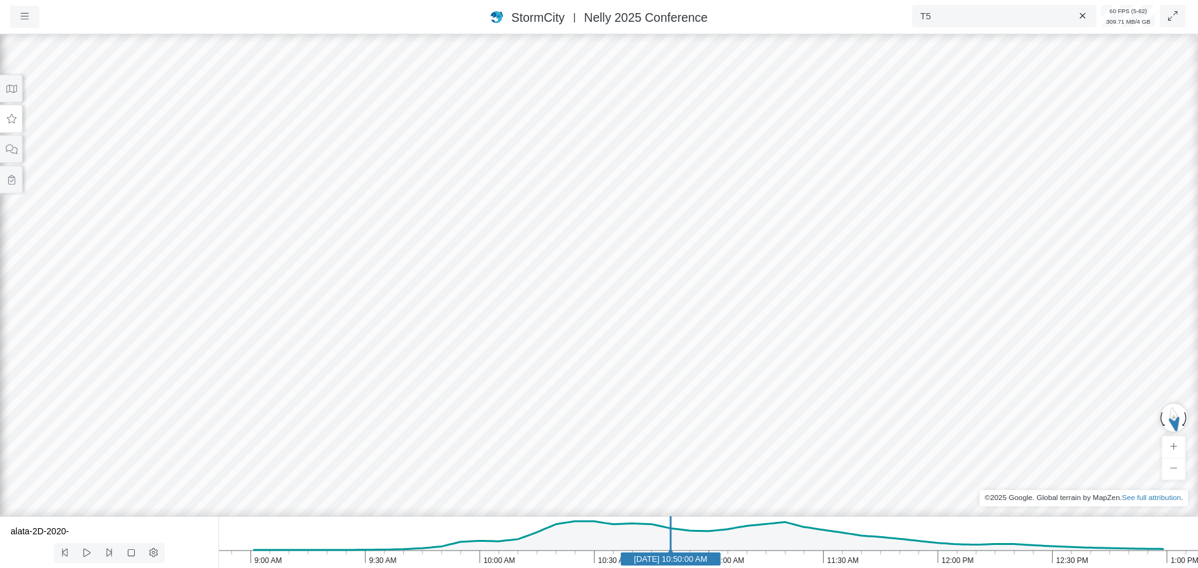
drag, startPoint x: 712, startPoint y: 314, endPoint x: 1013, endPoint y: 369, distance: 306.2
click at [12, 123] on icon at bounding box center [12, 118] width 12 height 9
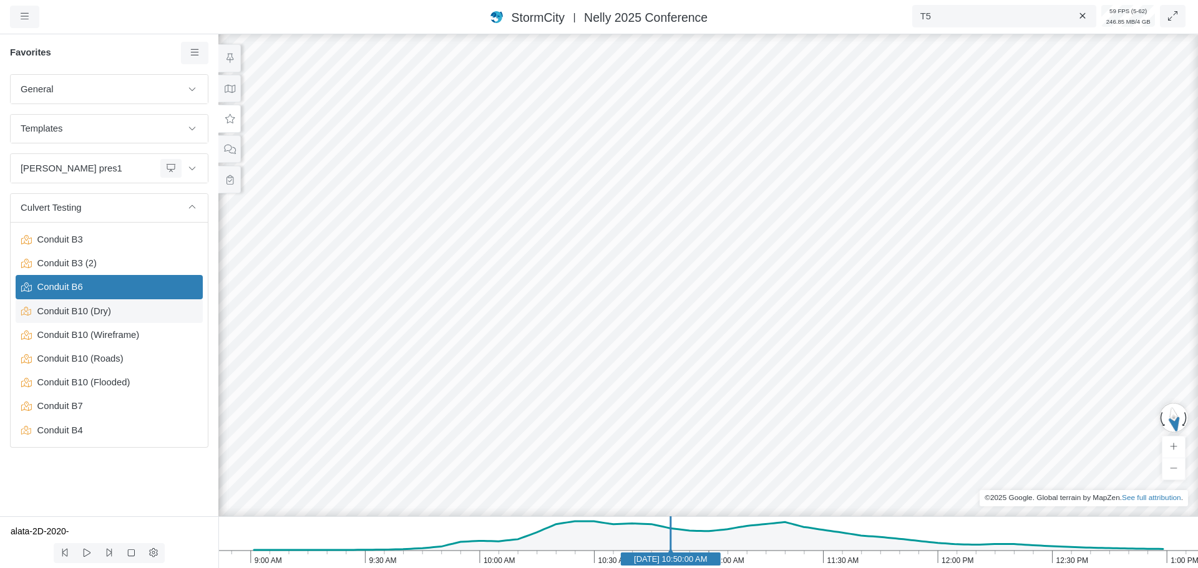
click at [97, 321] on div "Conduit B10 (Dry)" at bounding box center [109, 311] width 187 height 24
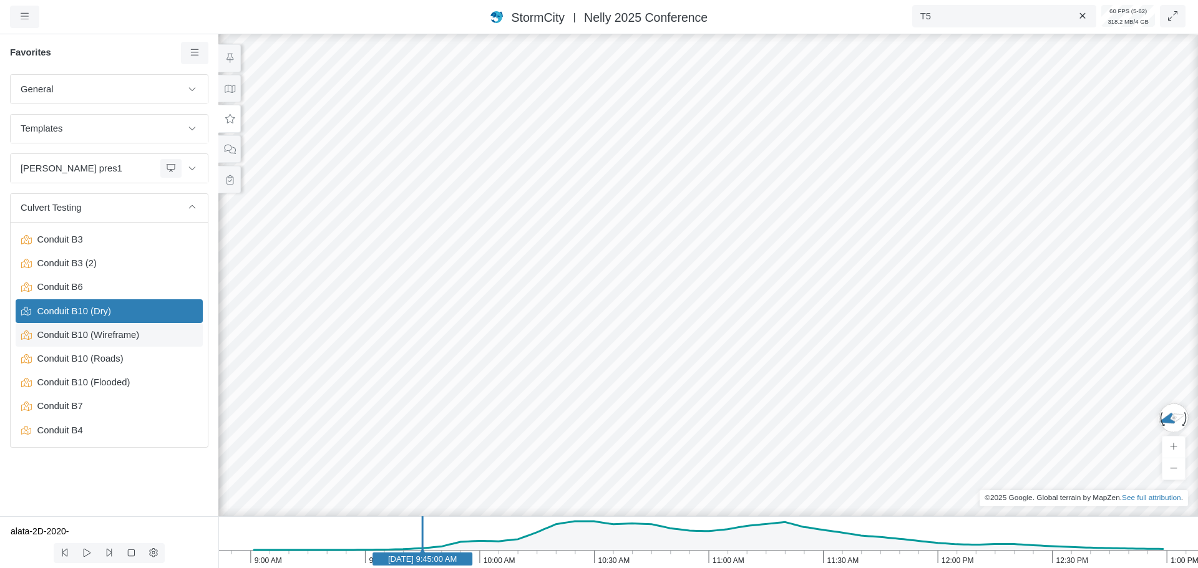
click at [99, 337] on span "Conduit B10 (Wireframe)" at bounding box center [110, 335] width 156 height 14
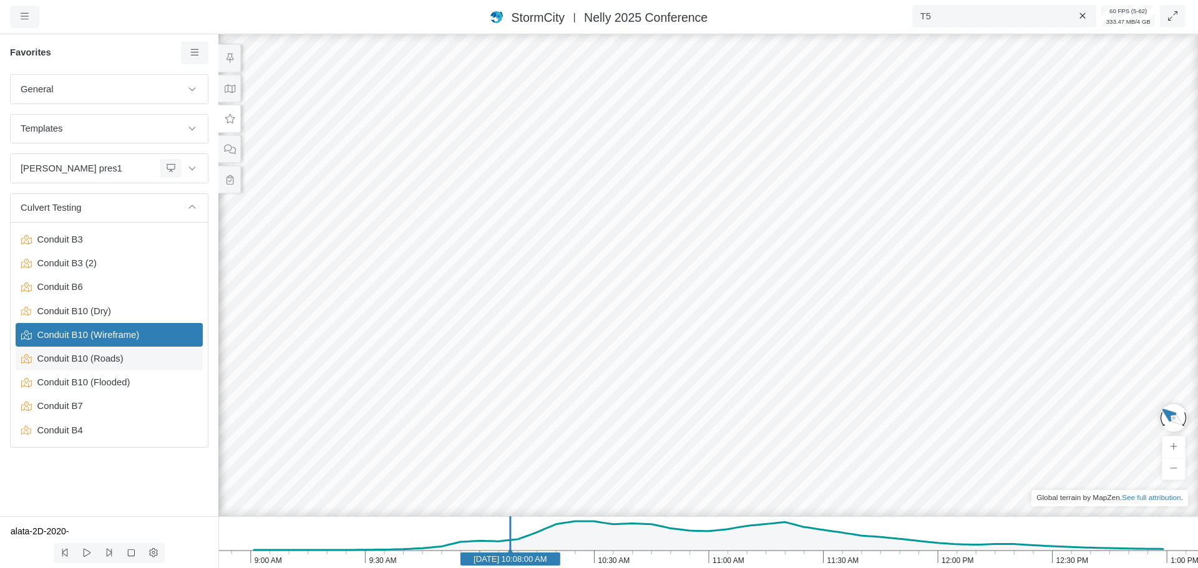
click at [110, 359] on span "Conduit B10 (Roads)" at bounding box center [110, 359] width 156 height 14
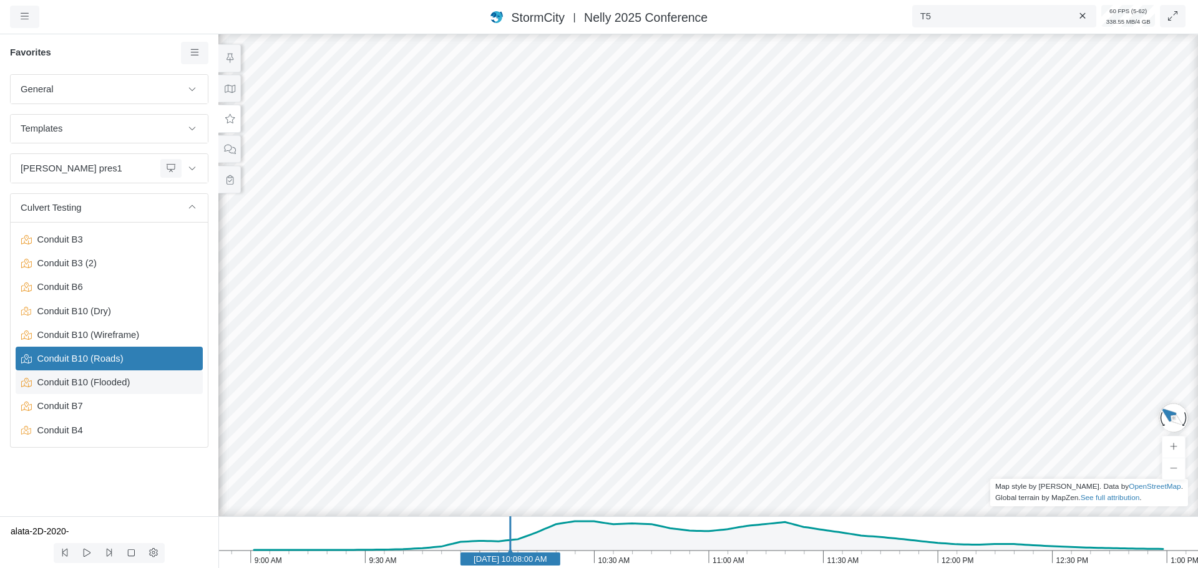
click at [122, 386] on span "Conduit B10 (Flooded)" at bounding box center [110, 383] width 156 height 14
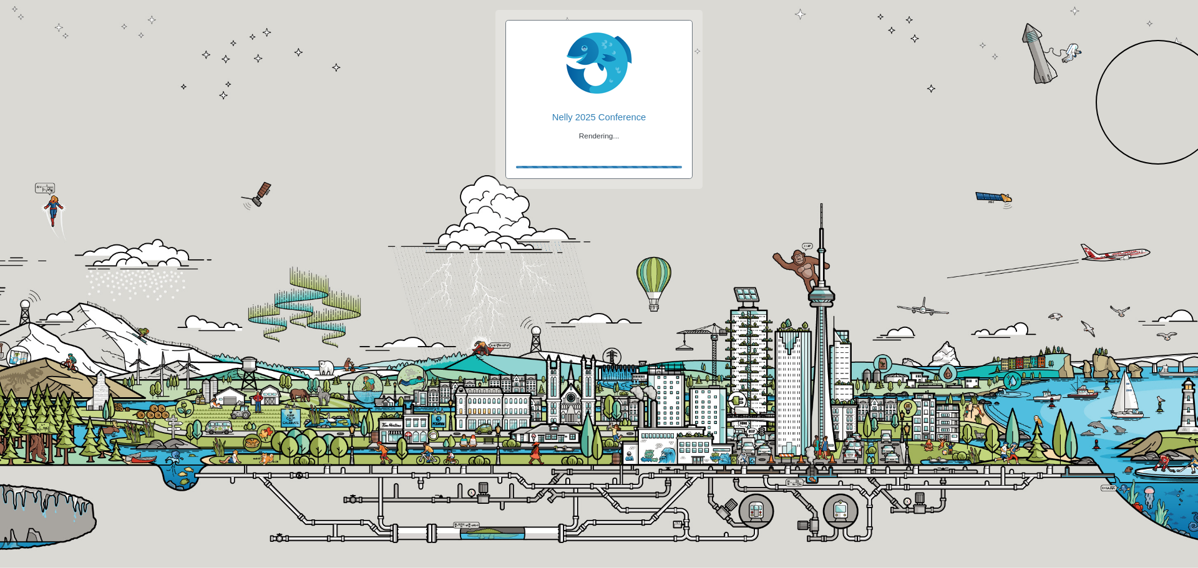
checkbox input "true"
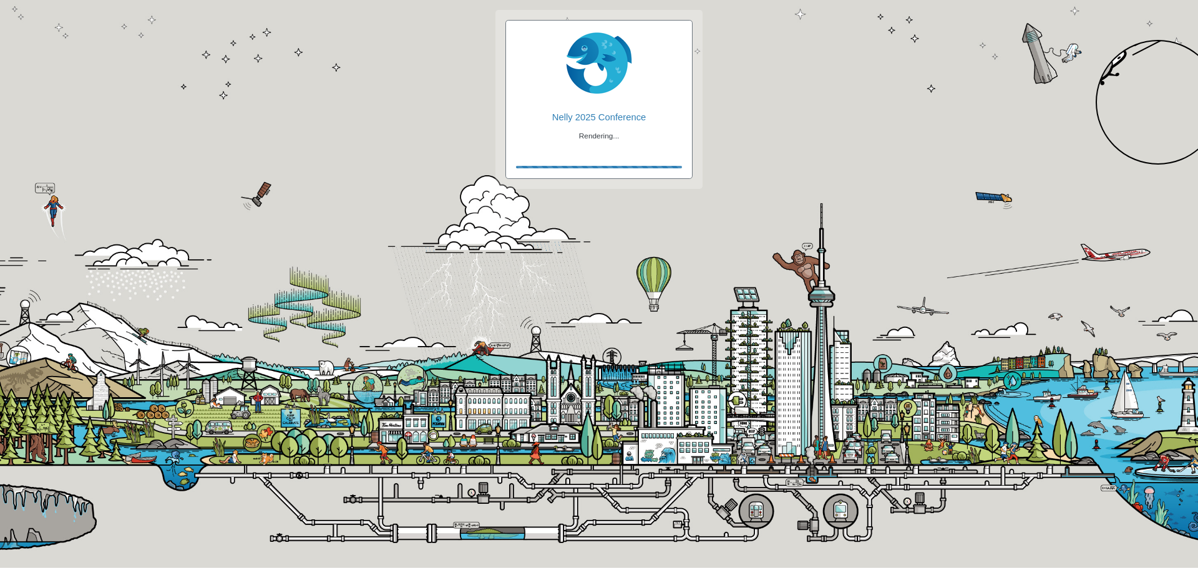
checkbox input "true"
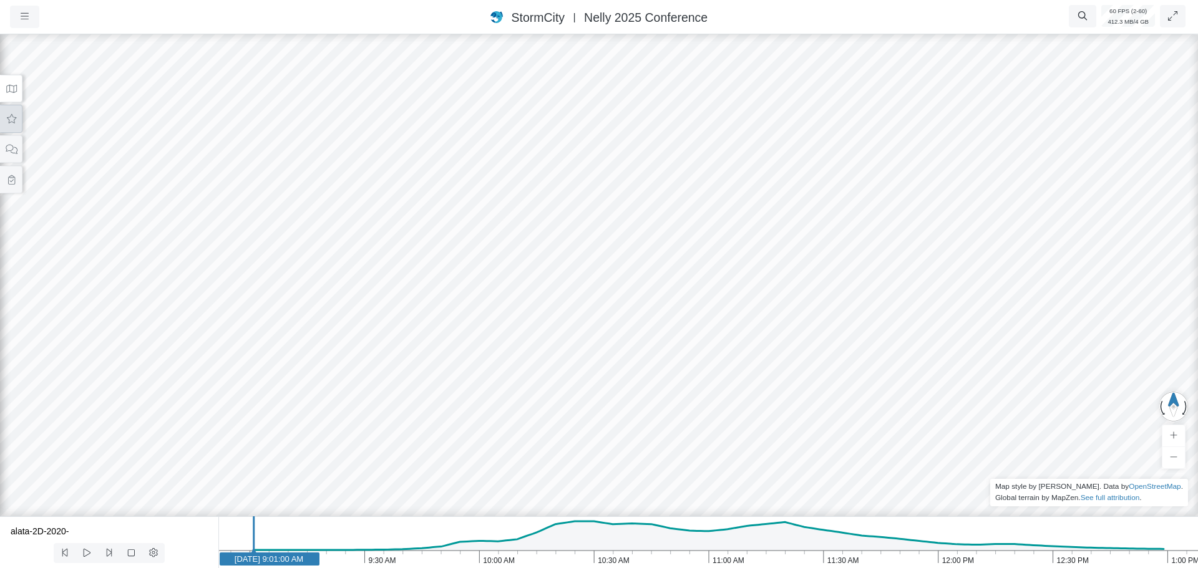
click at [11, 115] on icon at bounding box center [11, 118] width 9 height 9
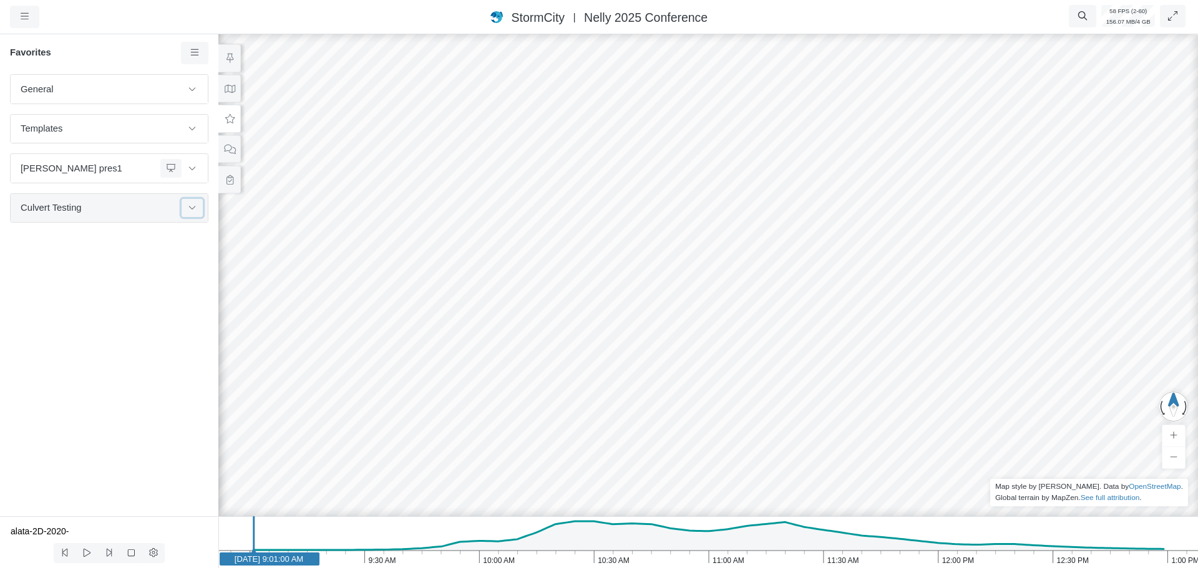
click at [194, 214] on button at bounding box center [192, 208] width 21 height 18
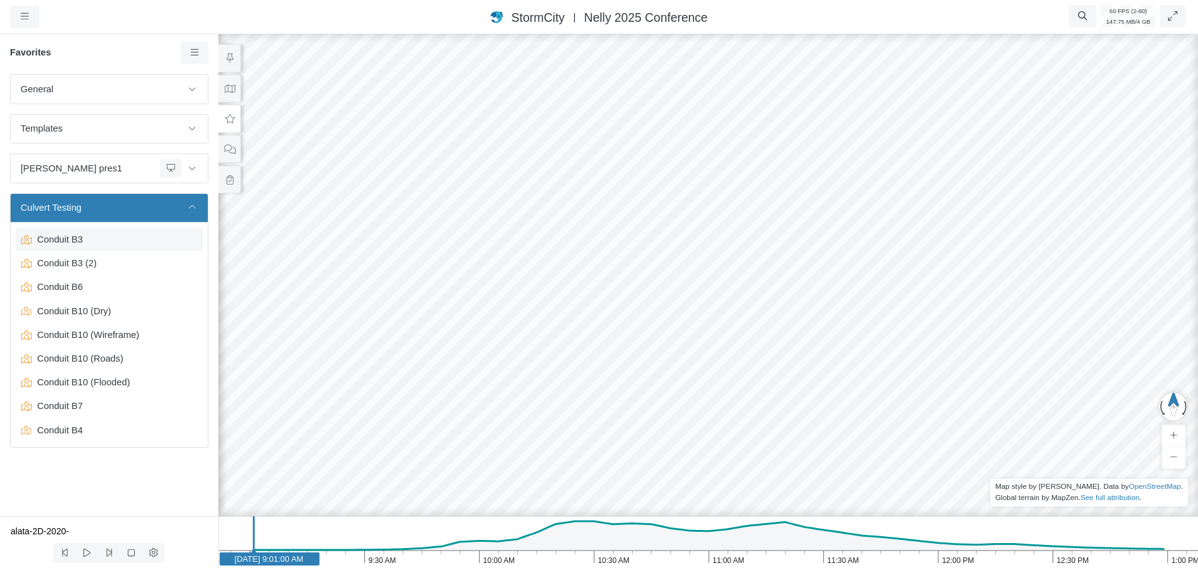
click at [110, 245] on span "Conduit B3" at bounding box center [110, 240] width 156 height 14
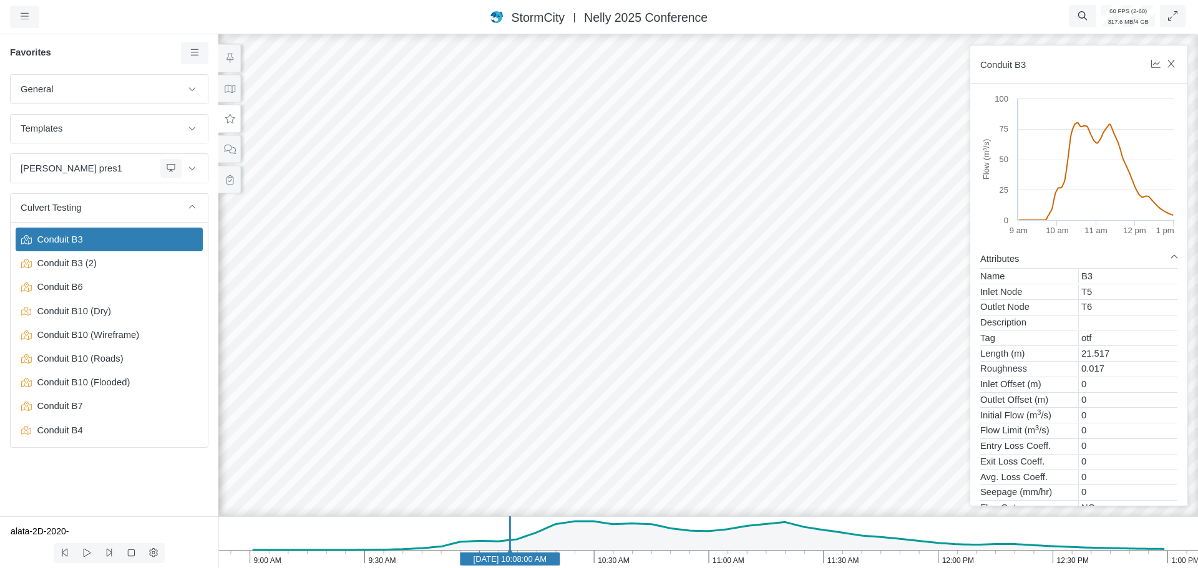
drag, startPoint x: 837, startPoint y: 450, endPoint x: 754, endPoint y: 421, distance: 88.0
click at [754, 421] on div at bounding box center [708, 300] width 1198 height 537
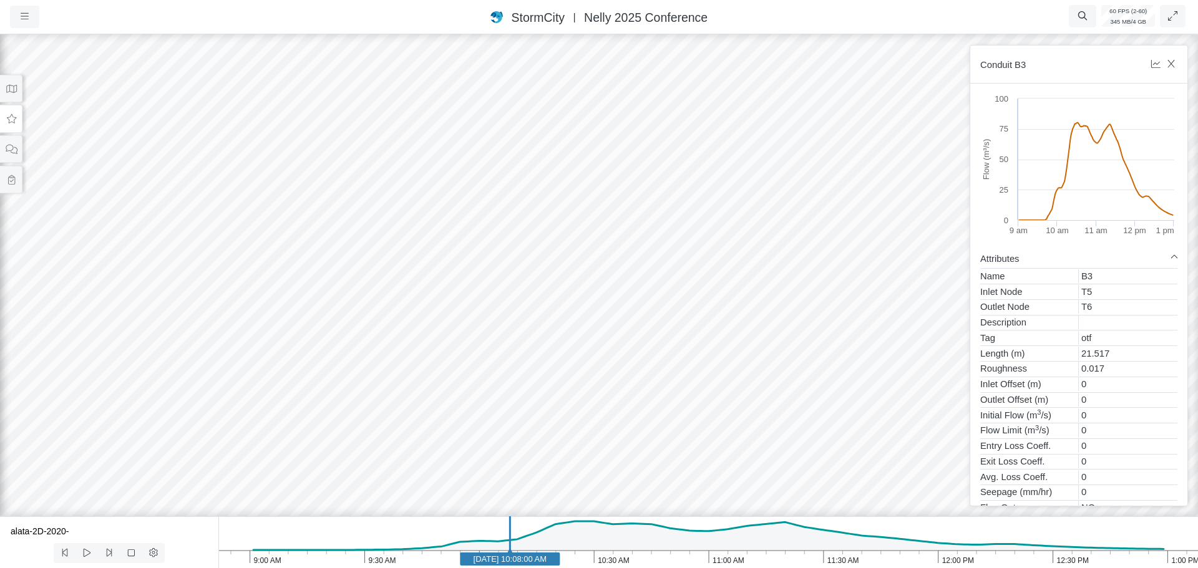
drag, startPoint x: 723, startPoint y: 413, endPoint x: 937, endPoint y: 245, distance: 272.4
click at [937, 245] on div at bounding box center [599, 300] width 1198 height 537
drag, startPoint x: 915, startPoint y: 285, endPoint x: 873, endPoint y: 467, distance: 186.9
click at [873, 467] on div at bounding box center [599, 300] width 1198 height 537
drag, startPoint x: 794, startPoint y: 352, endPoint x: 643, endPoint y: 359, distance: 151.2
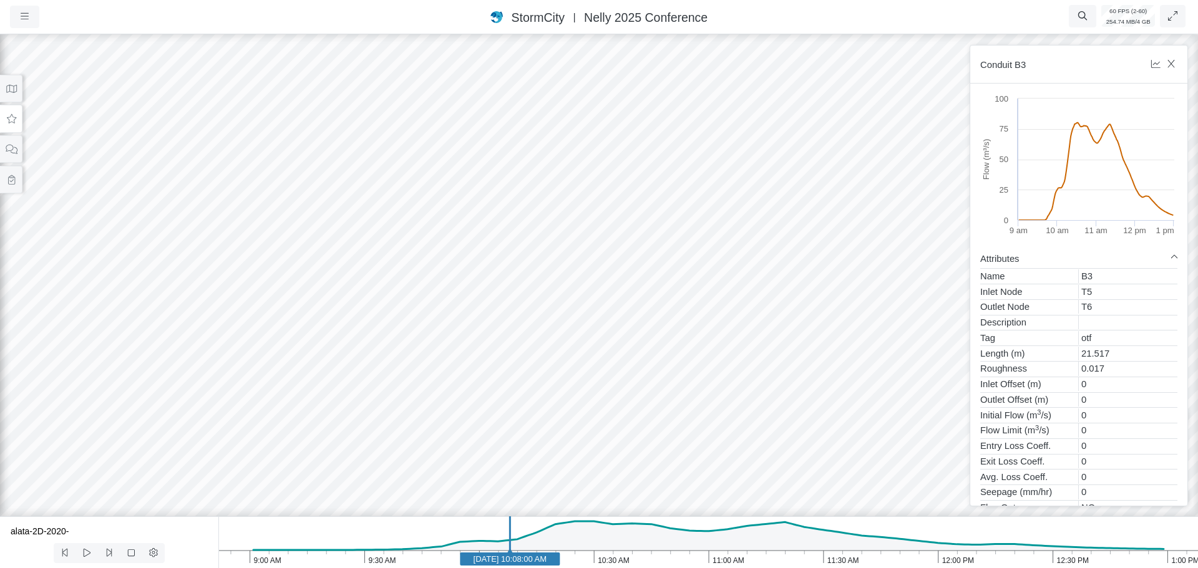
click at [643, 359] on div at bounding box center [599, 300] width 1198 height 537
